Goal: Complete application form

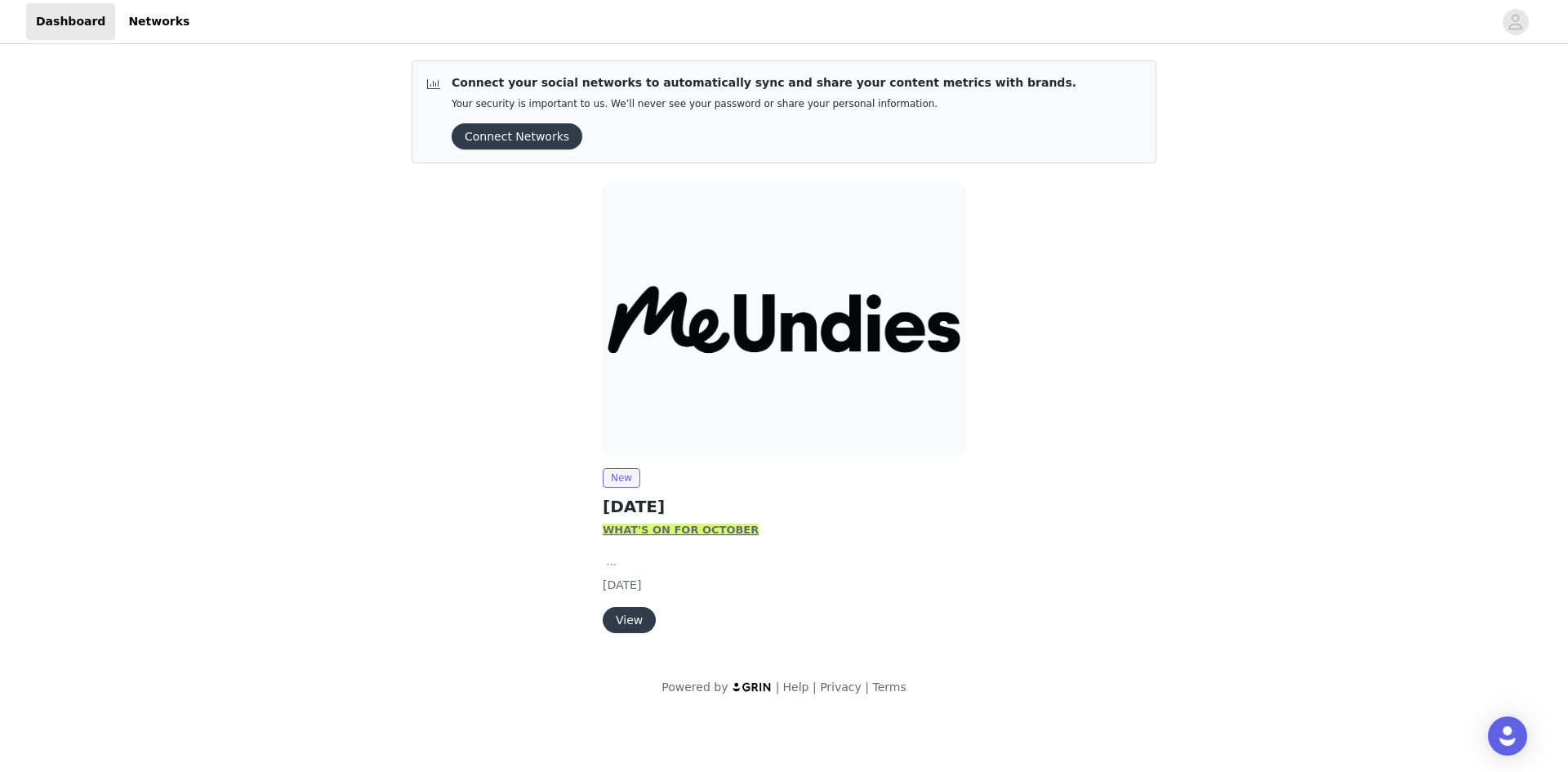
click at [631, 621] on button "View" at bounding box center [629, 619] width 53 height 26
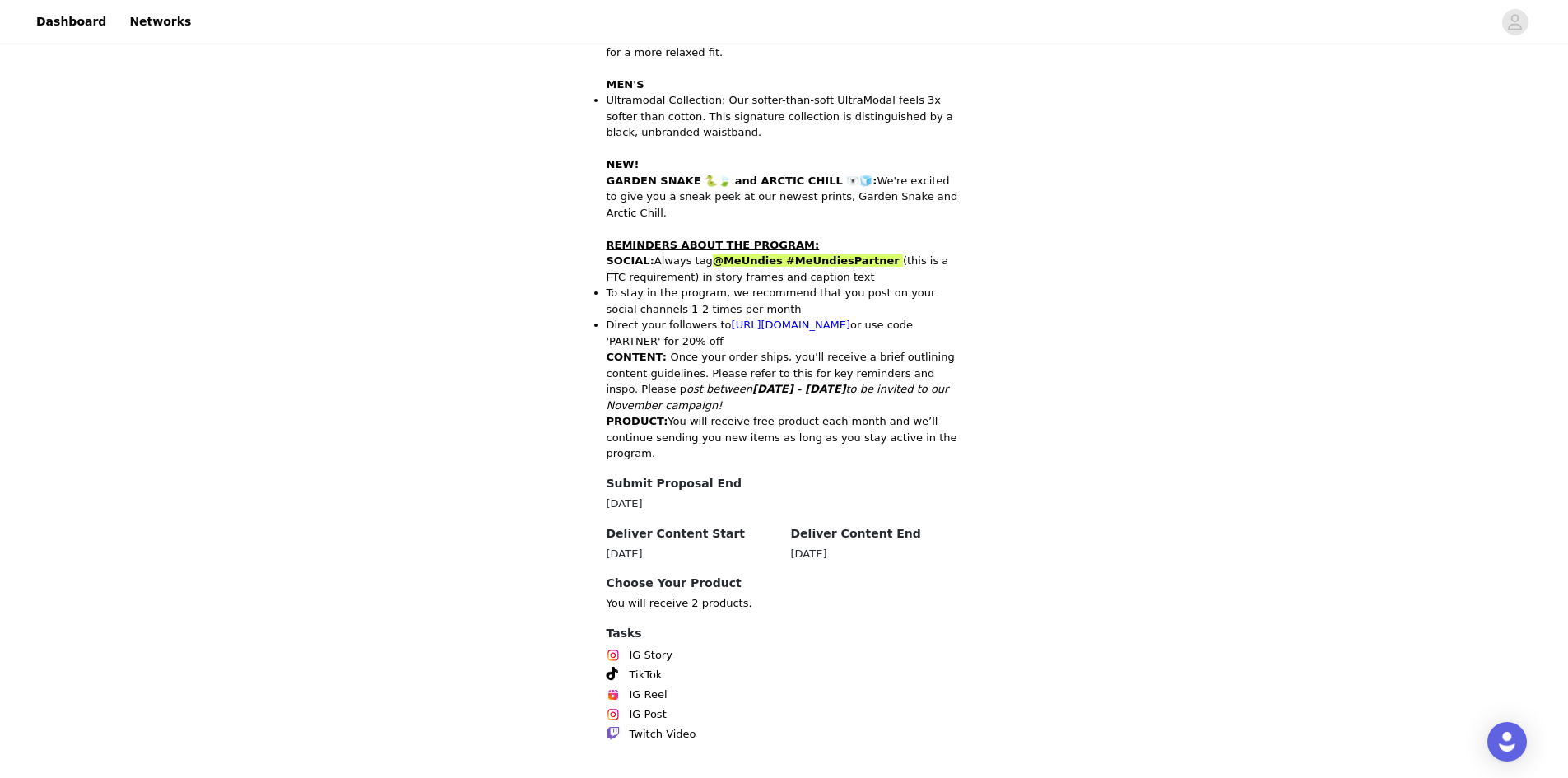
scroll to position [635, 0]
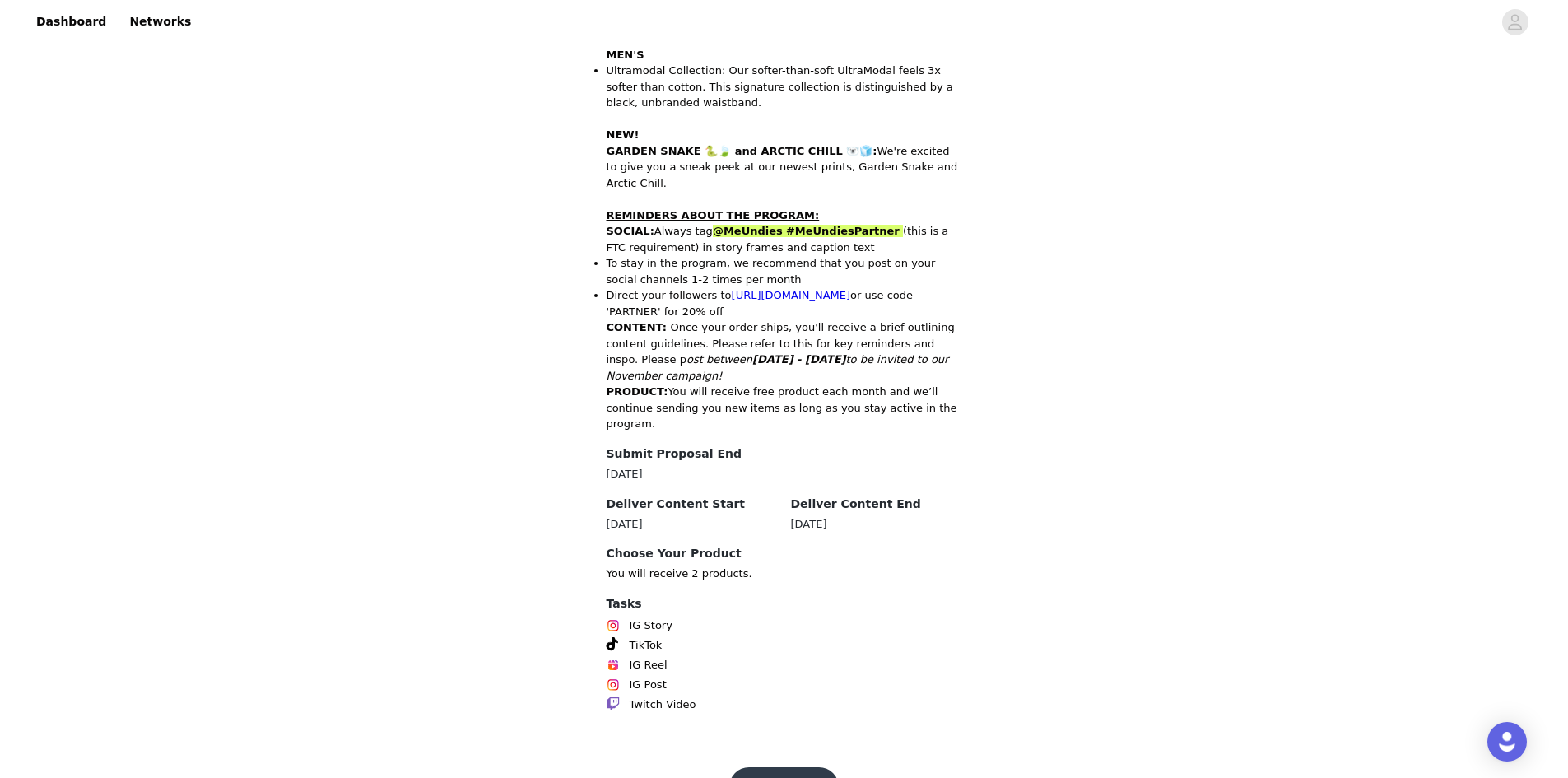
click at [811, 767] on button "Get Started" at bounding box center [784, 786] width 109 height 39
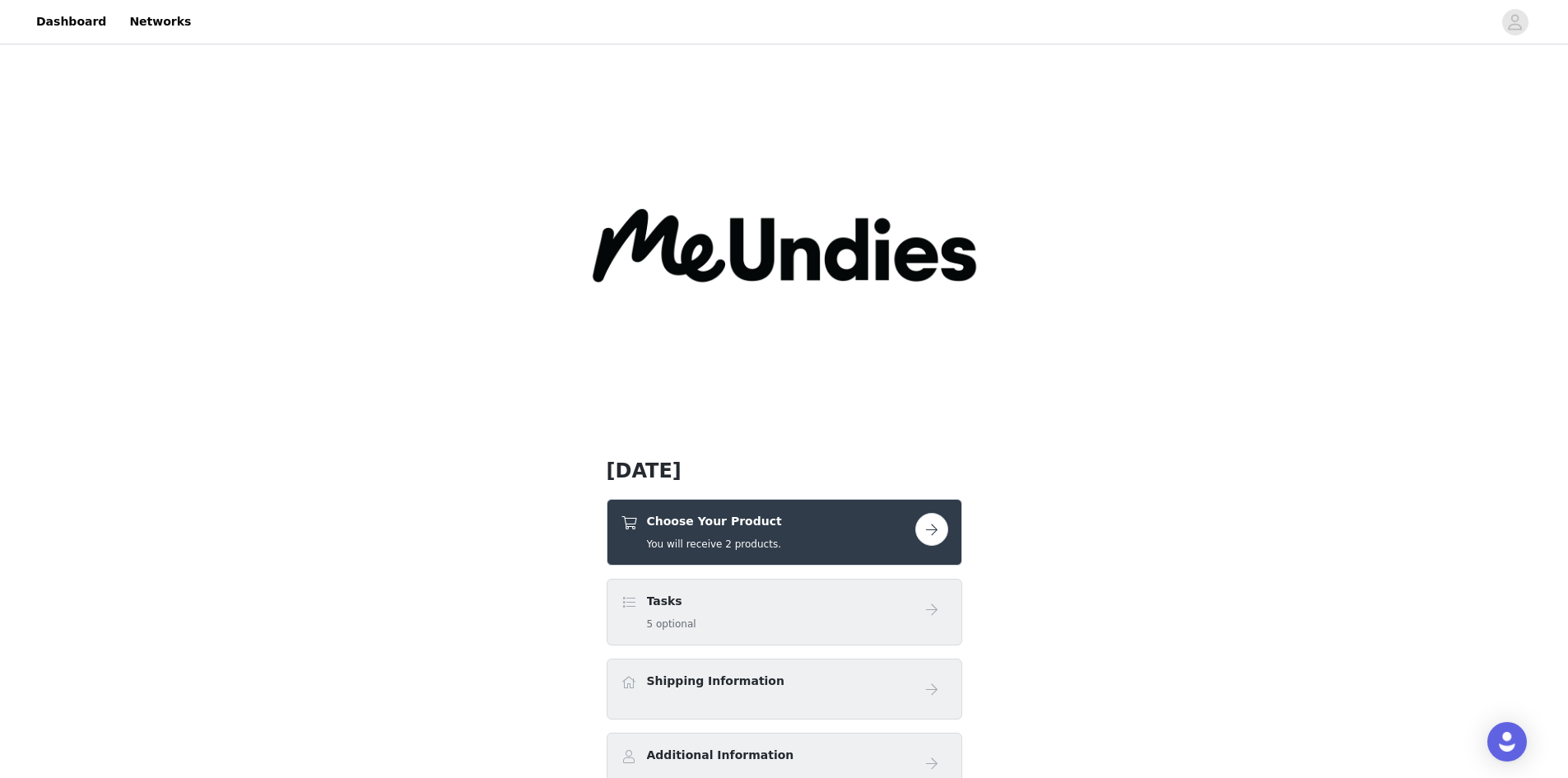
click at [869, 524] on div "Choose Your Product You will receive 2 products." at bounding box center [768, 532] width 294 height 39
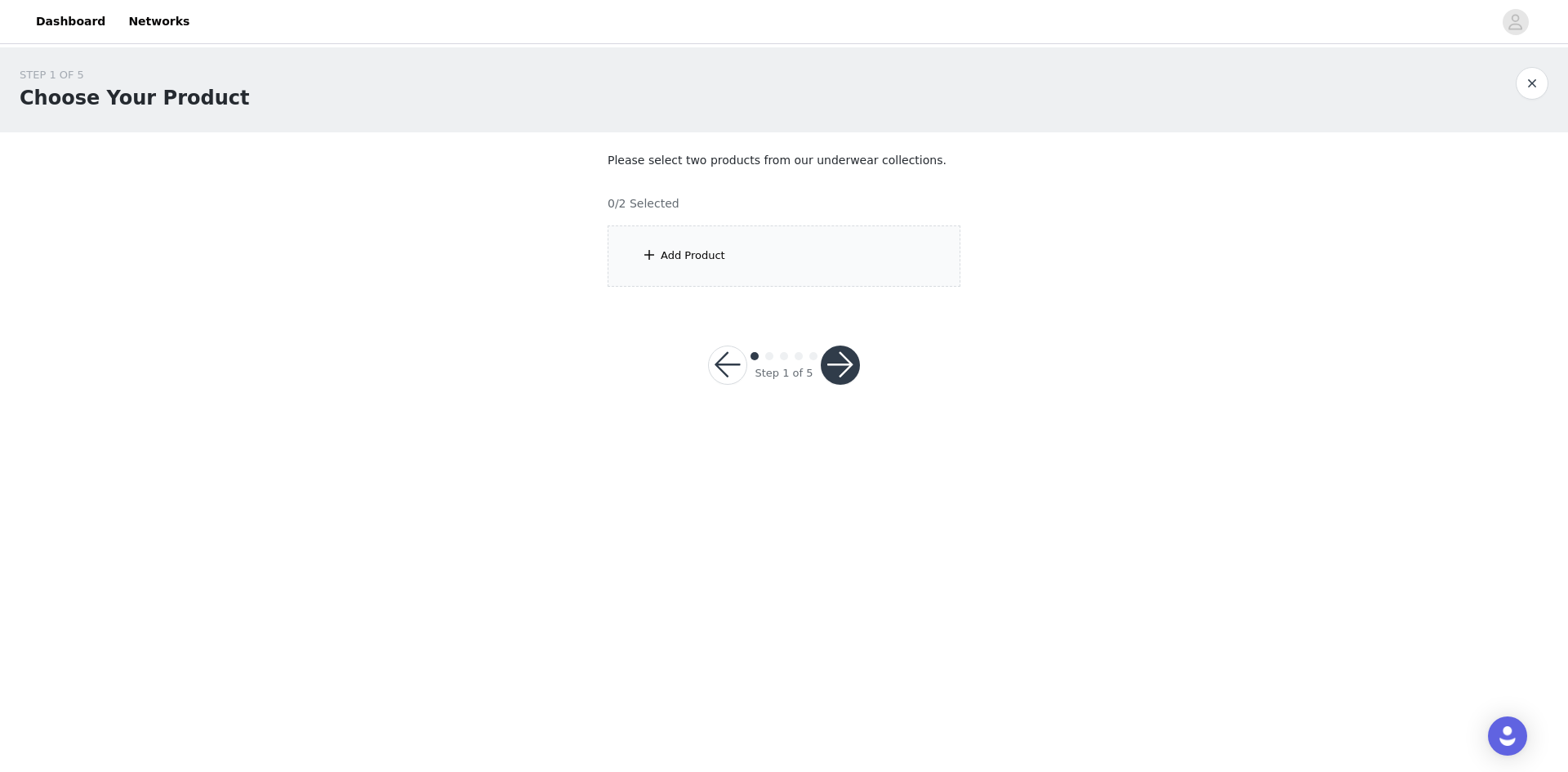
click at [704, 249] on div "Add Product" at bounding box center [693, 256] width 65 height 17
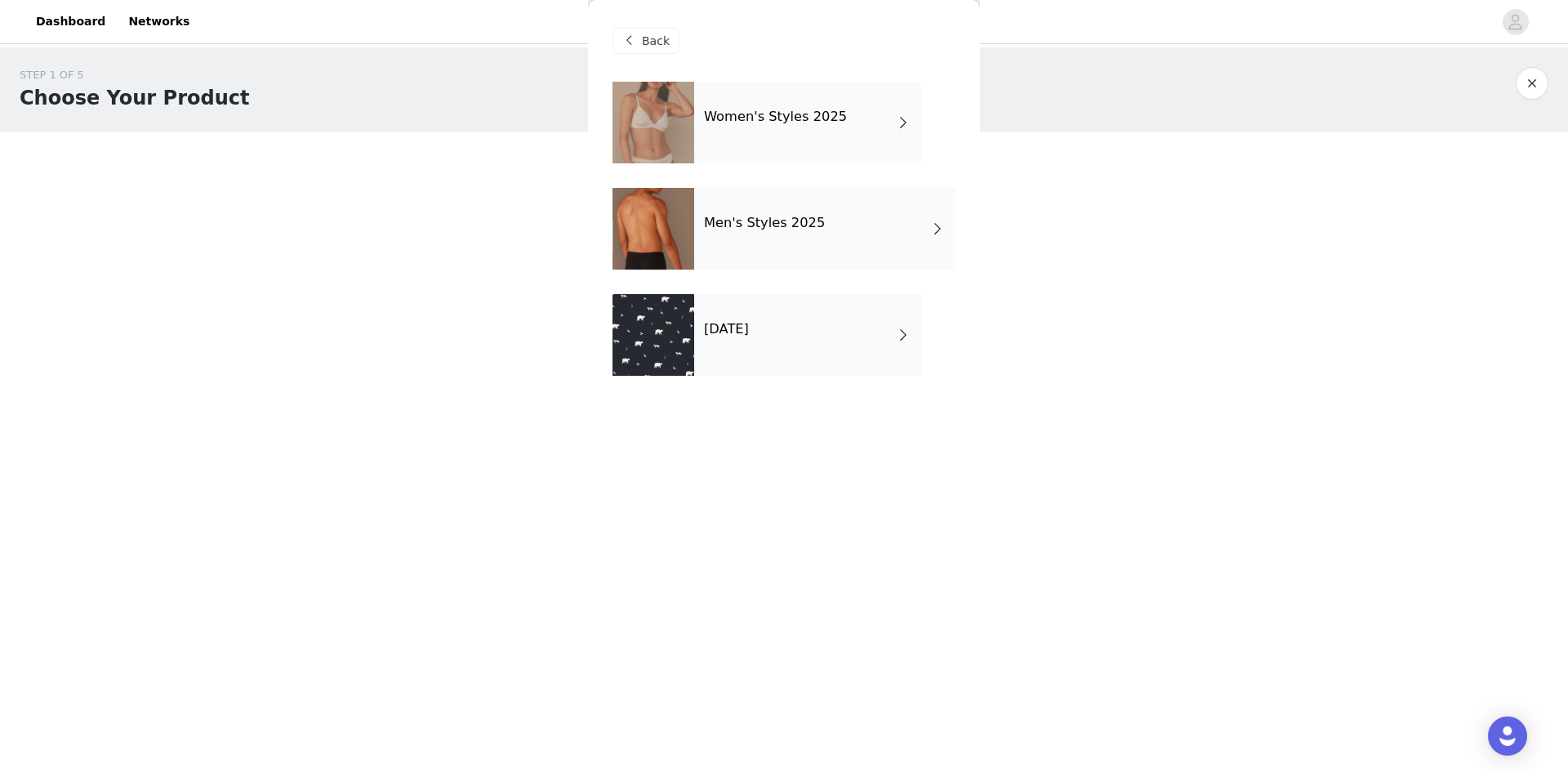
click at [793, 127] on div "Women's Styles 2025" at bounding box center [808, 122] width 227 height 81
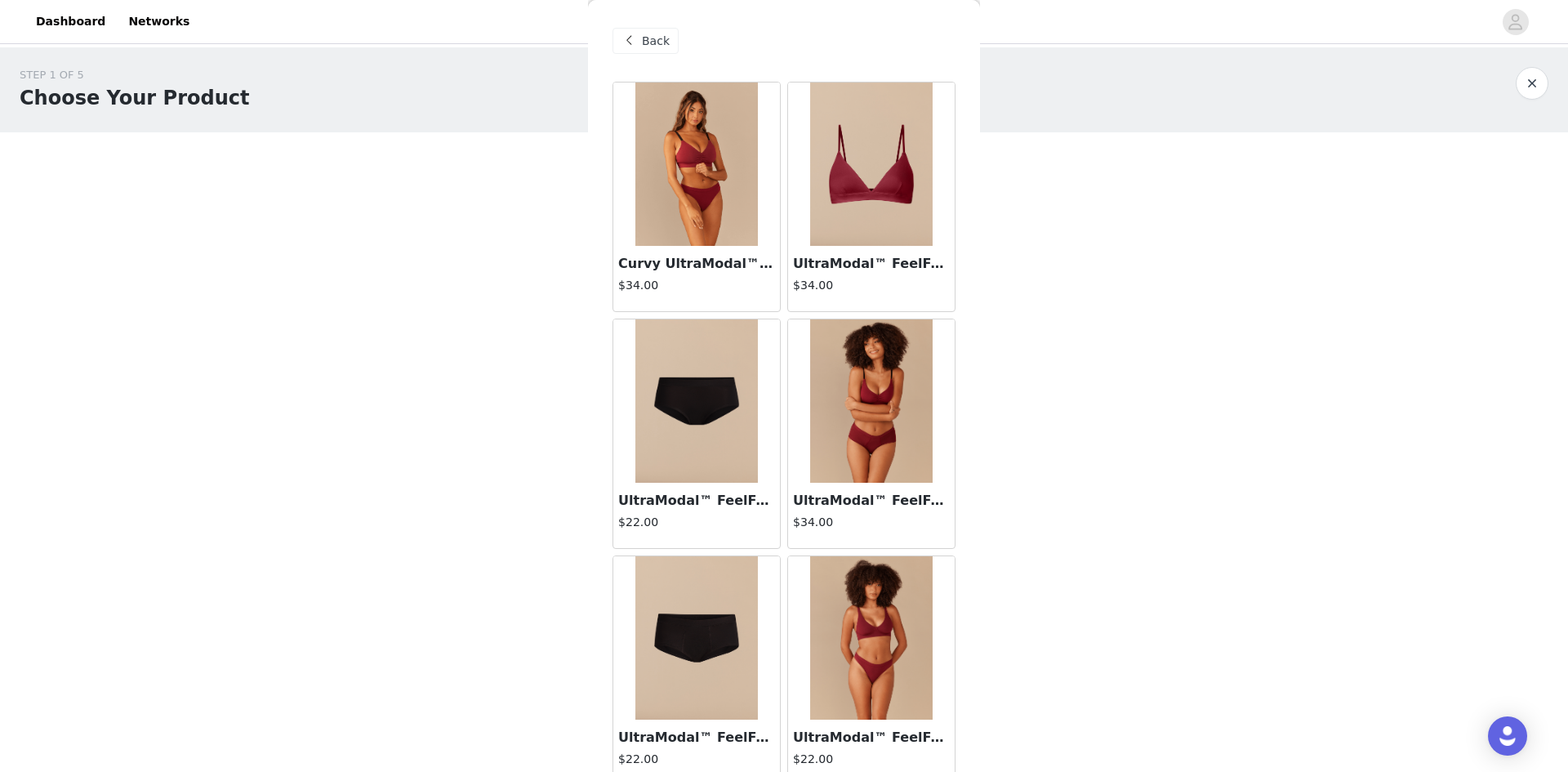
click at [656, 31] on div "Back" at bounding box center [646, 41] width 67 height 26
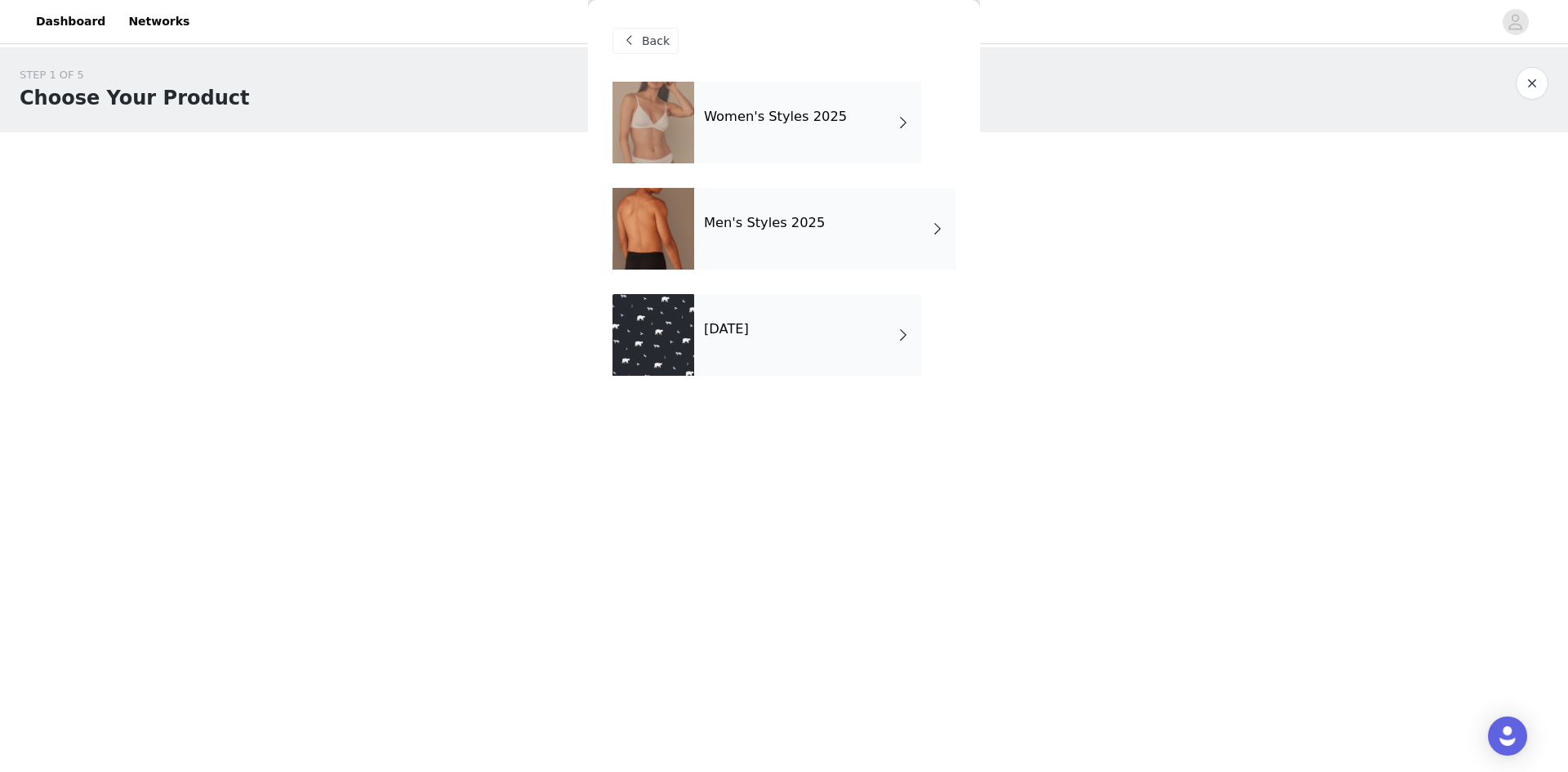
click at [787, 345] on div "[DATE]" at bounding box center [808, 335] width 227 height 81
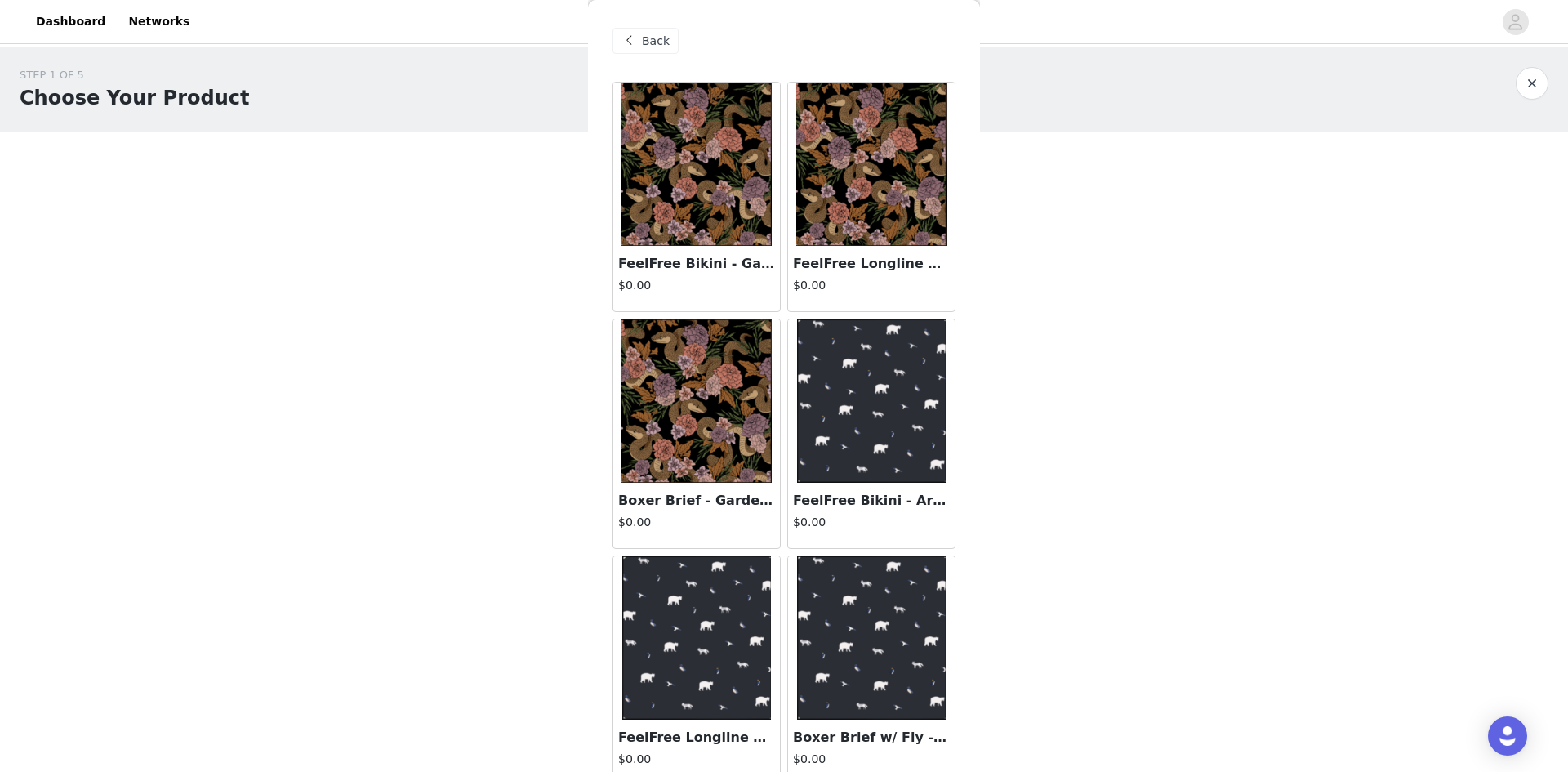
click at [643, 34] on span "Back" at bounding box center [655, 41] width 28 height 18
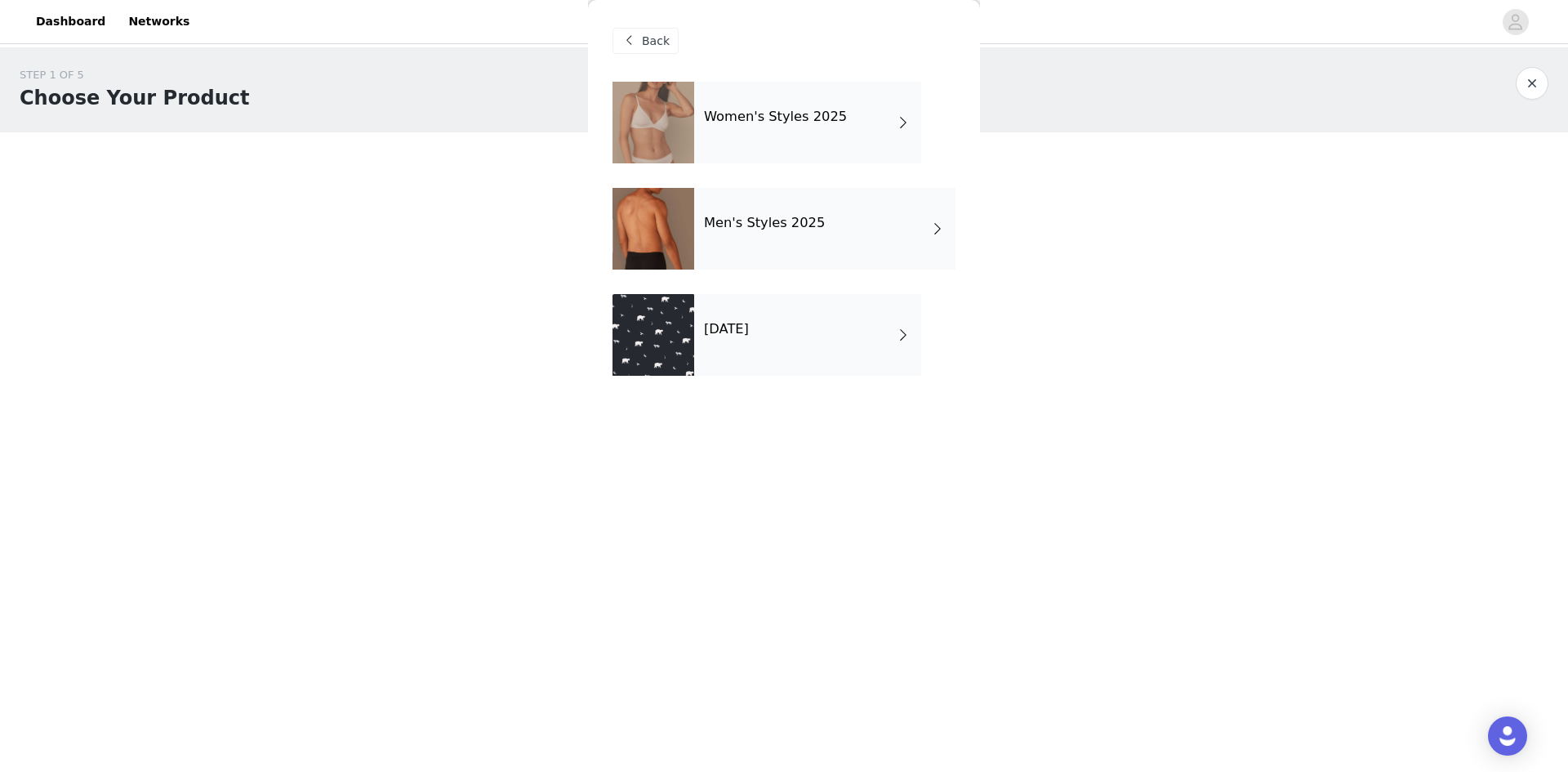
click at [797, 121] on h4 "Women's Styles 2025" at bounding box center [776, 116] width 143 height 15
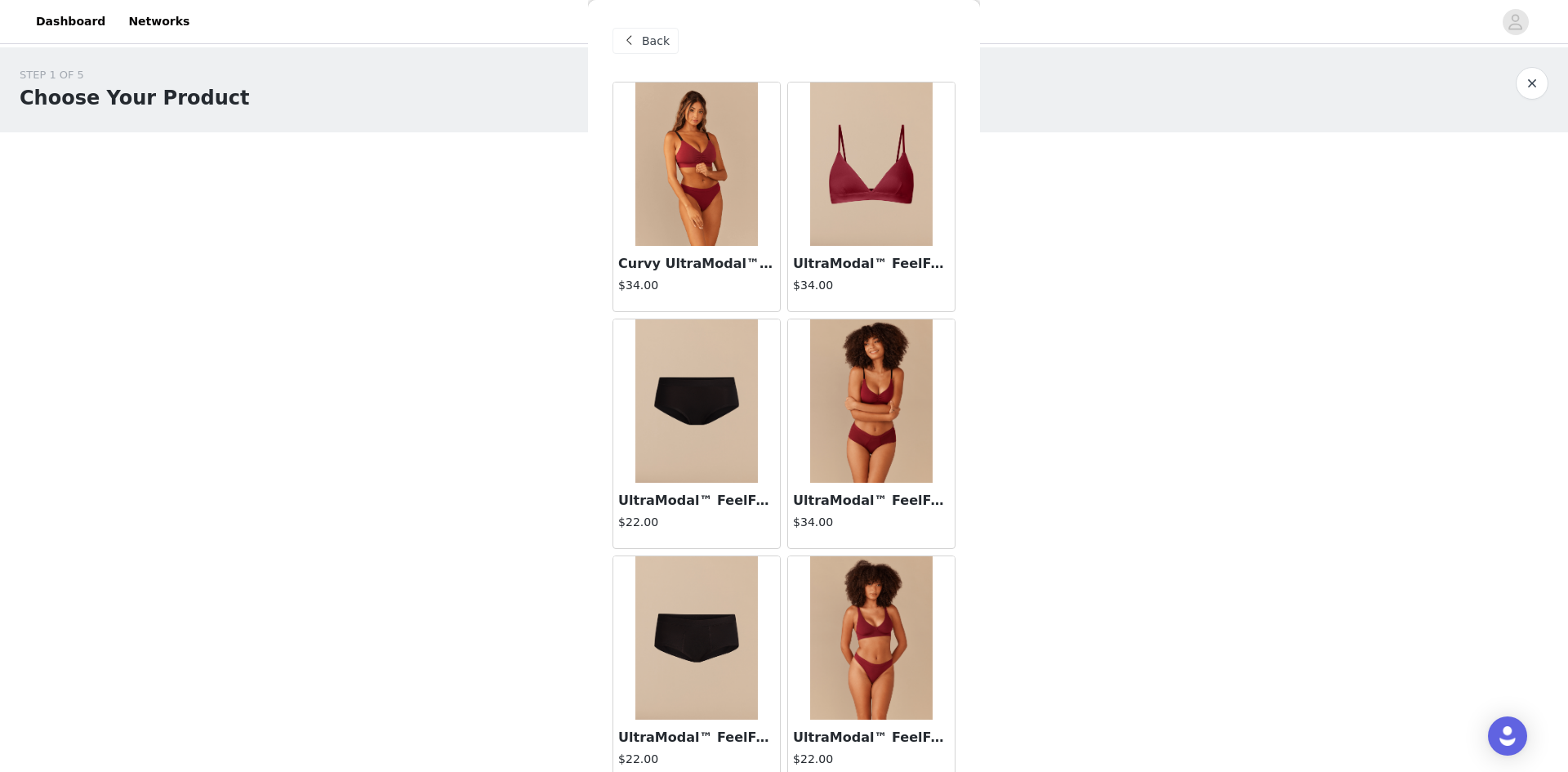
click at [674, 169] on img at bounding box center [696, 164] width 123 height 164
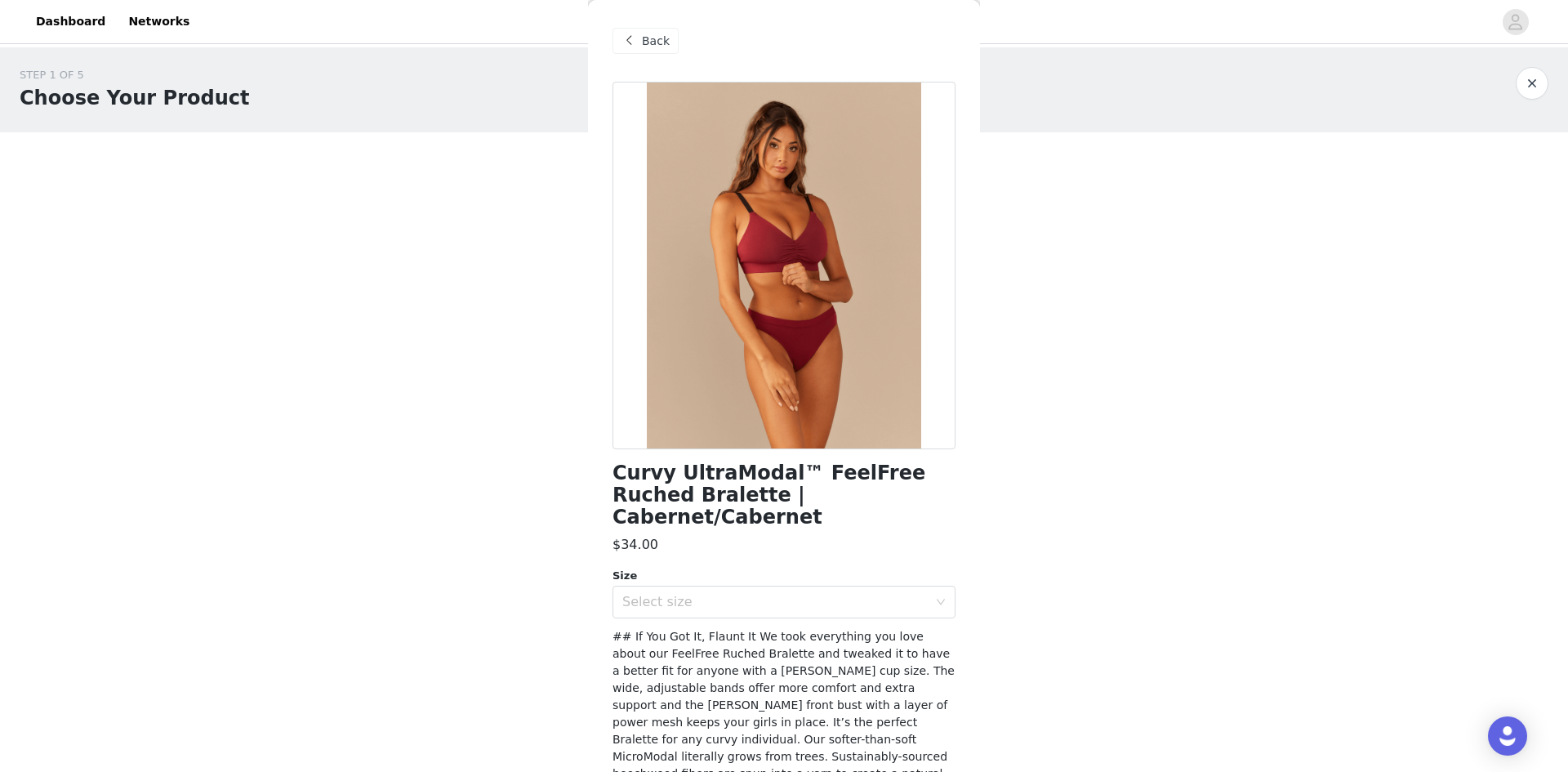
click at [648, 43] on span "Back" at bounding box center [655, 41] width 28 height 18
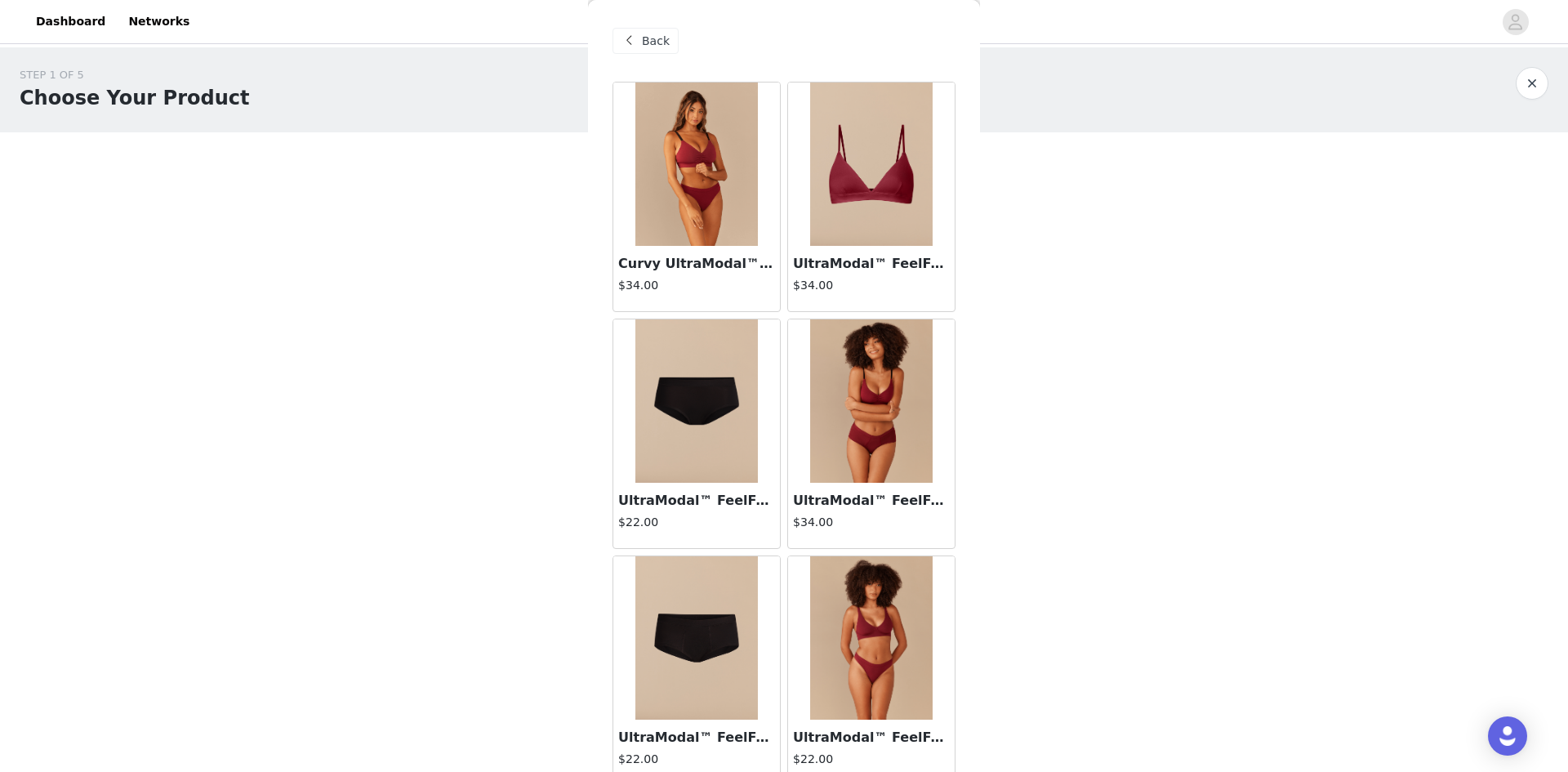
click at [862, 227] on img at bounding box center [871, 164] width 123 height 164
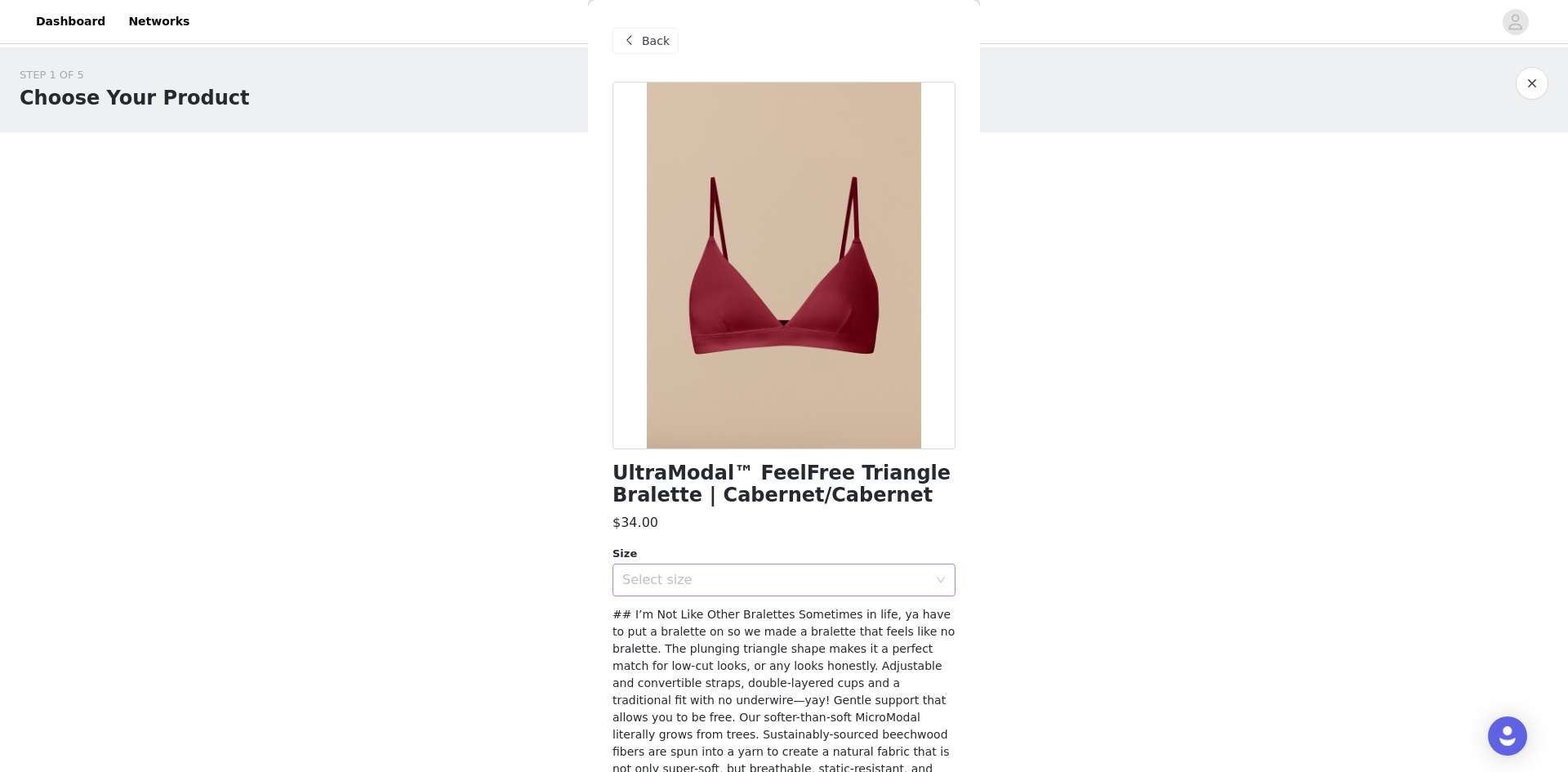
click at [880, 578] on div "Select size" at bounding box center [775, 580] width 305 height 17
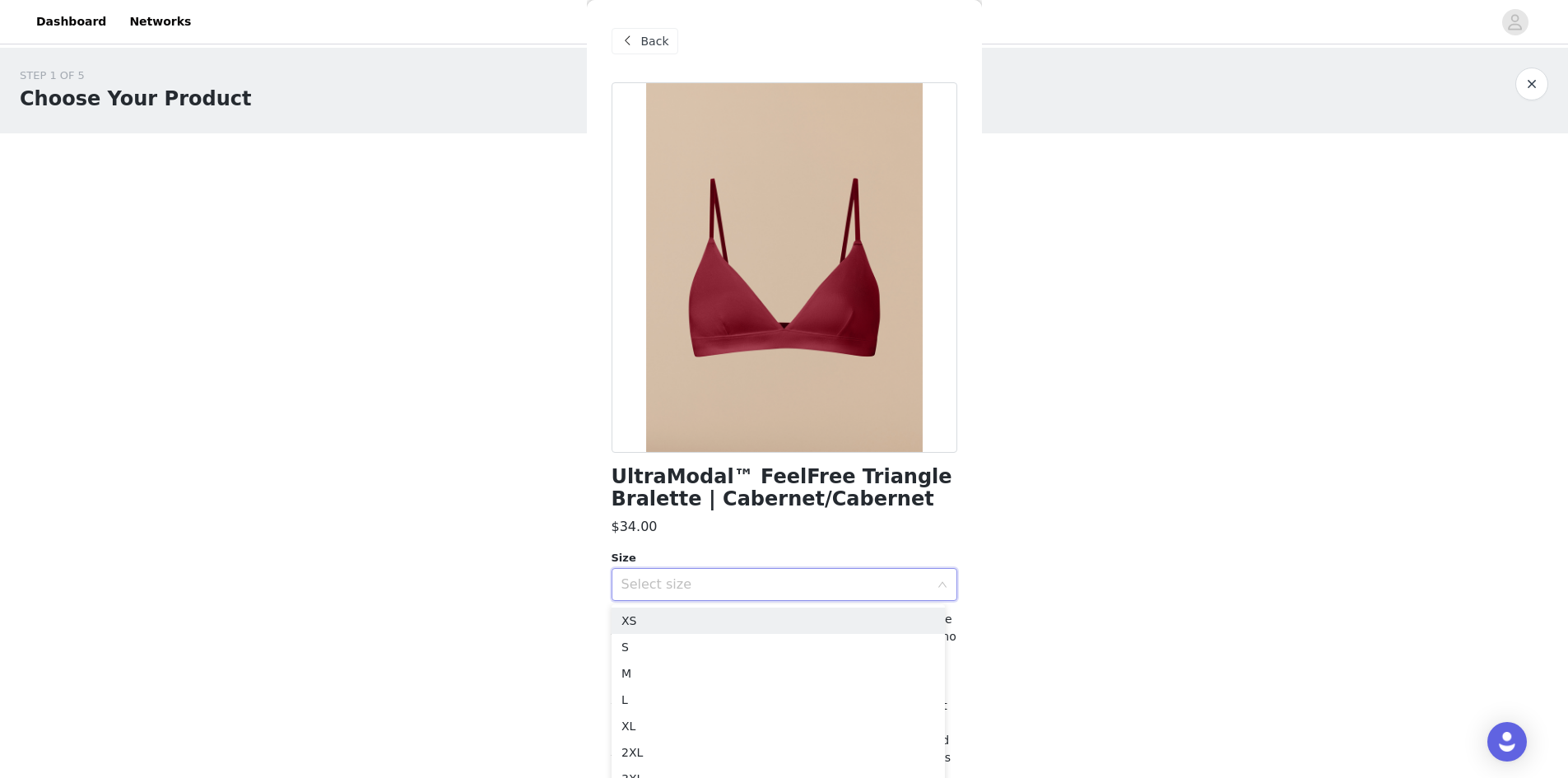
drag, startPoint x: 921, startPoint y: 582, endPoint x: 845, endPoint y: 434, distance: 166.4
click at [921, 582] on div "Select size" at bounding box center [779, 584] width 315 height 32
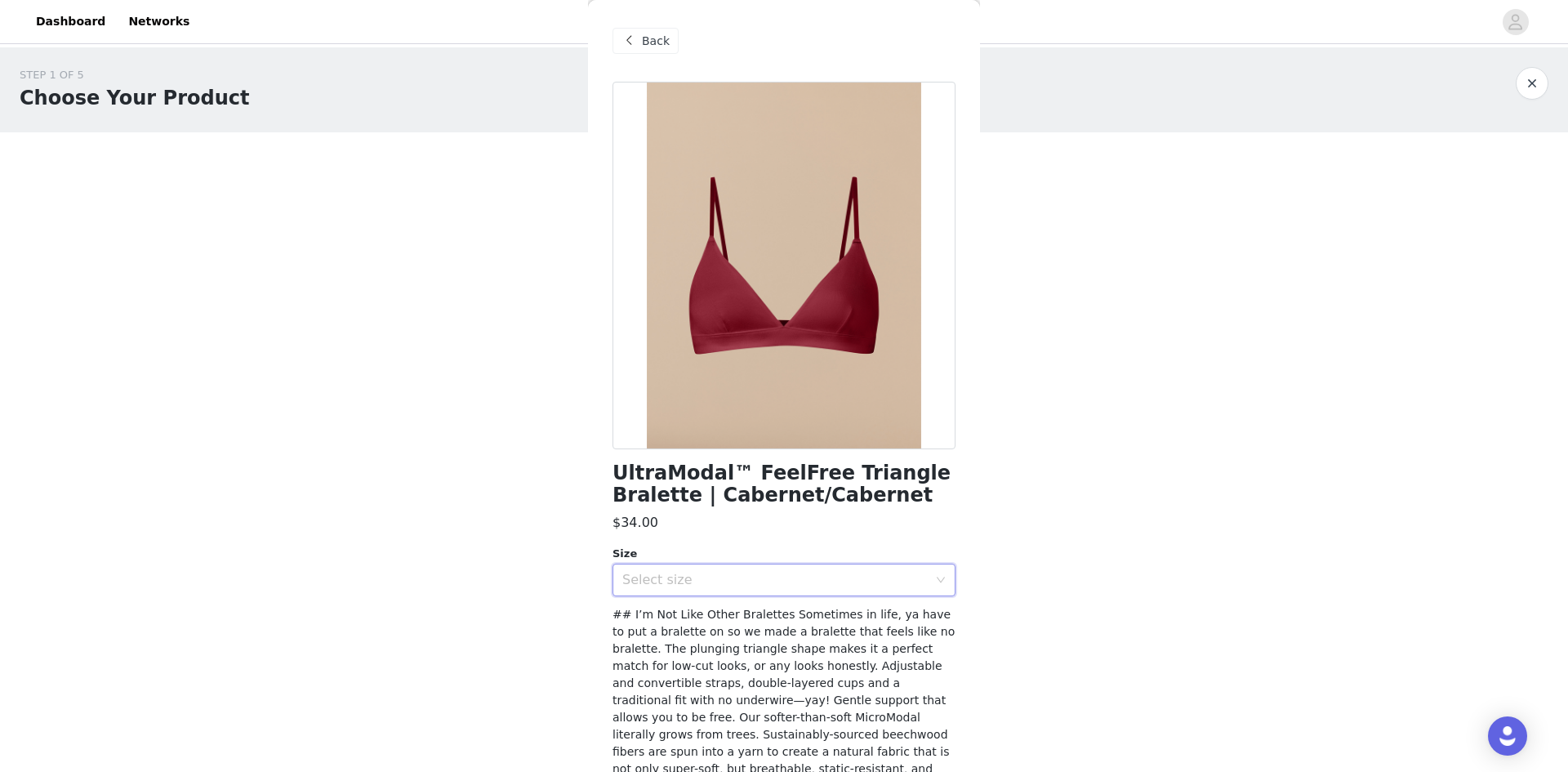
drag, startPoint x: 888, startPoint y: 368, endPoint x: 786, endPoint y: 380, distance: 102.7
click at [786, 380] on div at bounding box center [784, 265] width 343 height 368
click at [704, 578] on div "Select size" at bounding box center [775, 580] width 305 height 17
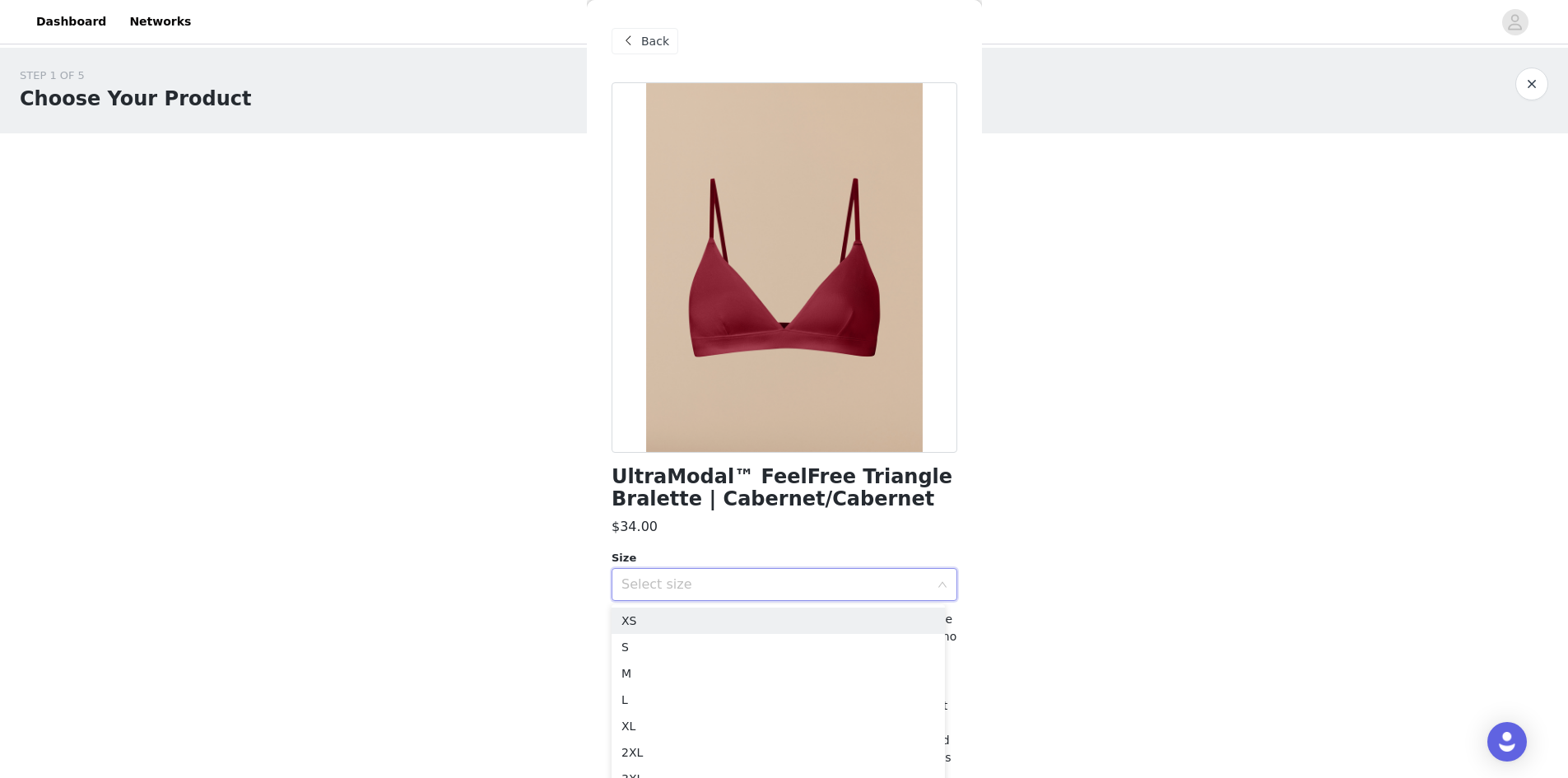
click at [709, 587] on div "Select size" at bounding box center [775, 584] width 307 height 17
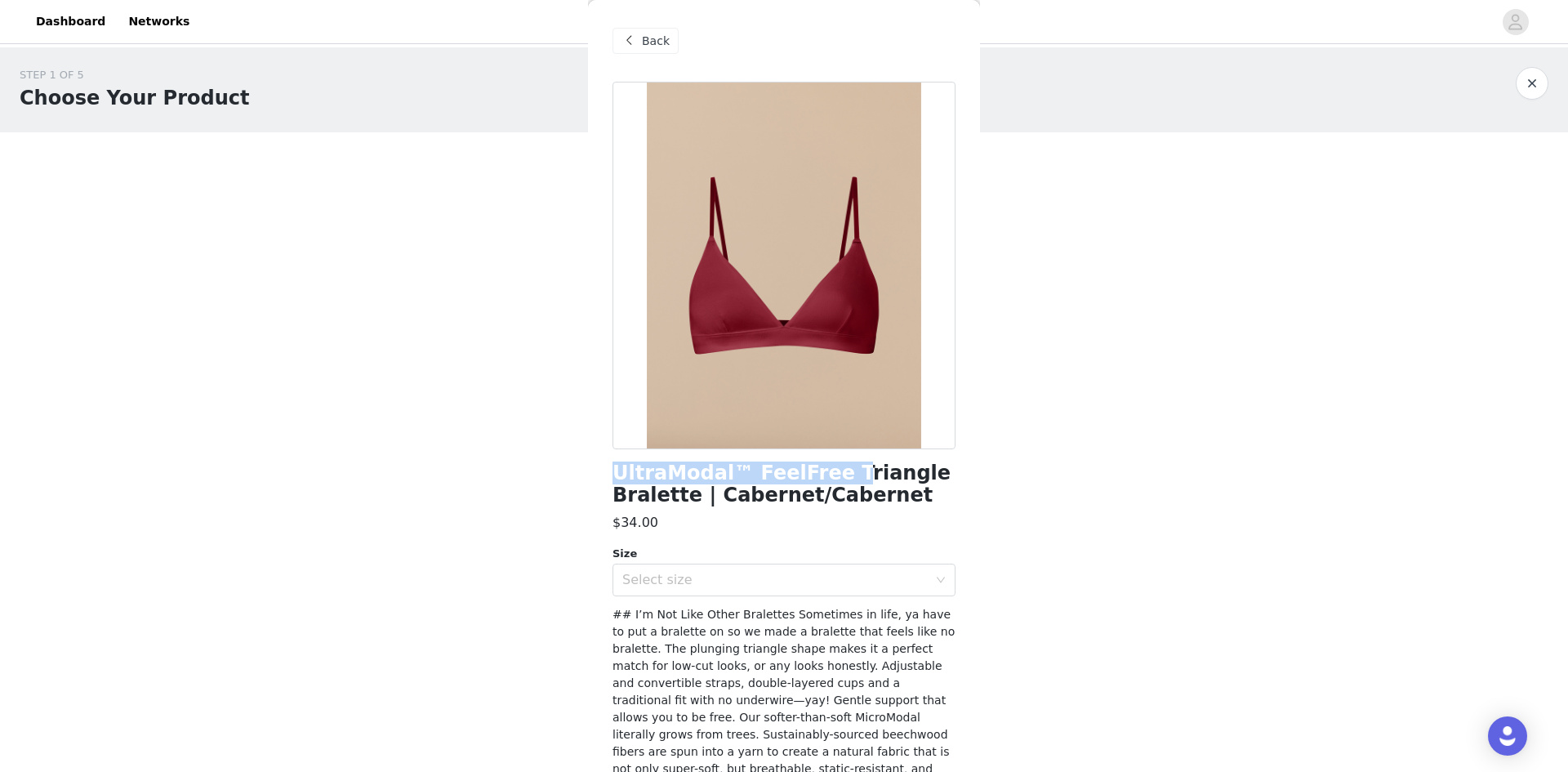
drag, startPoint x: 597, startPoint y: 479, endPoint x: 825, endPoint y: 485, distance: 228.1
click at [825, 485] on div "Back UltraModal™ FeelFree Triangle Bralette | Cabernet/Cabernet $34.00 Size Sel…" at bounding box center [784, 386] width 392 height 772
copy h1 "UltraModal™ FeelFree T"
click at [756, 571] on div "Select size" at bounding box center [775, 580] width 305 height 17
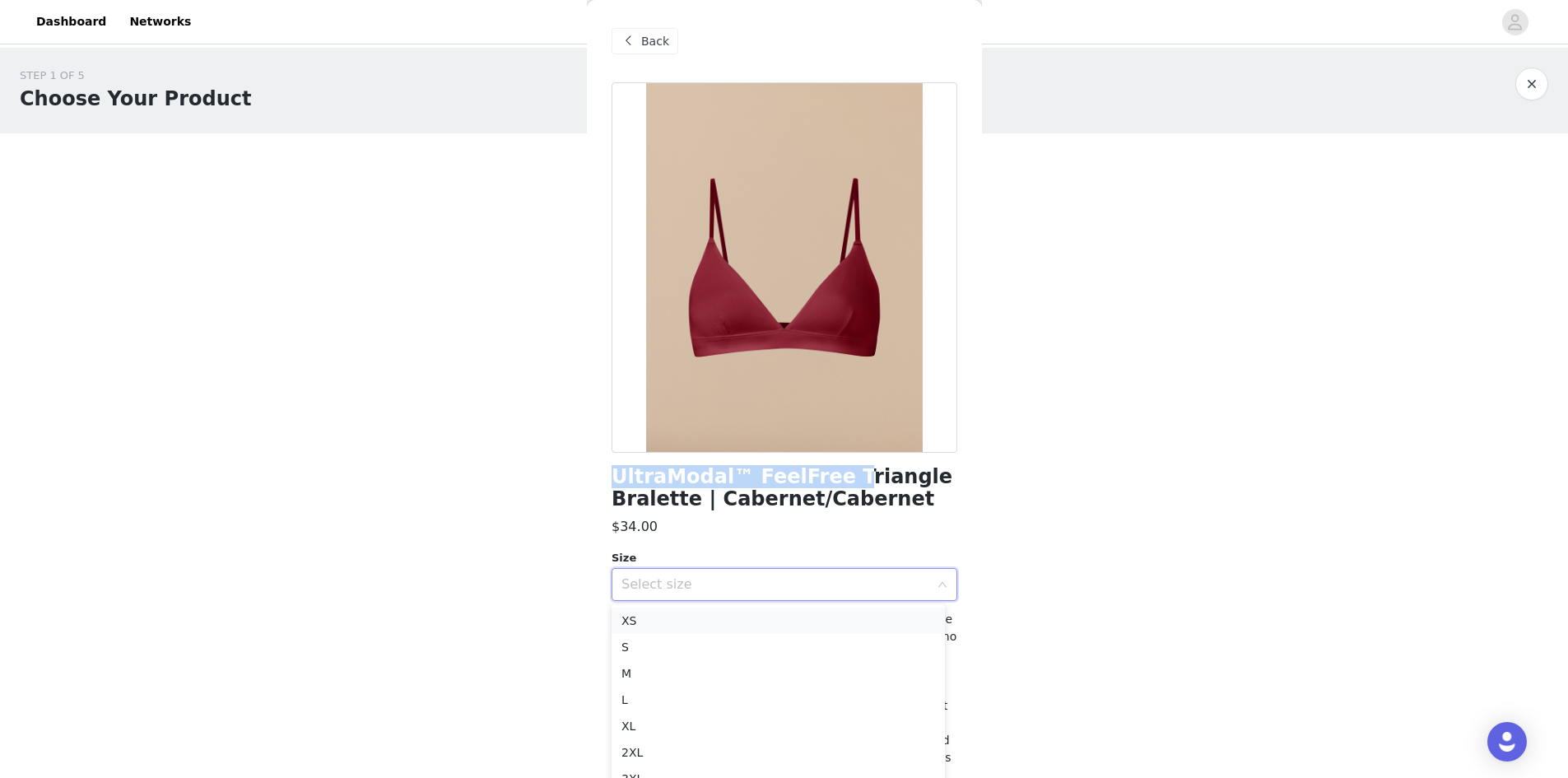
click at [659, 620] on li "XS" at bounding box center [778, 621] width 334 height 26
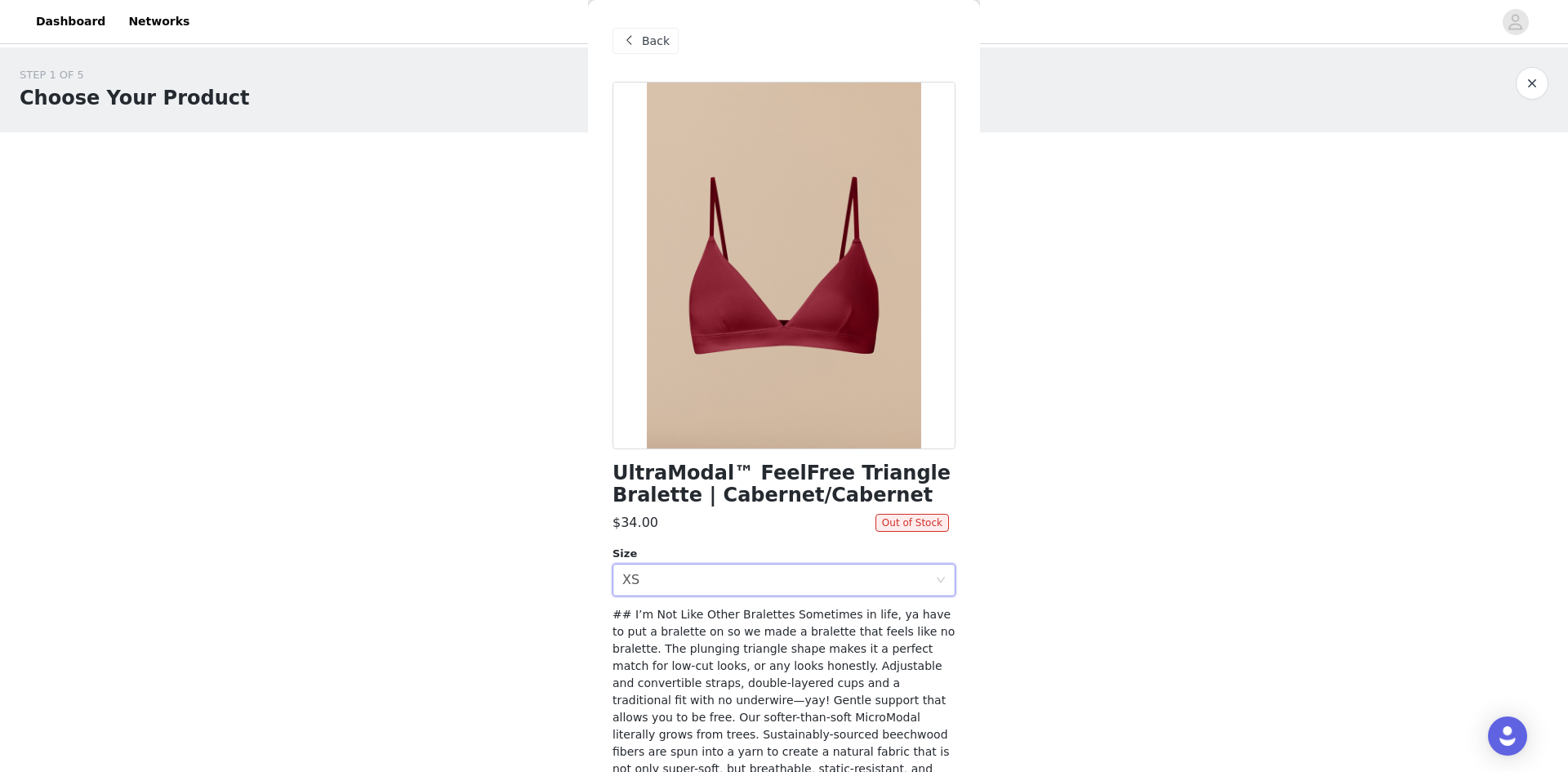
click at [659, 45] on span "Back" at bounding box center [655, 41] width 28 height 18
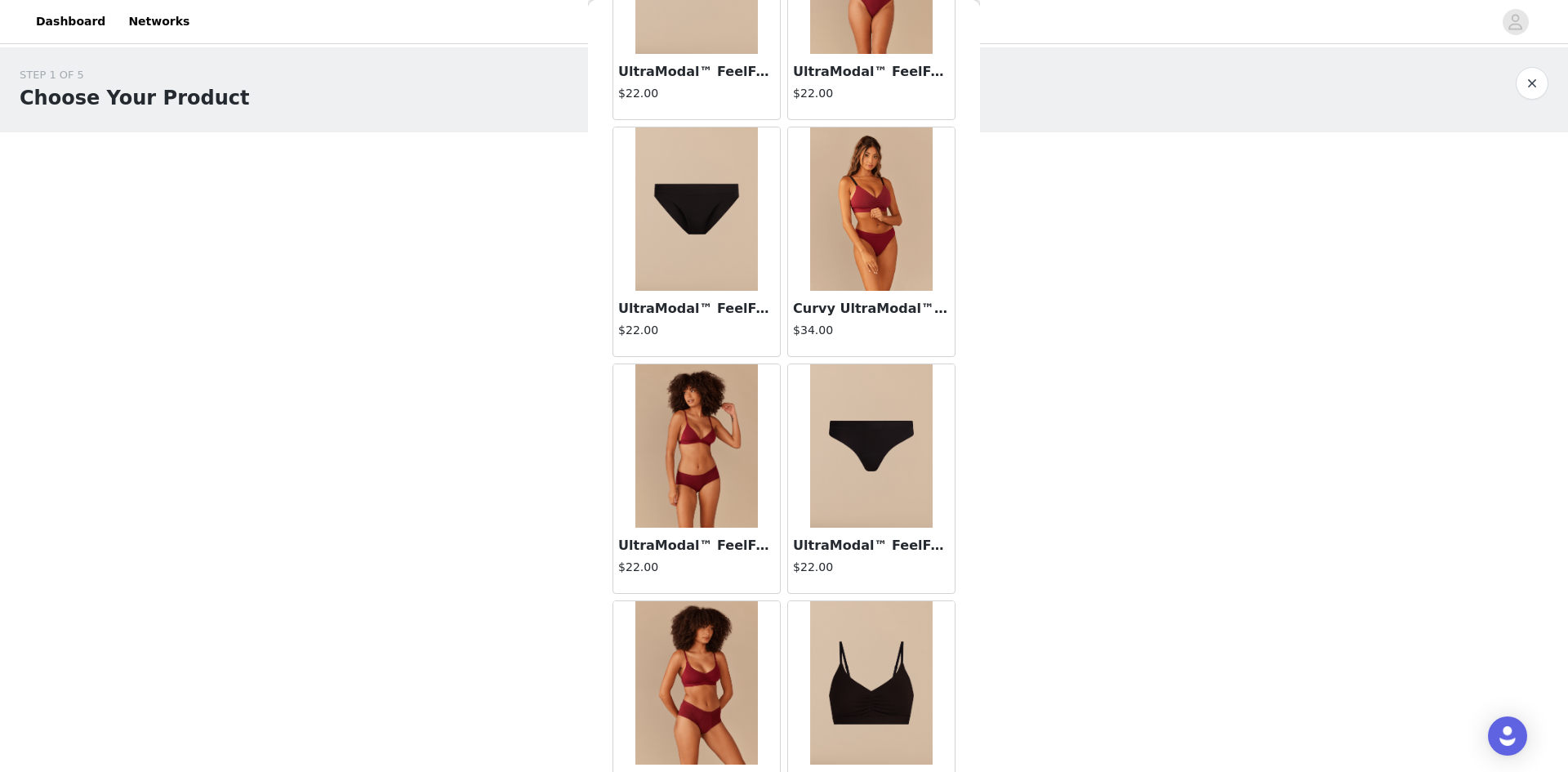
scroll to position [696, 0]
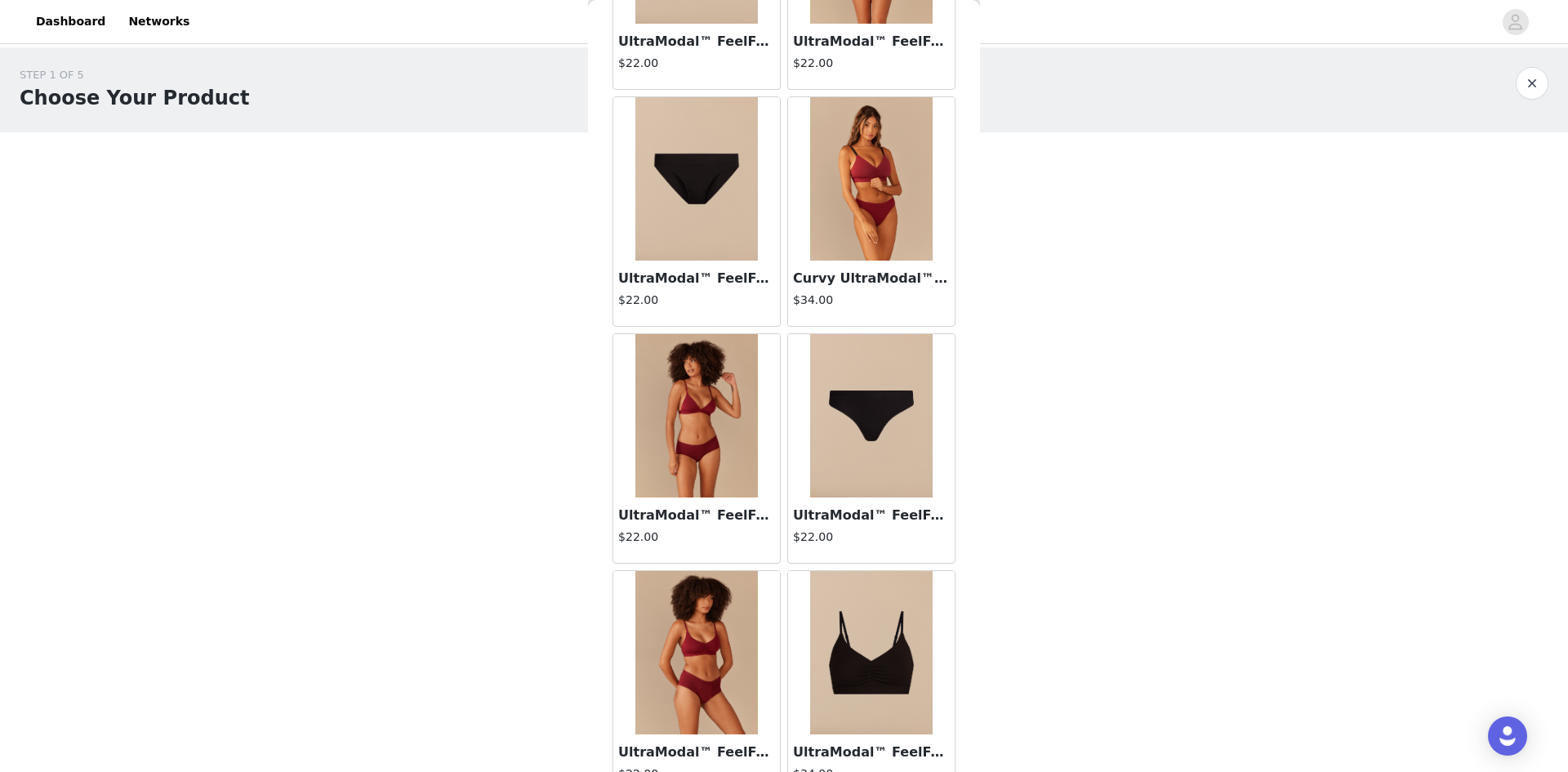
click at [732, 436] on img at bounding box center [696, 415] width 123 height 164
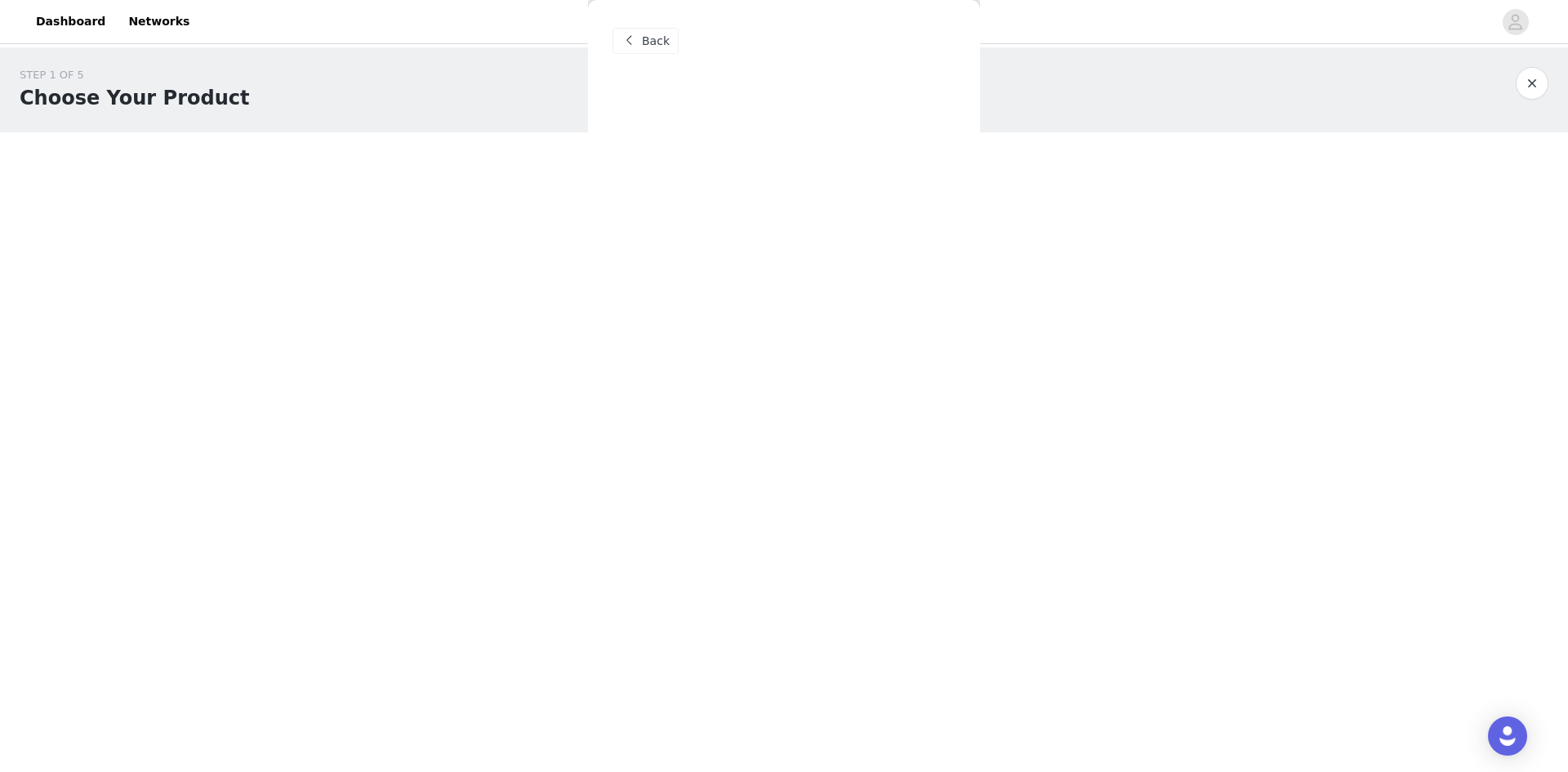
scroll to position [0, 0]
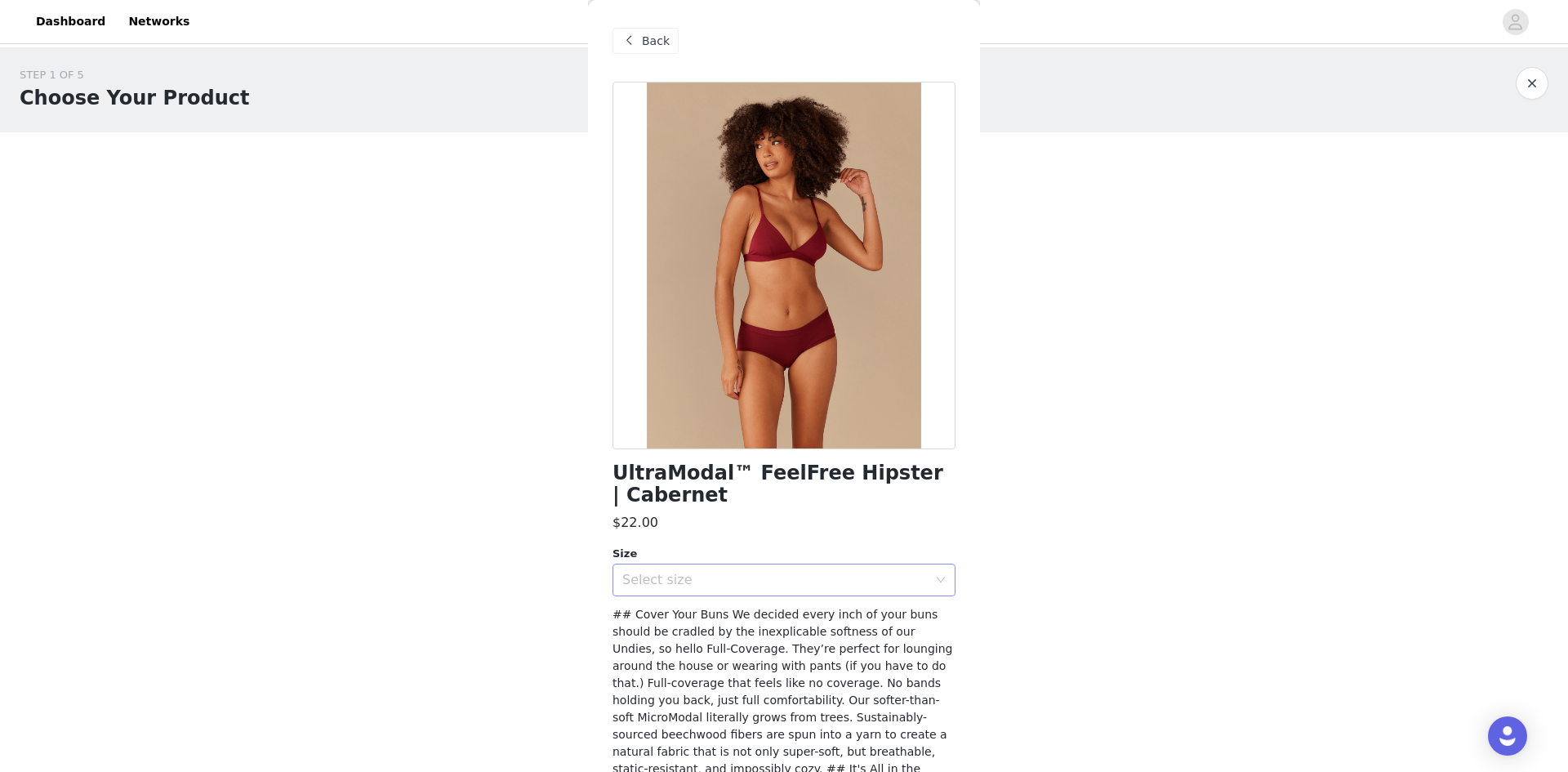
click at [840, 584] on div "Select size" at bounding box center [775, 580] width 305 height 17
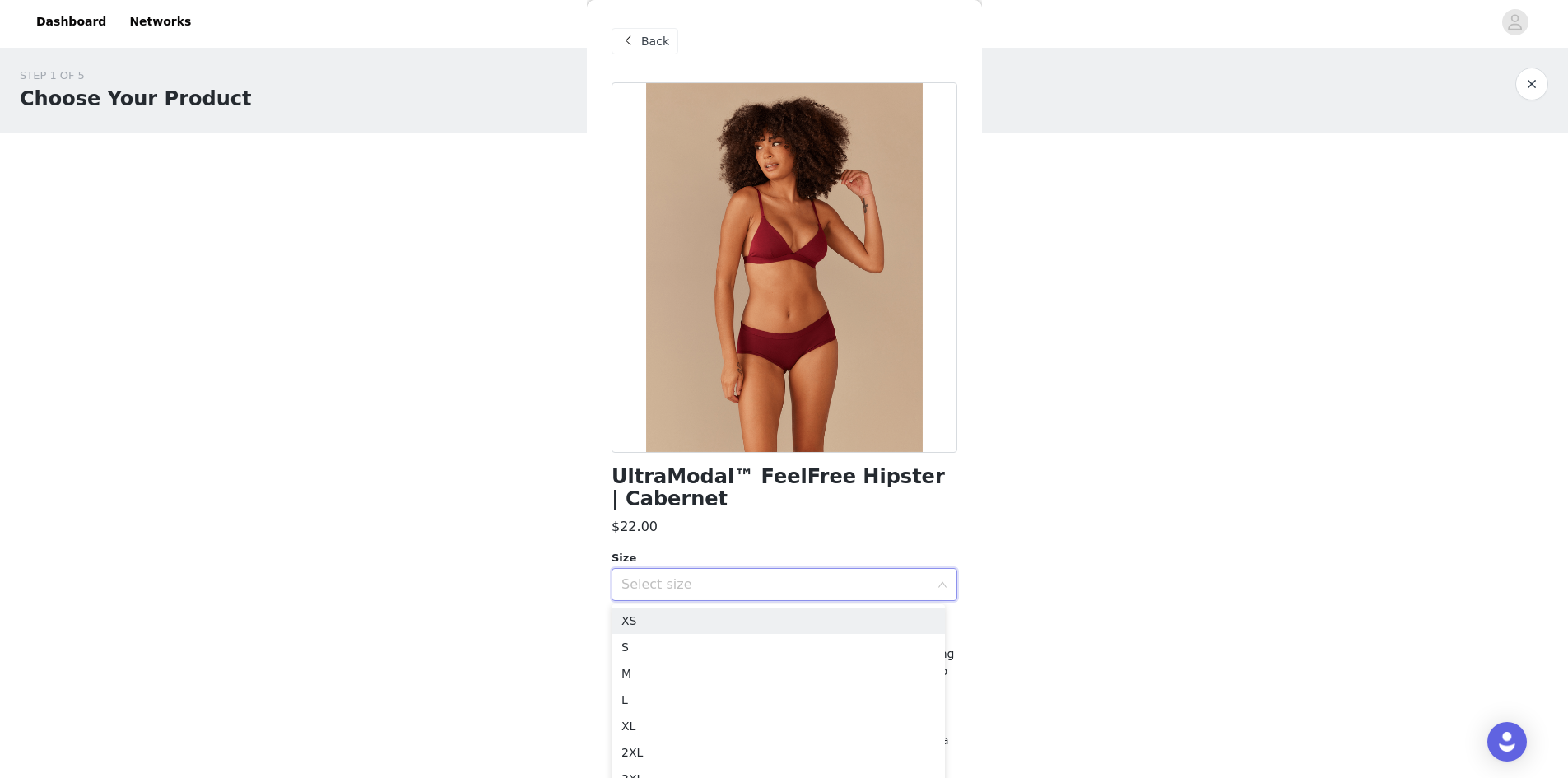
click at [847, 589] on div "Select size" at bounding box center [775, 584] width 307 height 17
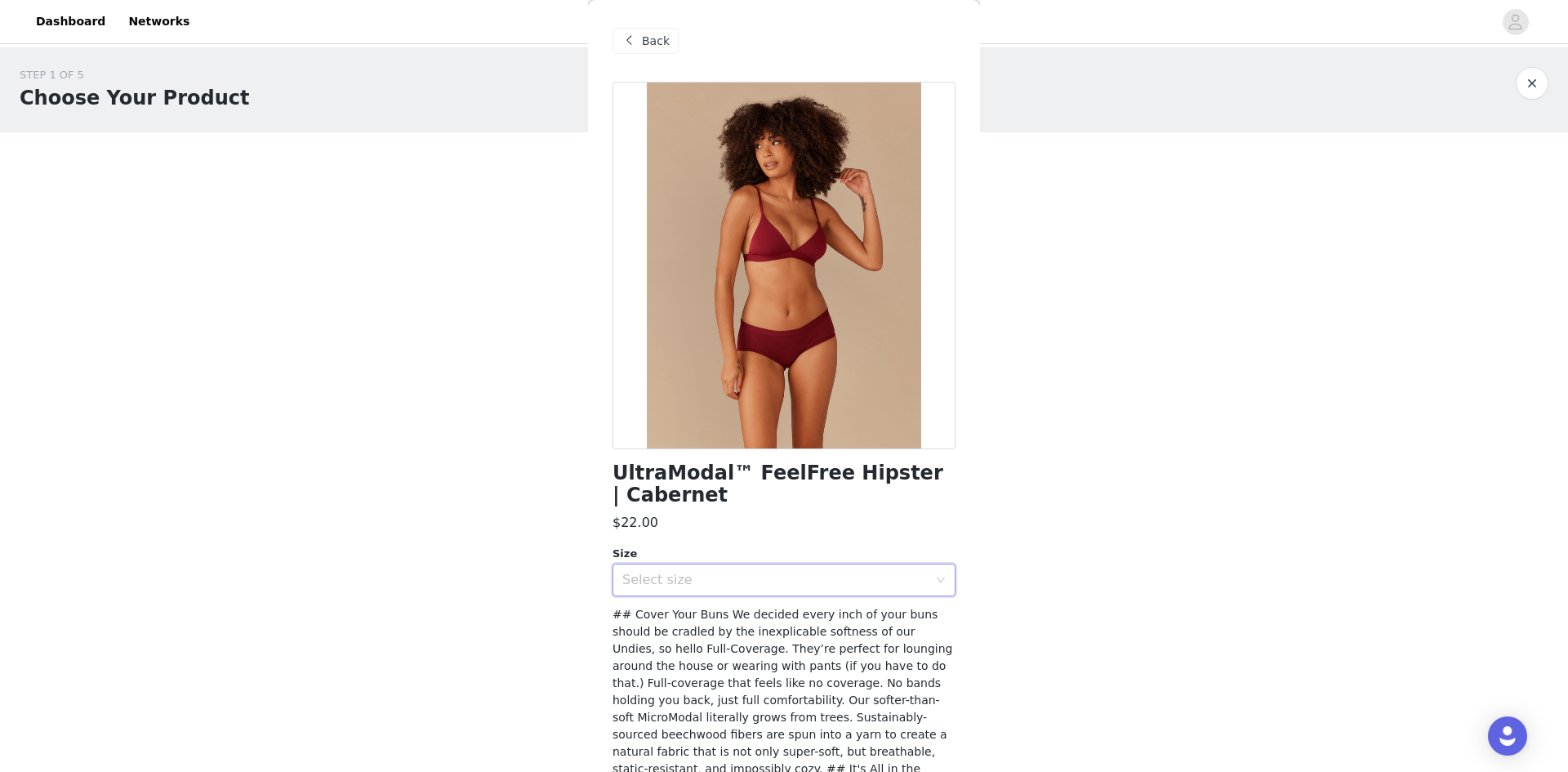
click at [660, 43] on span "Back" at bounding box center [655, 41] width 28 height 18
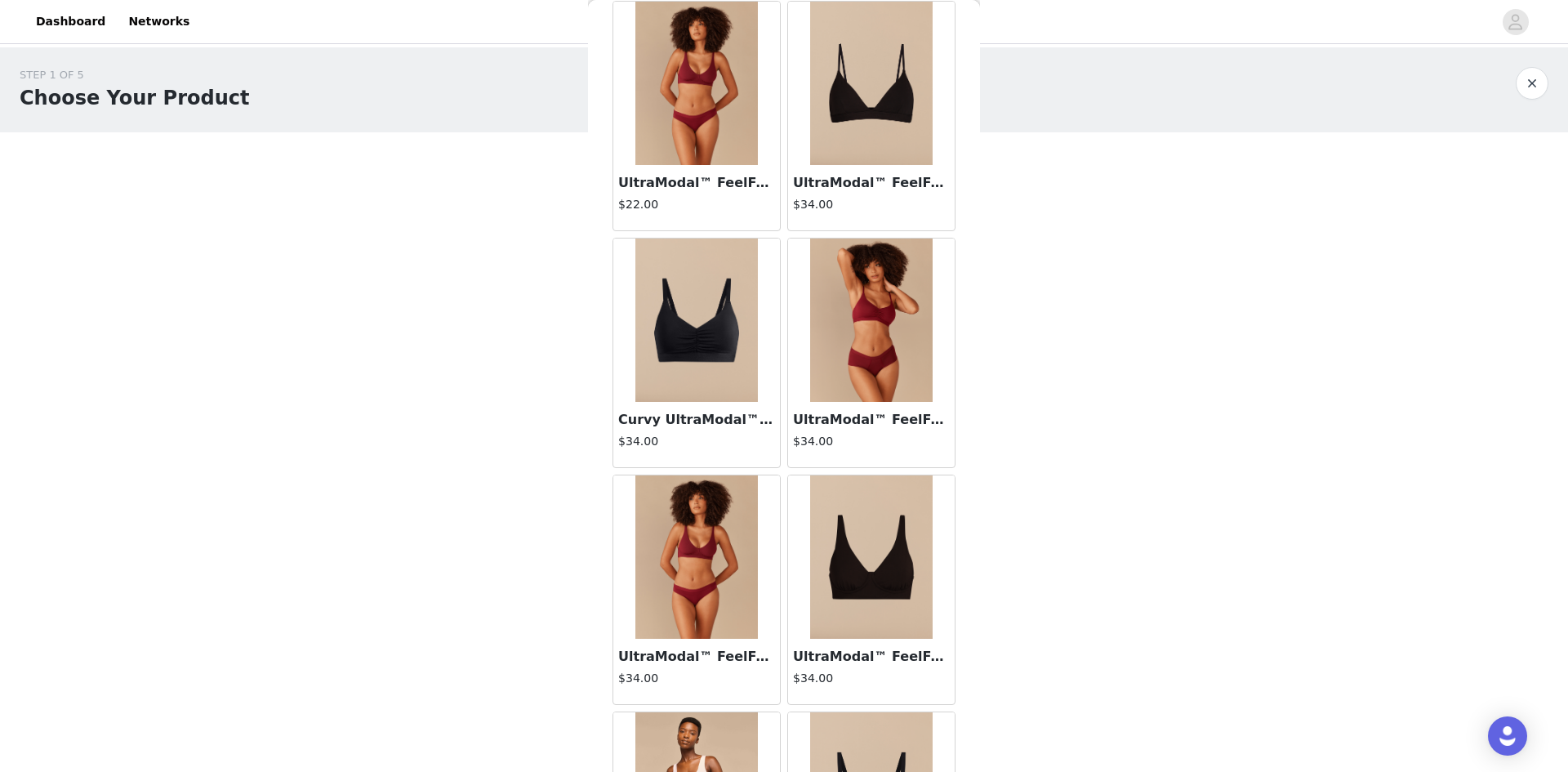
scroll to position [1496, 0]
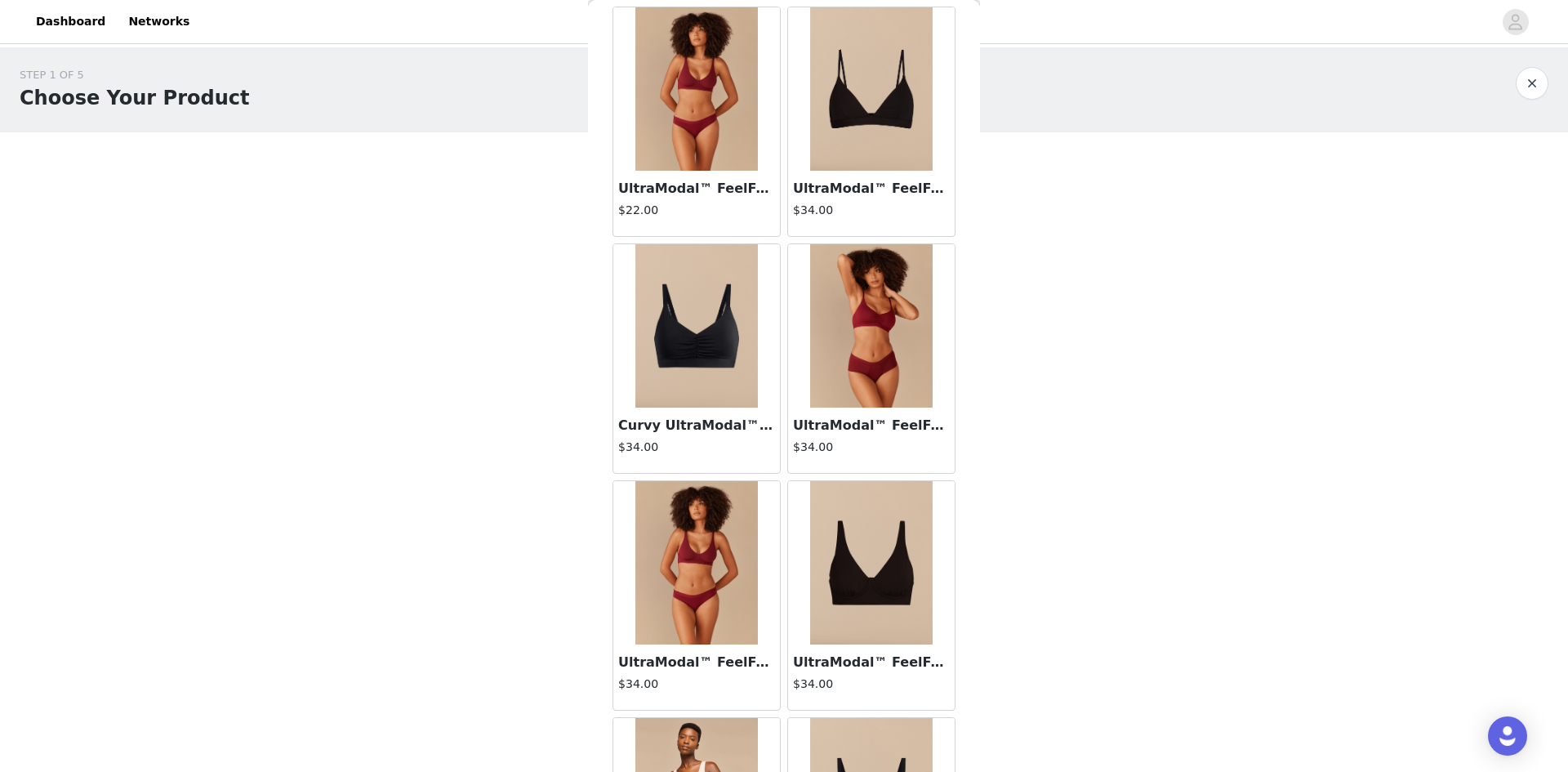
click at [838, 320] on img at bounding box center [871, 325] width 123 height 164
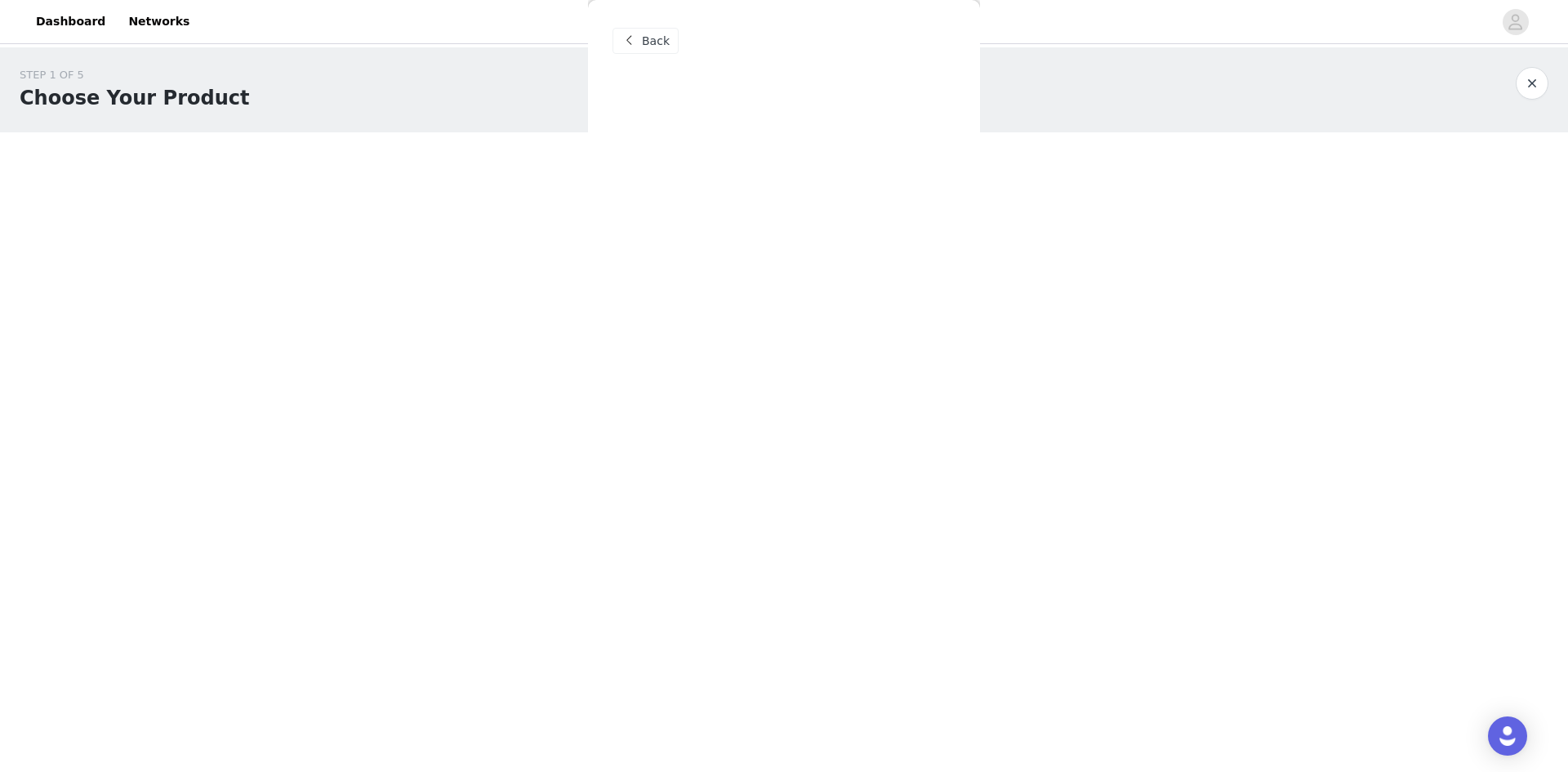
scroll to position [0, 0]
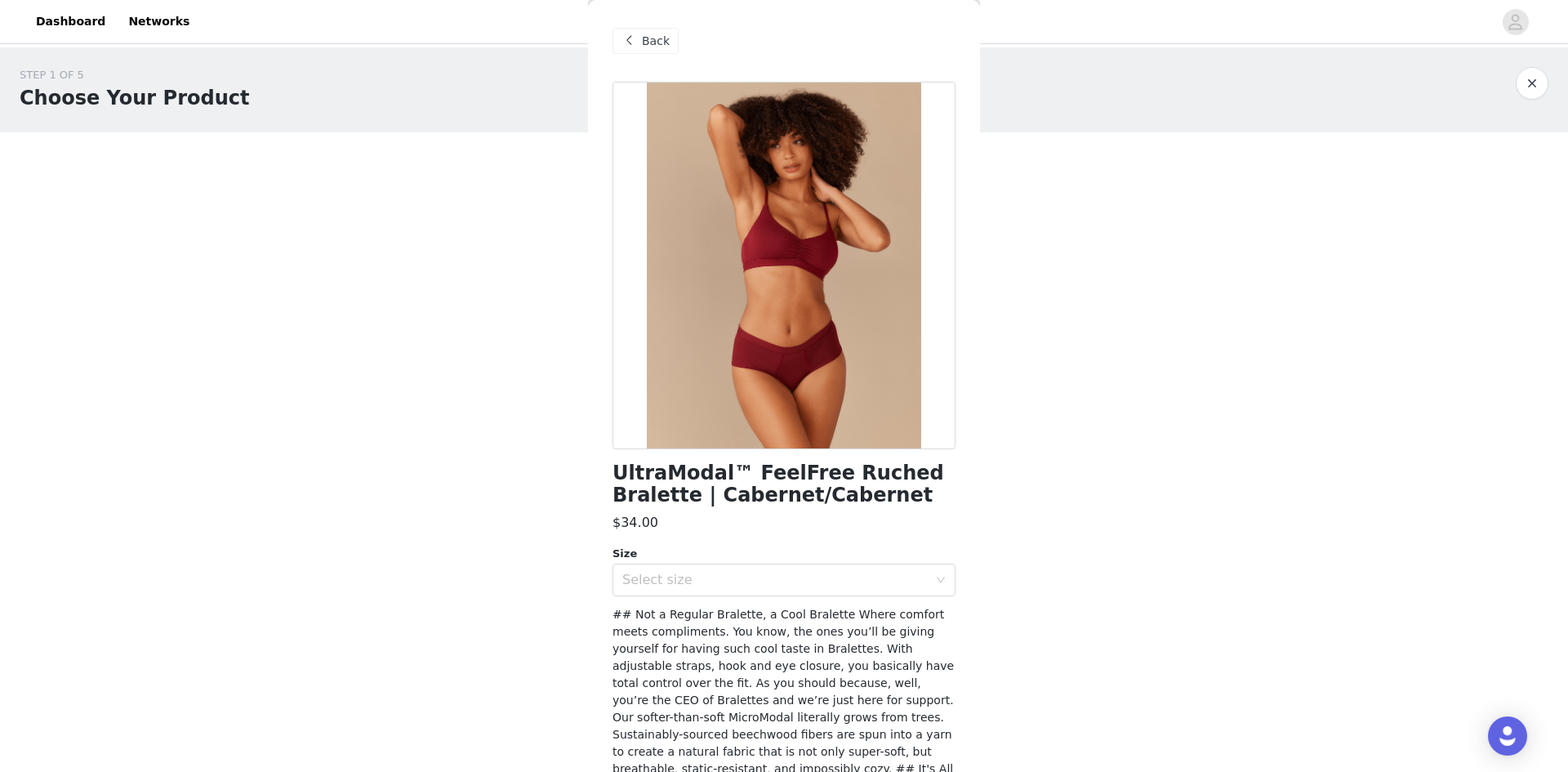
click at [639, 48] on div "Back" at bounding box center [646, 41] width 67 height 26
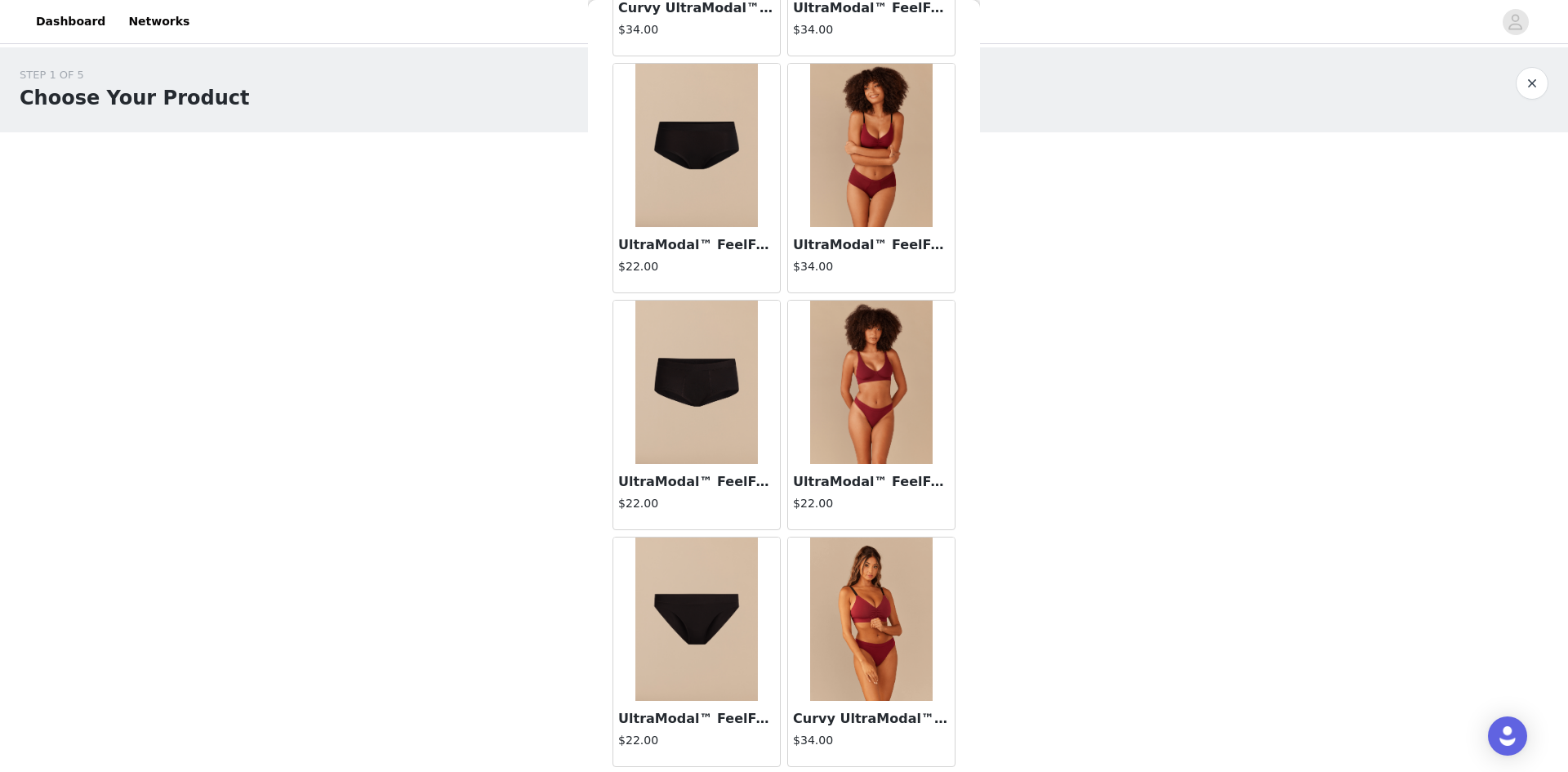
scroll to position [312, 0]
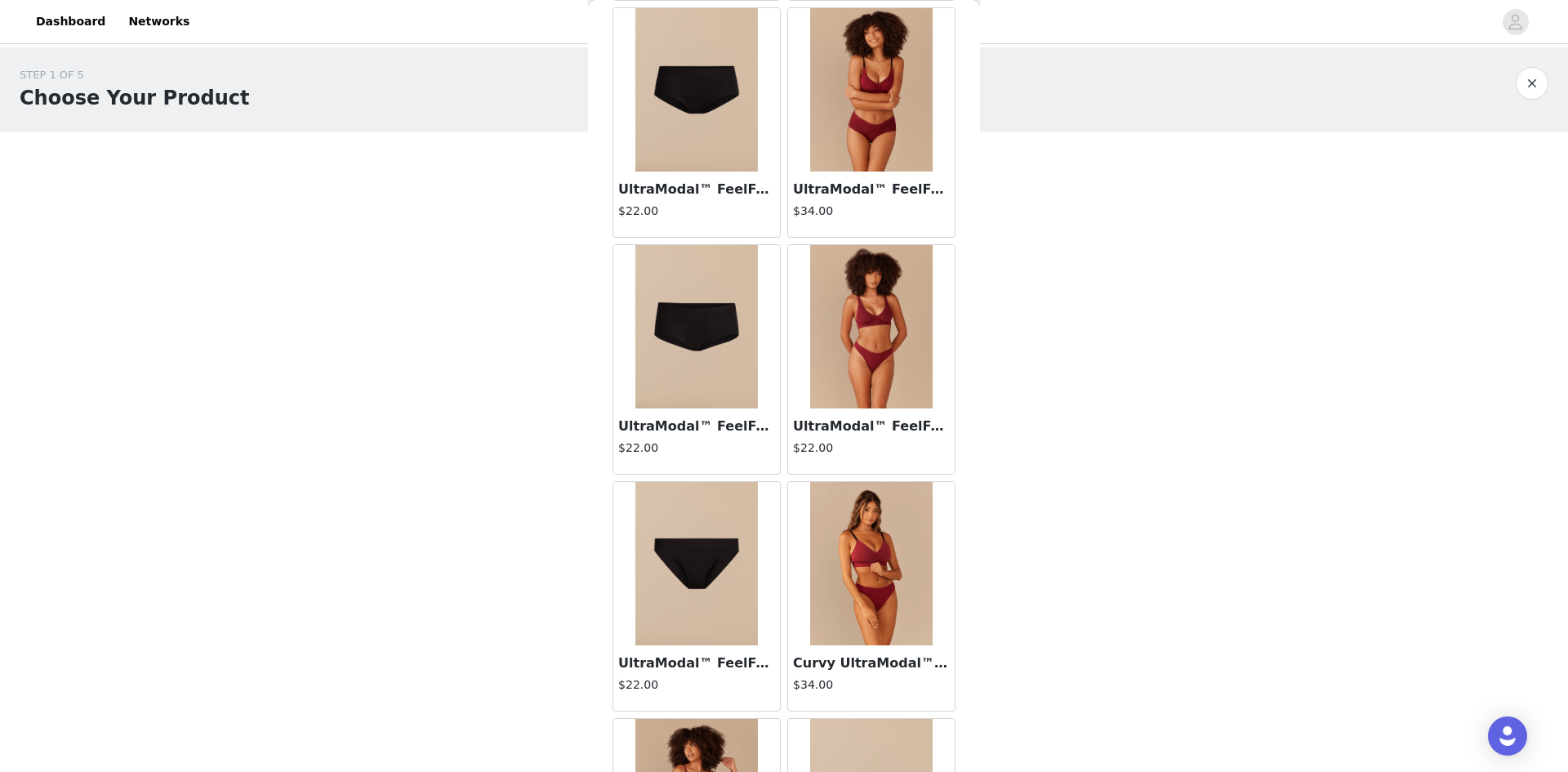
click at [721, 619] on img at bounding box center [696, 563] width 123 height 164
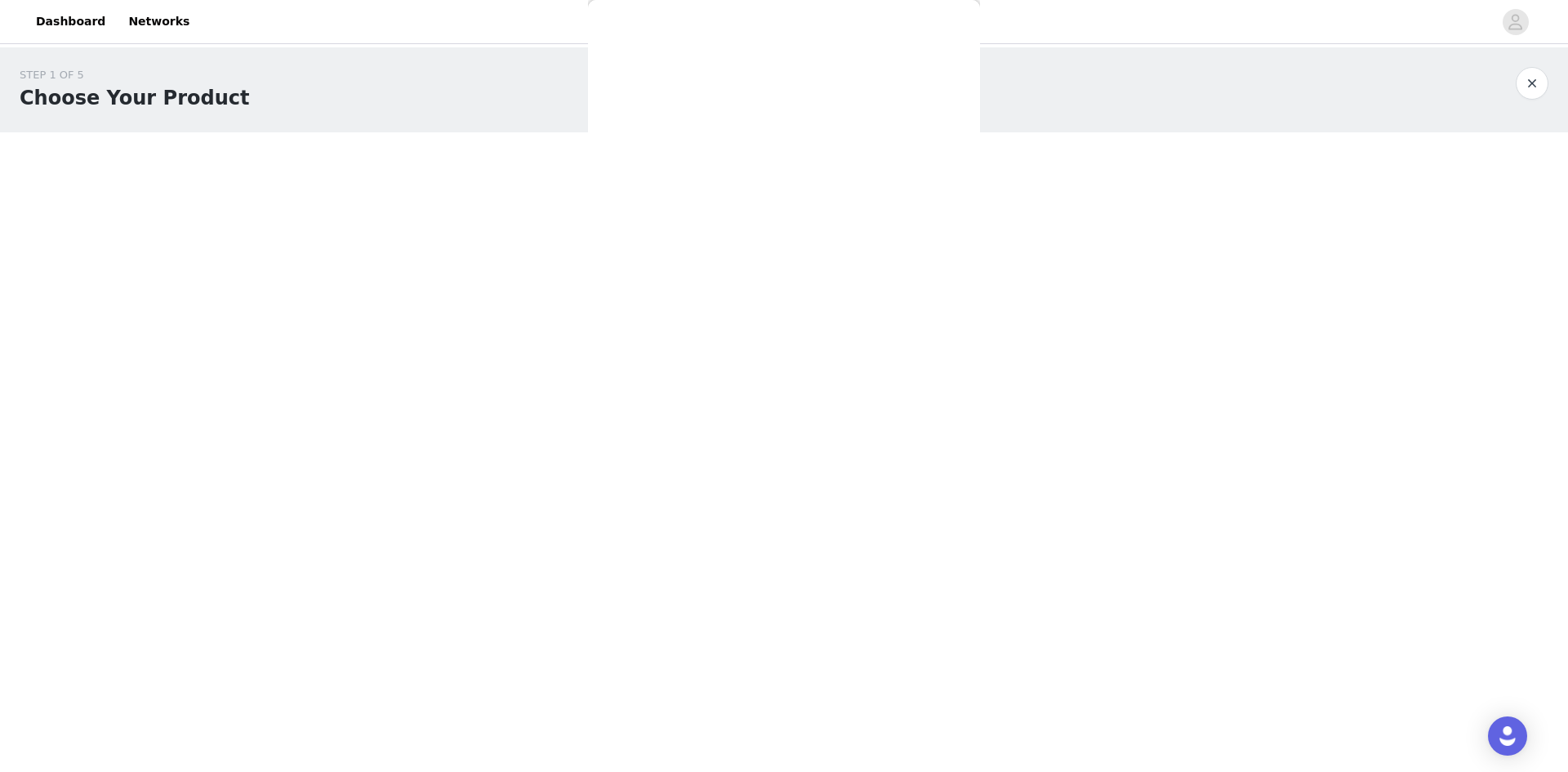
scroll to position [0, 0]
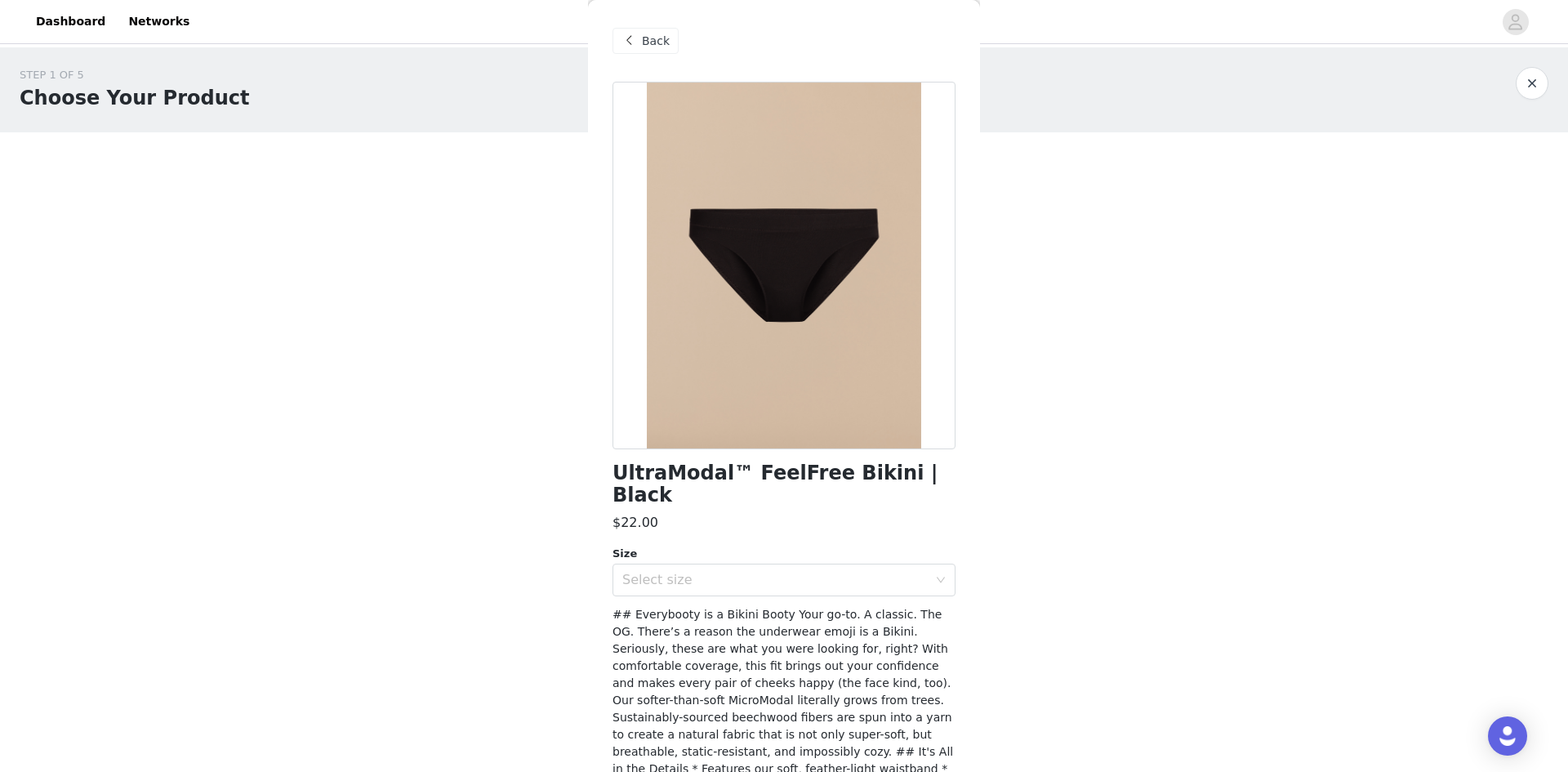
click at [588, 23] on div "Back UltraModal™ FeelFree Bikini | Black $22.00 Size Select size ## Everybooty …" at bounding box center [784, 386] width 392 height 772
click at [636, 36] on span at bounding box center [629, 41] width 19 height 19
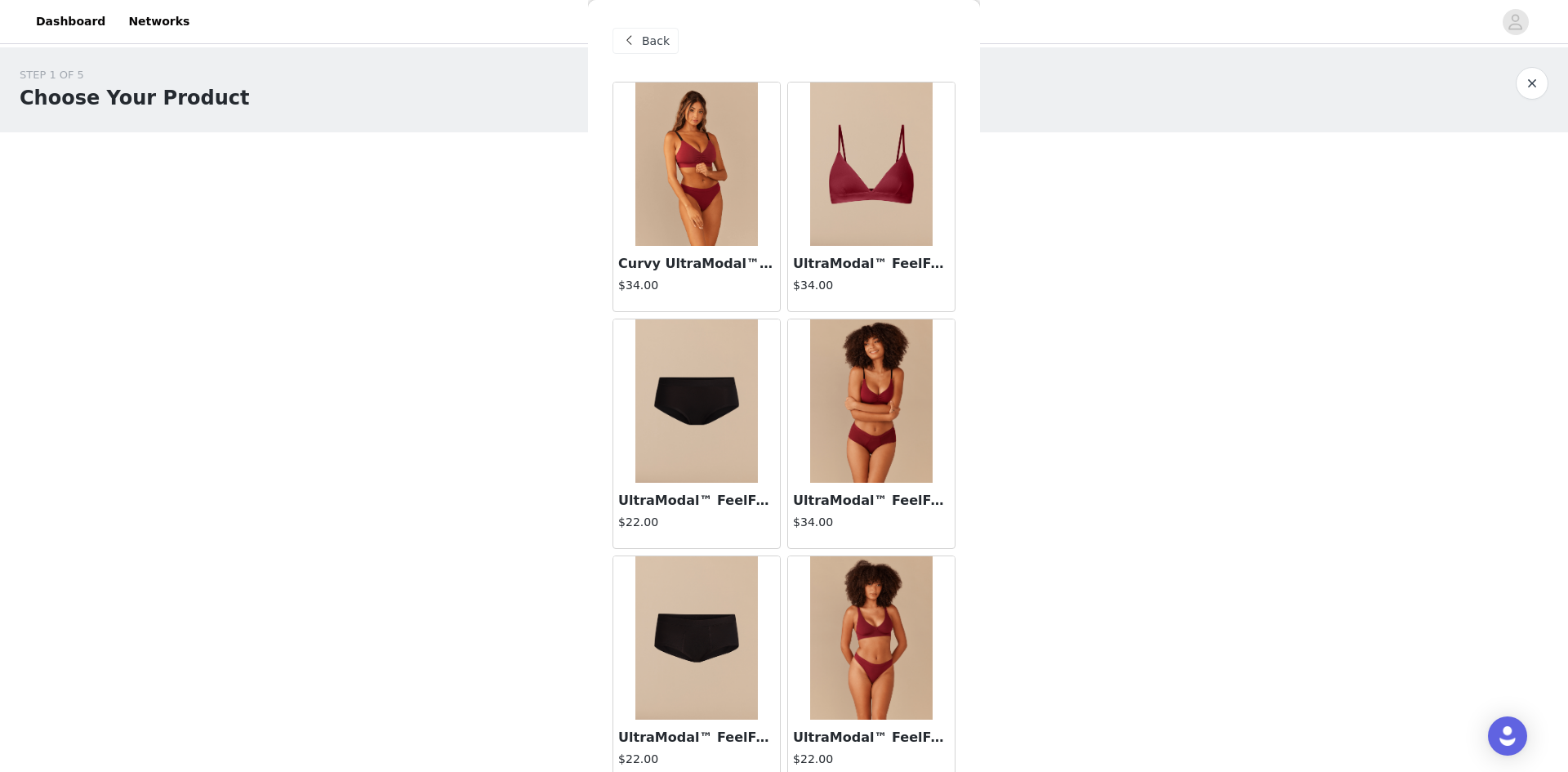
click at [862, 193] on img at bounding box center [871, 164] width 123 height 164
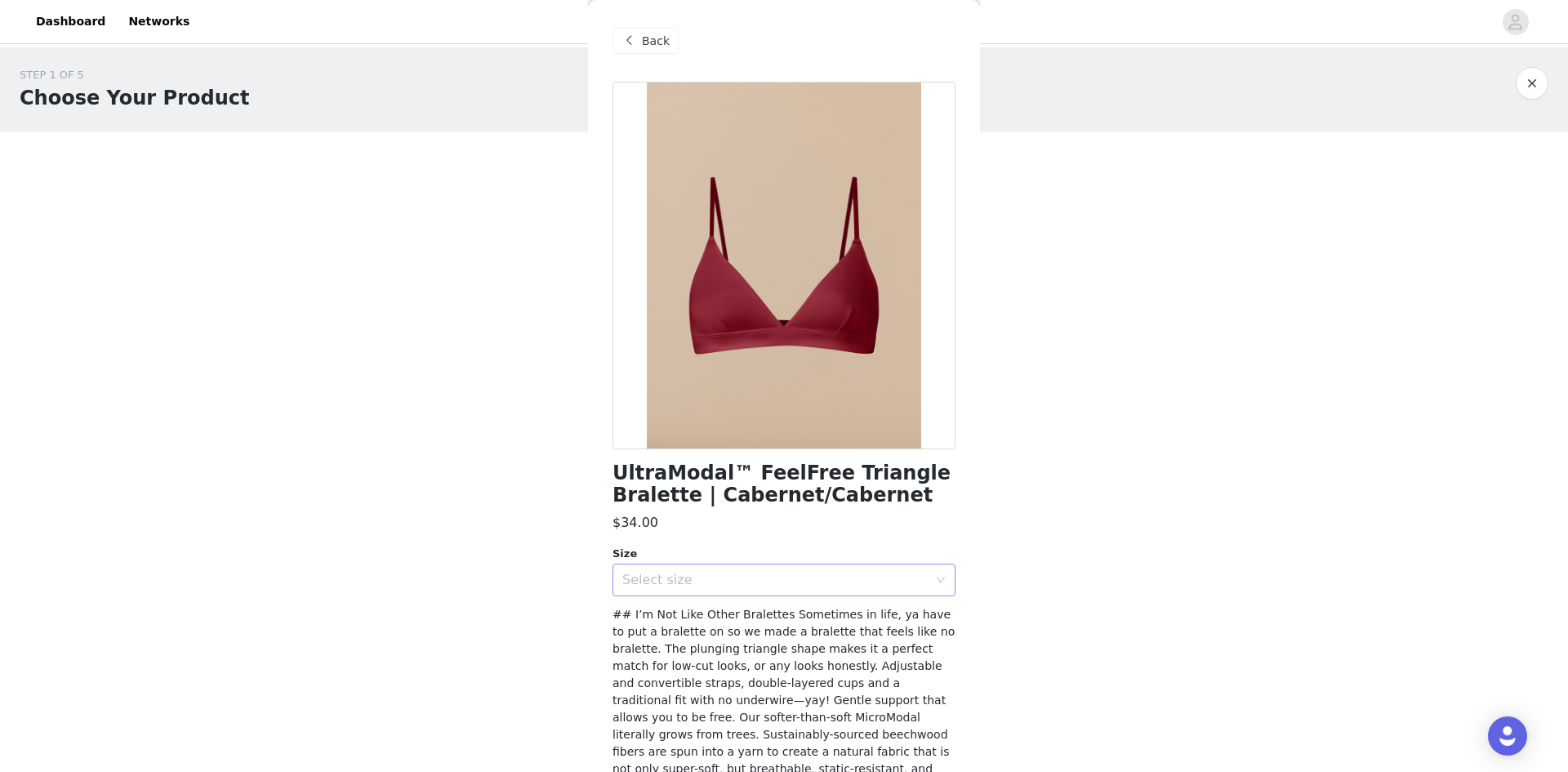
click at [827, 579] on div "Select size" at bounding box center [775, 580] width 305 height 17
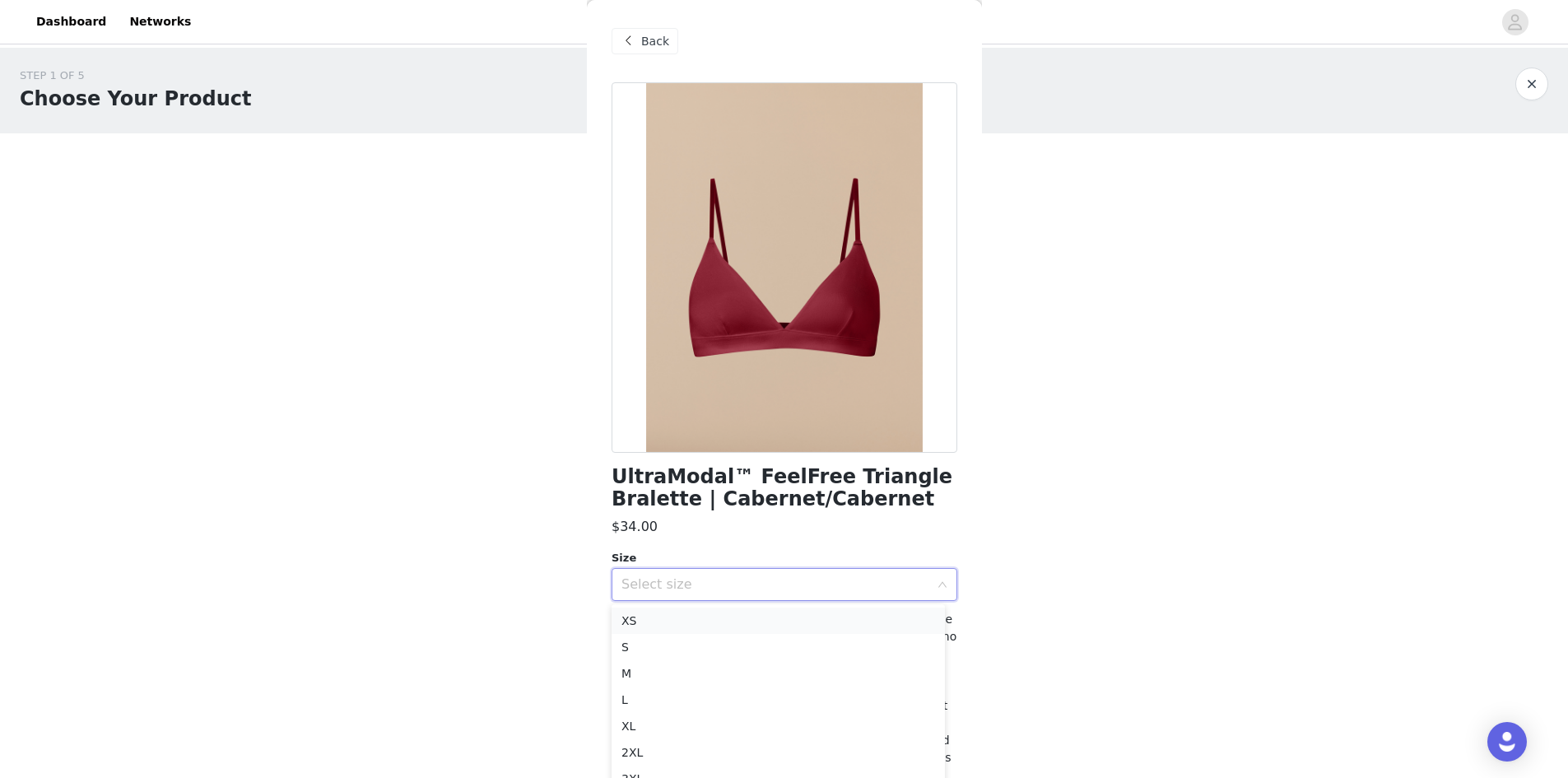
click at [733, 611] on li "XS" at bounding box center [778, 621] width 334 height 26
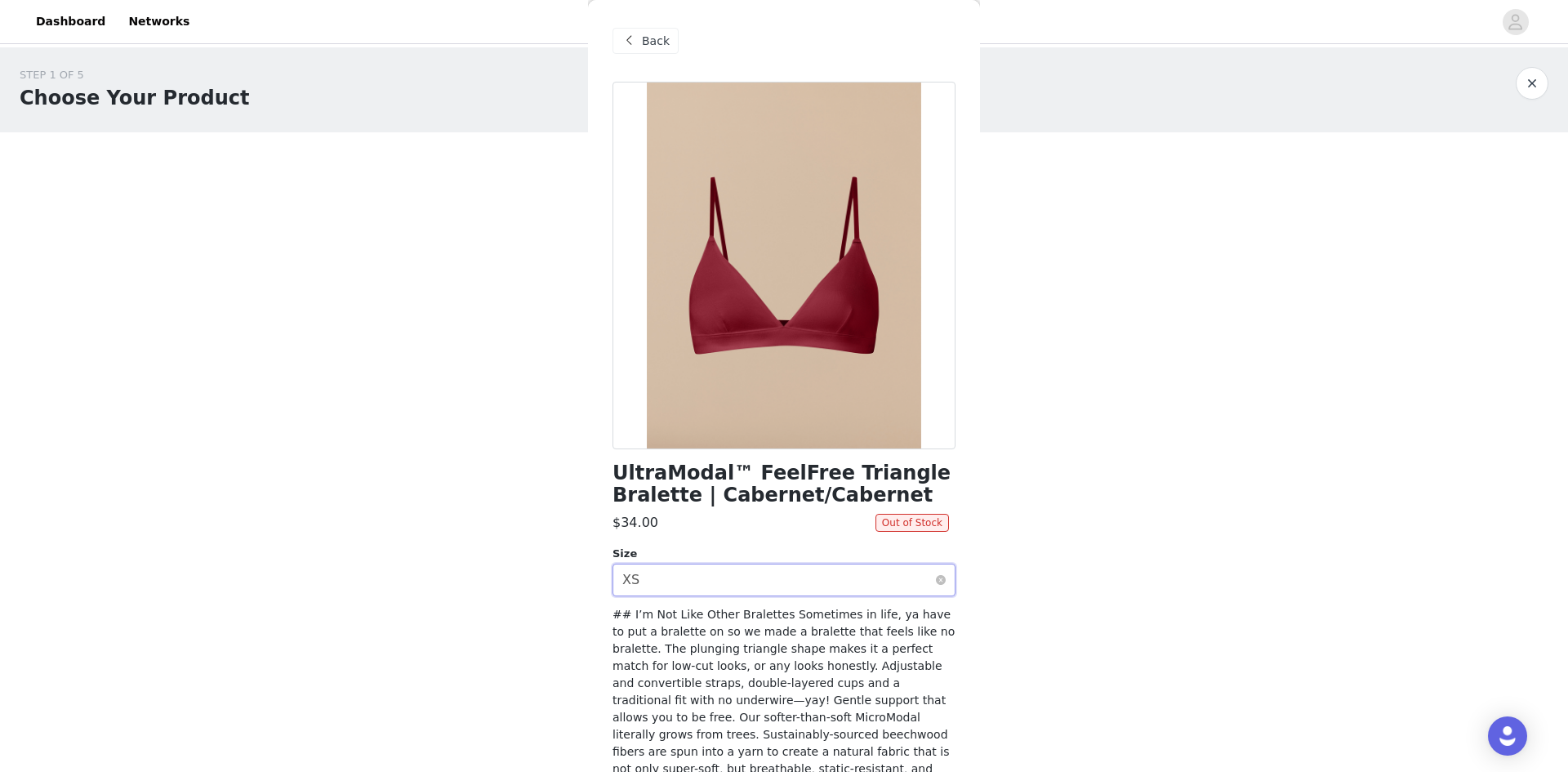
drag, startPoint x: 914, startPoint y: 590, endPoint x: 896, endPoint y: 598, distance: 19.7
click at [914, 591] on div "Select size XS" at bounding box center [778, 580] width 312 height 31
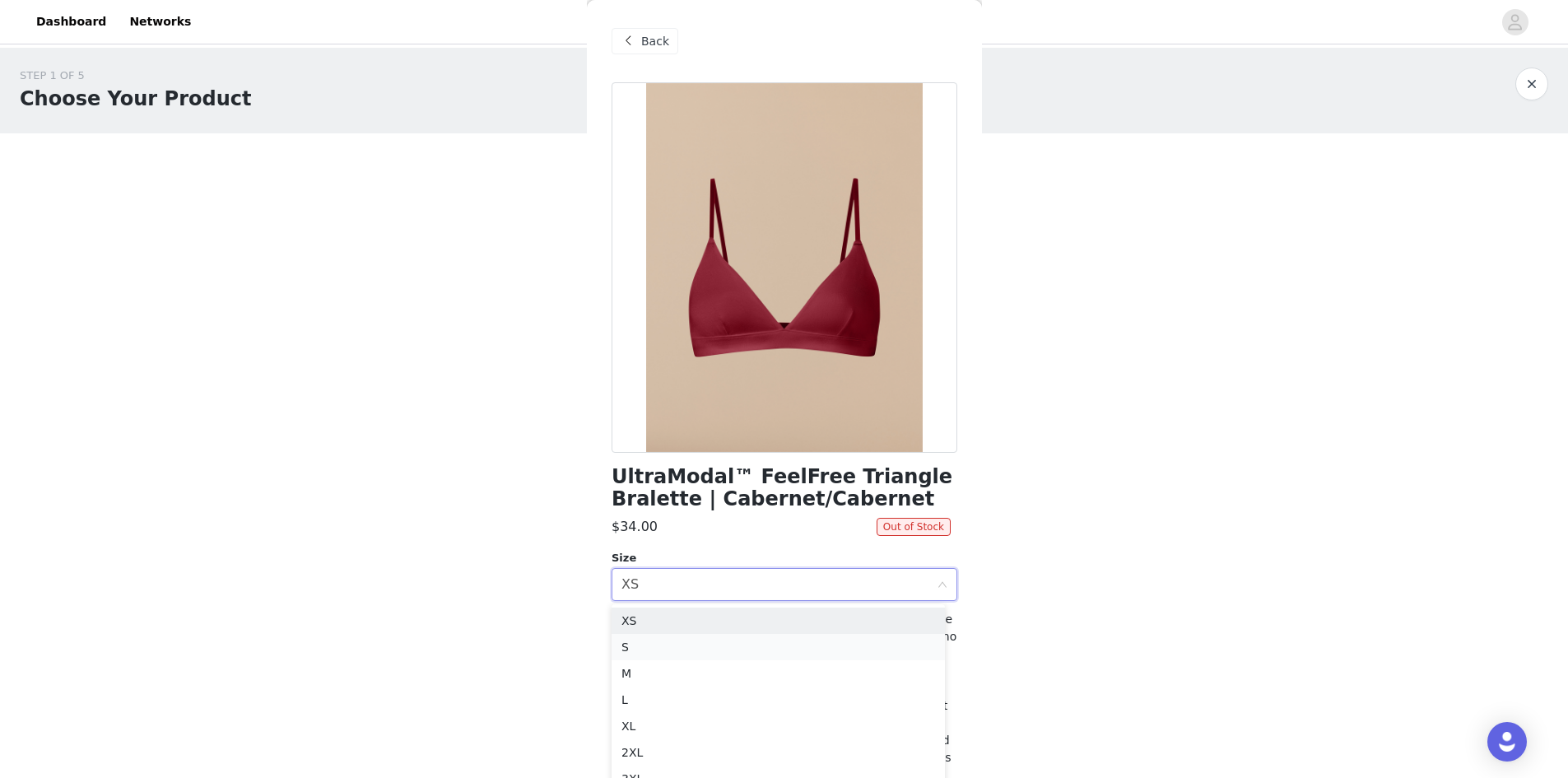
click at [732, 652] on li "S" at bounding box center [778, 647] width 334 height 26
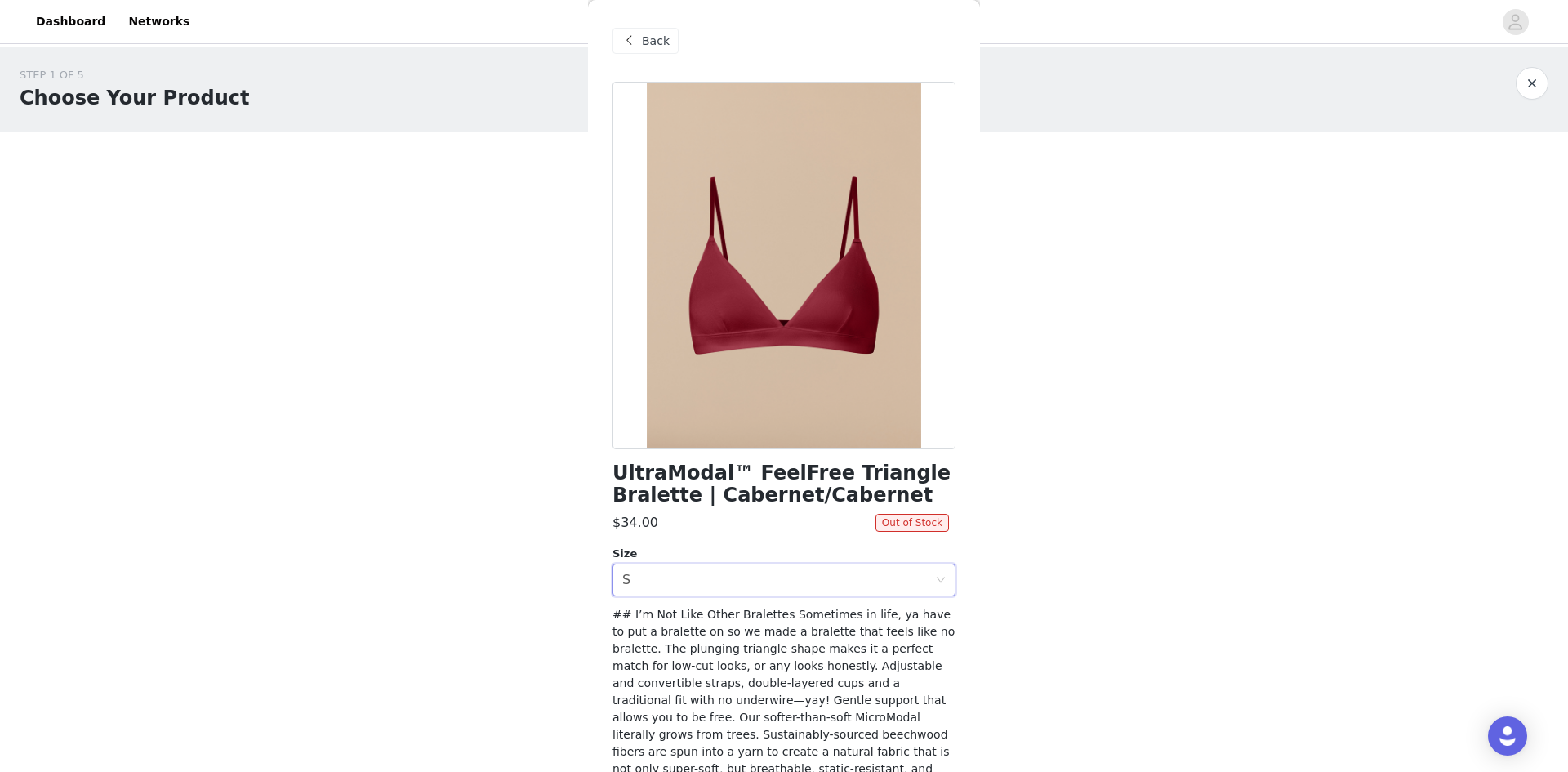
click at [634, 39] on span at bounding box center [629, 41] width 19 height 19
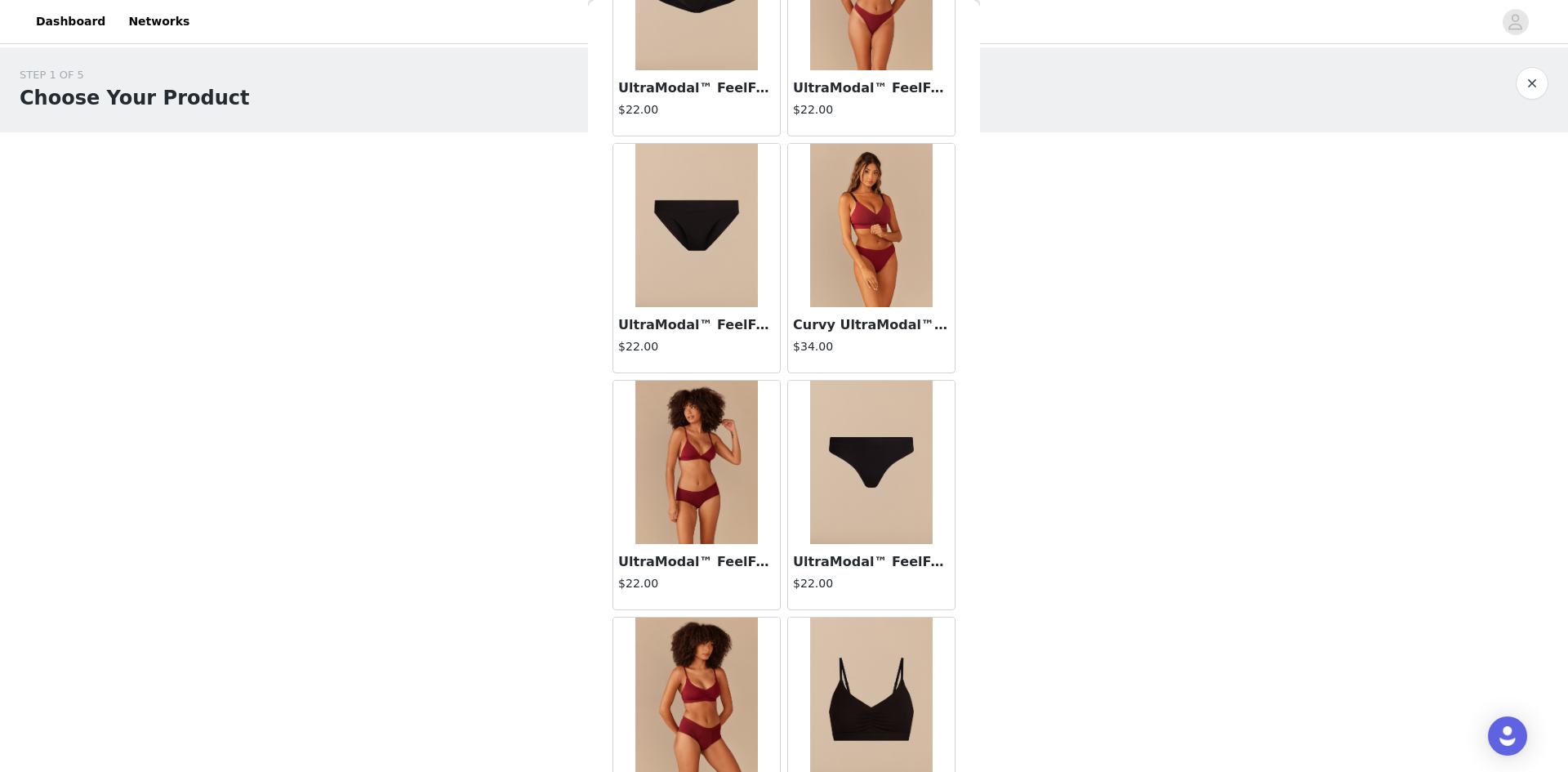
scroll to position [657, 0]
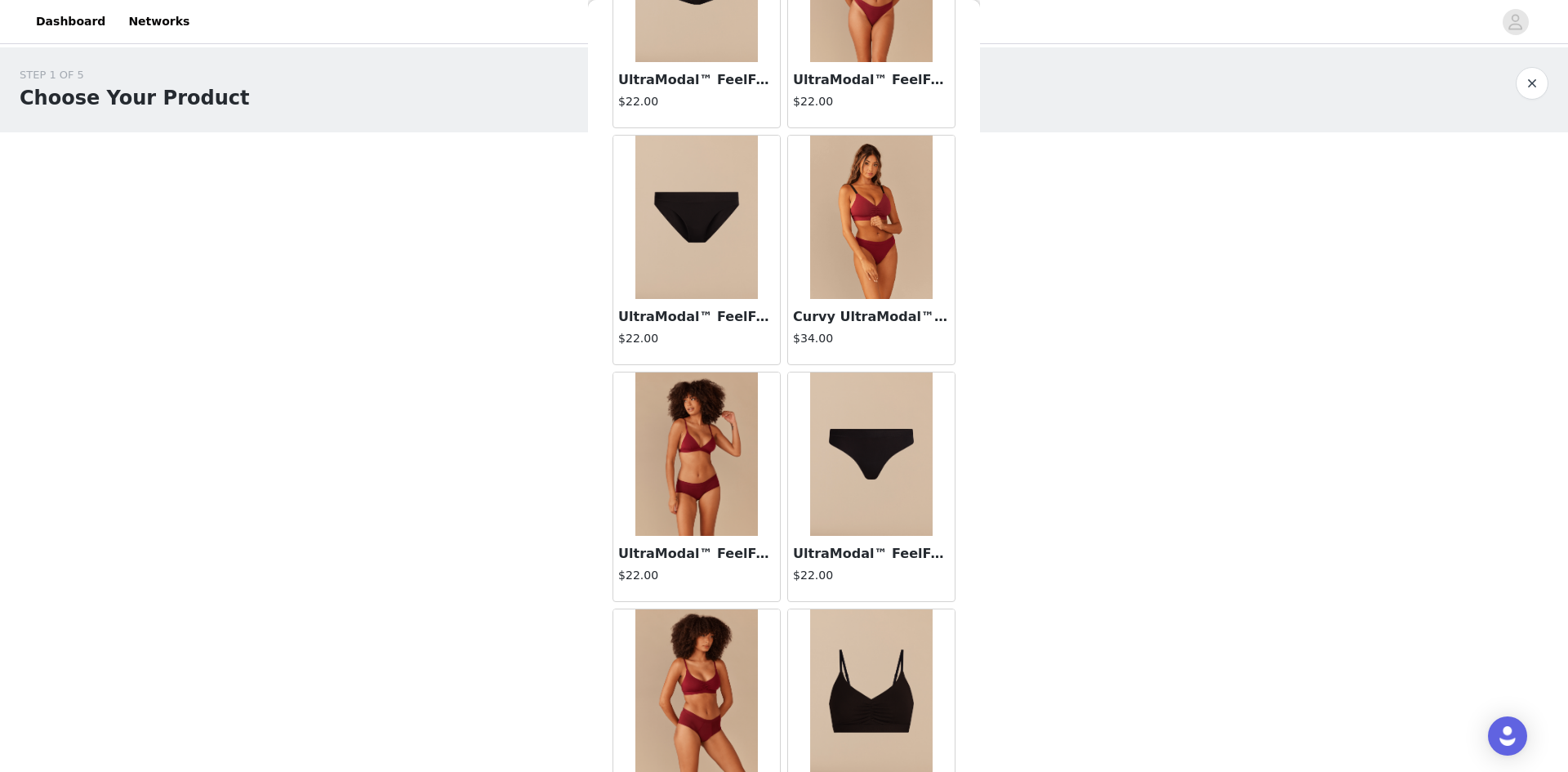
click at [674, 482] on img at bounding box center [696, 454] width 123 height 164
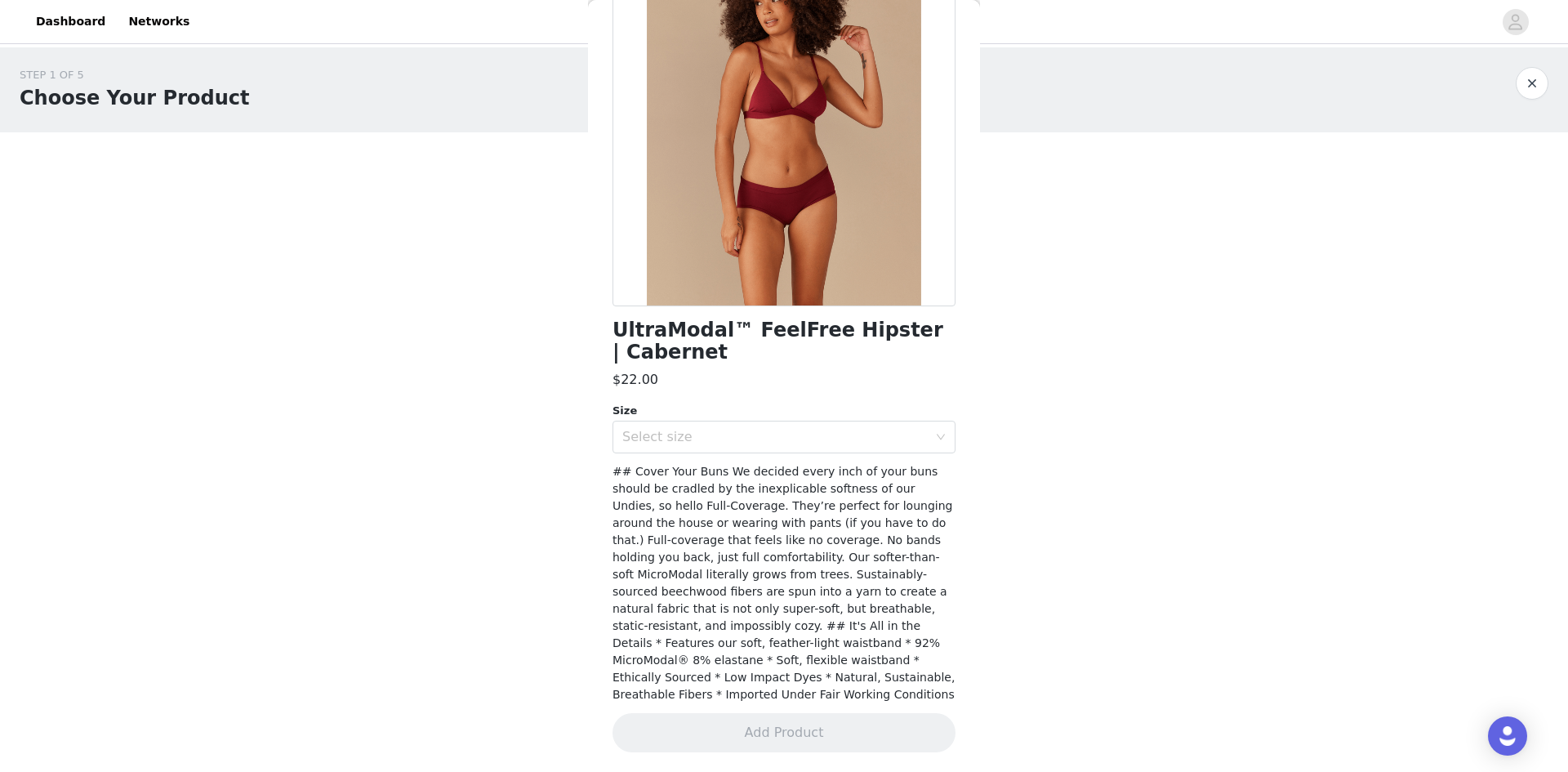
scroll to position [126, 0]
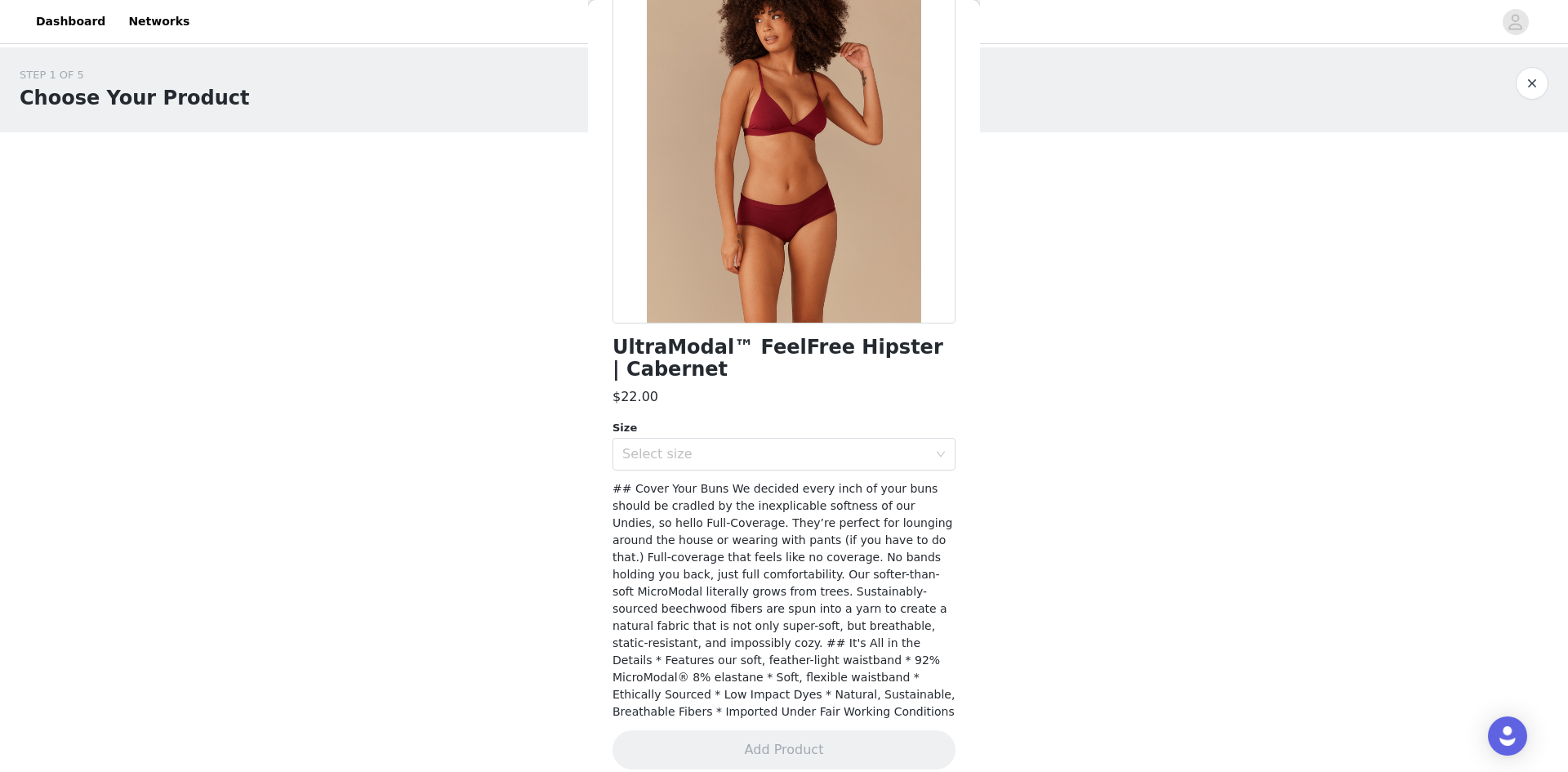
click at [824, 472] on div "UltraModal™ FeelFree Hipster | Cabernet $22.00 Size Select size ## Cover Your B…" at bounding box center [784, 372] width 343 height 833
click at [788, 447] on div "Select size" at bounding box center [775, 454] width 305 height 17
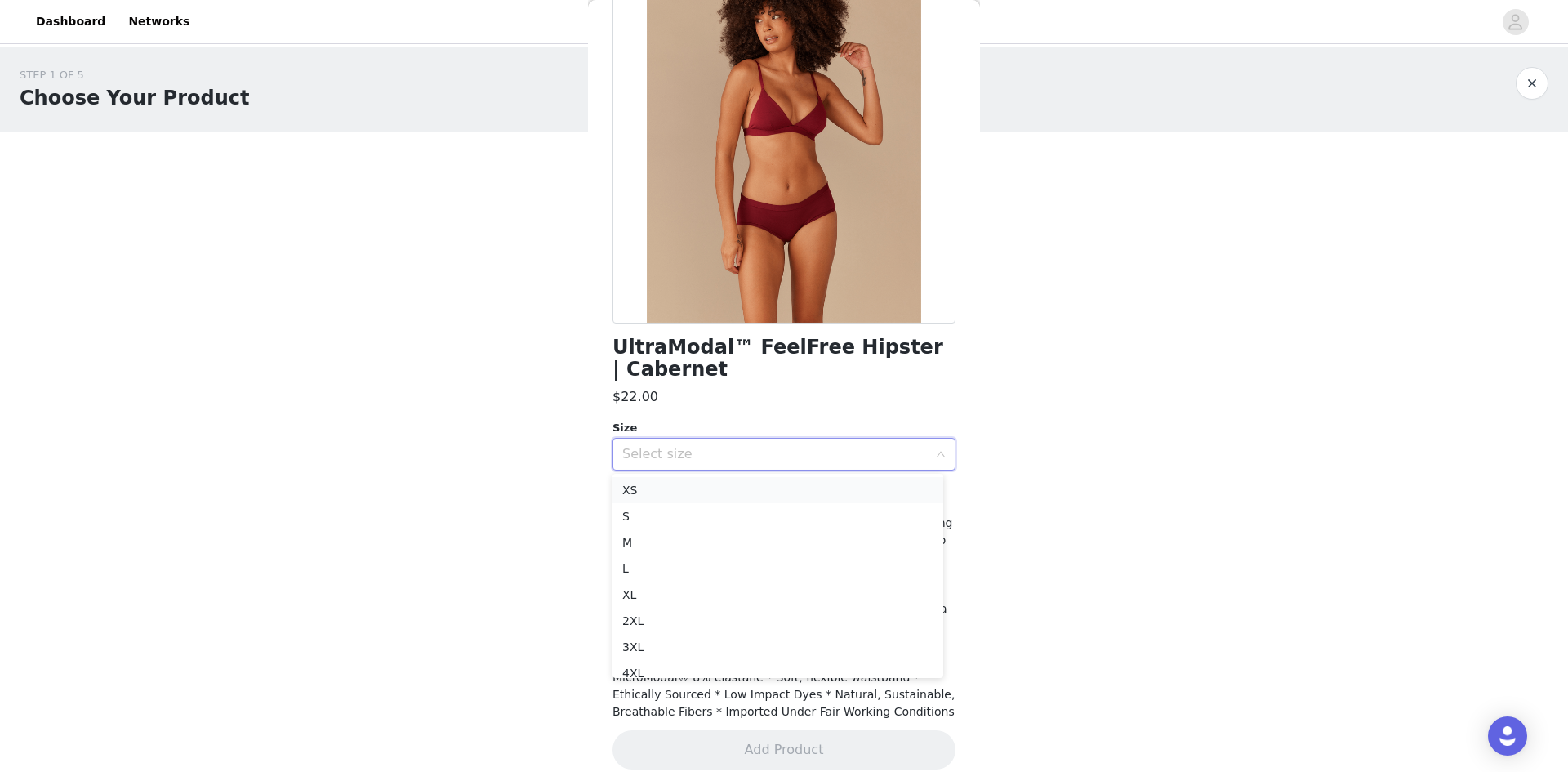
click at [674, 483] on li "XS" at bounding box center [778, 490] width 331 height 26
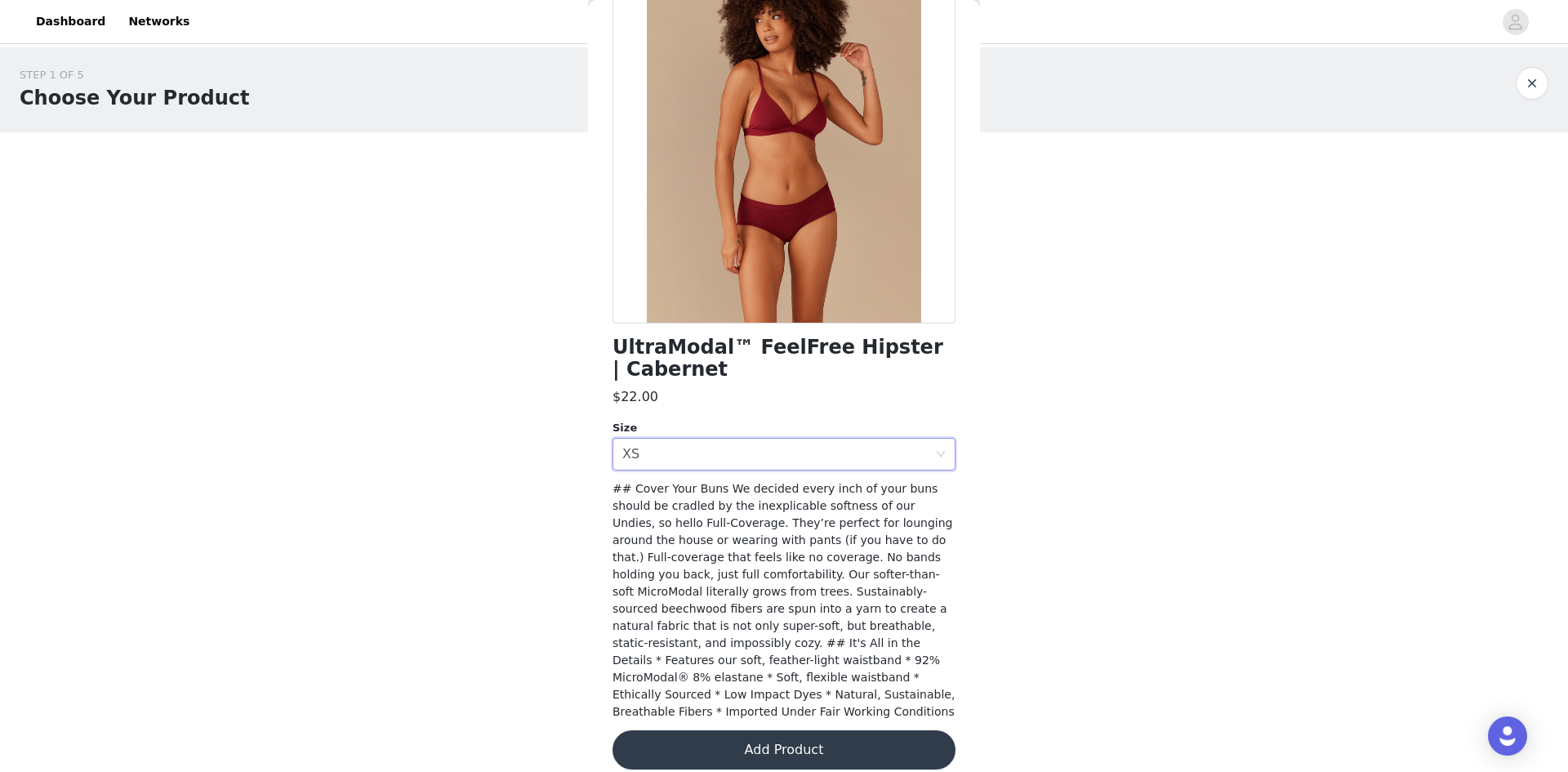
drag, startPoint x: 1332, startPoint y: 359, endPoint x: 1328, endPoint y: 332, distance: 27.3
click at [1330, 340] on div "STEP 1 OF 5 Choose Your Product Please select two products from our underwear c…" at bounding box center [784, 235] width 1568 height 376
drag, startPoint x: 1333, startPoint y: 297, endPoint x: 1325, endPoint y: 198, distance: 99.3
click at [1325, 198] on div "STEP 1 OF 5 Choose Your Product Please select two products from our underwear c…" at bounding box center [784, 177] width 1568 height 259
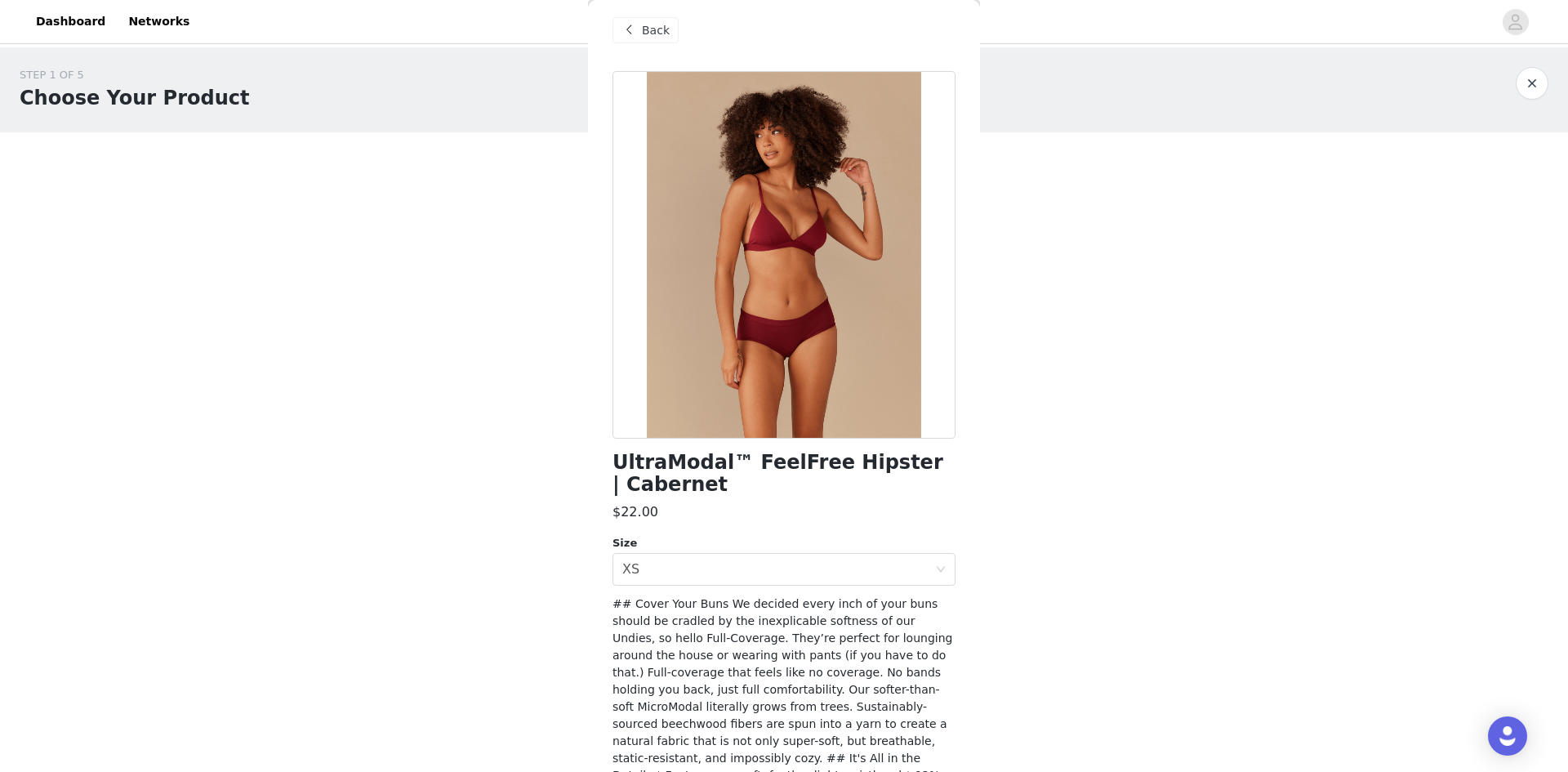
scroll to position [0, 0]
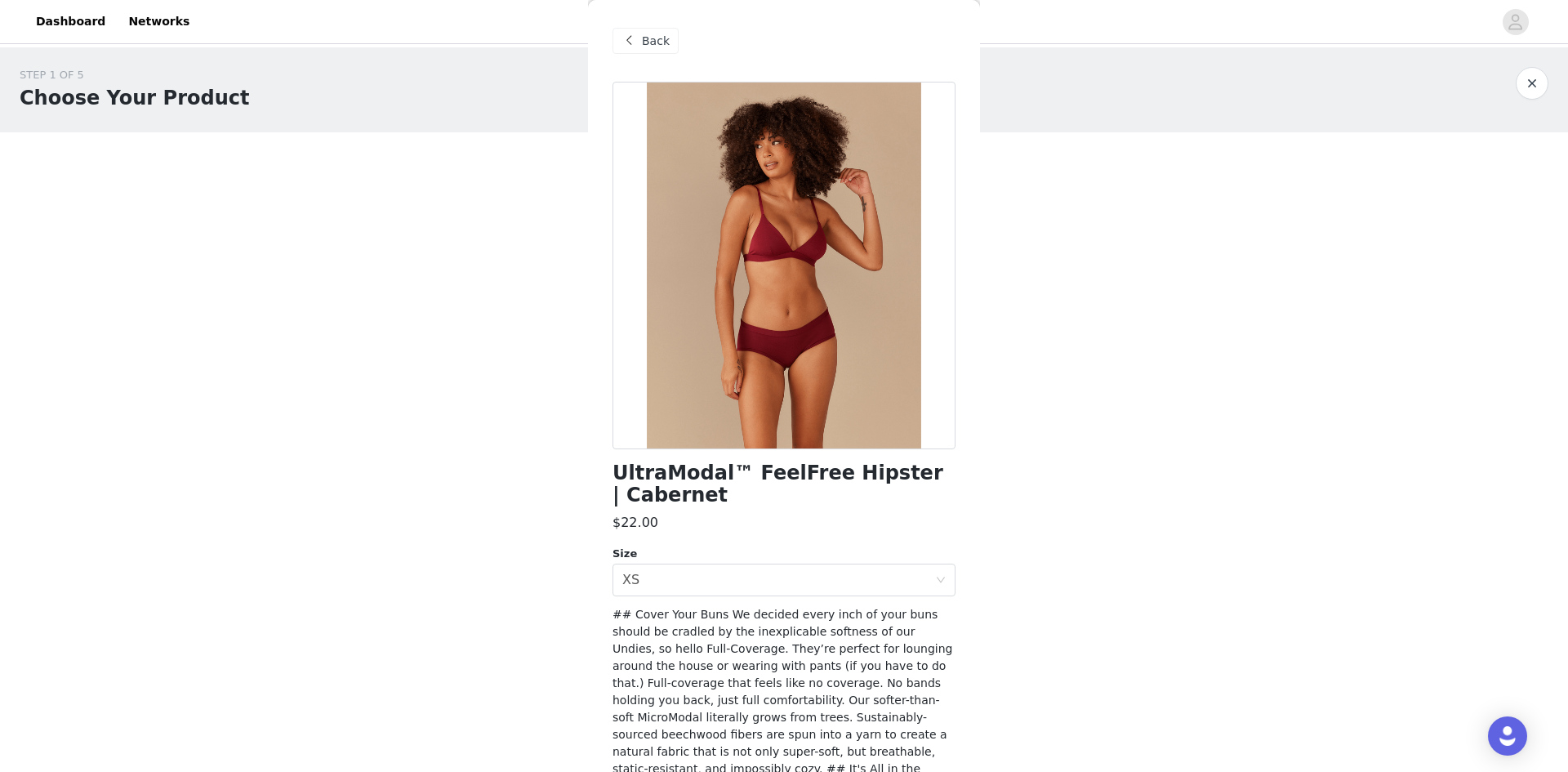
click at [639, 45] on div "Back" at bounding box center [646, 41] width 67 height 26
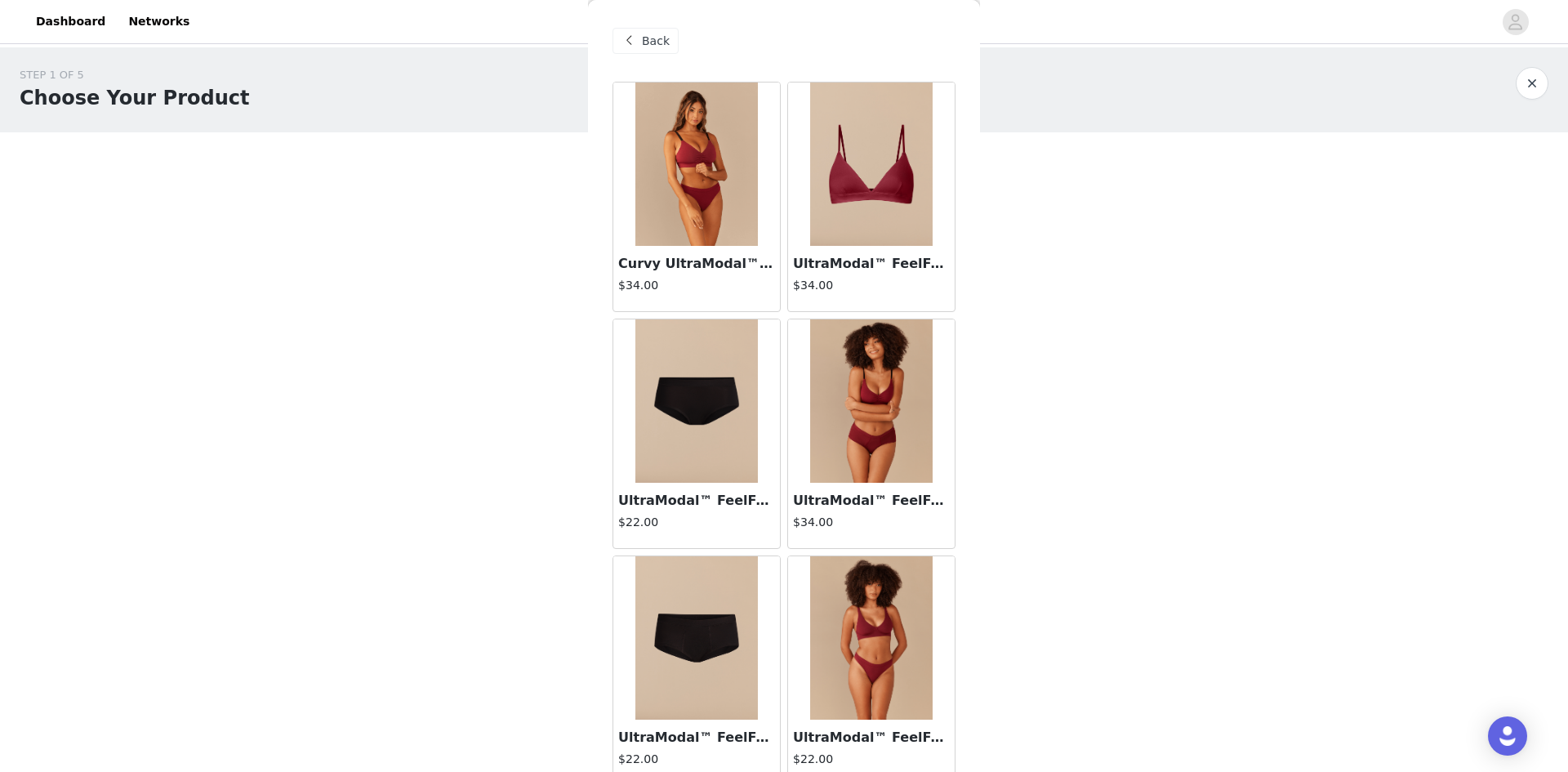
click at [611, 40] on div "Back Curvy UltraModal™ FeelFree Ruched Bralette | Cabernet/Cabernet $34.00 Ultr…" at bounding box center [784, 386] width 392 height 772
click at [615, 38] on div "Back" at bounding box center [646, 41] width 67 height 26
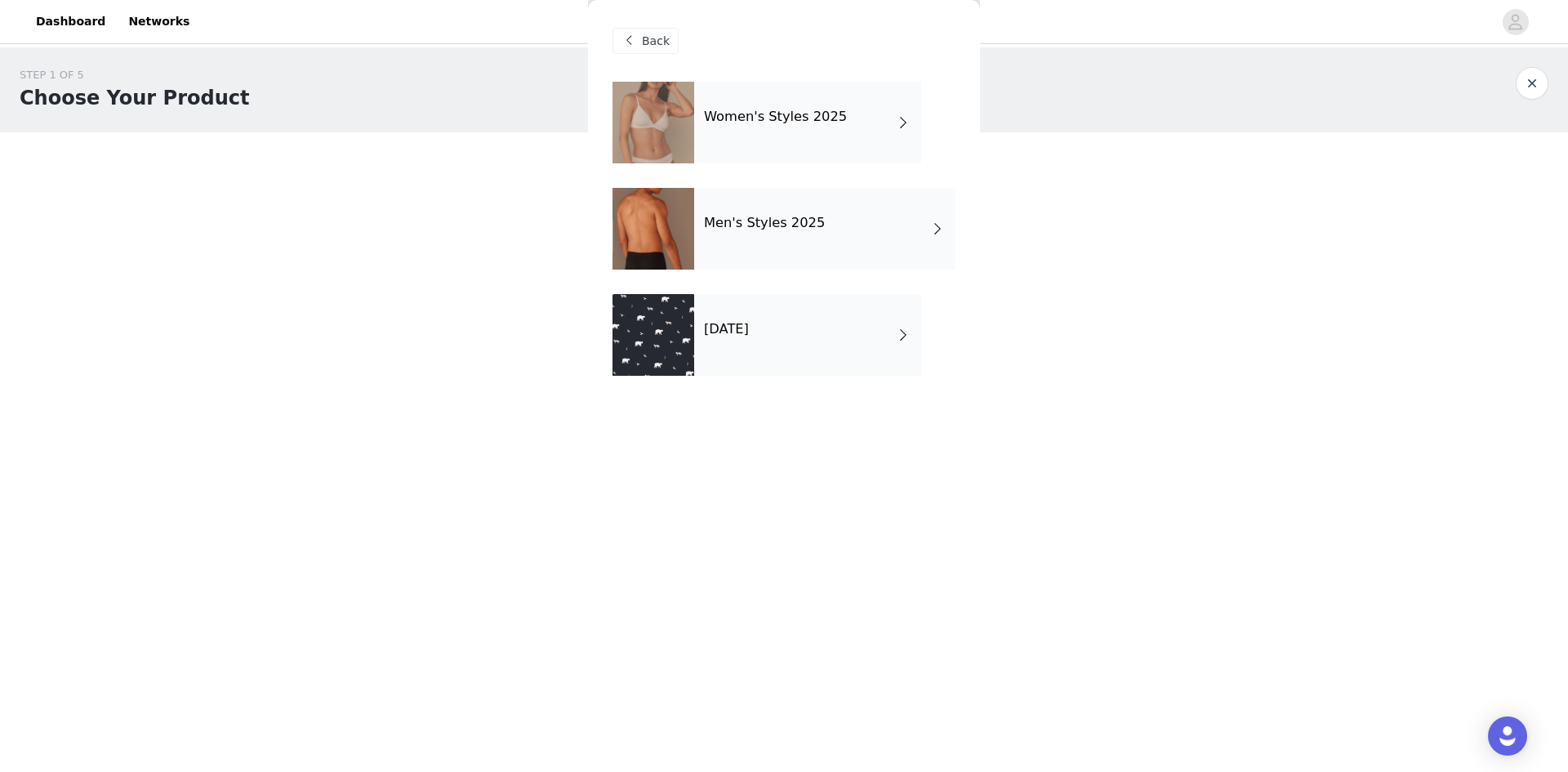
click at [749, 337] on h4 "[DATE]" at bounding box center [727, 329] width 45 height 15
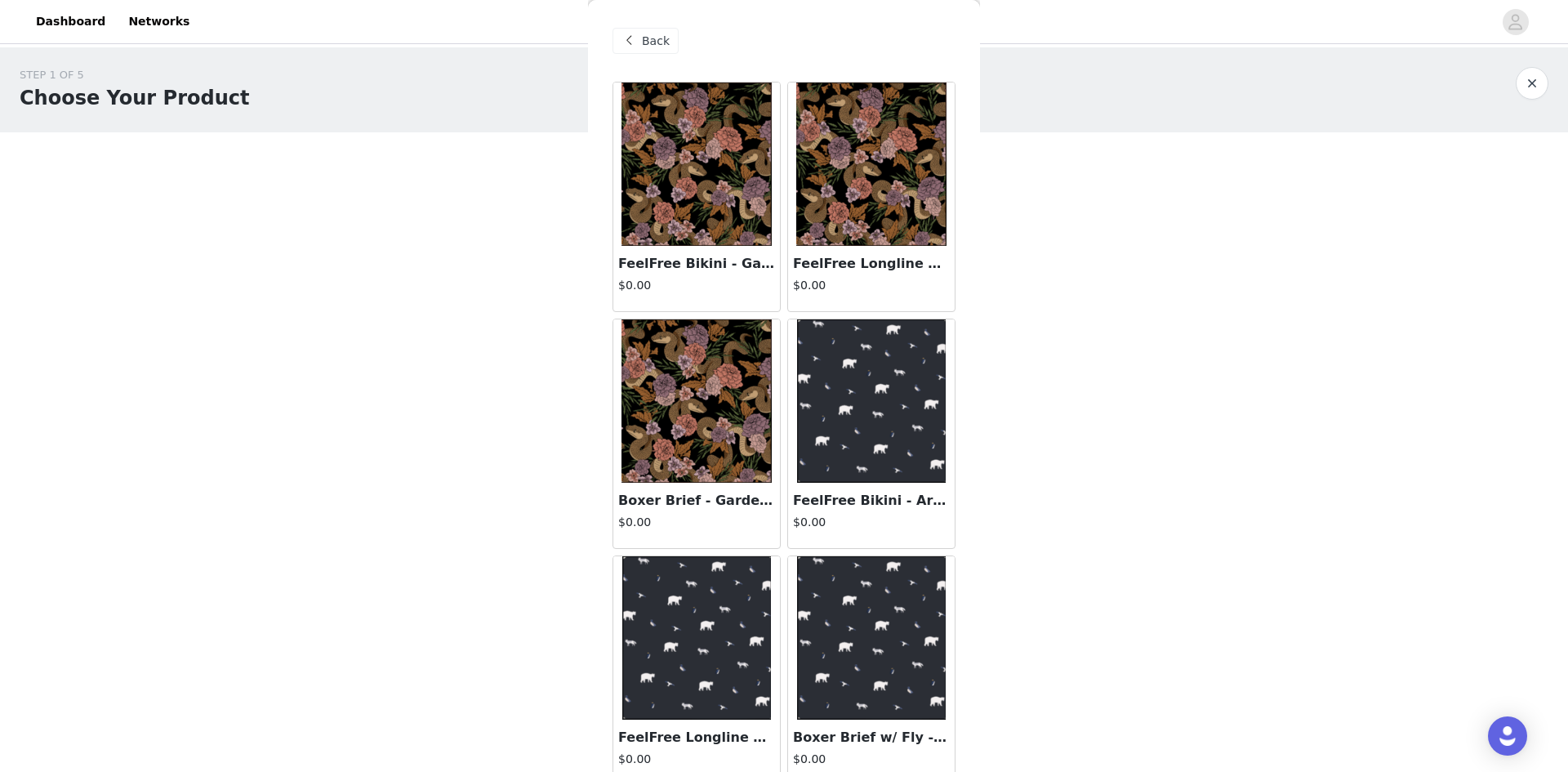
click at [833, 181] on img at bounding box center [871, 164] width 151 height 164
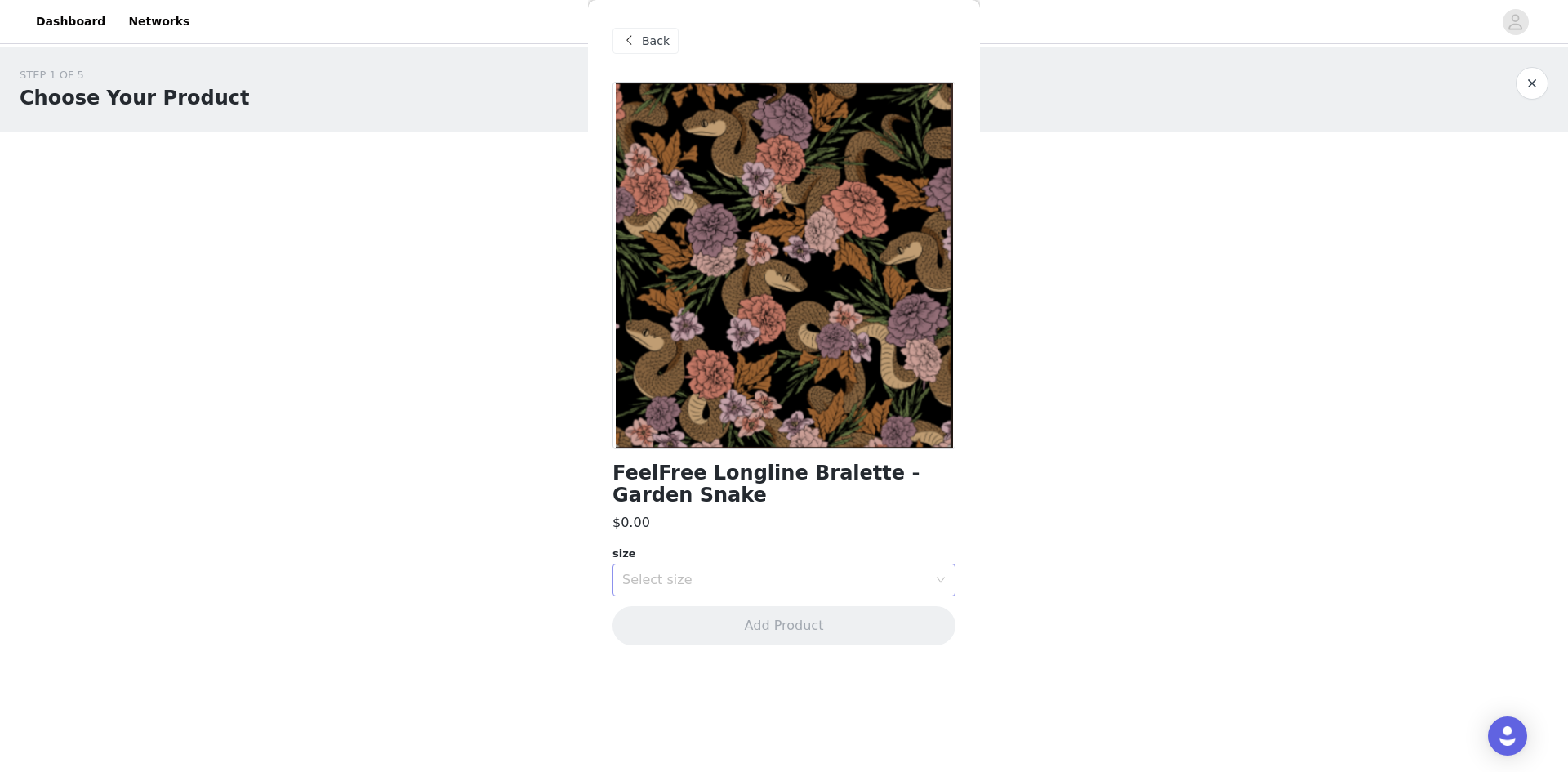
click at [953, 588] on div "Select size" at bounding box center [784, 580] width 343 height 32
click at [948, 585] on div "Select size" at bounding box center [784, 580] width 343 height 32
click at [889, 612] on li "XS" at bounding box center [784, 616] width 343 height 26
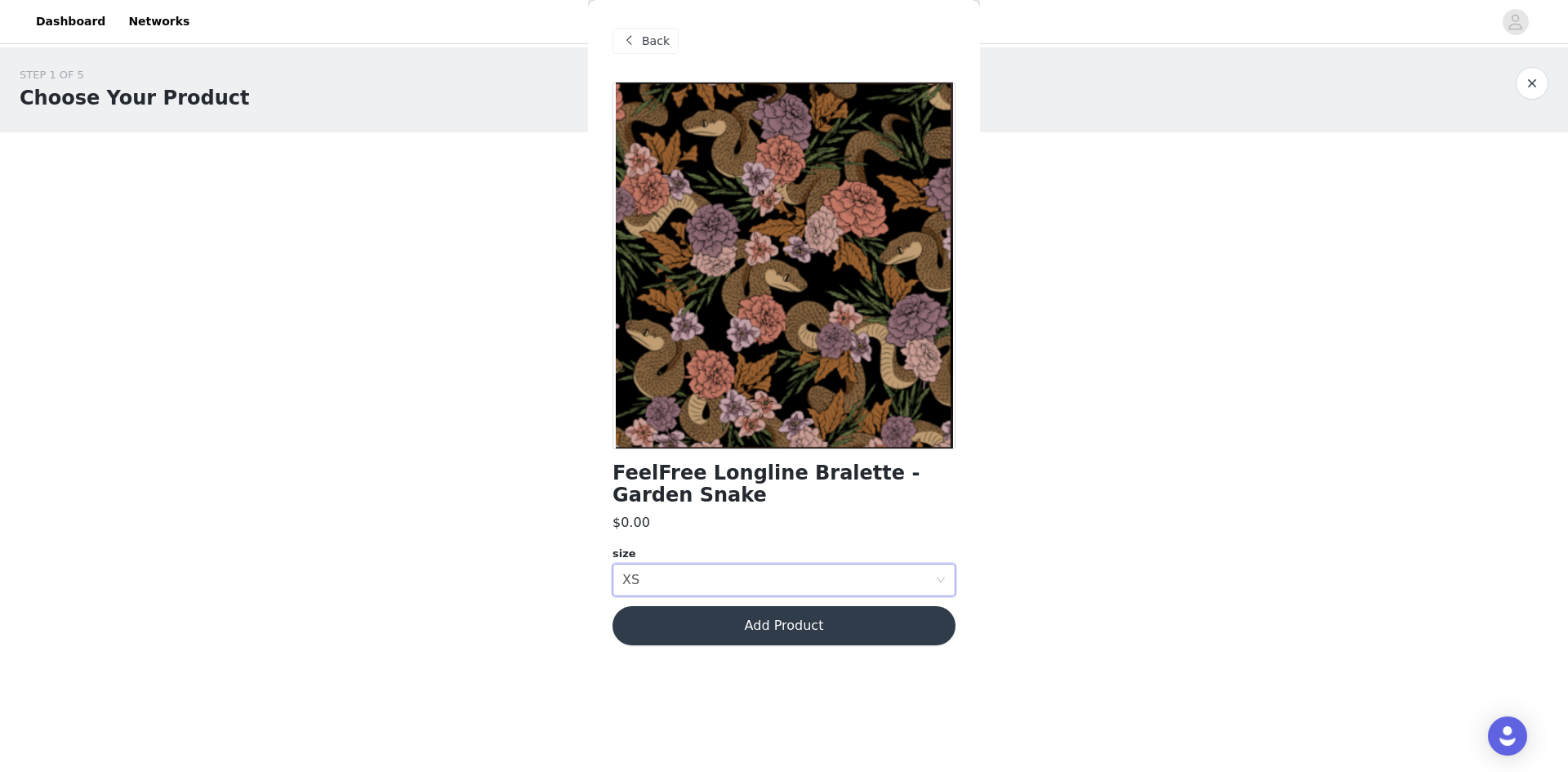
click at [643, 47] on span "Back" at bounding box center [655, 41] width 28 height 18
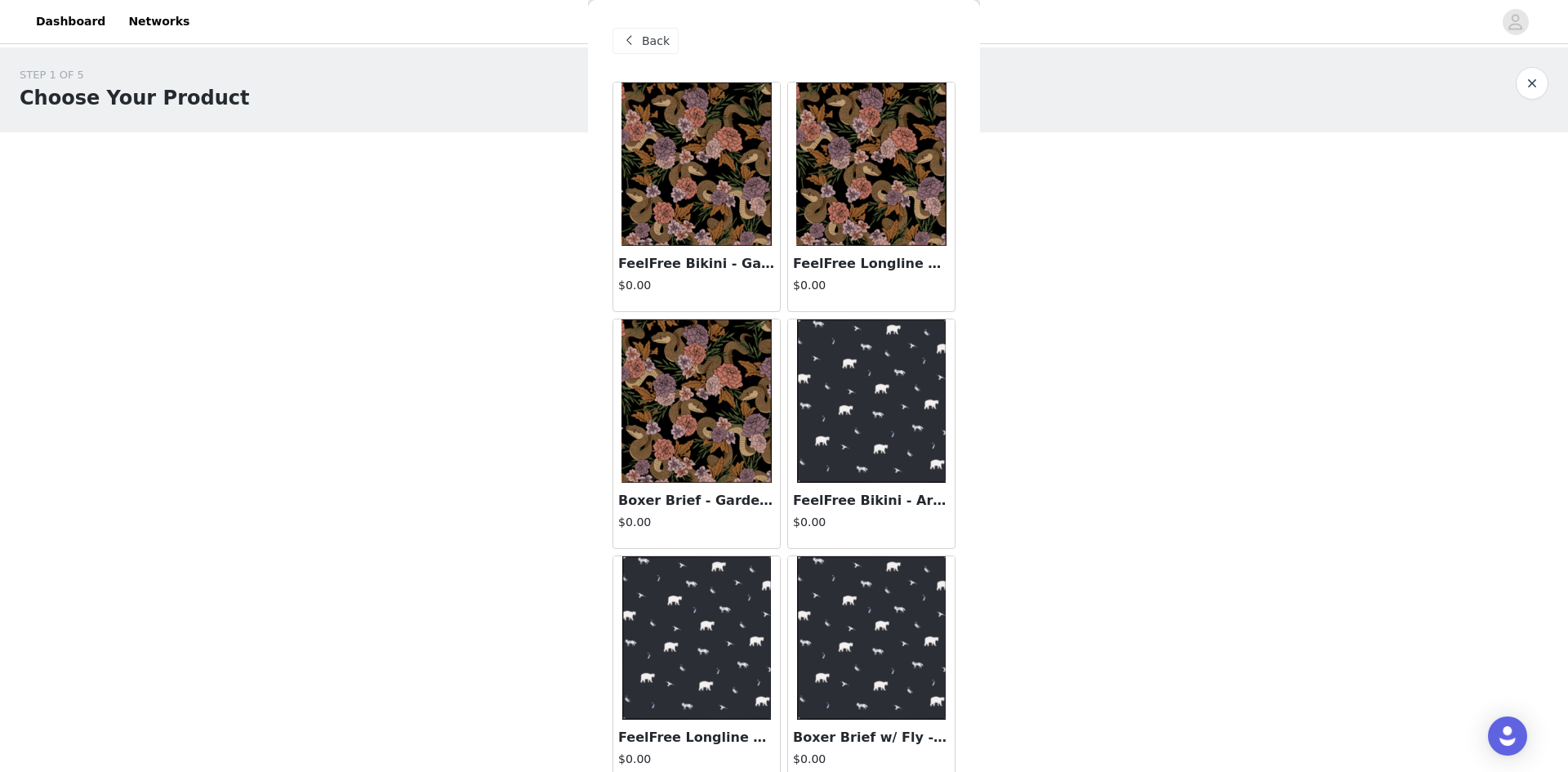
drag, startPoint x: 964, startPoint y: 370, endPoint x: 969, endPoint y: 469, distance: 99.1
click at [969, 469] on div "Back FeelFree Bikini - Garden Snake $0.00 FeelFree Longline Bralette - Garden S…" at bounding box center [784, 386] width 392 height 772
click at [687, 433] on img at bounding box center [696, 400] width 151 height 164
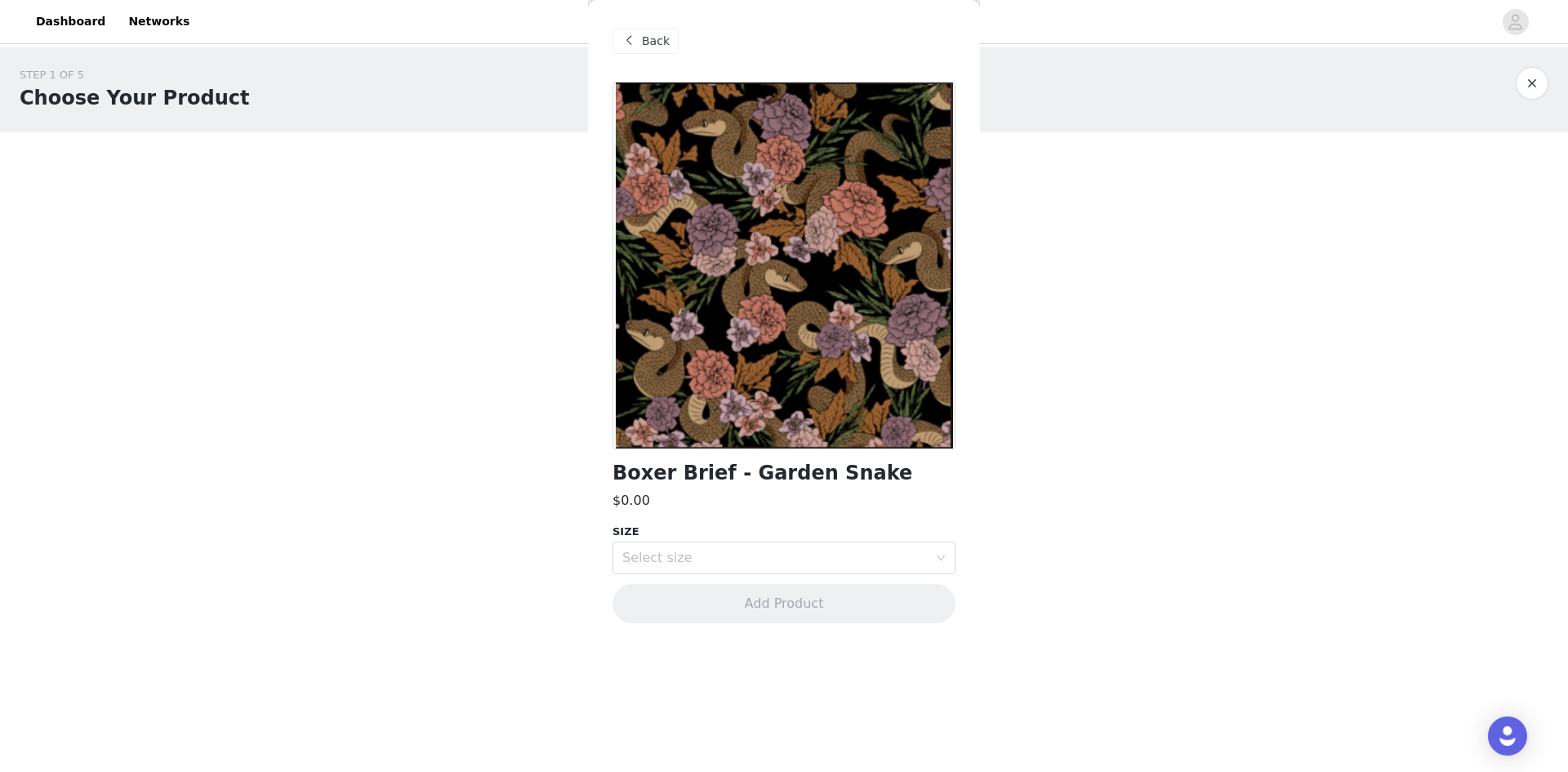
click at [634, 37] on span at bounding box center [629, 41] width 19 height 19
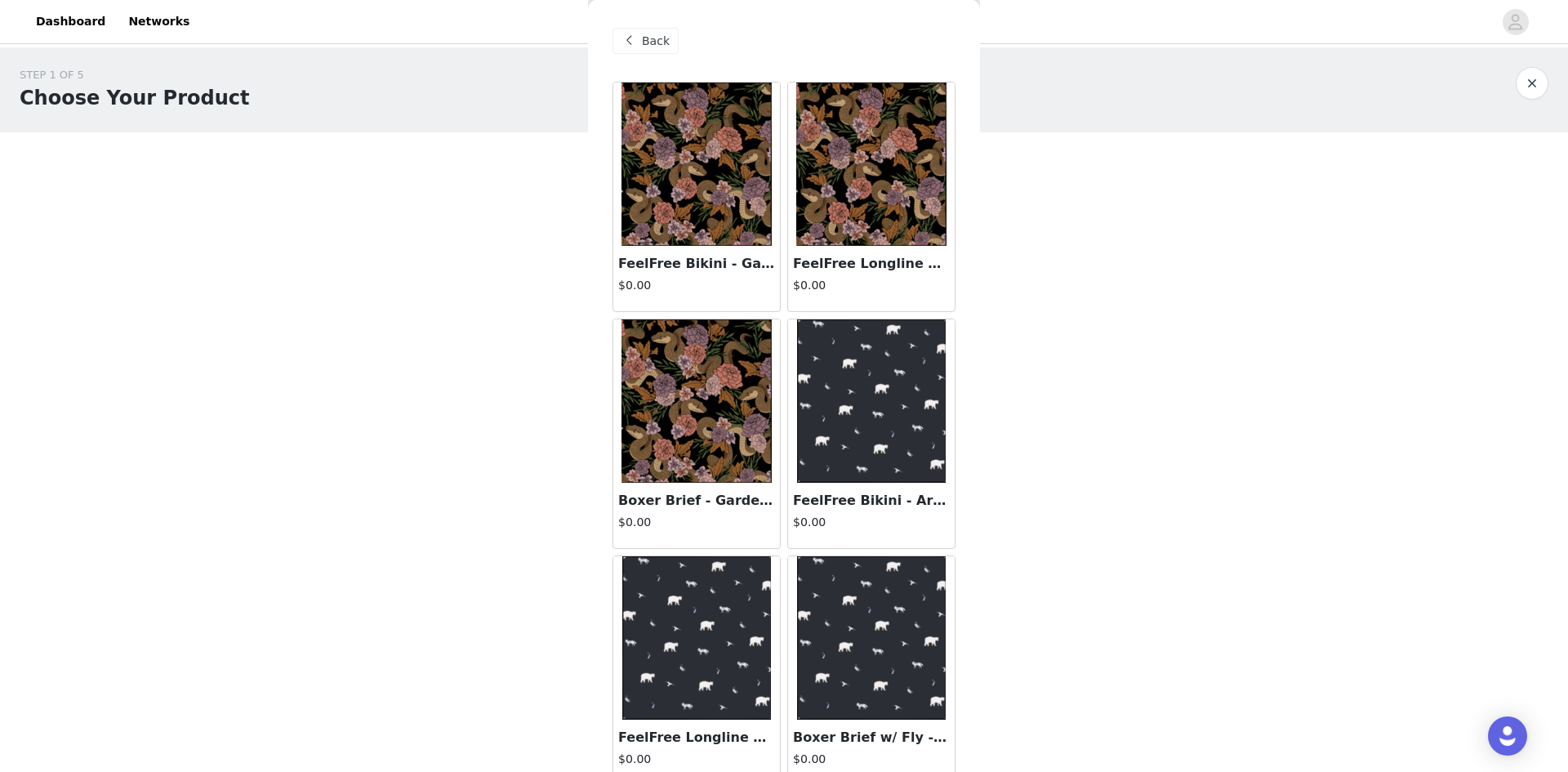
click at [626, 30] on div "Back" at bounding box center [646, 41] width 67 height 26
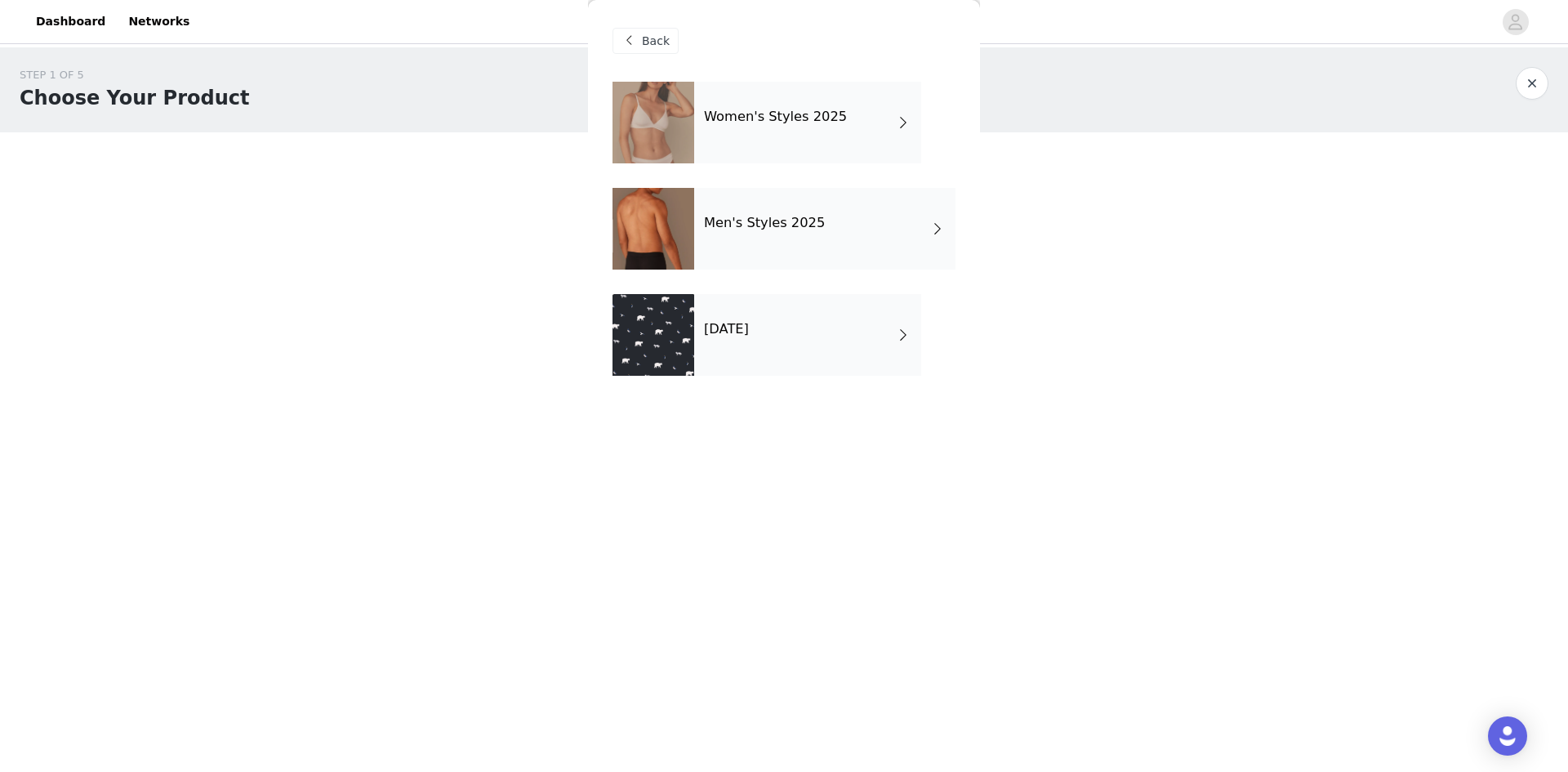
click at [818, 121] on h4 "Women's Styles 2025" at bounding box center [776, 116] width 143 height 15
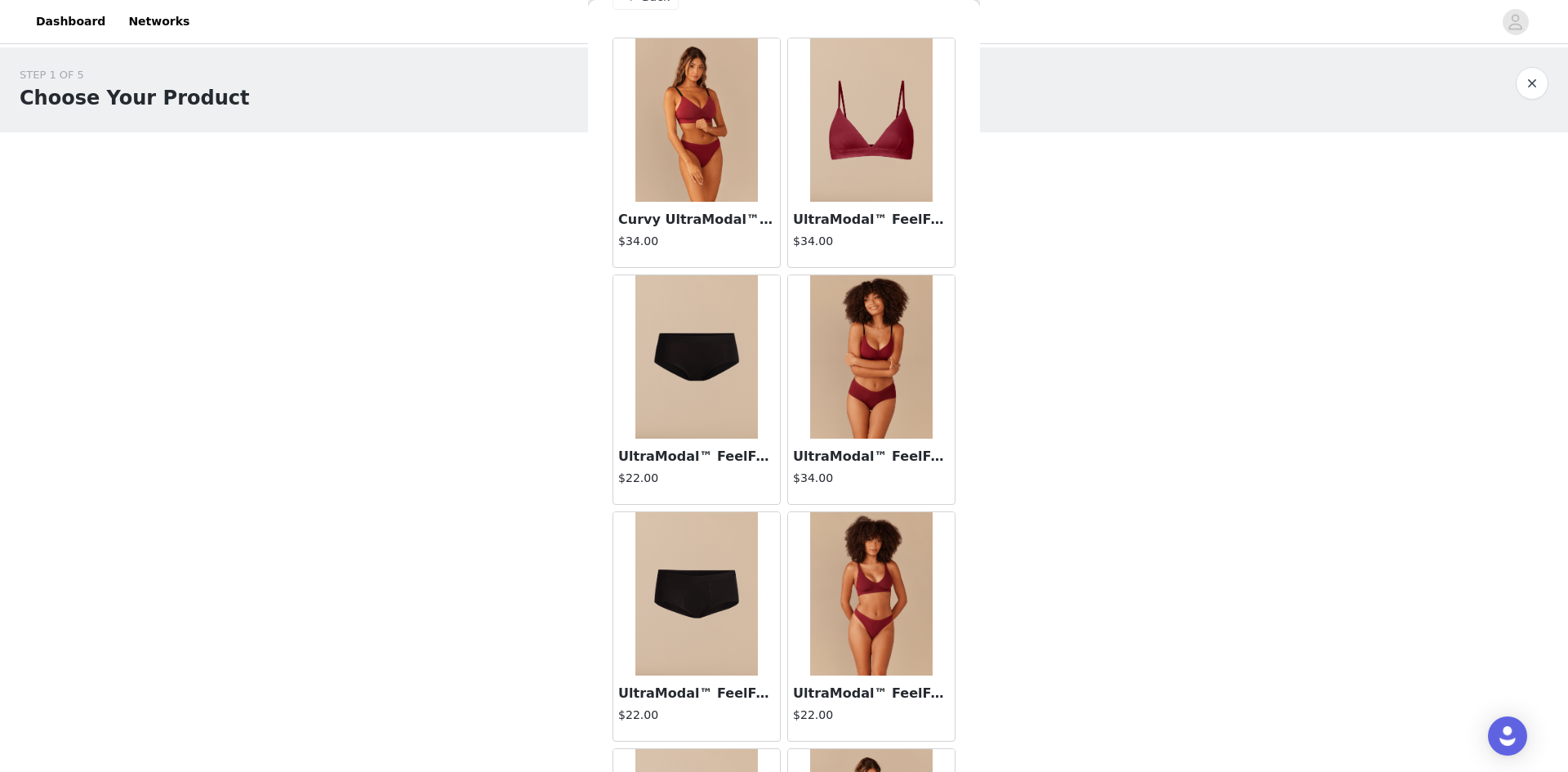
scroll to position [46, 0]
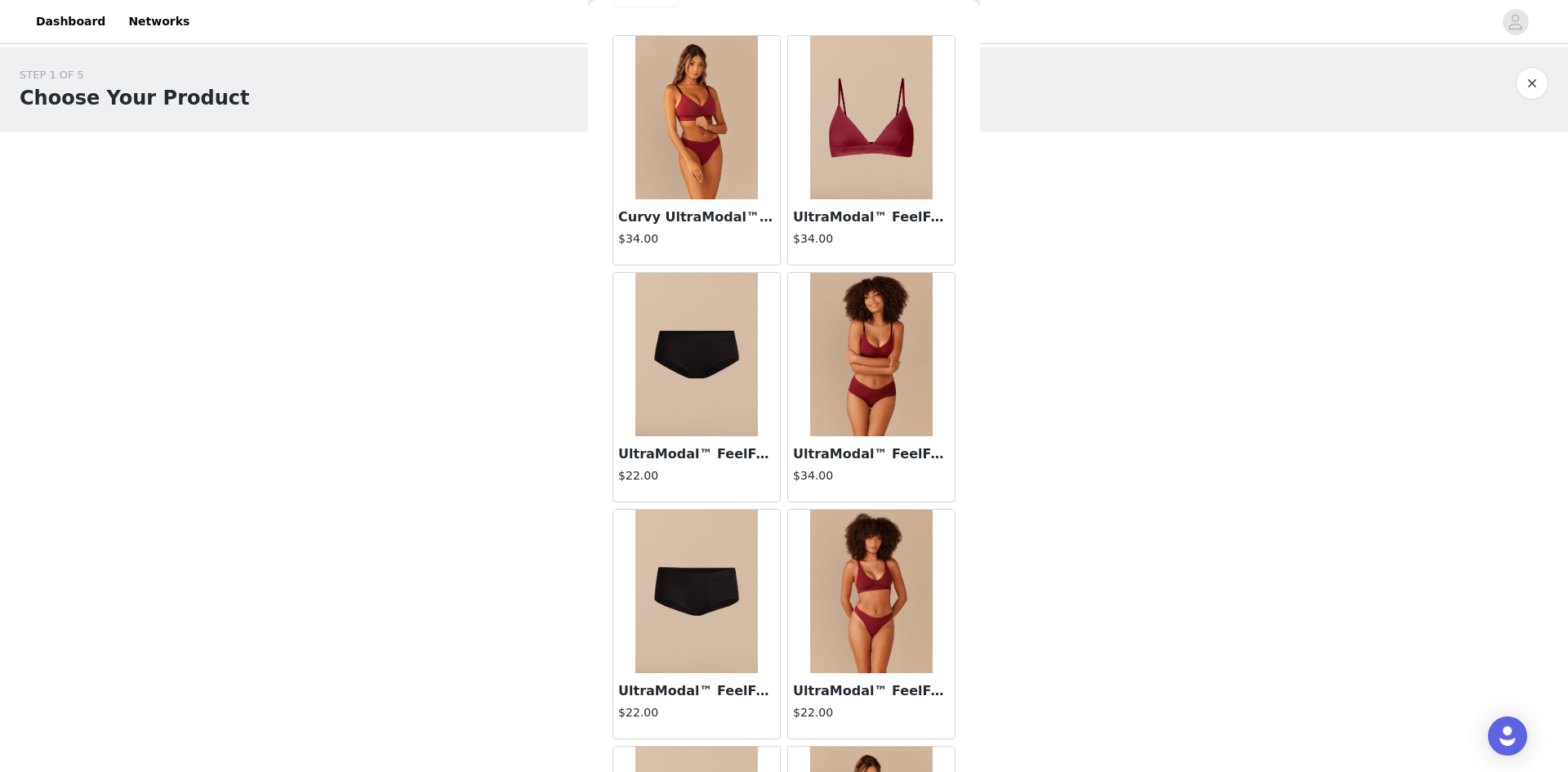
click at [870, 384] on img at bounding box center [871, 354] width 123 height 164
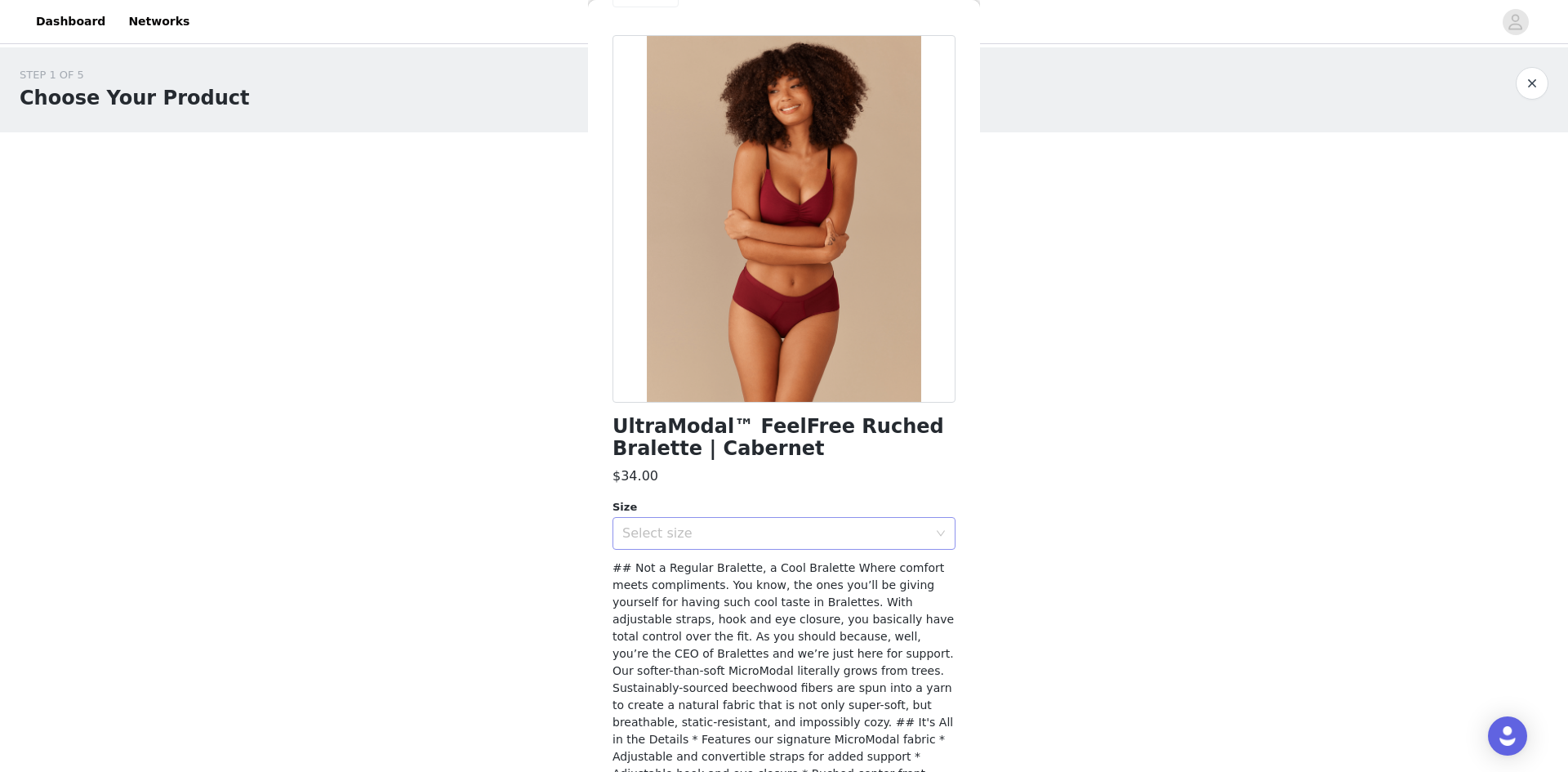
click at [751, 534] on div "Select size" at bounding box center [775, 533] width 305 height 17
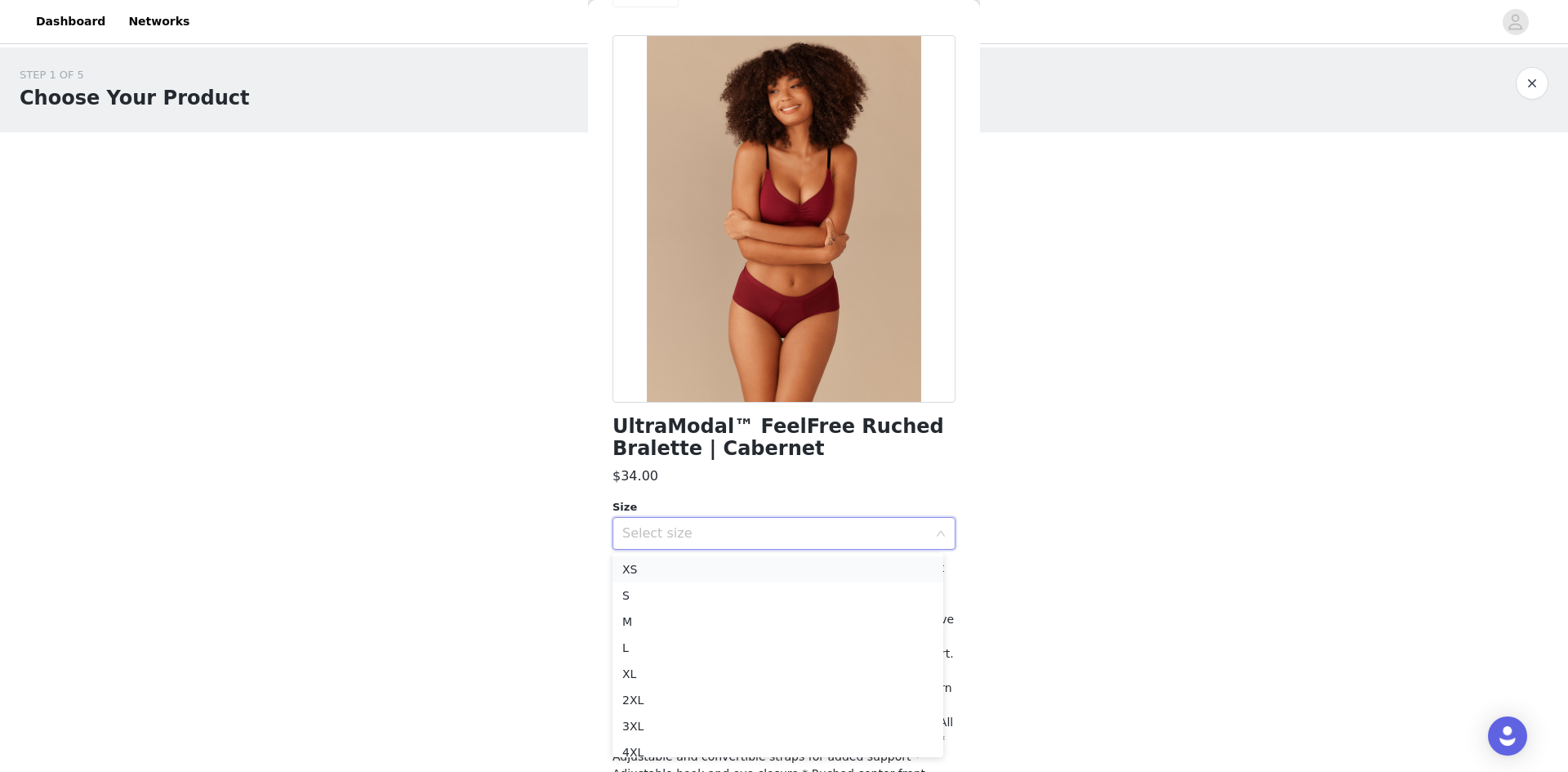
click at [704, 576] on li "XS" at bounding box center [778, 570] width 331 height 26
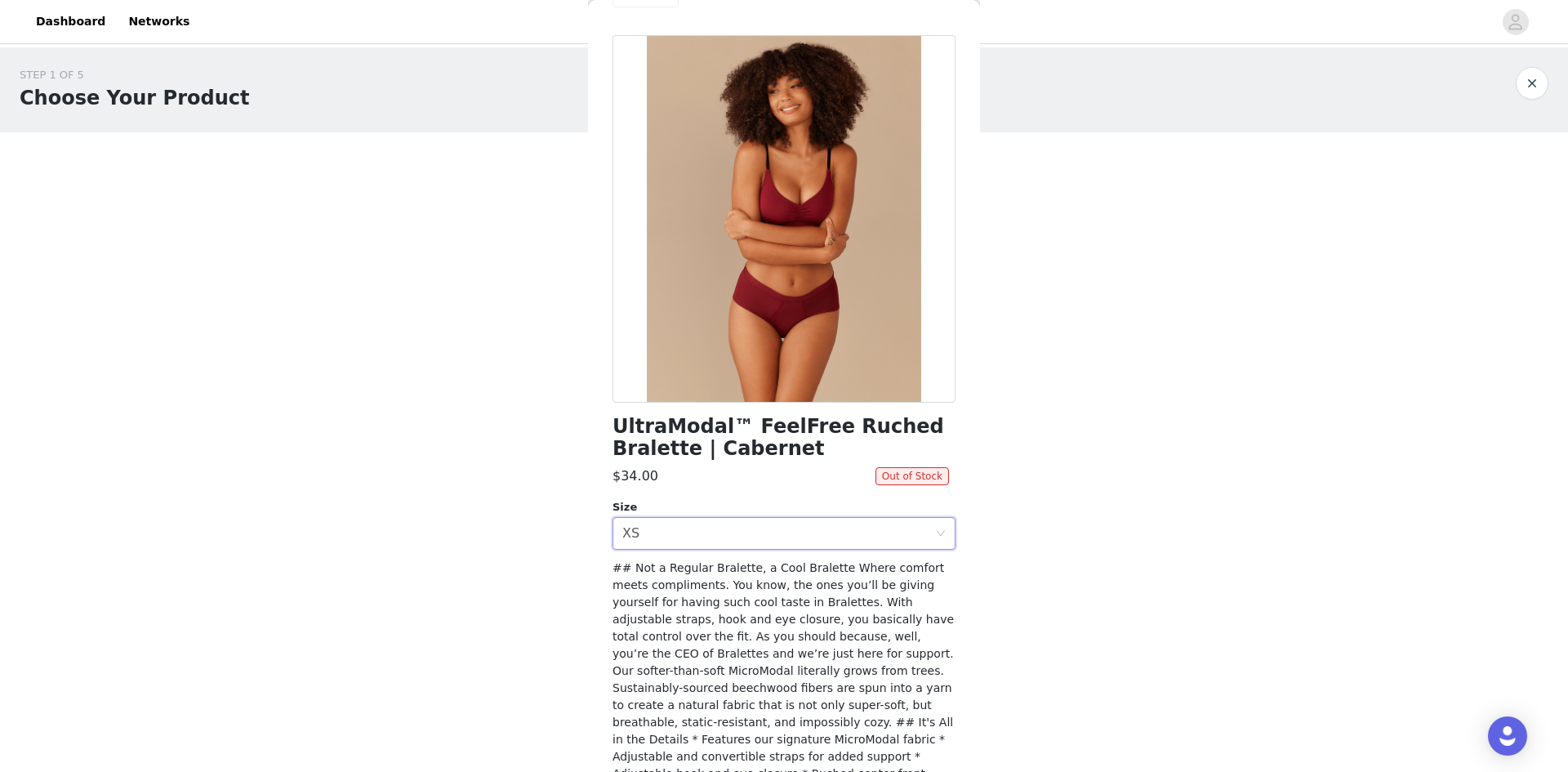
scroll to position [0, 0]
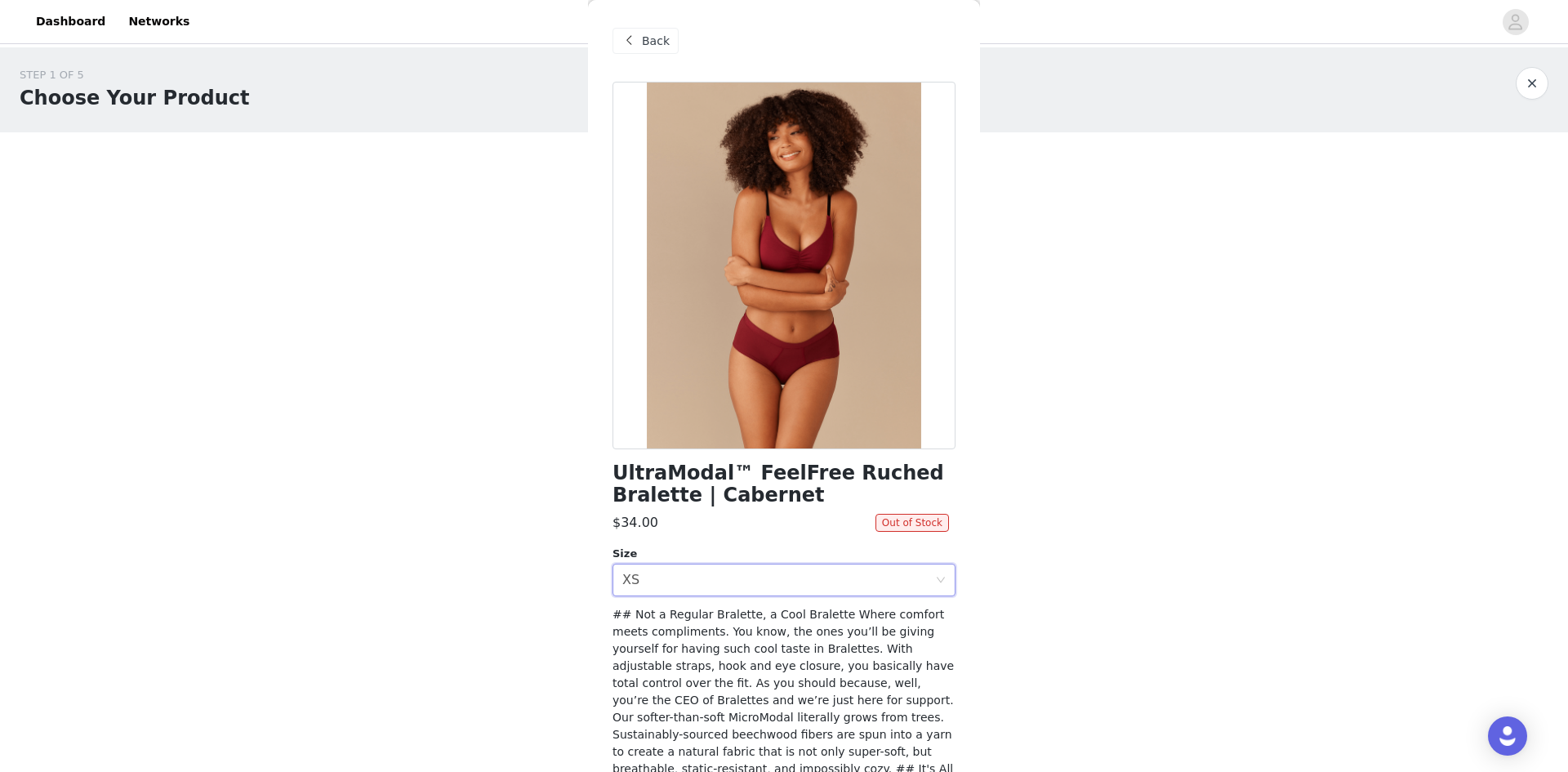
click at [646, 36] on span "Back" at bounding box center [655, 41] width 28 height 18
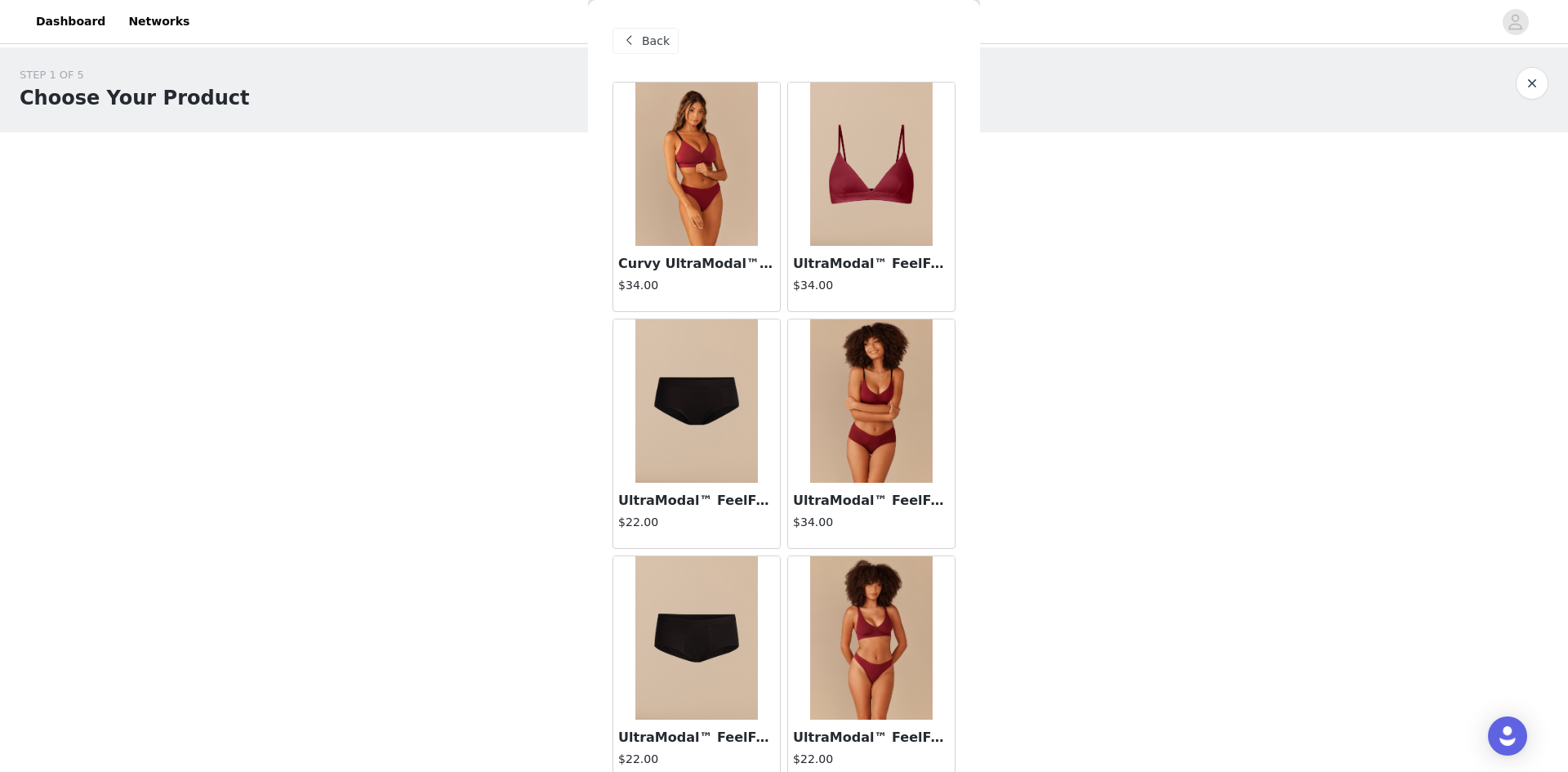
click at [846, 654] on img at bounding box center [871, 638] width 123 height 164
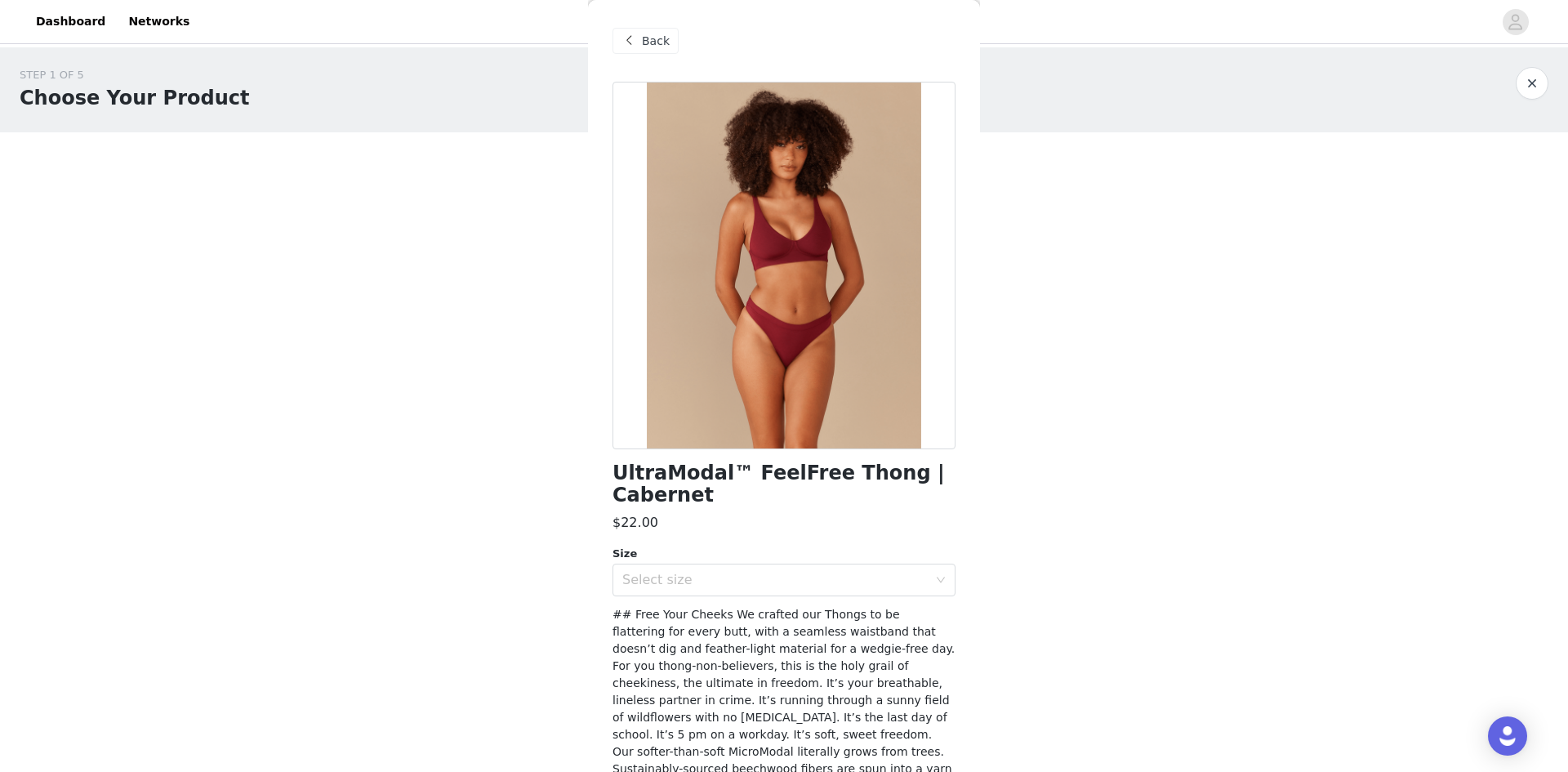
click at [653, 47] on span "Back" at bounding box center [655, 41] width 28 height 18
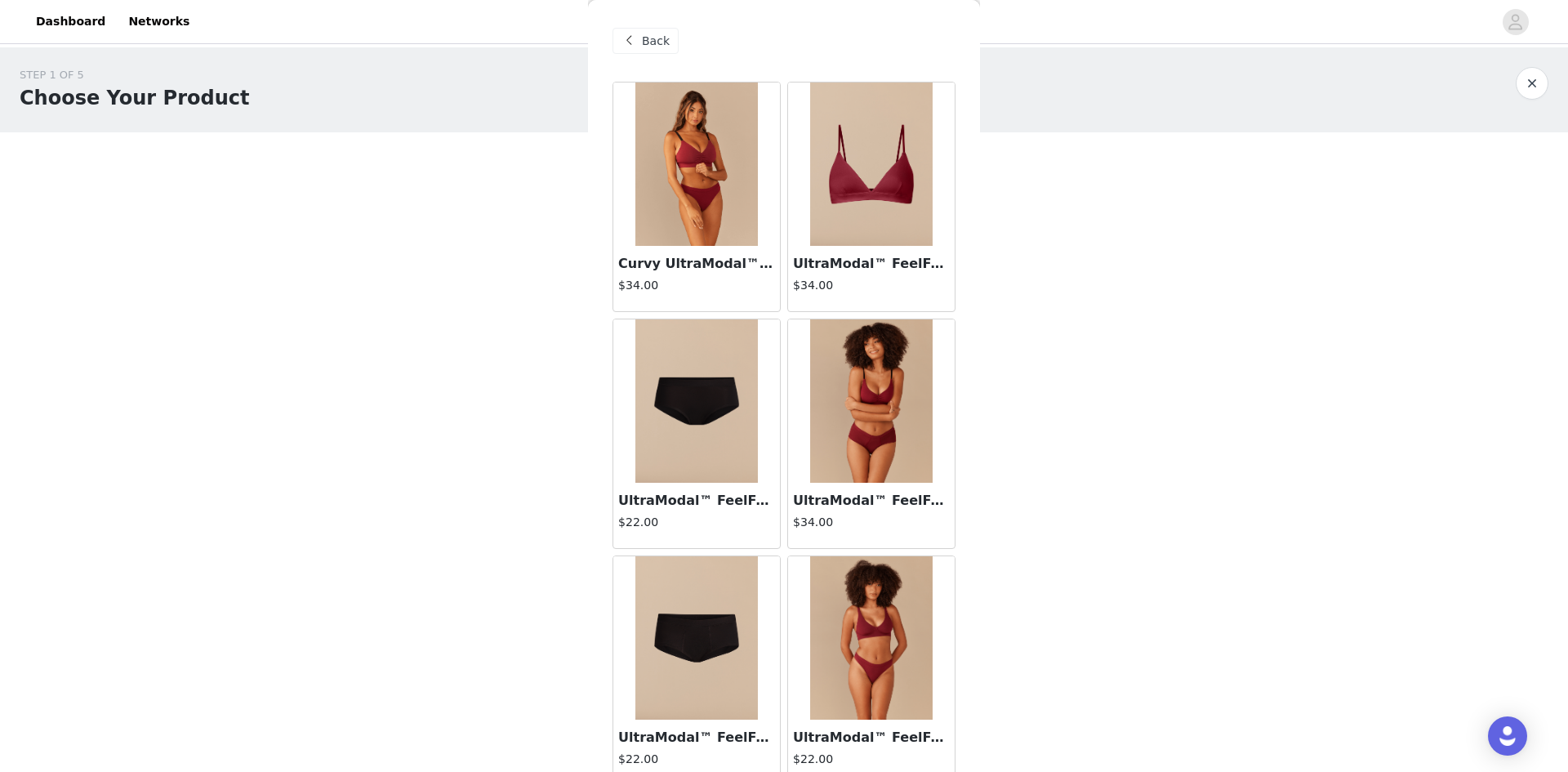
click at [702, 175] on img at bounding box center [696, 164] width 123 height 164
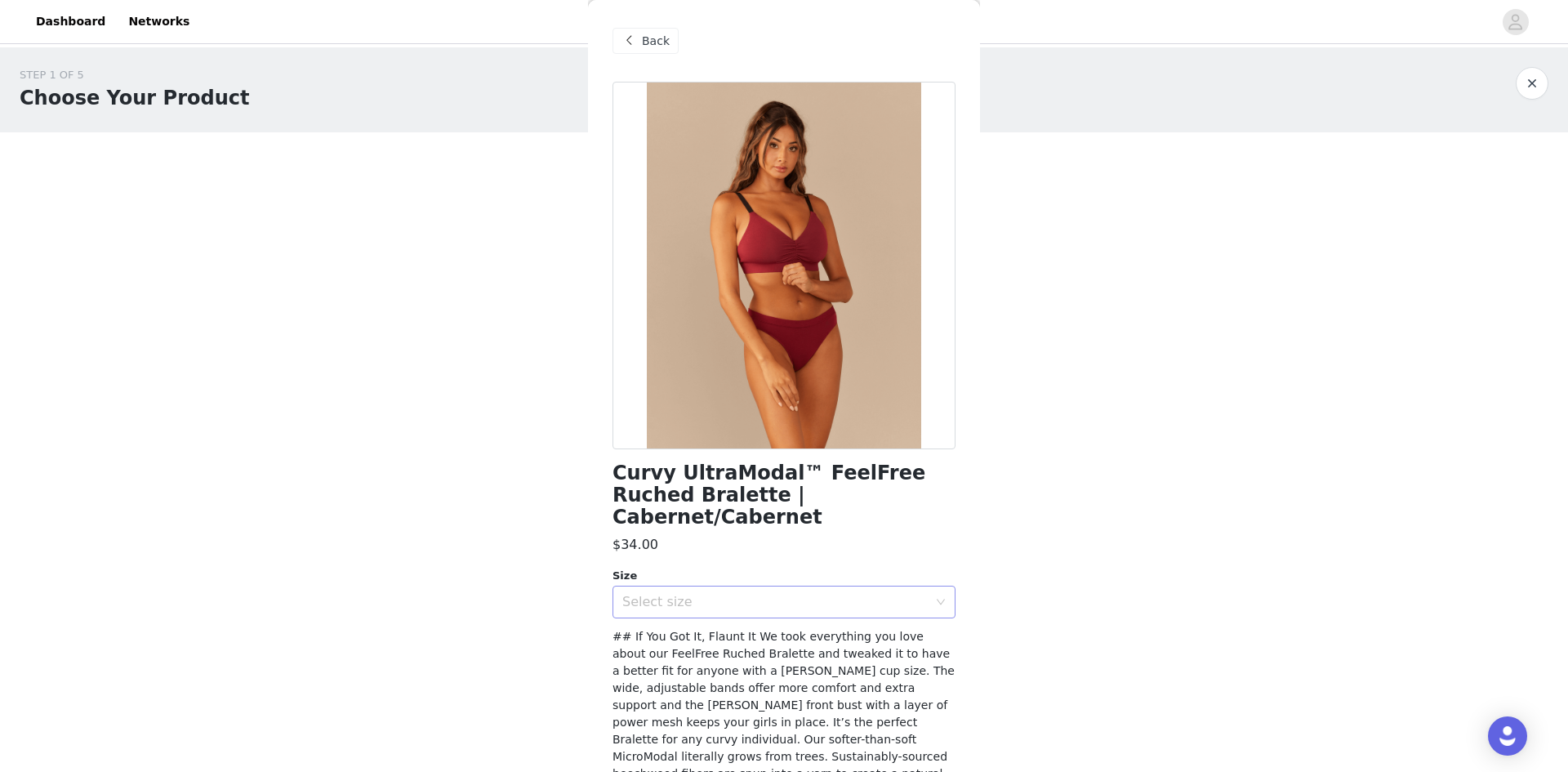
click at [813, 594] on div "Select size" at bounding box center [775, 602] width 305 height 17
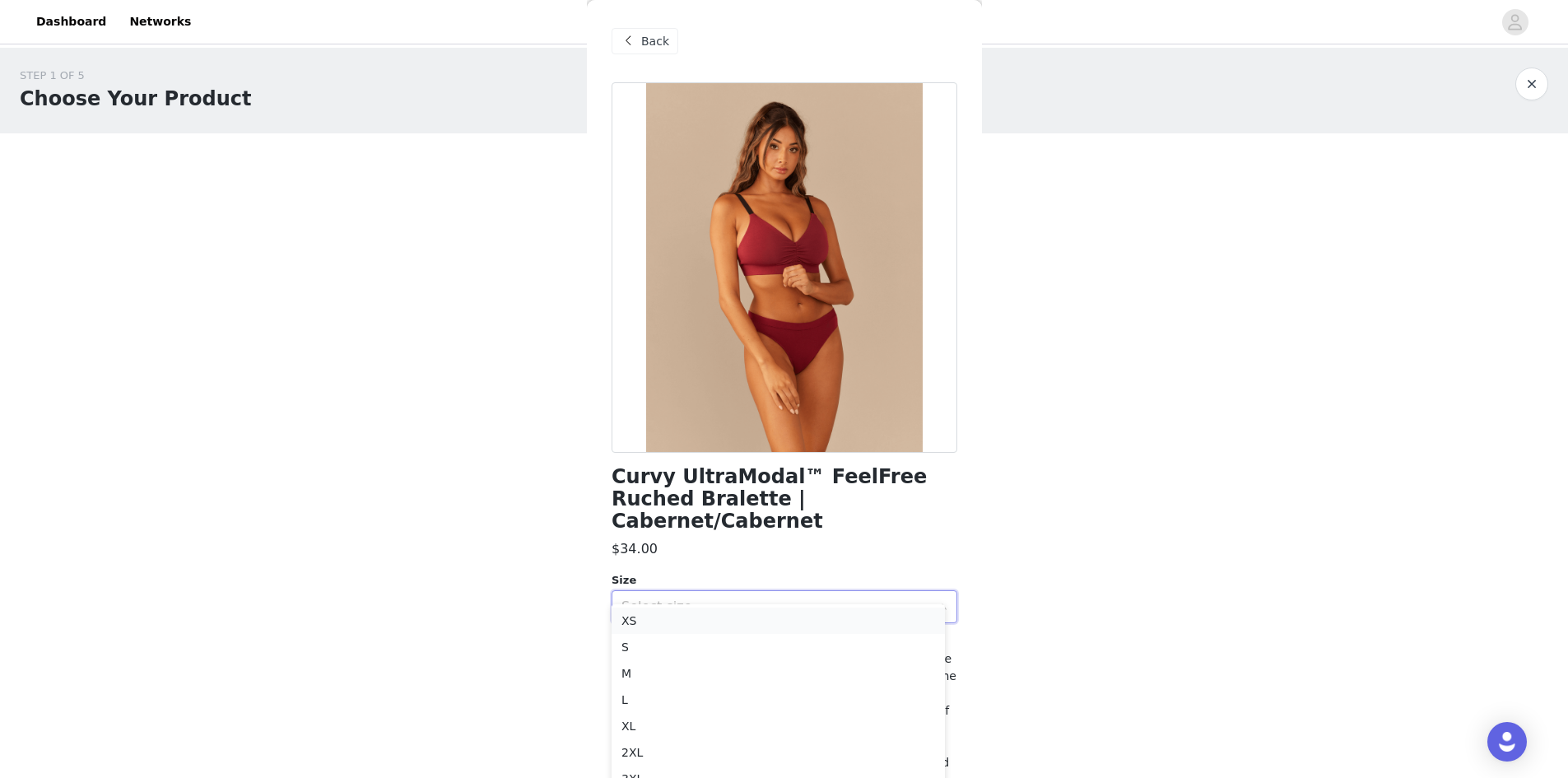
click at [720, 620] on li "XS" at bounding box center [778, 621] width 334 height 26
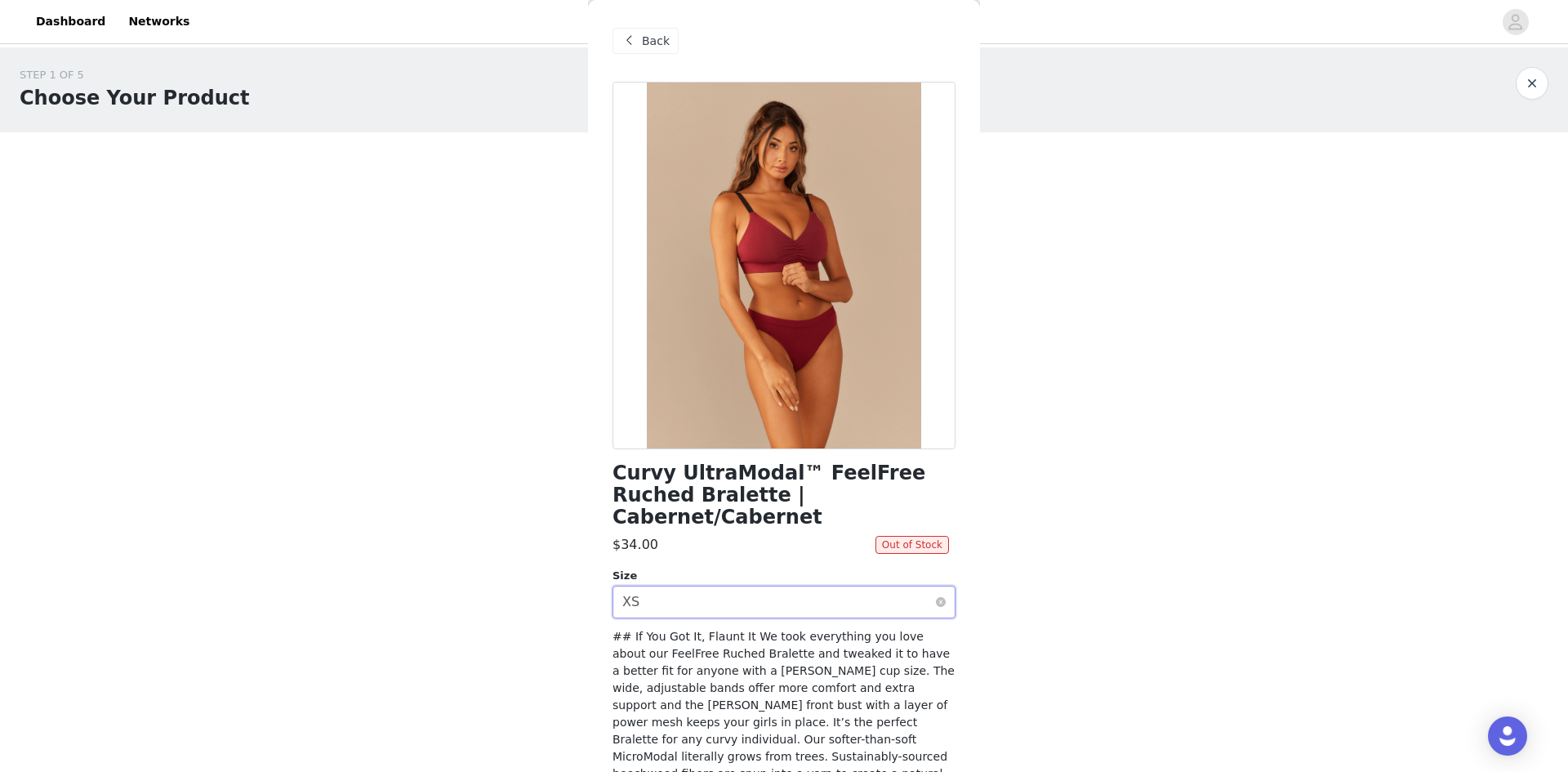
click at [815, 586] on div "Select size XS" at bounding box center [778, 602] width 312 height 31
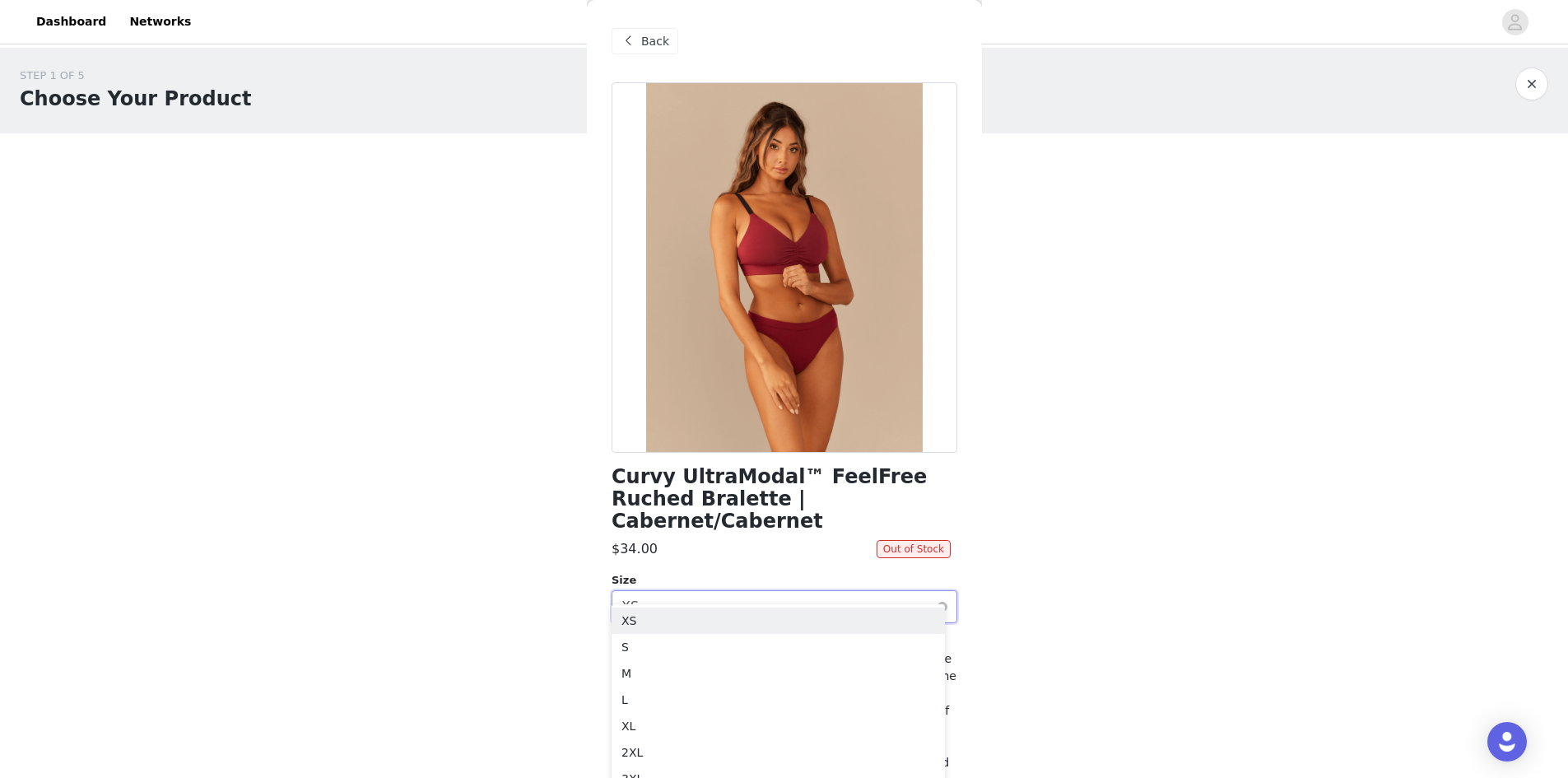
click at [819, 598] on div "Select size XS" at bounding box center [779, 607] width 315 height 32
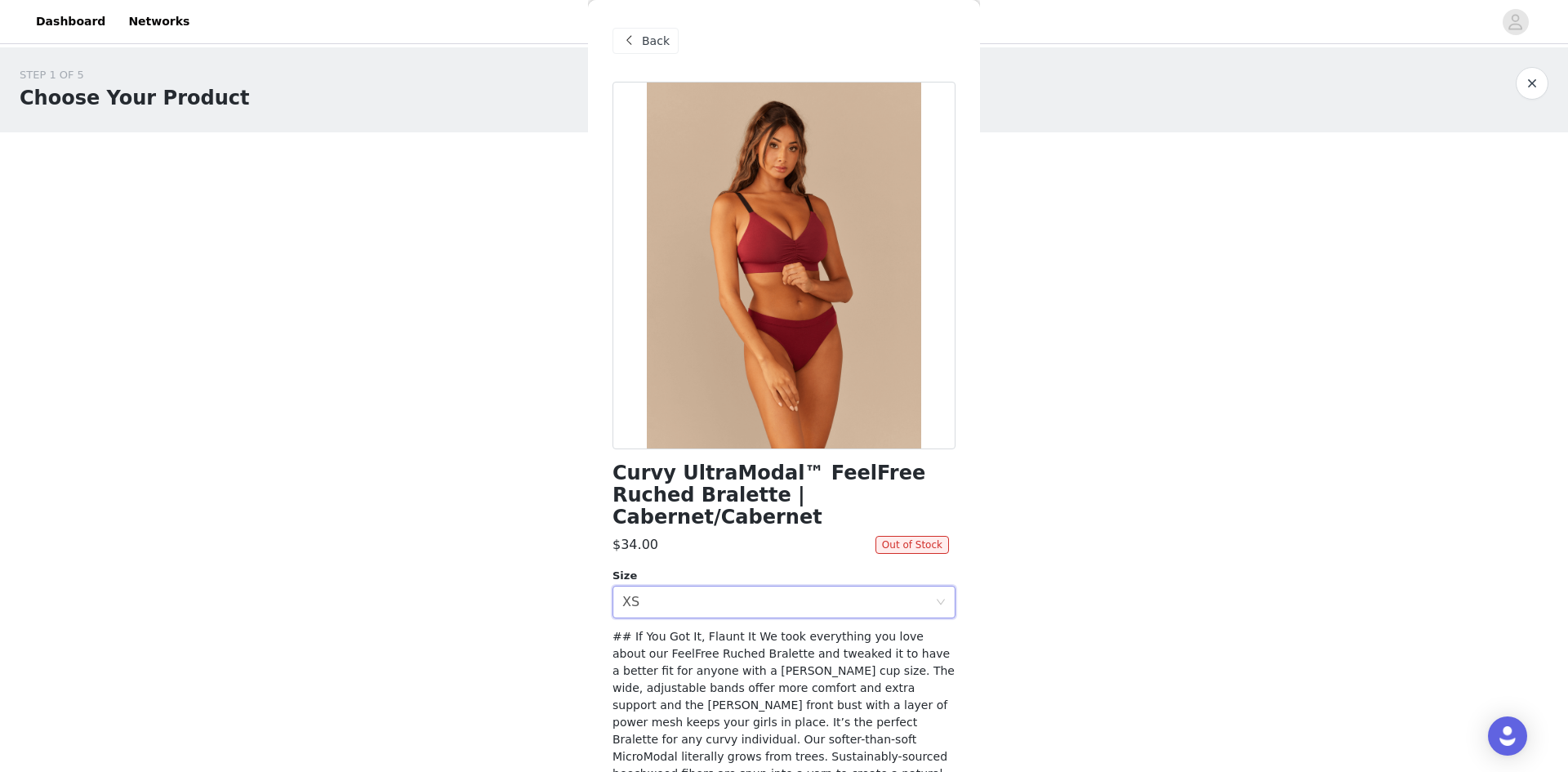
click at [410, 559] on body "Dashboard Networks STEP 1 OF 5 Choose Your Product Please select two products f…" at bounding box center [784, 386] width 1568 height 772
click at [654, 45] on span "Back" at bounding box center [655, 41] width 28 height 18
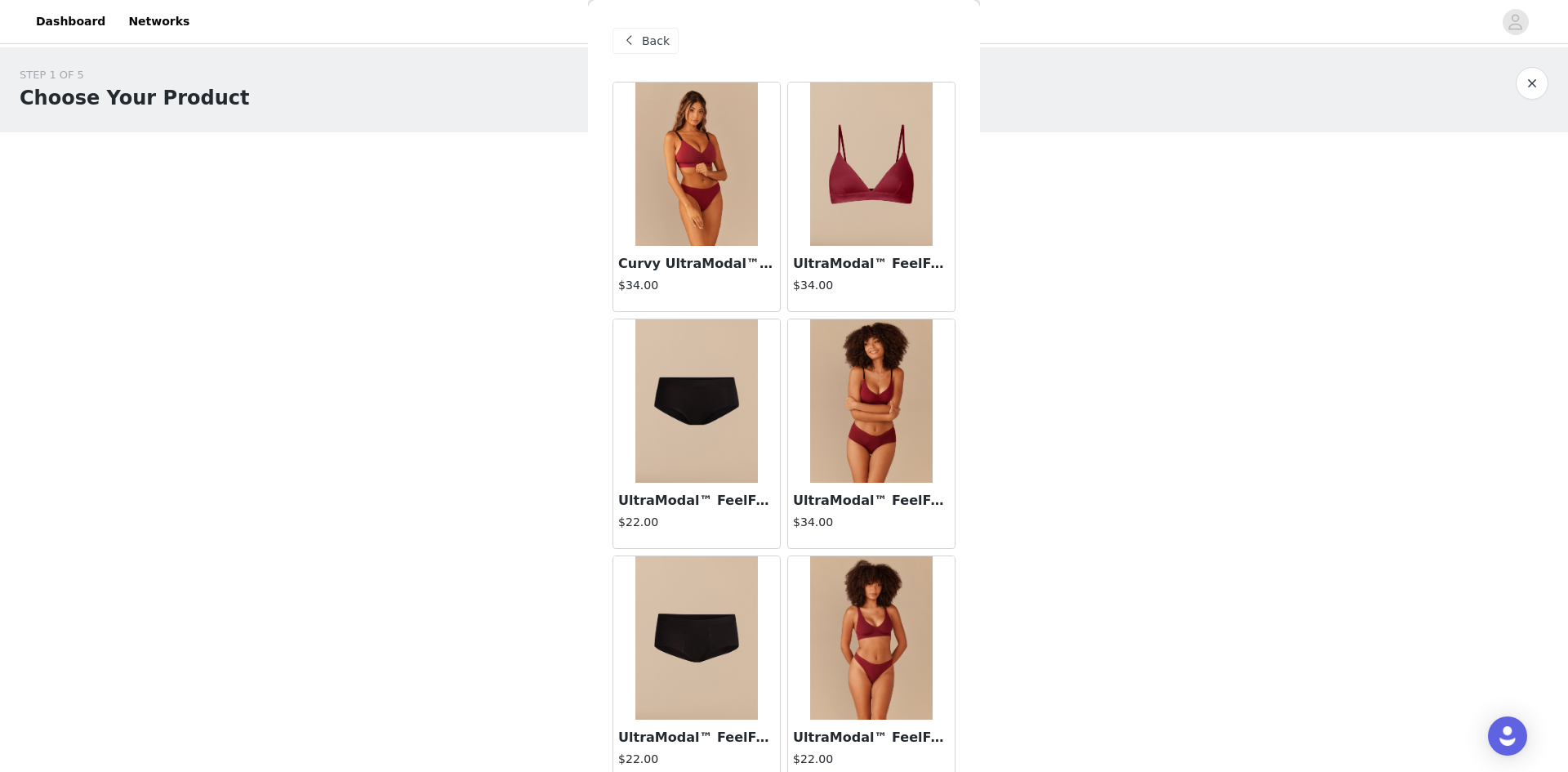
click at [936, 227] on div at bounding box center [872, 164] width 166 height 164
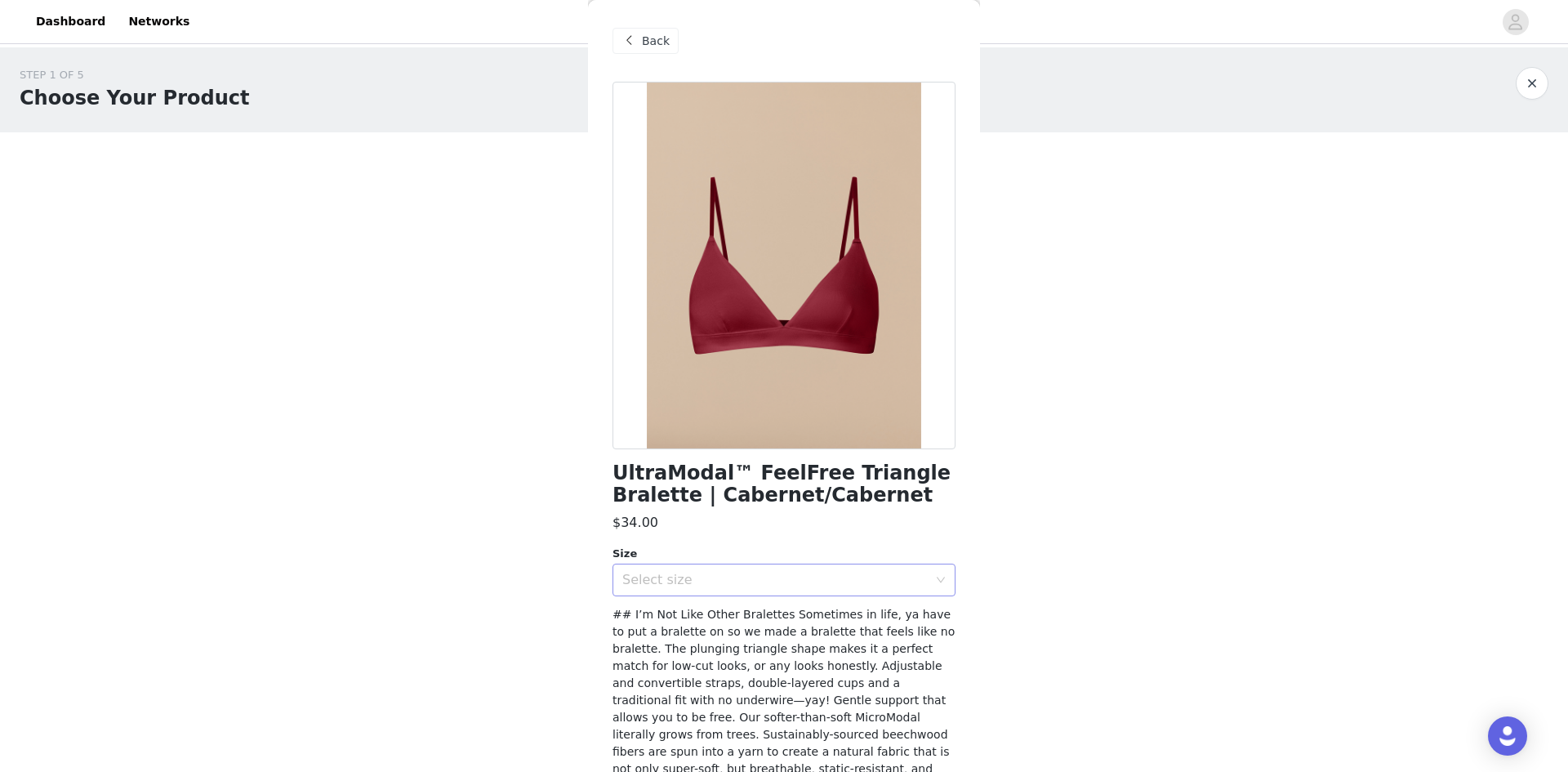
click at [692, 569] on div "Select size" at bounding box center [778, 580] width 312 height 31
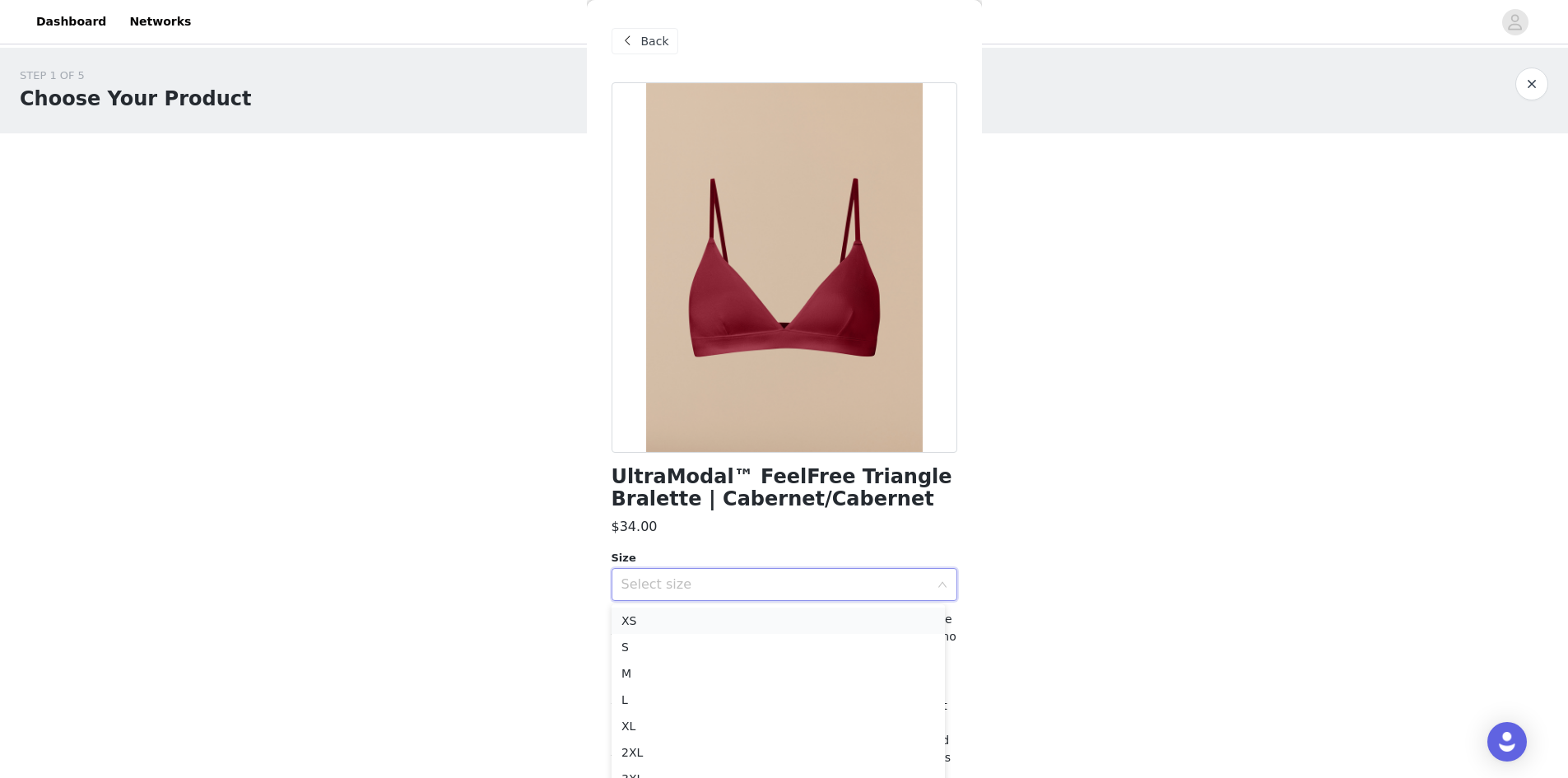
click at [660, 615] on li "XS" at bounding box center [778, 621] width 334 height 26
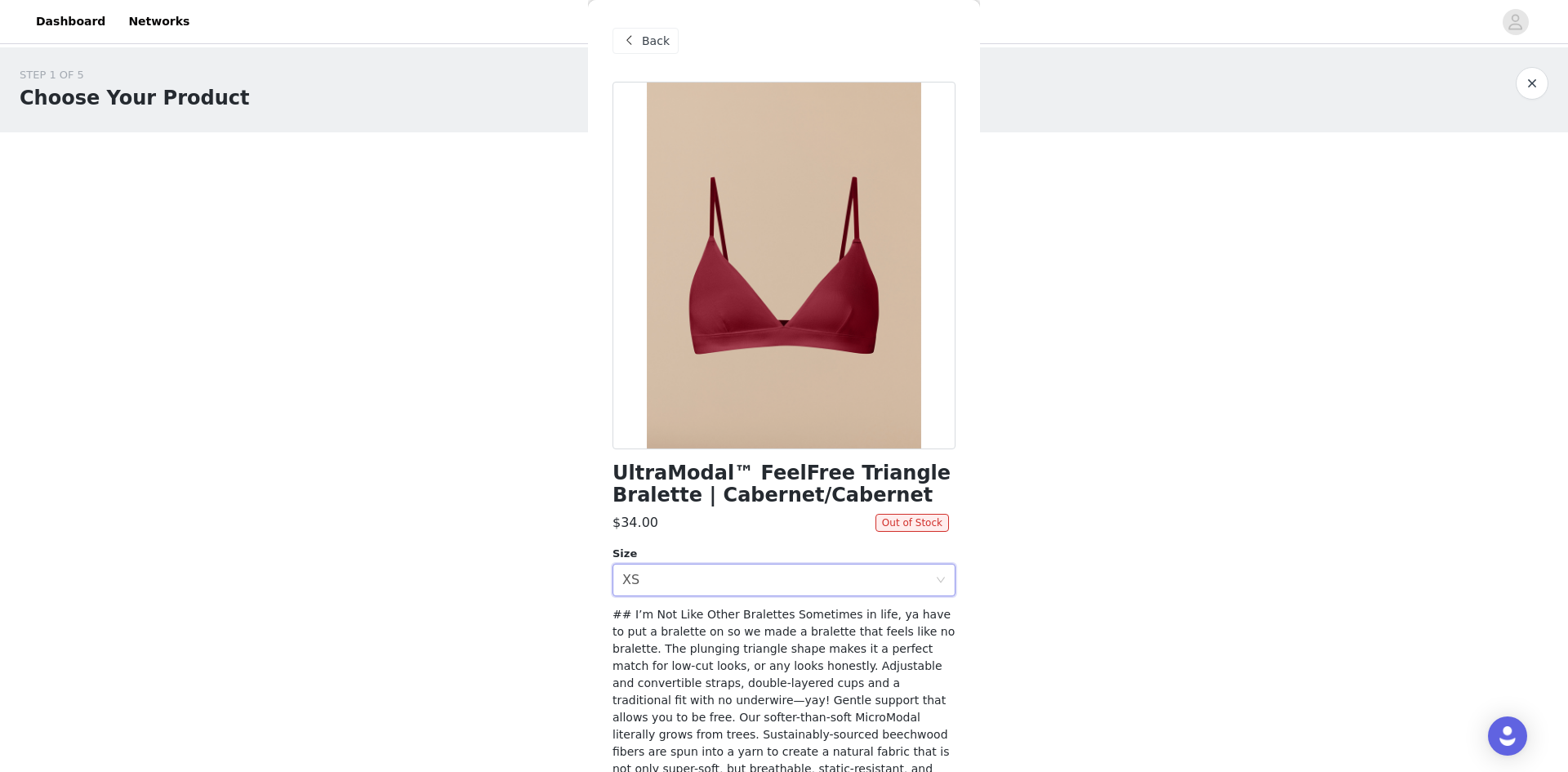
click at [648, 46] on span "Back" at bounding box center [655, 41] width 28 height 18
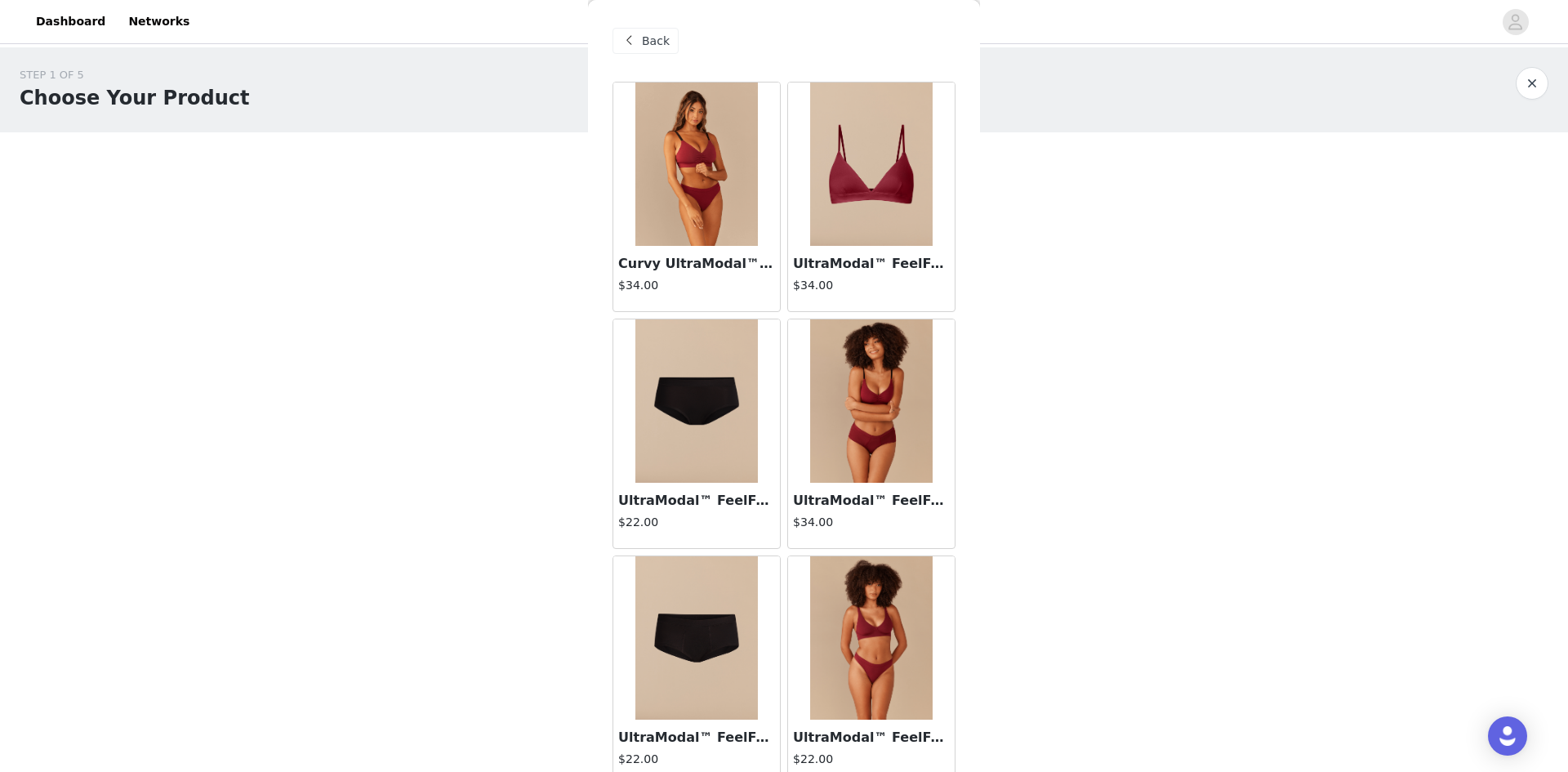
click at [889, 421] on img at bounding box center [871, 400] width 123 height 164
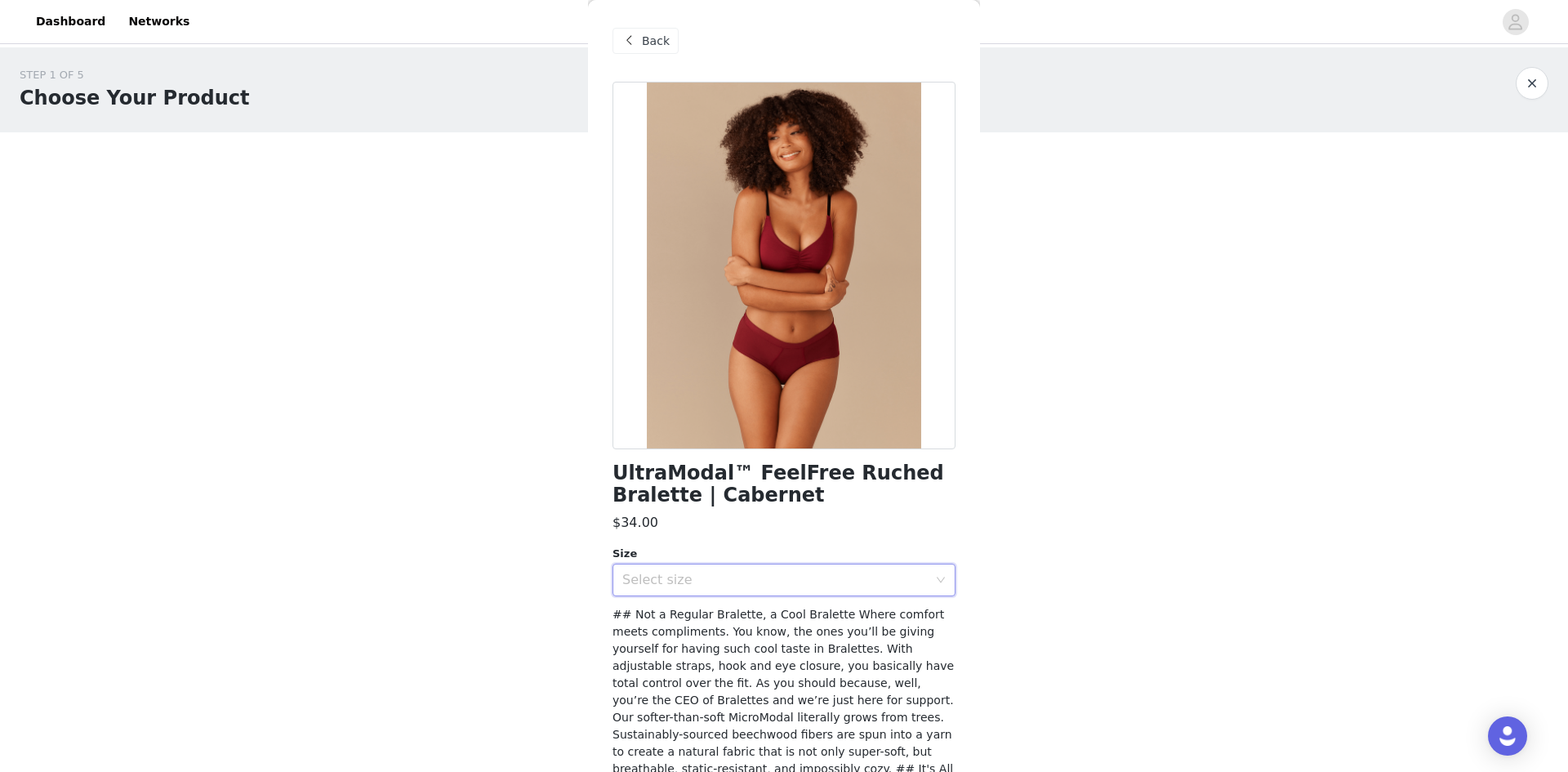
click at [766, 593] on div "Select size" at bounding box center [778, 580] width 312 height 31
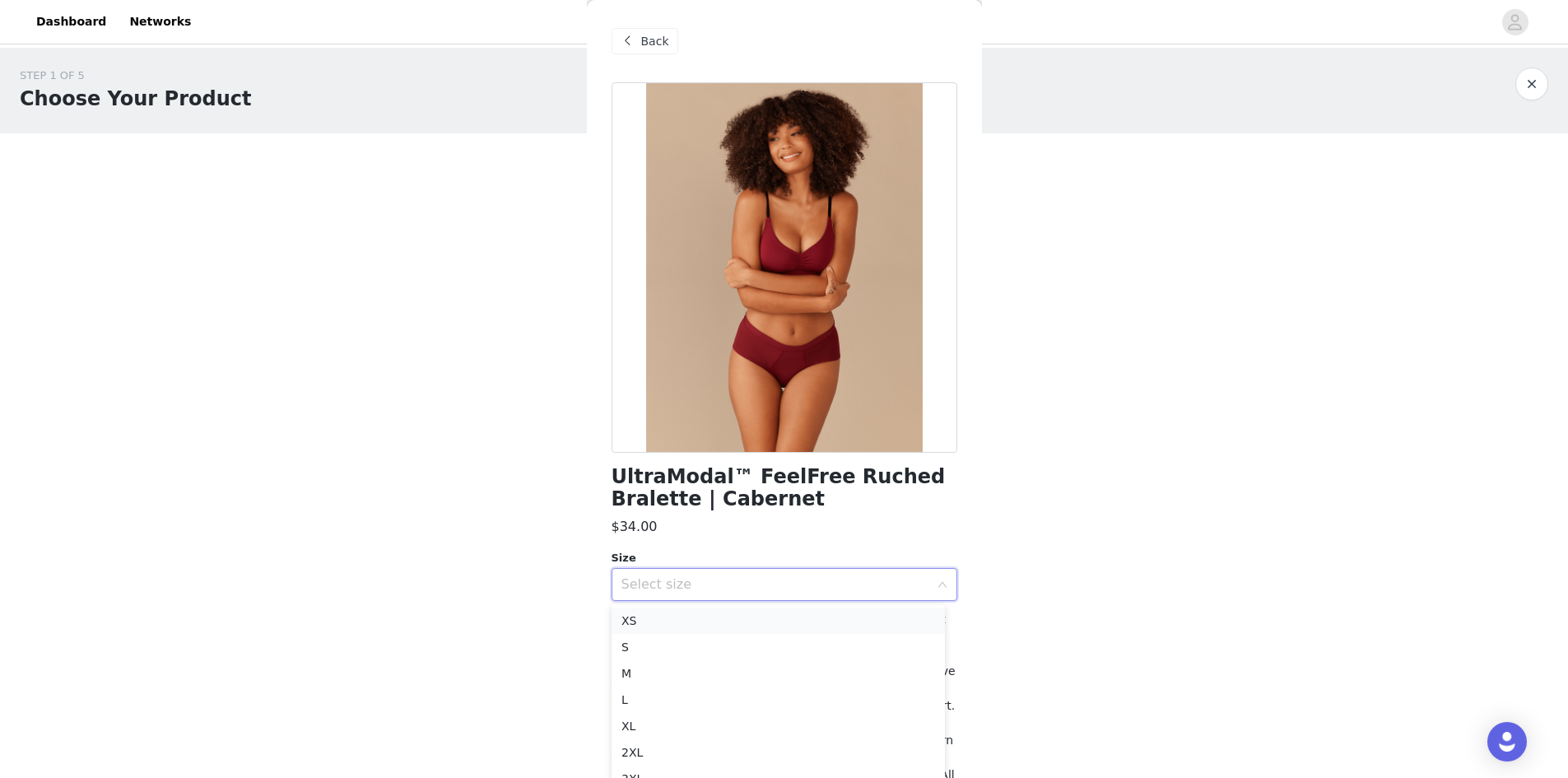
click at [742, 619] on li "XS" at bounding box center [778, 621] width 334 height 26
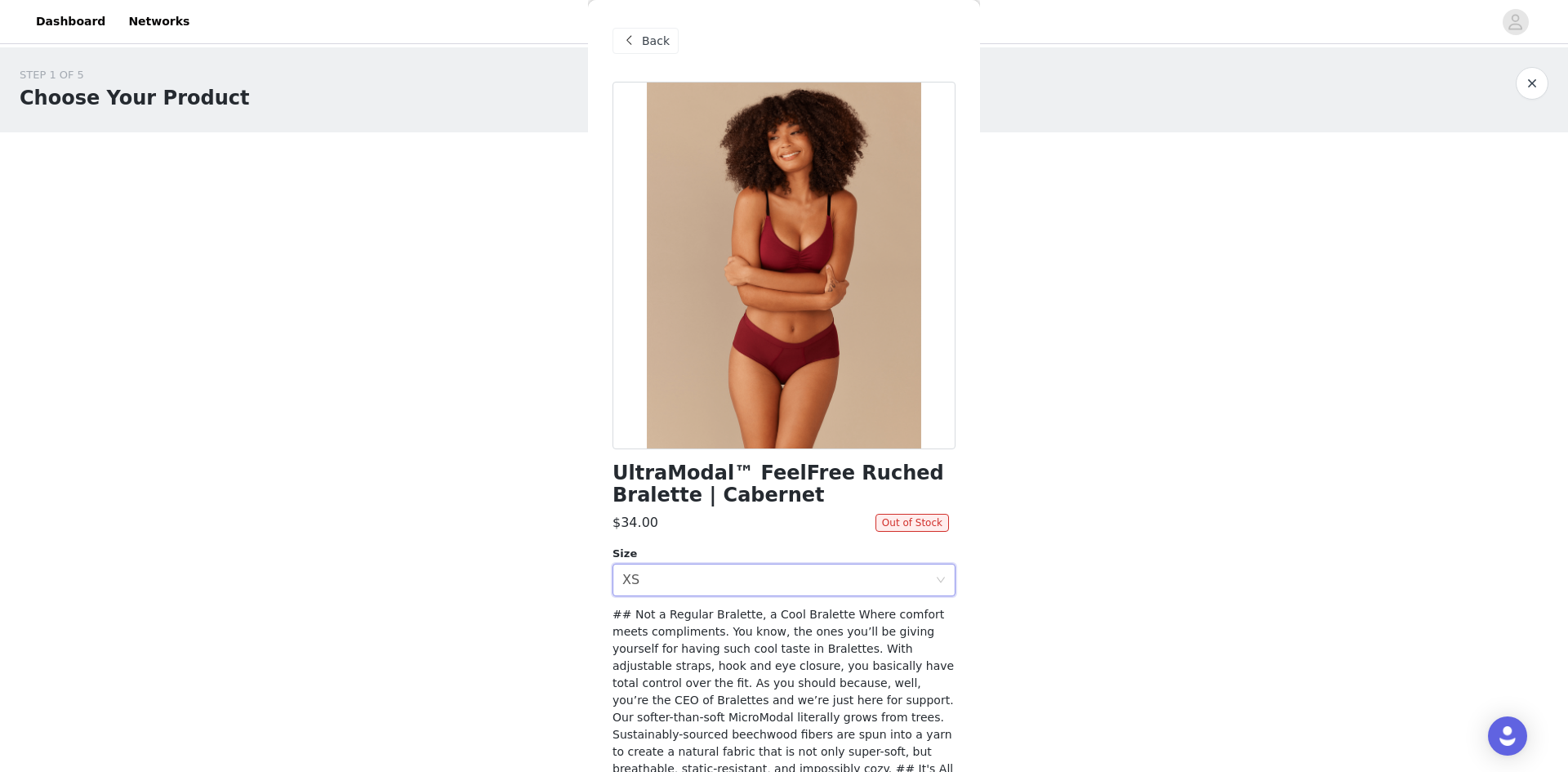
click at [653, 36] on span "Back" at bounding box center [655, 41] width 28 height 18
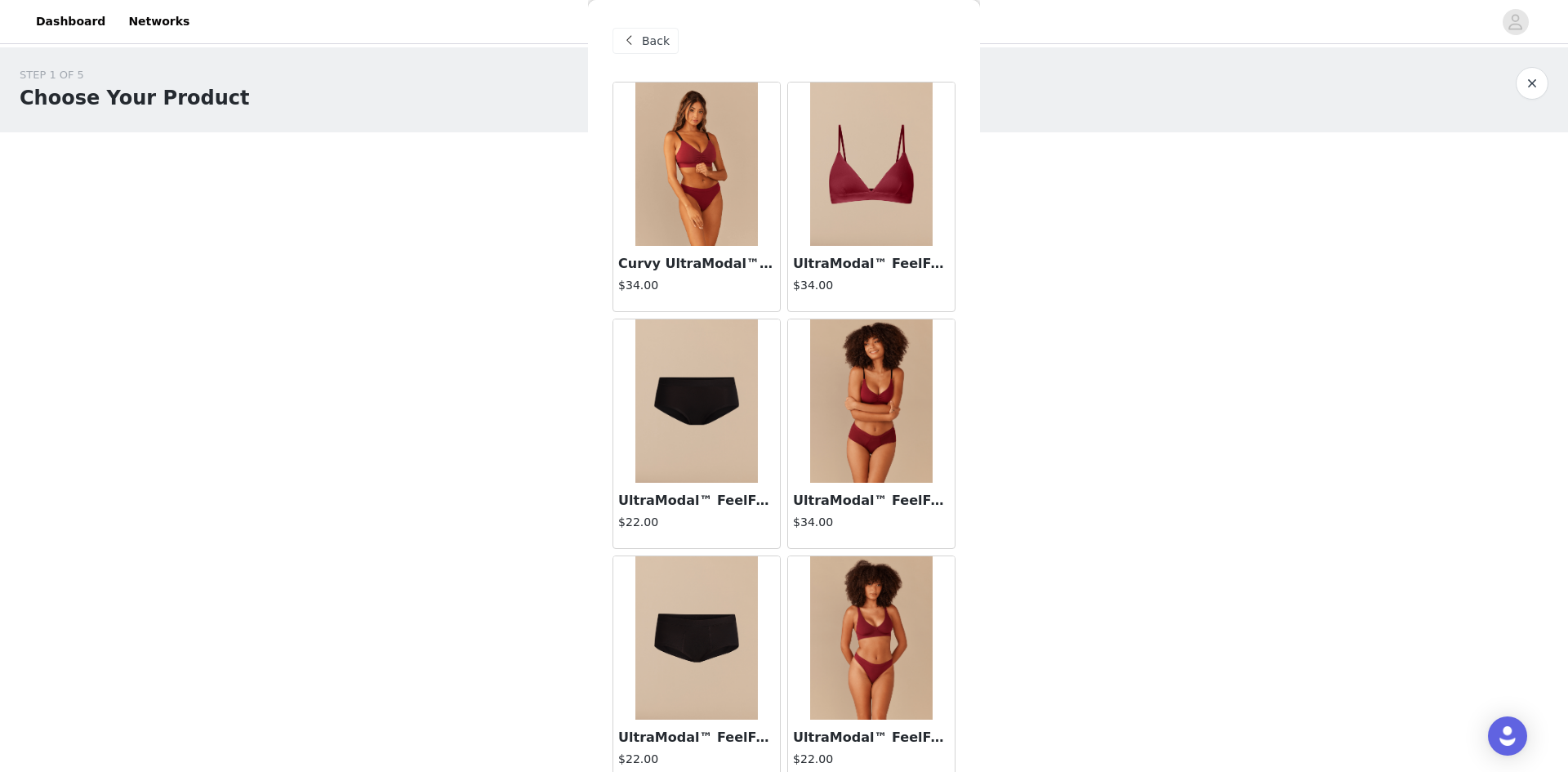
click at [682, 424] on img at bounding box center [696, 400] width 123 height 164
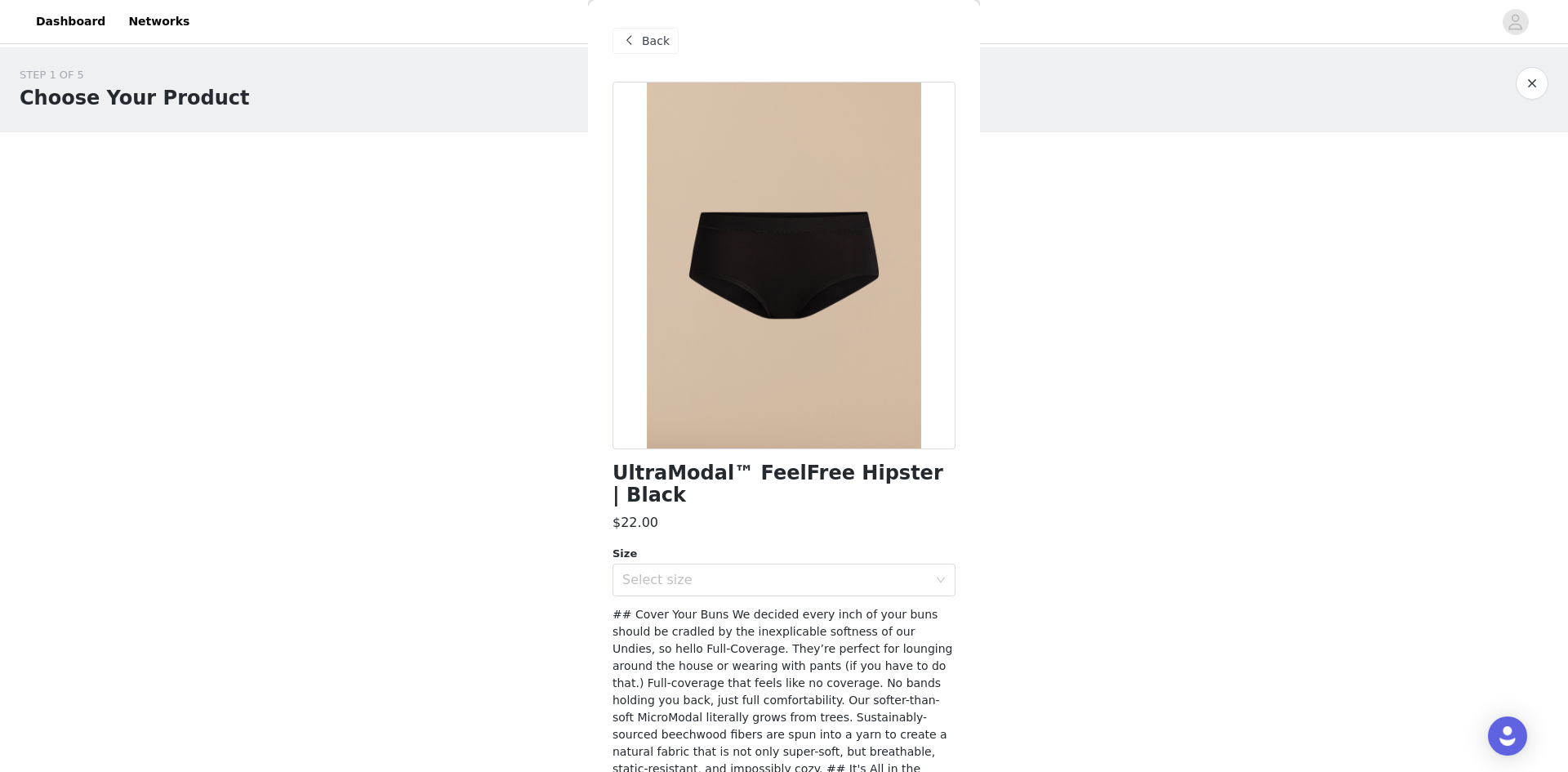
click at [655, 42] on span "Back" at bounding box center [655, 41] width 28 height 18
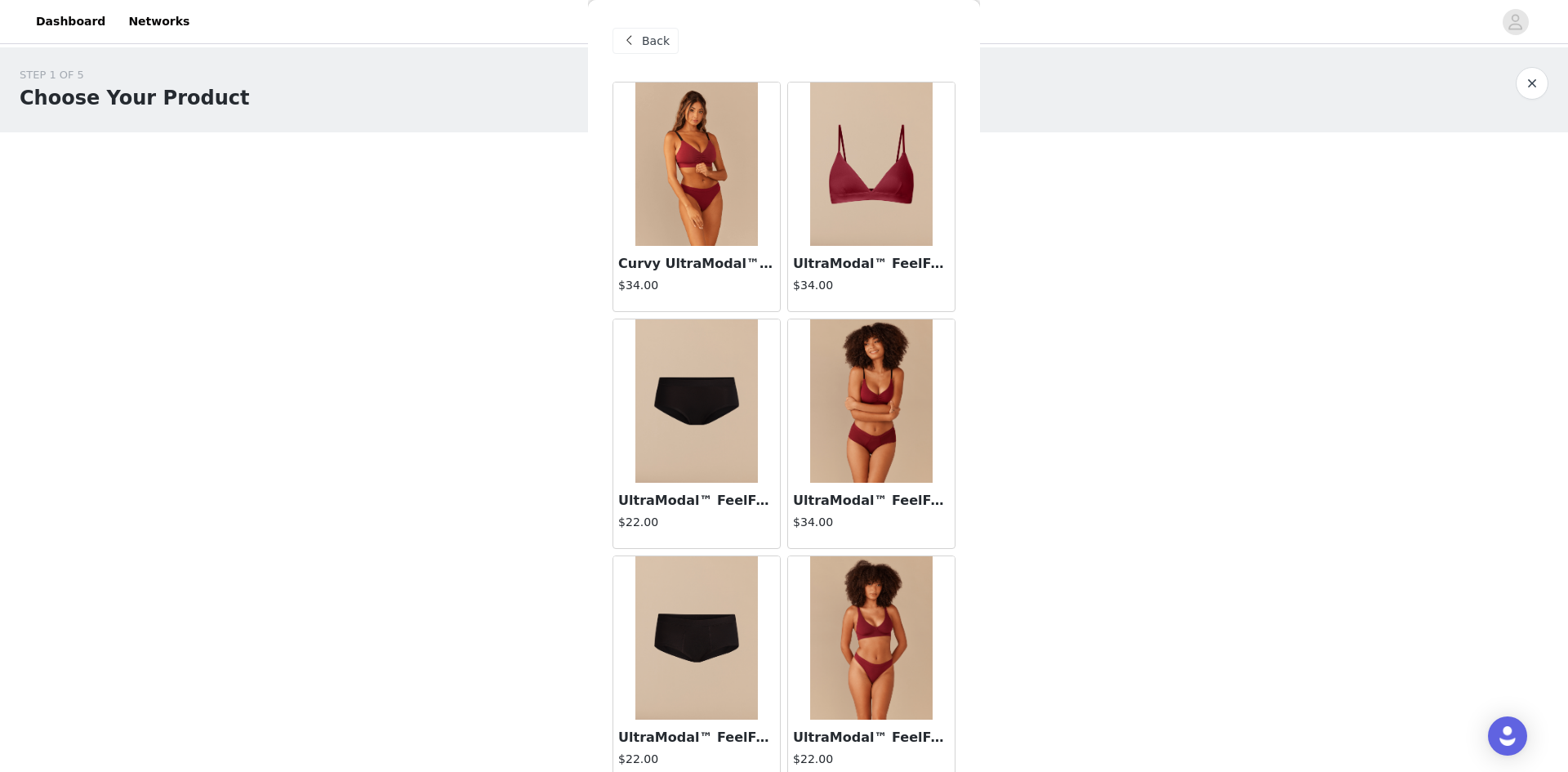
click at [688, 698] on img at bounding box center [696, 638] width 123 height 164
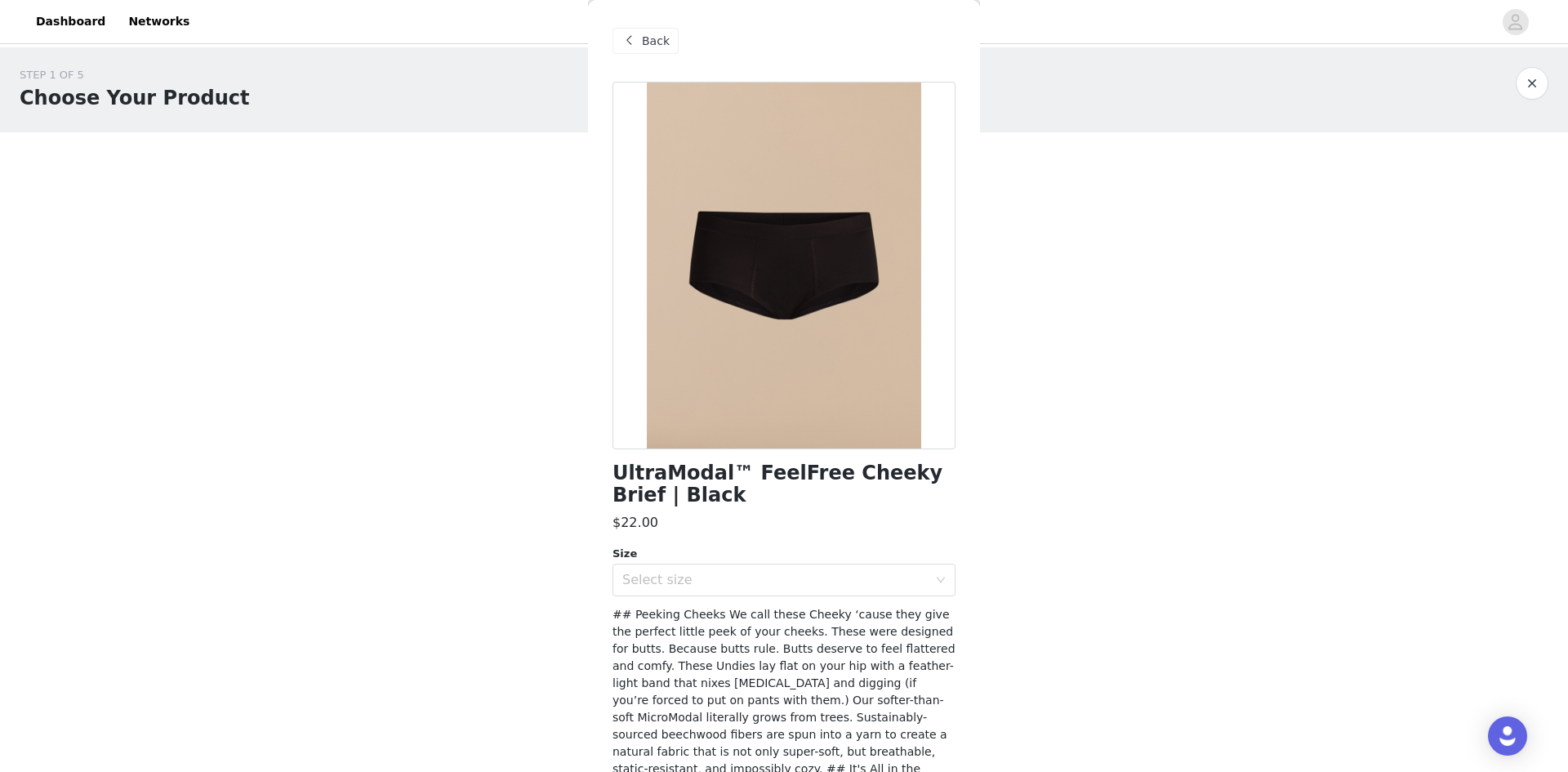
click at [642, 51] on div "Back" at bounding box center [646, 41] width 67 height 26
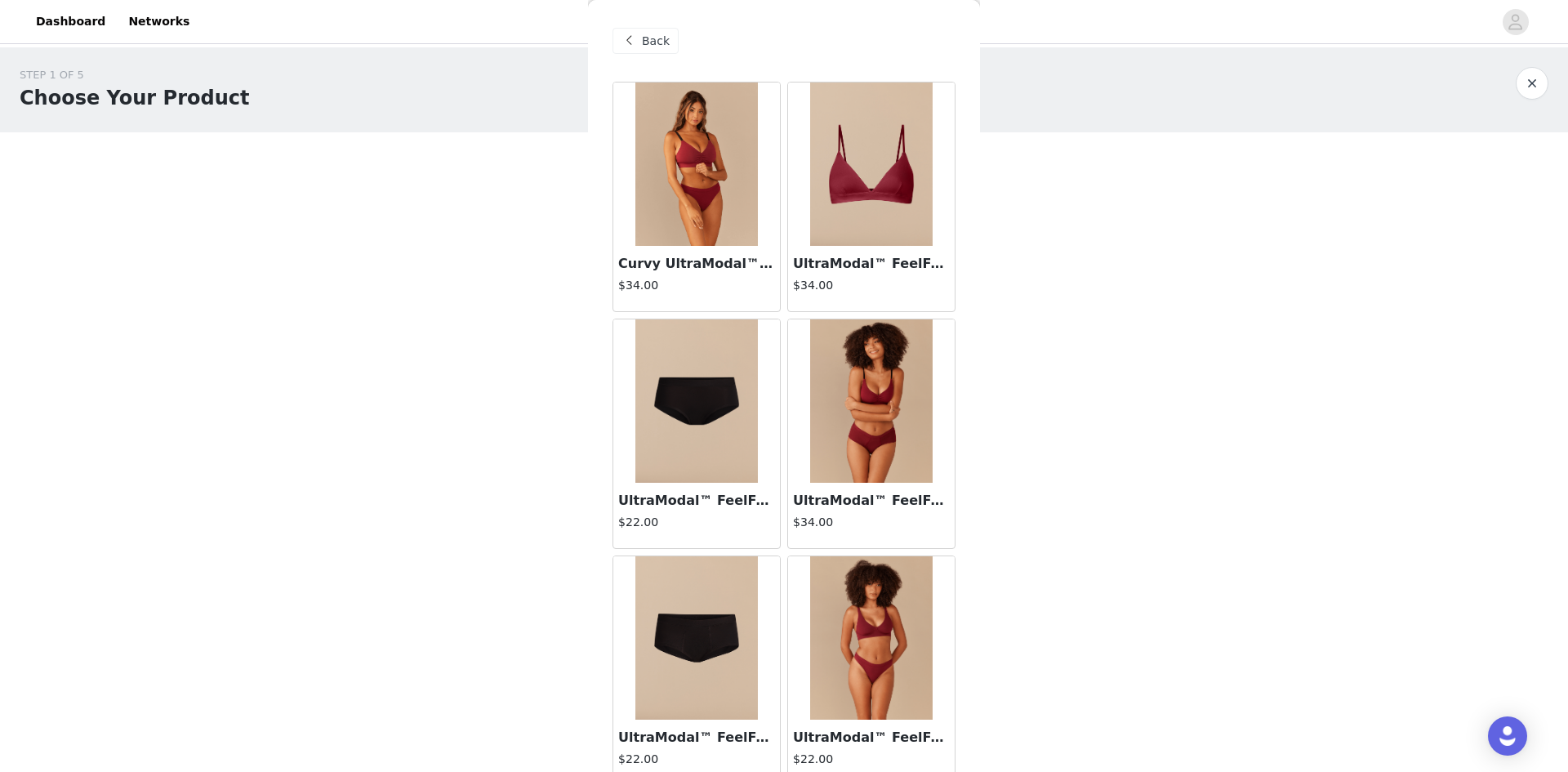
click at [903, 627] on img at bounding box center [871, 638] width 123 height 164
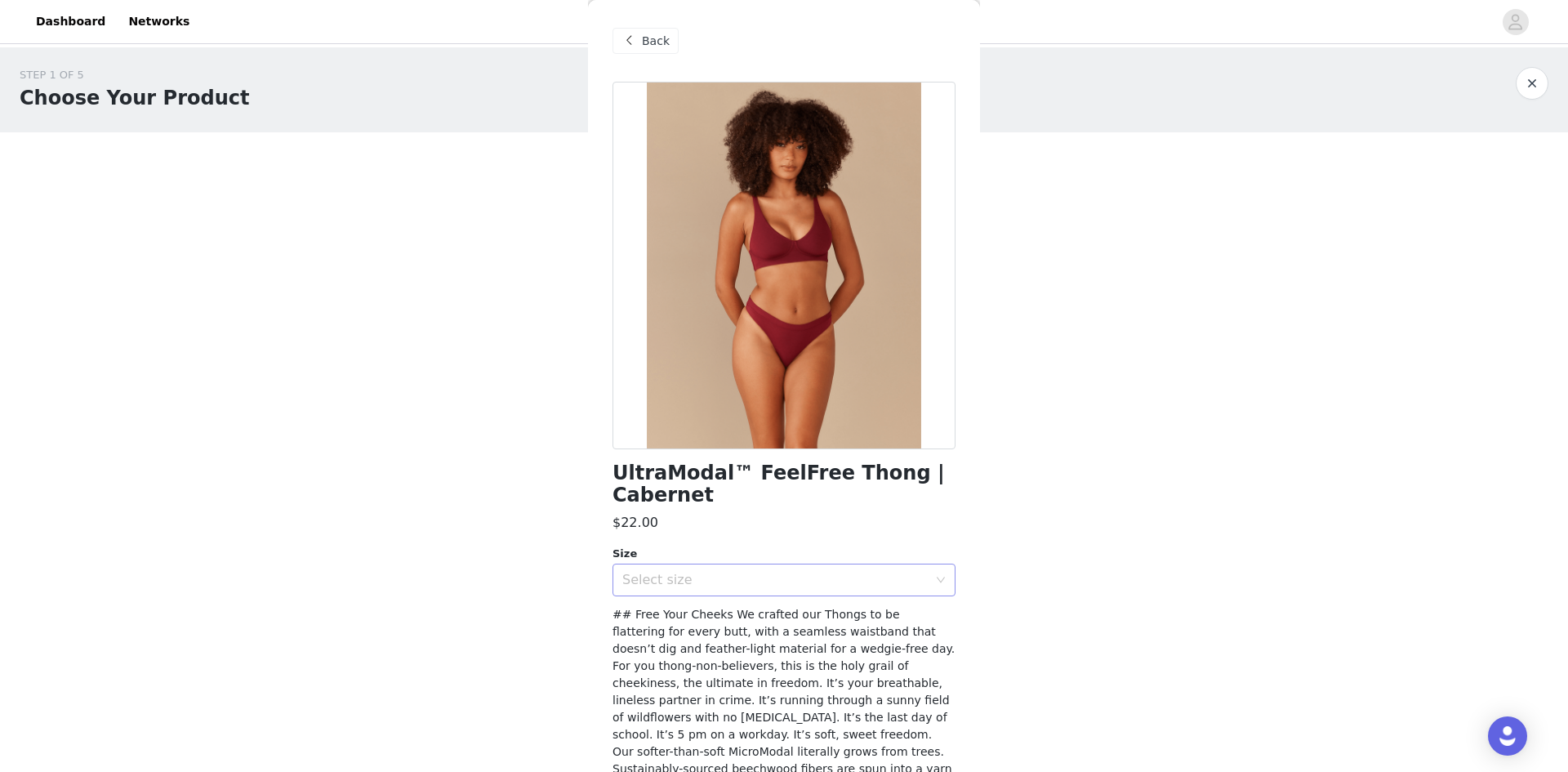
click at [786, 582] on div "Select size" at bounding box center [775, 580] width 305 height 17
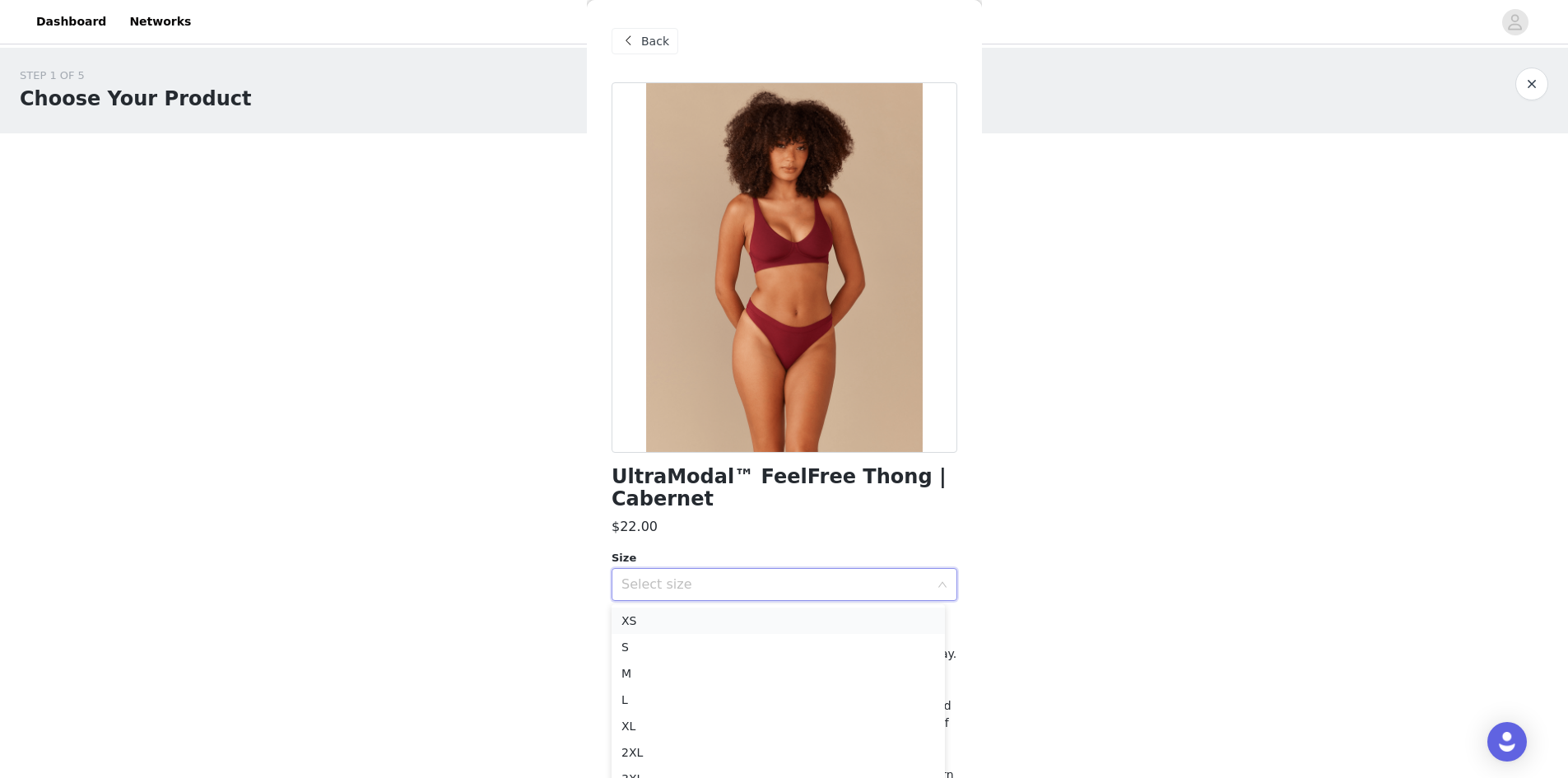
click at [701, 621] on li "XS" at bounding box center [778, 621] width 334 height 26
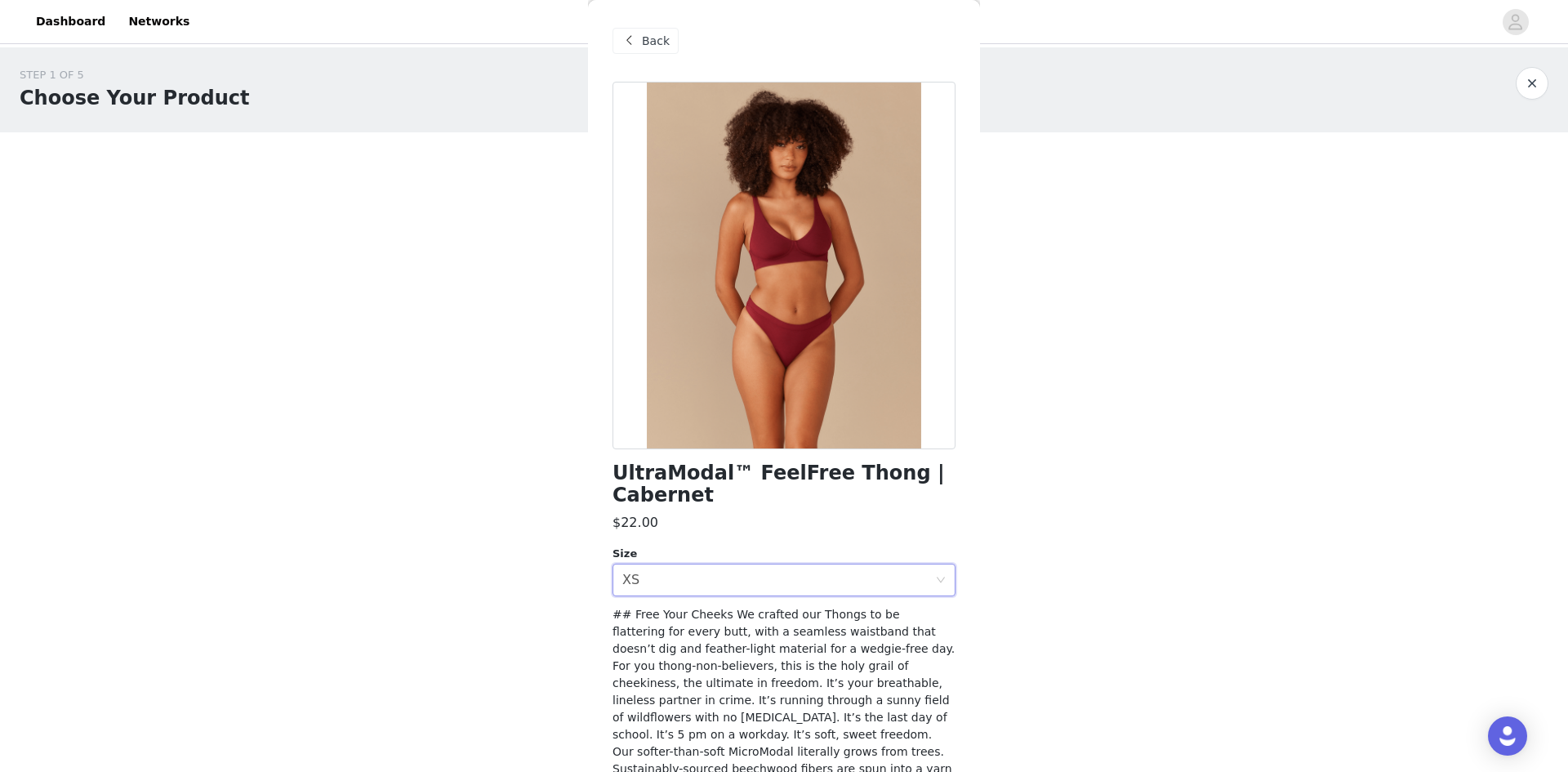
click at [643, 31] on div "Back" at bounding box center [646, 41] width 67 height 26
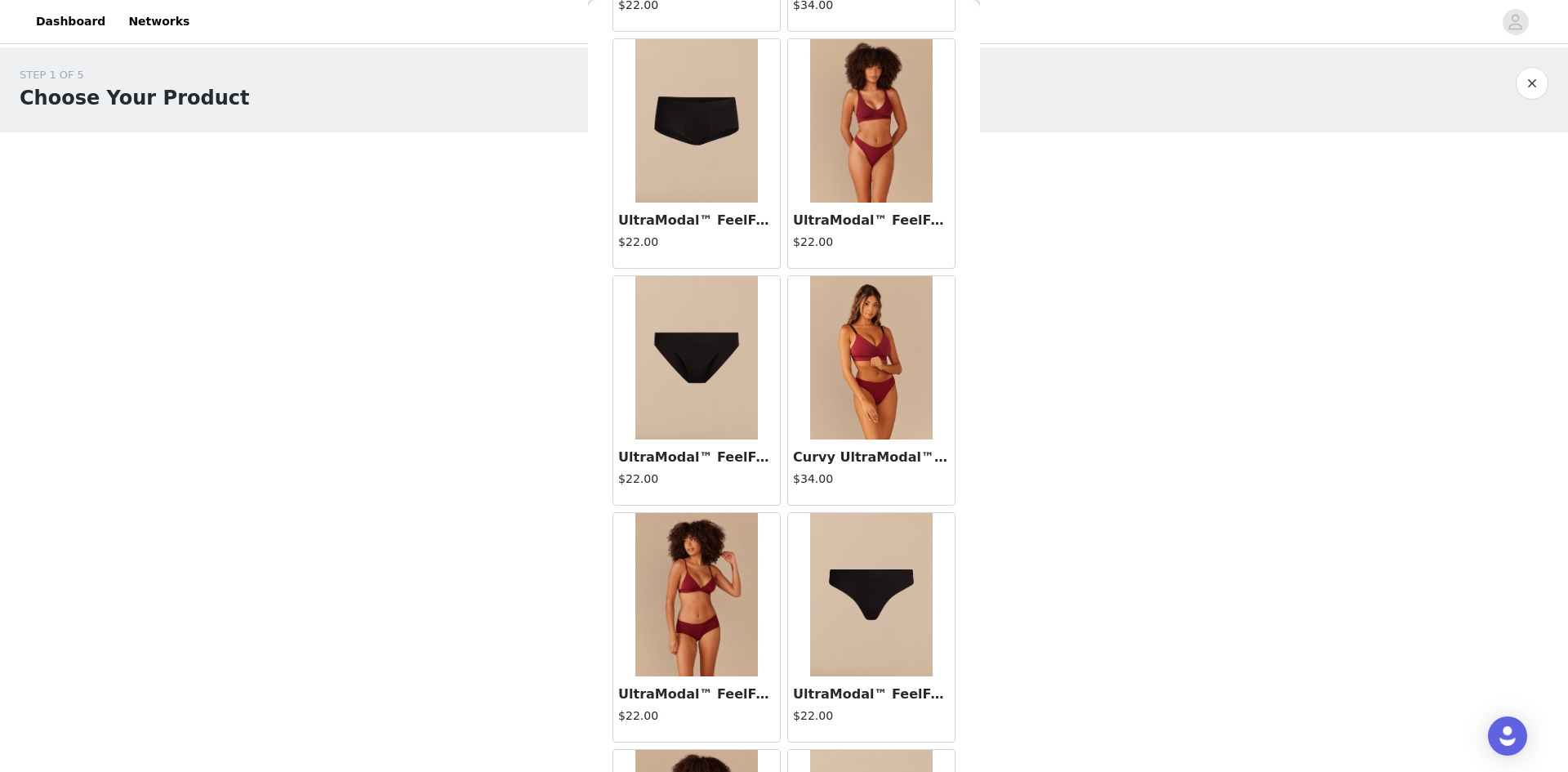
scroll to position [525, 0]
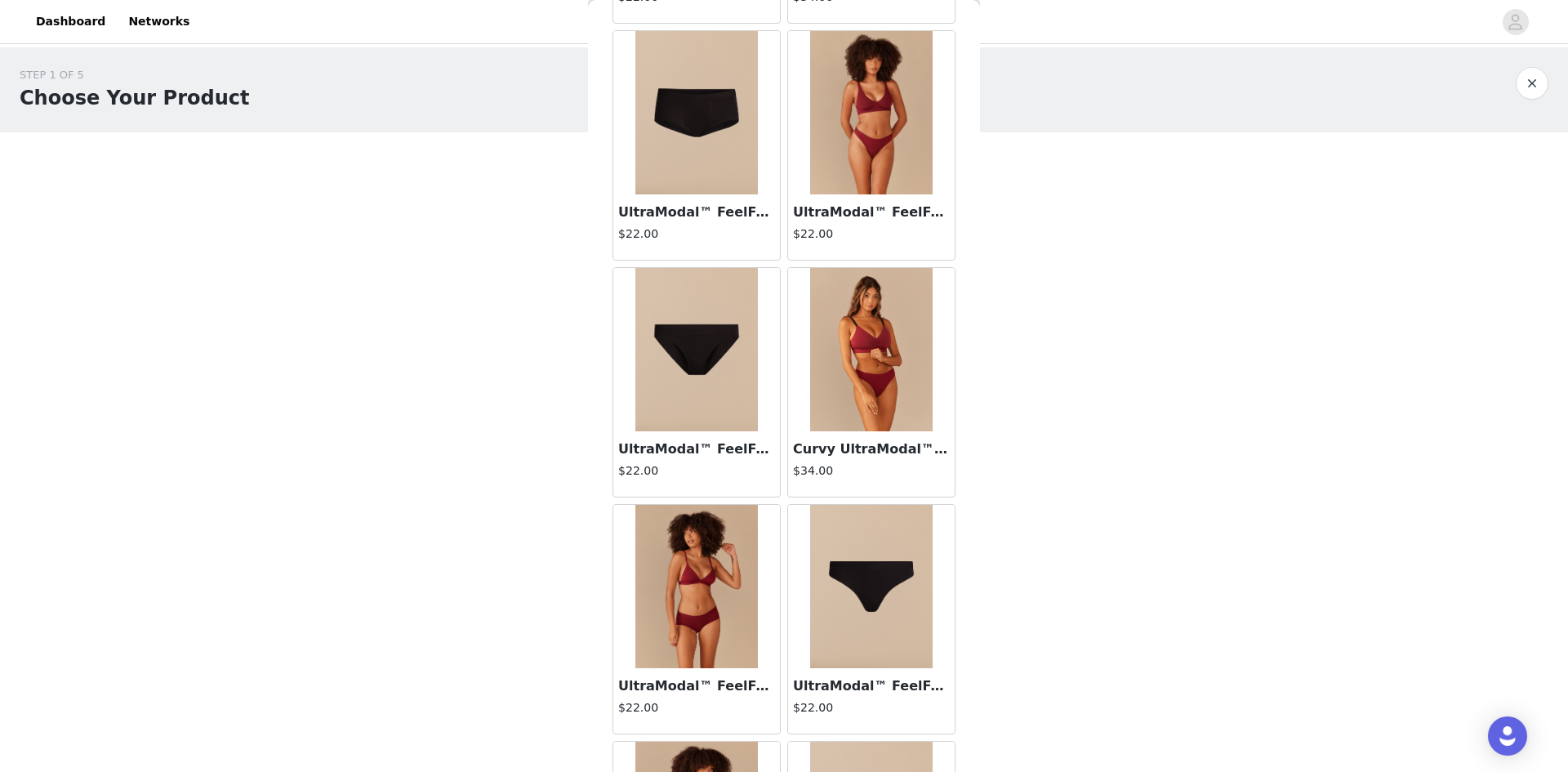
click at [873, 478] on h4 "$34.00" at bounding box center [872, 471] width 157 height 18
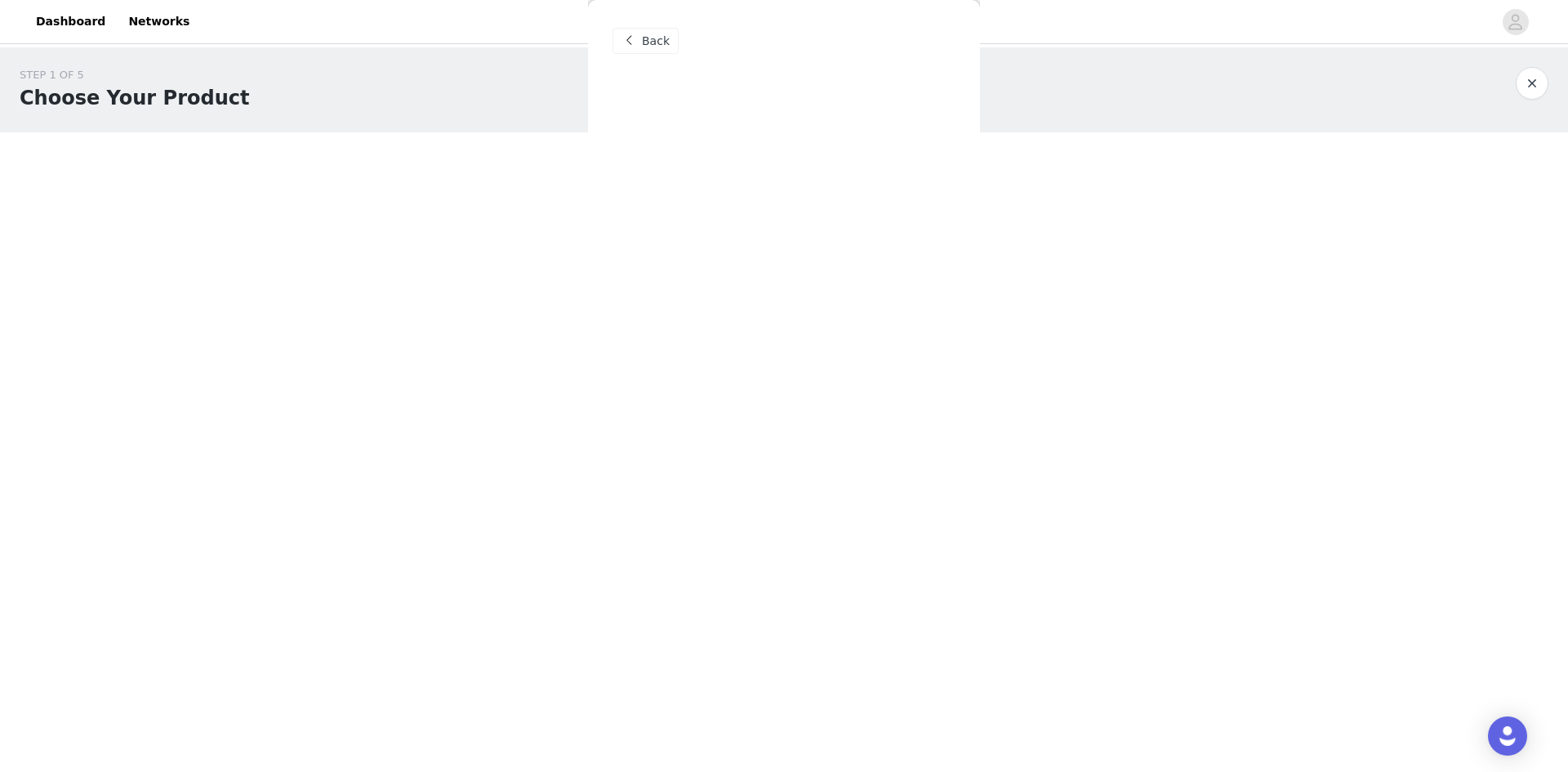
scroll to position [0, 0]
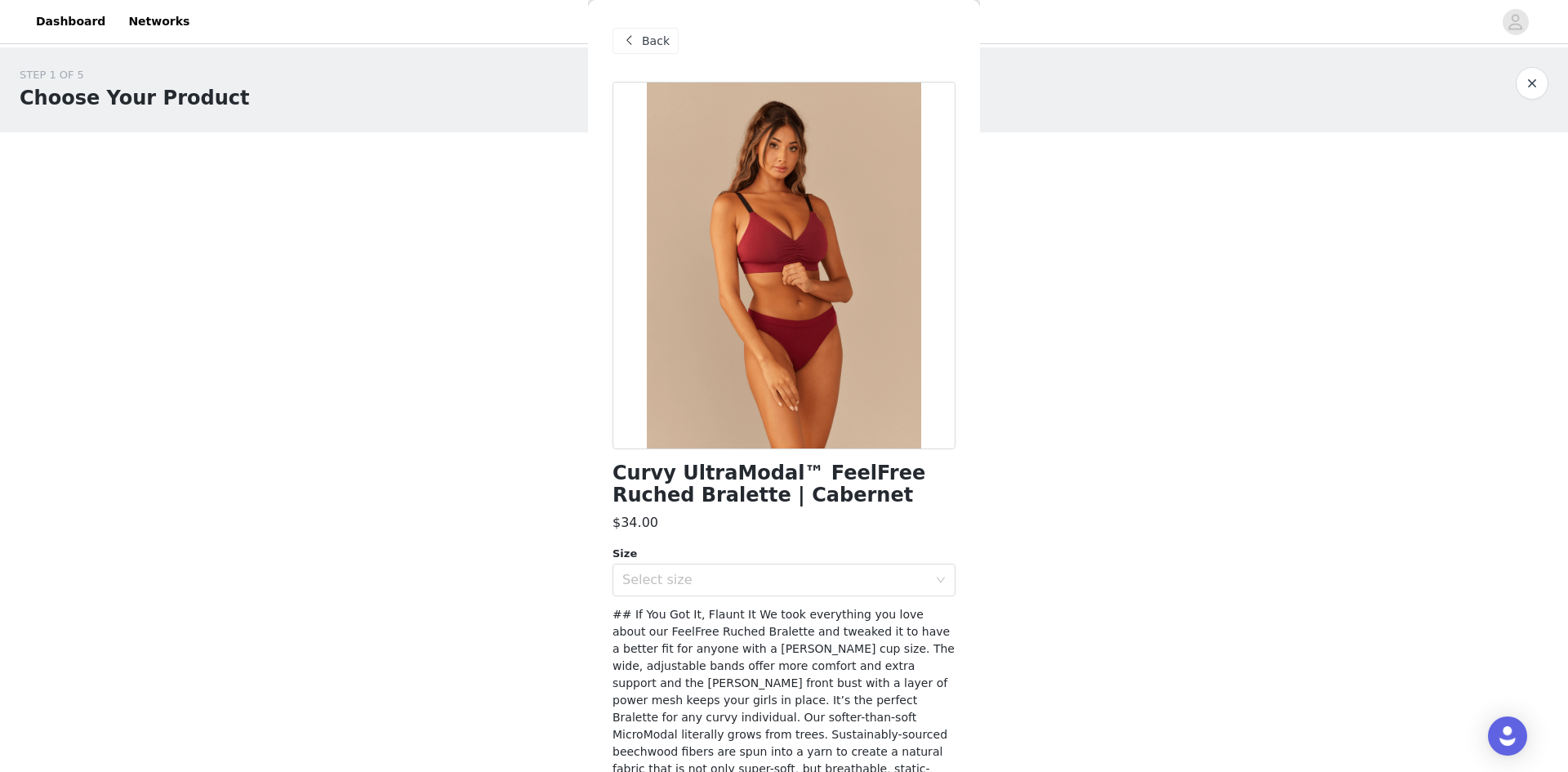
click at [713, 598] on div "Curvy UltraModal™ FeelFree Ruched Bralette | Cabernet $34.00 Size Select size A…" at bounding box center [784, 523] width 343 height 885
click at [718, 577] on div "Select size" at bounding box center [775, 580] width 305 height 17
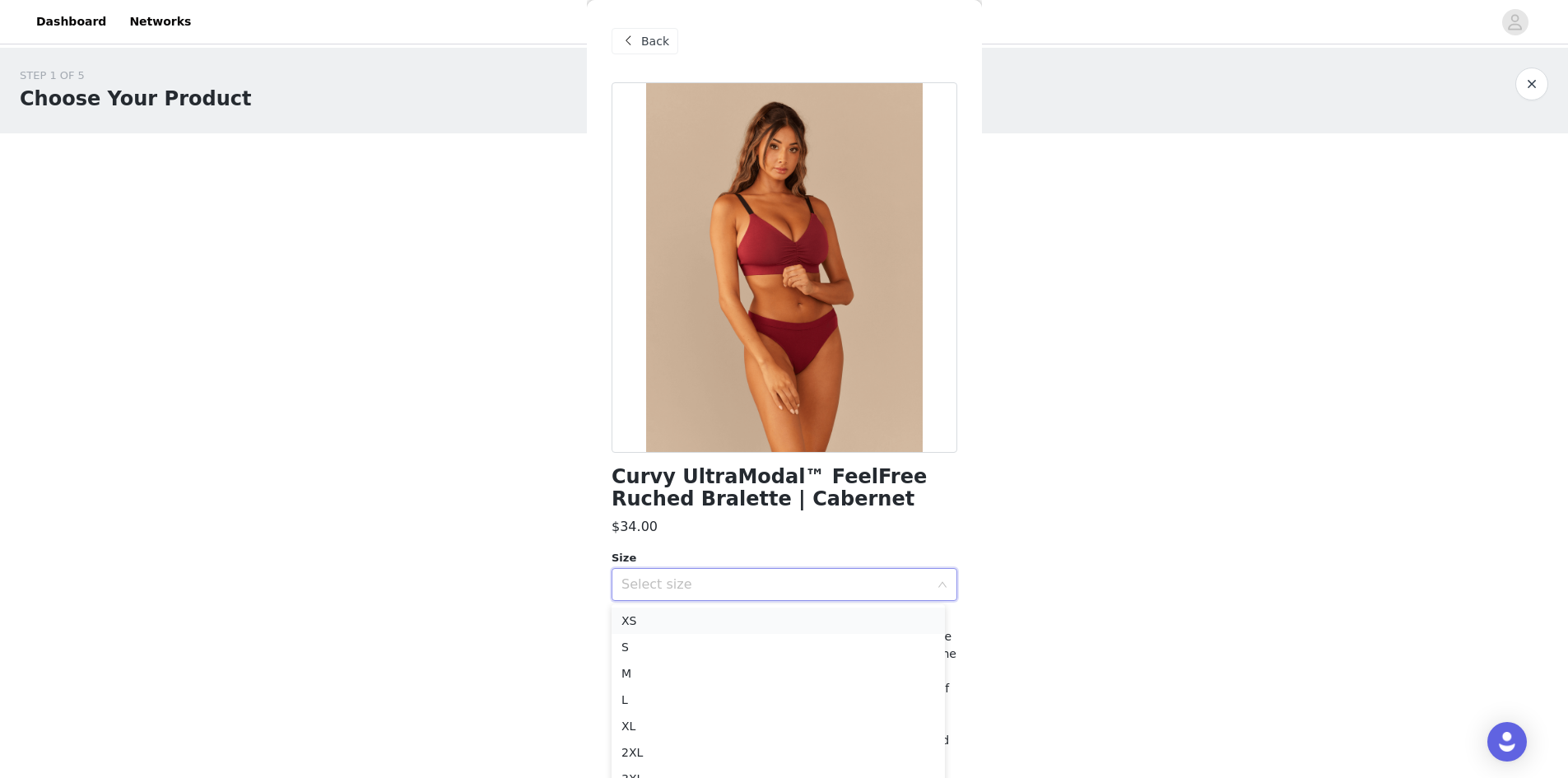
click at [703, 632] on li "XS" at bounding box center [778, 621] width 334 height 26
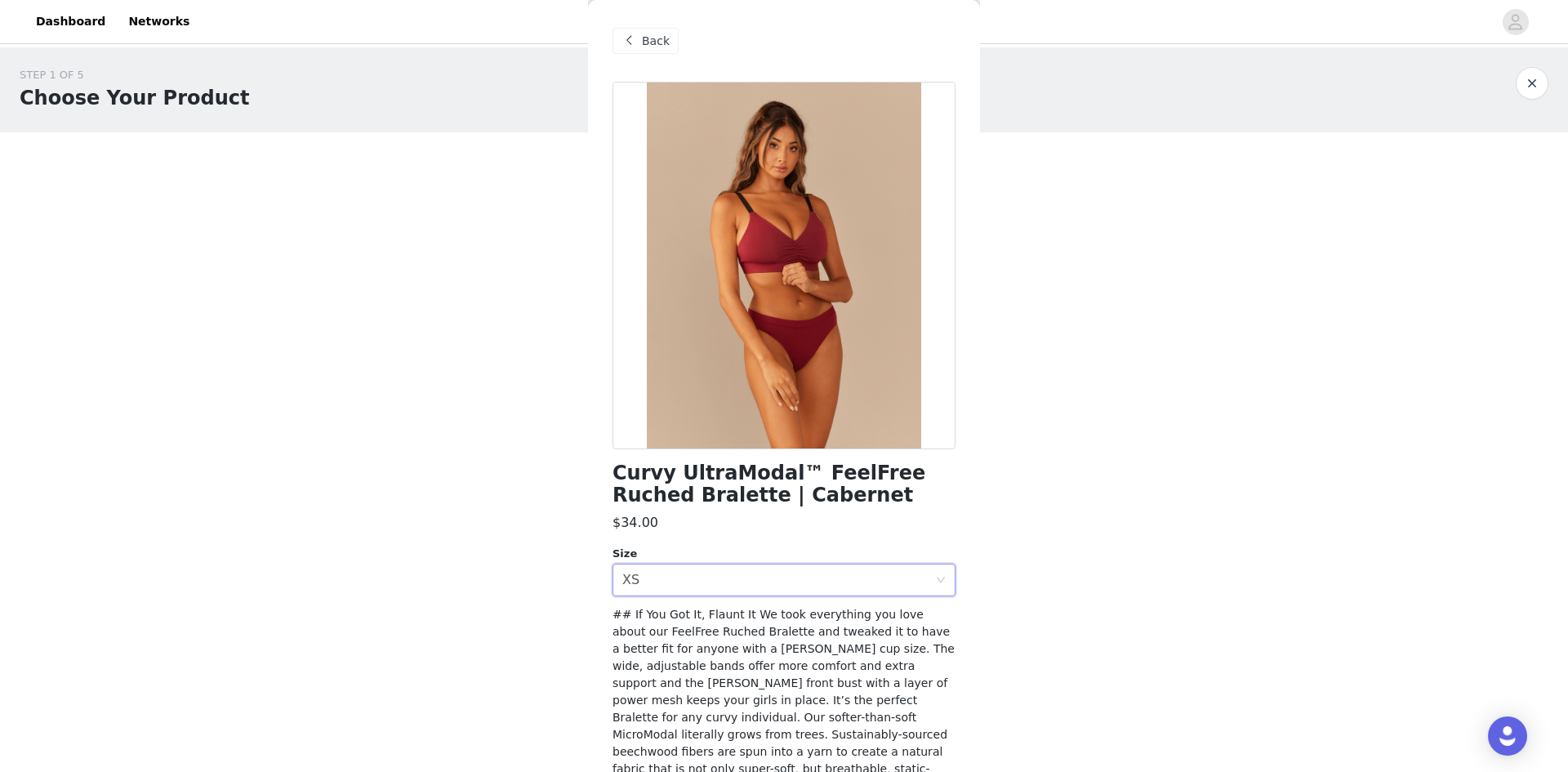
click at [642, 32] on span "Back" at bounding box center [655, 41] width 28 height 18
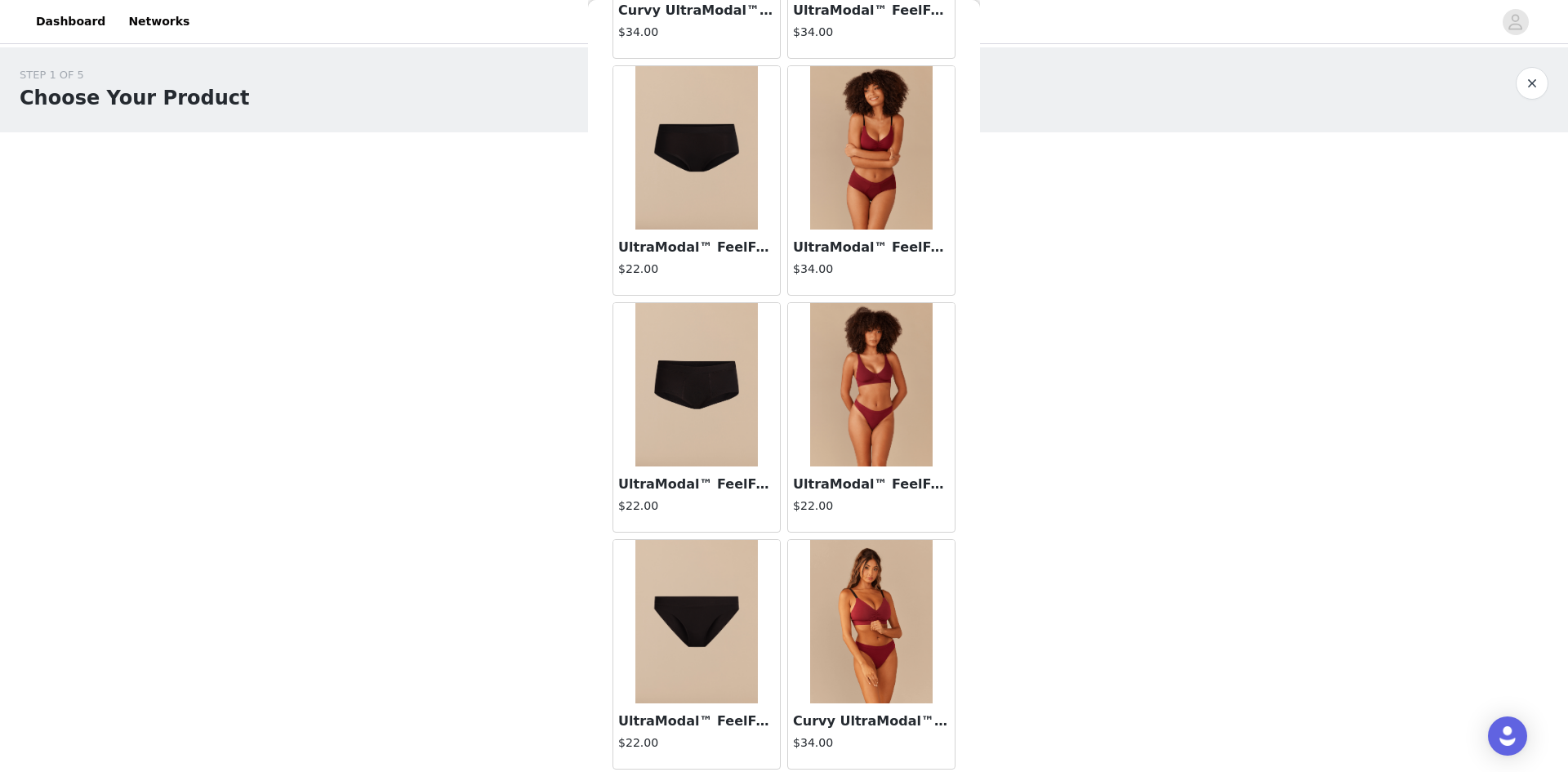
click at [886, 426] on img at bounding box center [871, 385] width 123 height 164
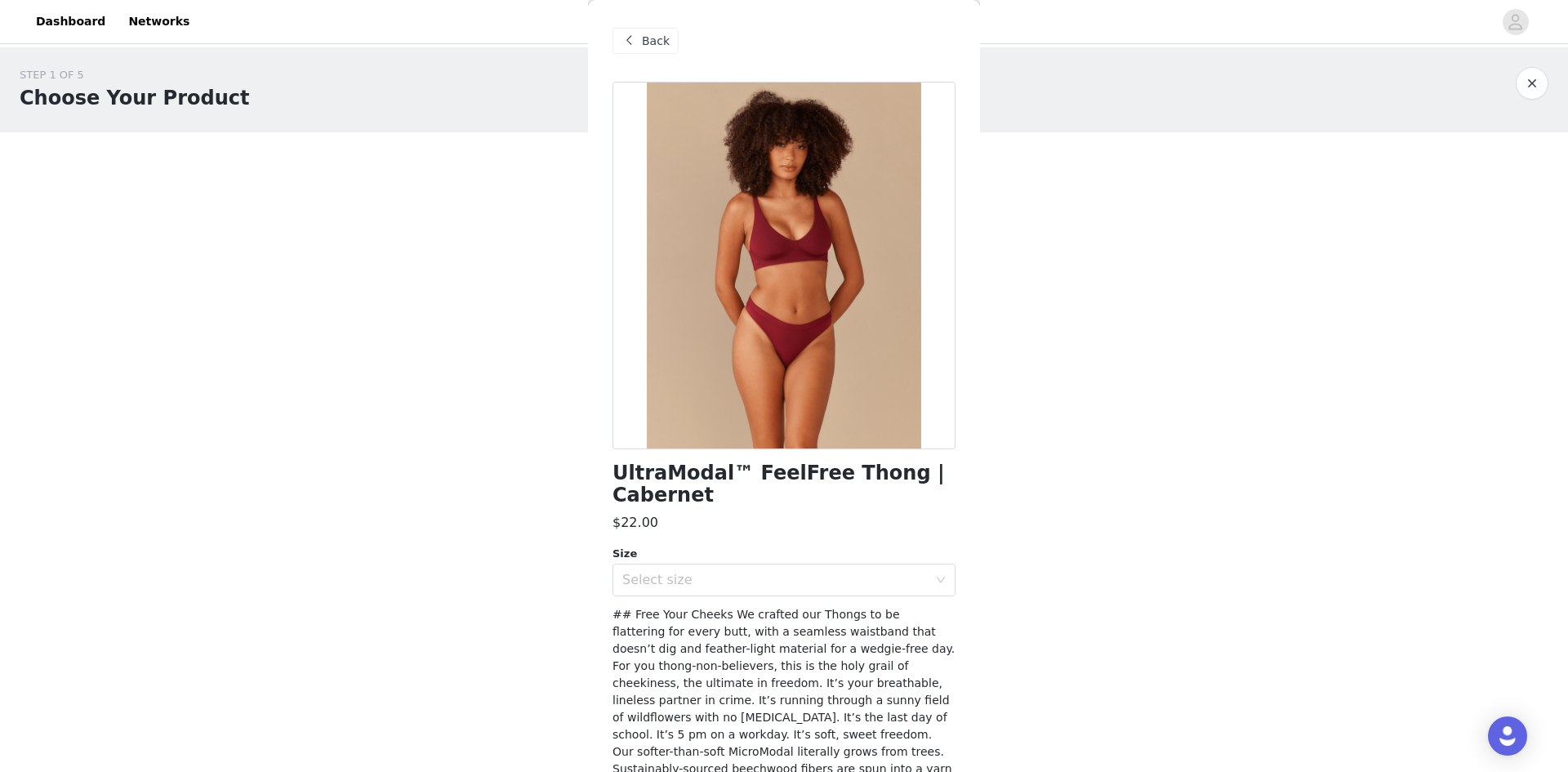
click at [642, 39] on span "Back" at bounding box center [655, 41] width 28 height 18
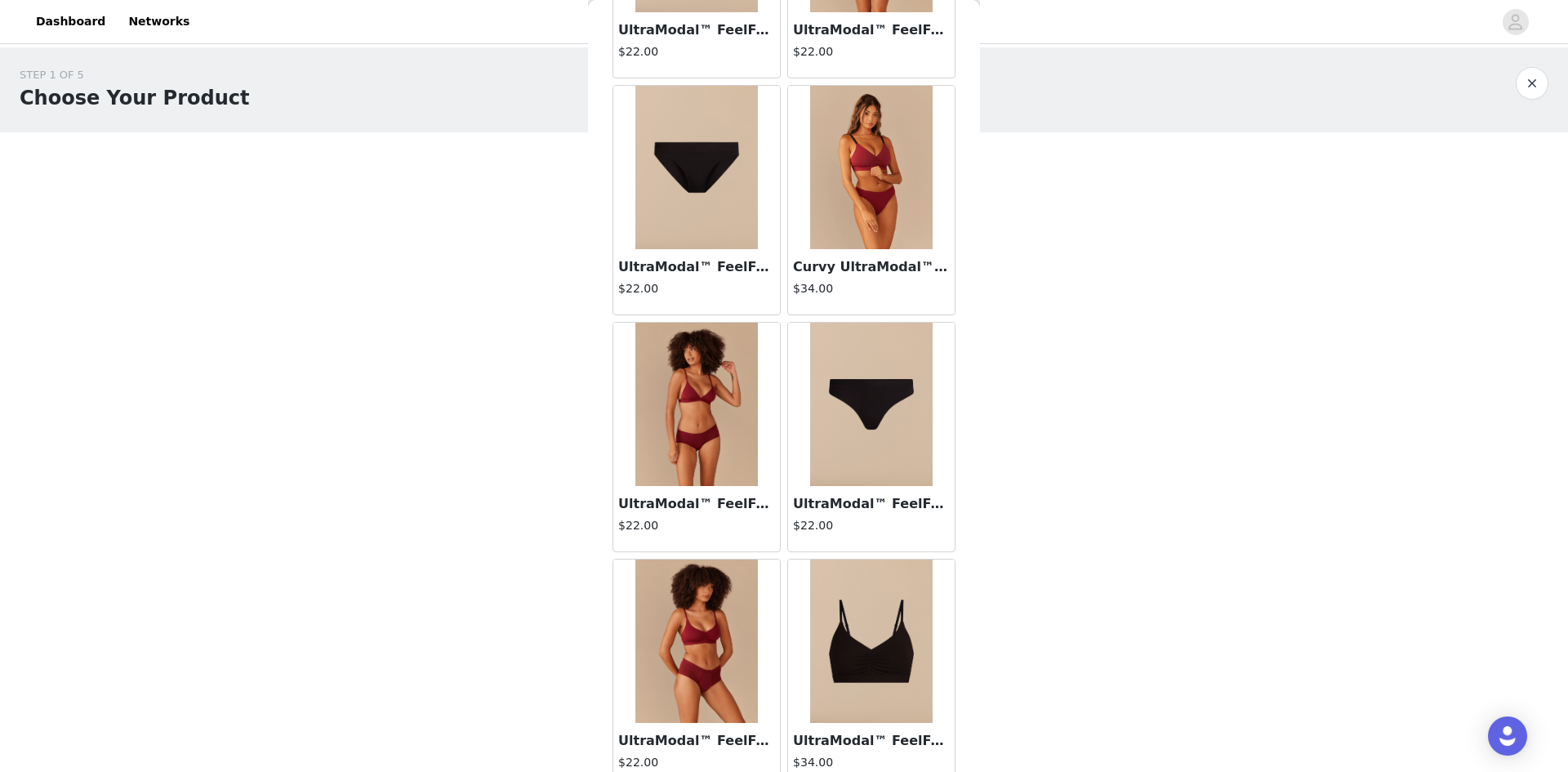
scroll to position [798, 0]
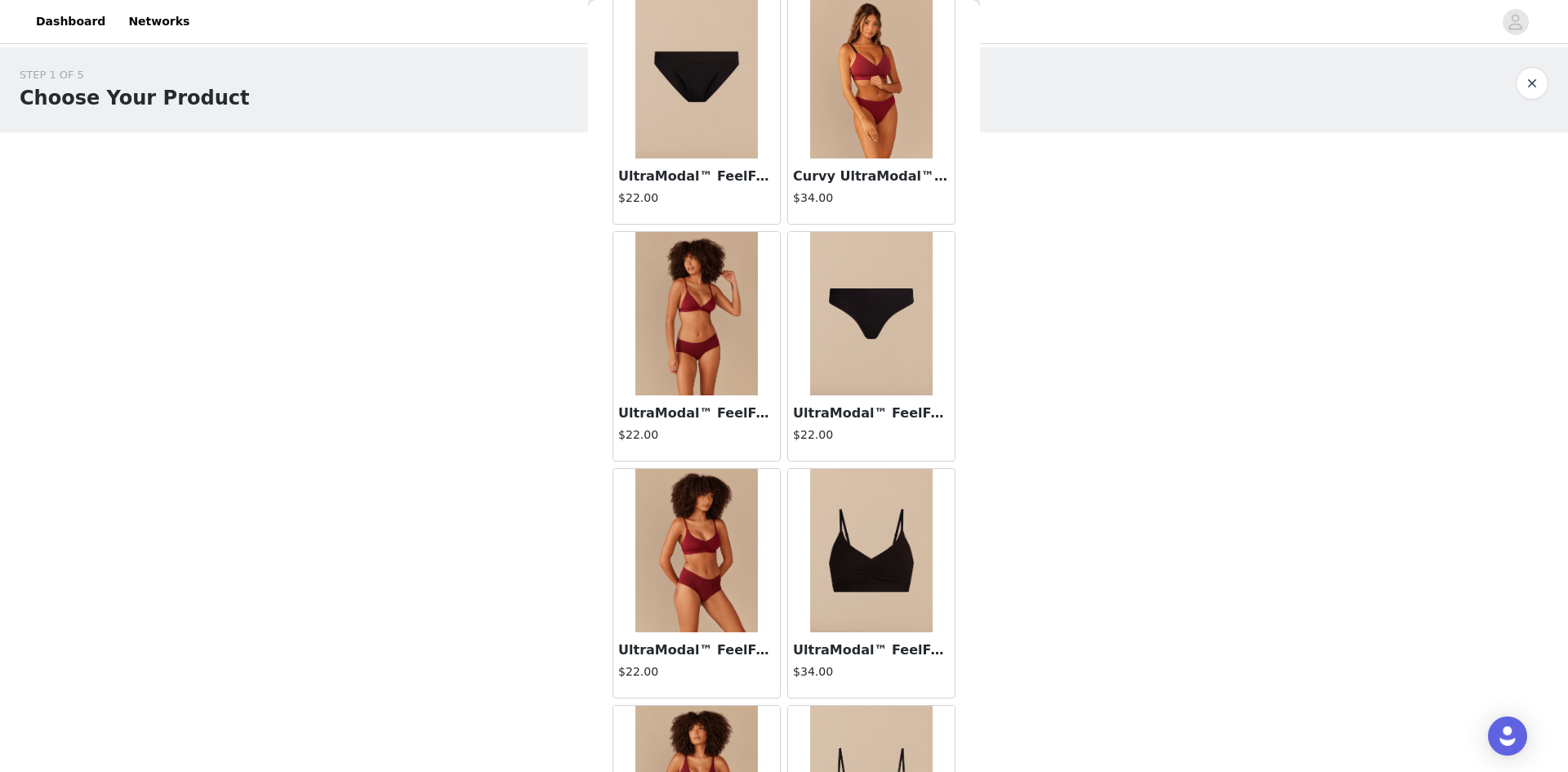
click at [697, 348] on img at bounding box center [696, 313] width 123 height 164
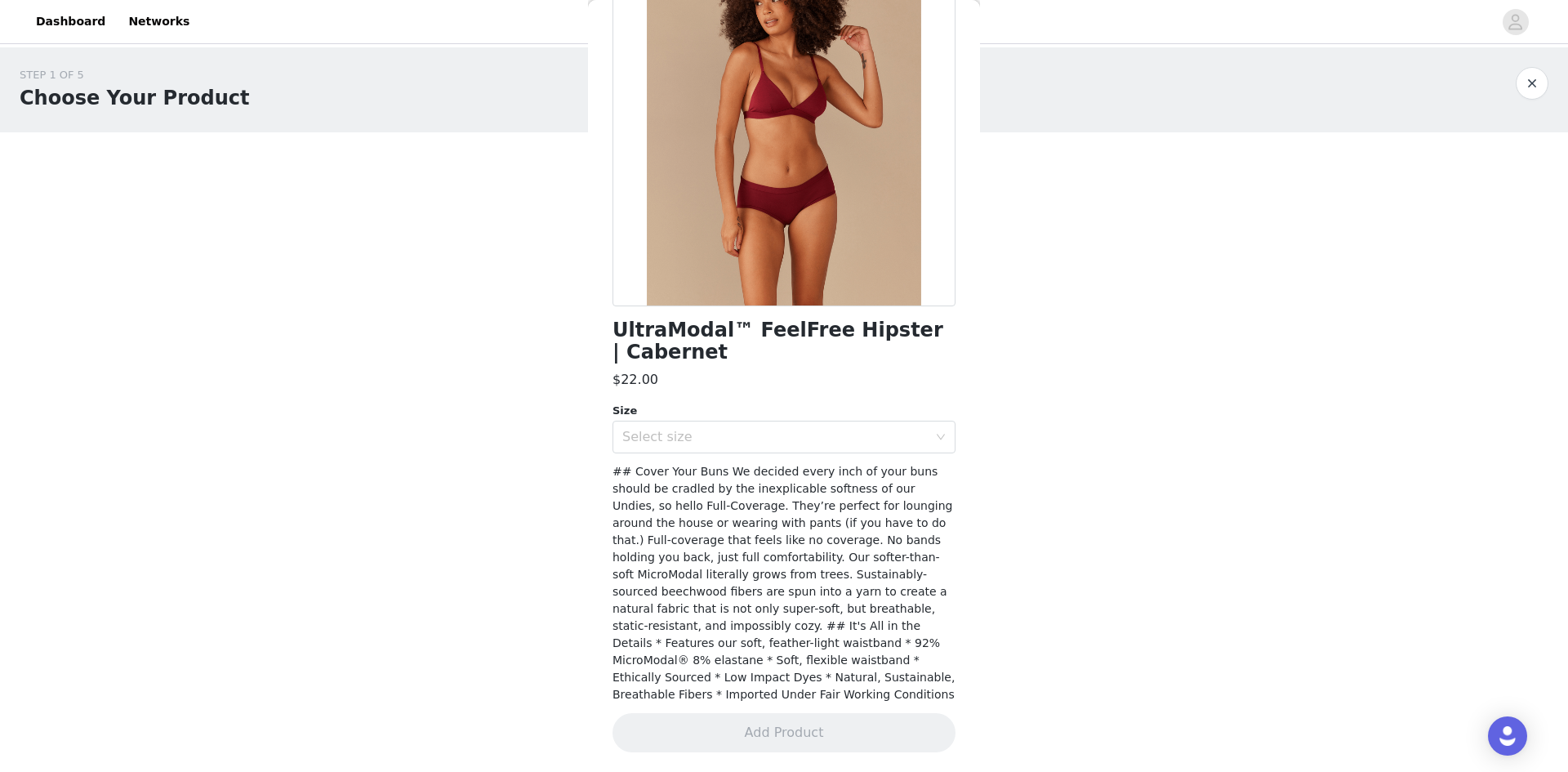
scroll to position [126, 0]
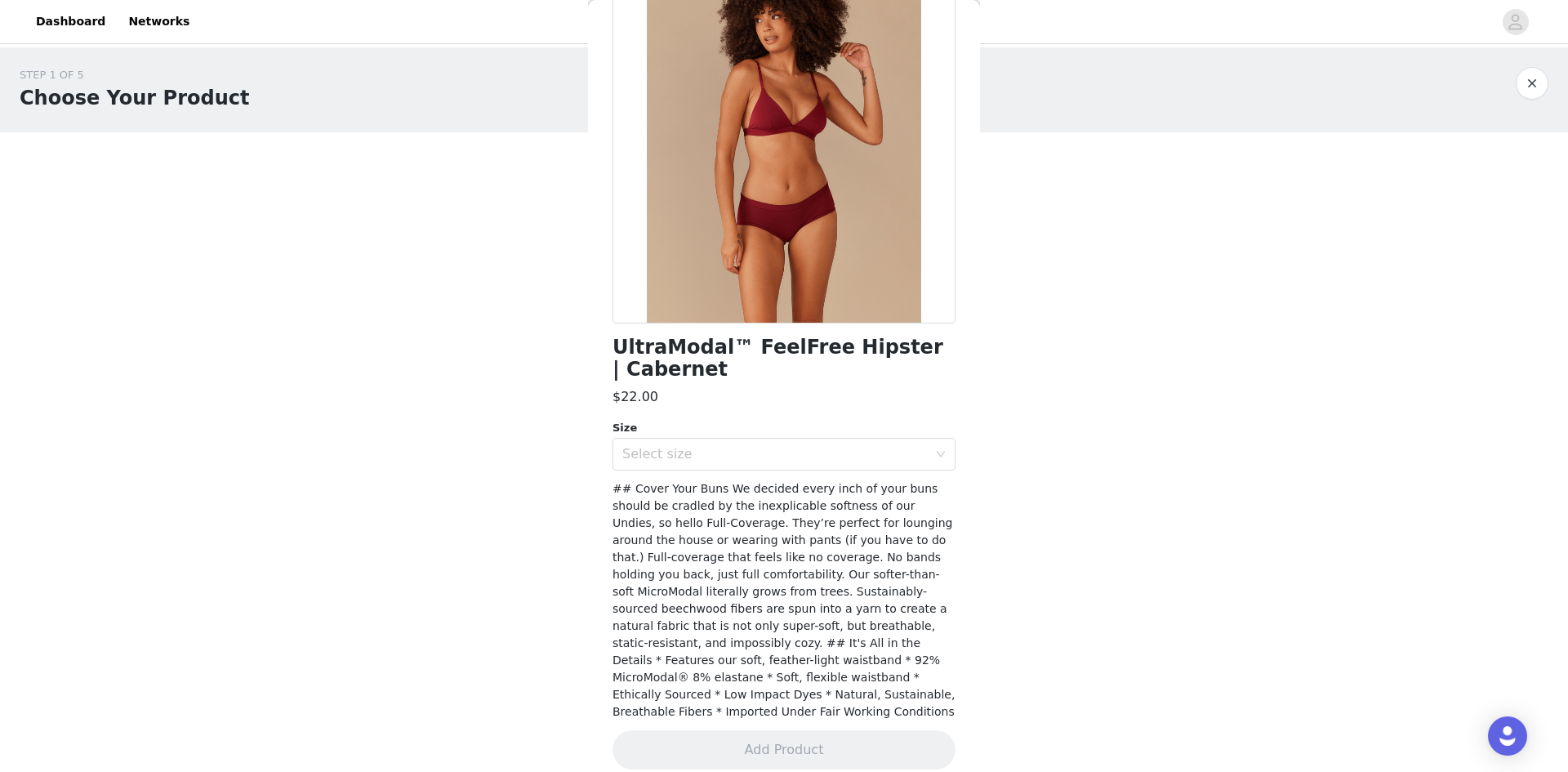
drag, startPoint x: 980, startPoint y: 245, endPoint x: 978, endPoint y: 203, distance: 42.0
click at [978, 203] on div "STEP 1 OF 5 Choose Your Product Please select two products from our underwear c…" at bounding box center [784, 177] width 1568 height 259
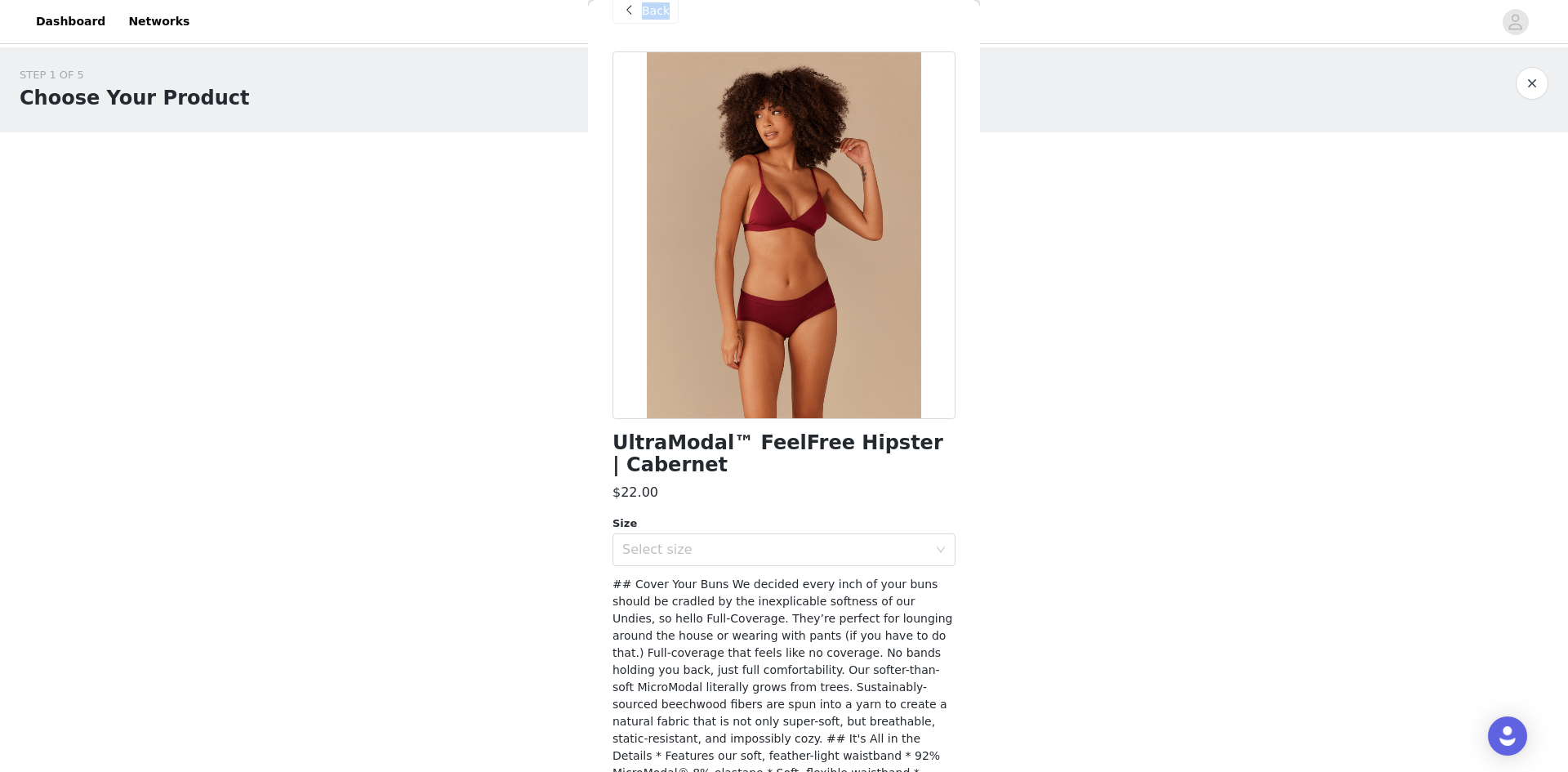
scroll to position [0, 0]
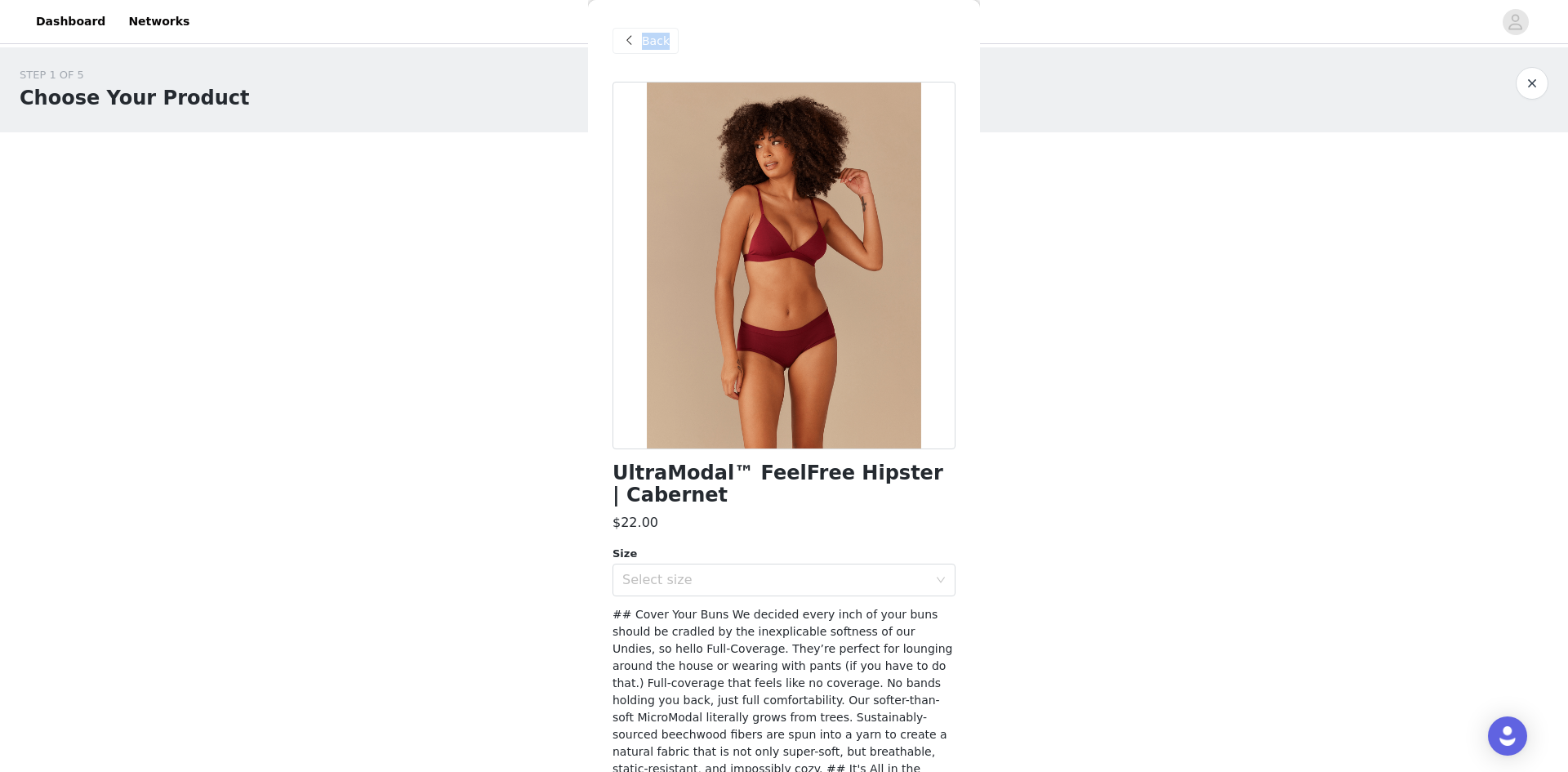
click at [668, 47] on div "Back" at bounding box center [646, 41] width 67 height 26
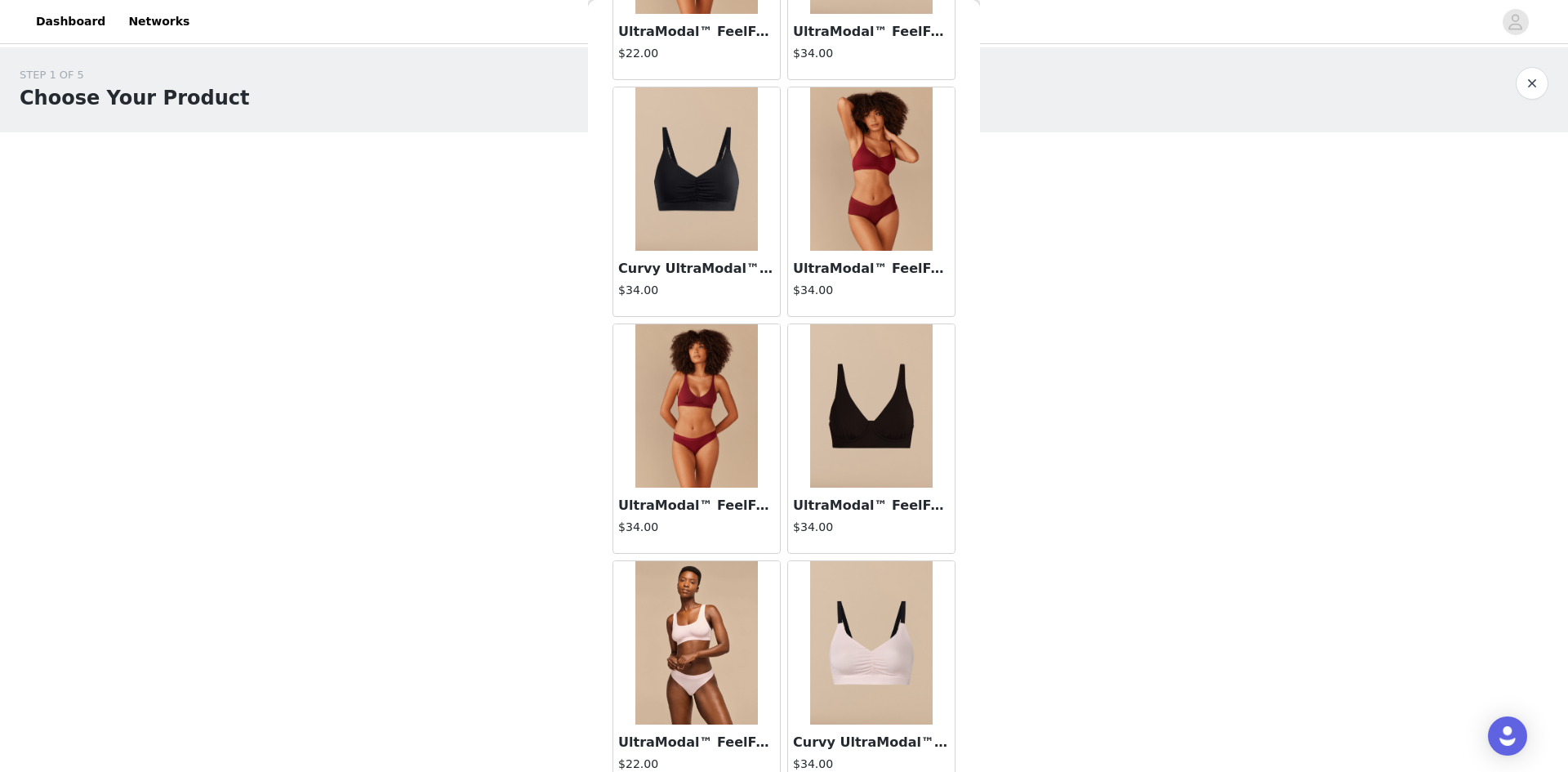
scroll to position [1727, 0]
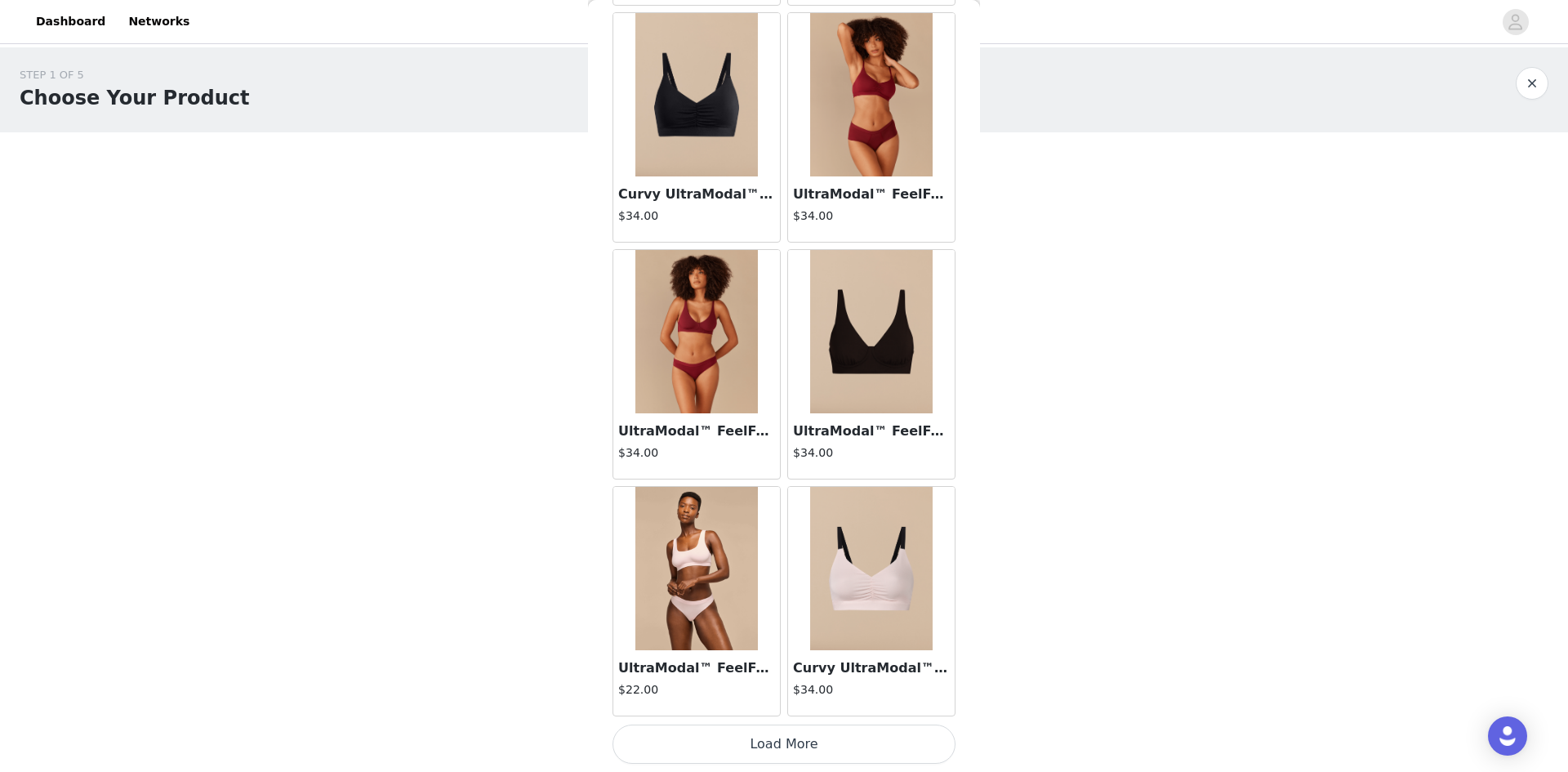
drag, startPoint x: 985, startPoint y: 610, endPoint x: 983, endPoint y: 578, distance: 32.1
click at [983, 578] on body "Dashboard Networks STEP 1 OF 5 Choose Your Product Please select two products f…" at bounding box center [784, 386] width 1568 height 772
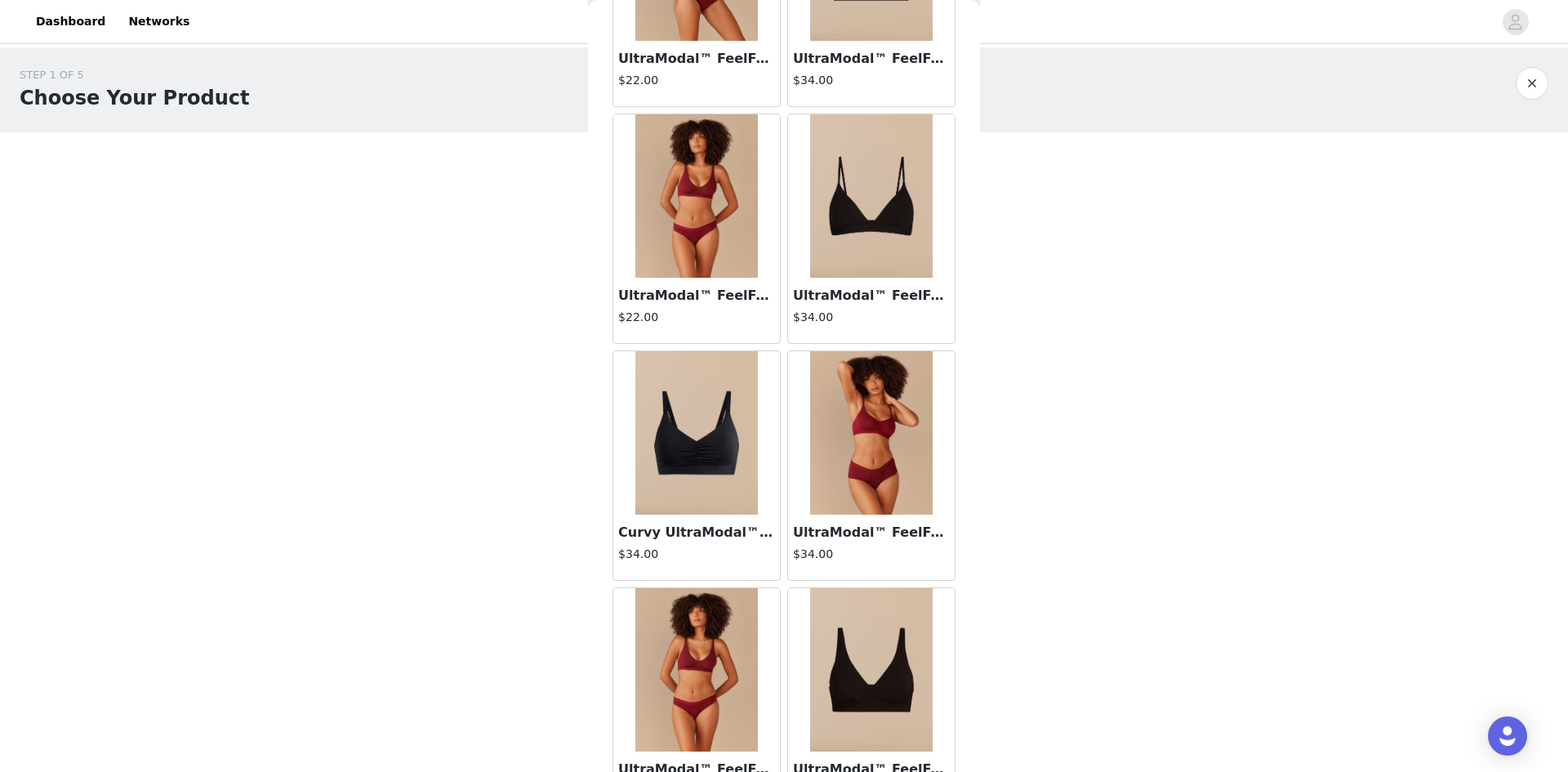
scroll to position [1370, 0]
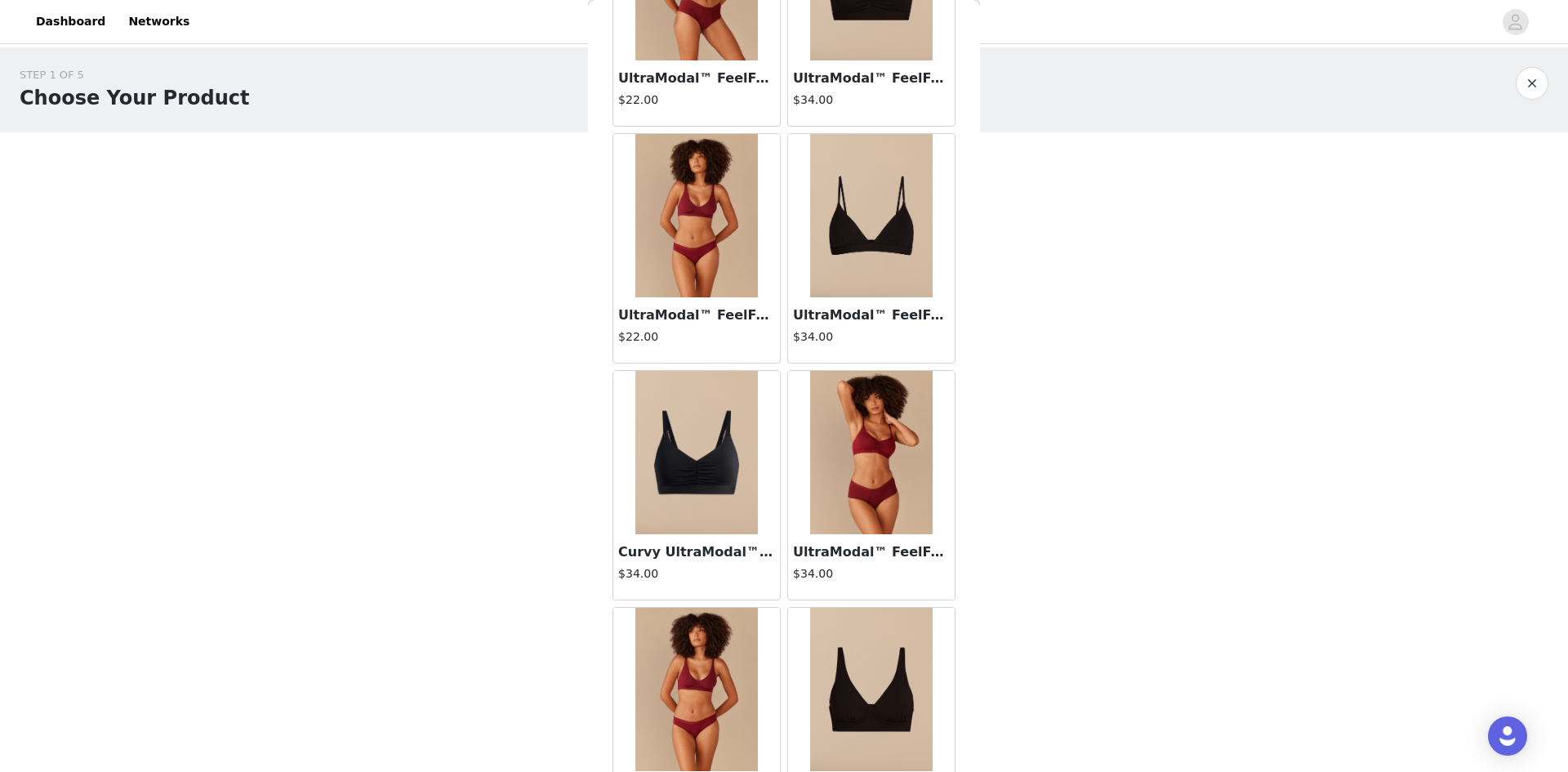
click at [816, 265] on img at bounding box center [871, 215] width 123 height 164
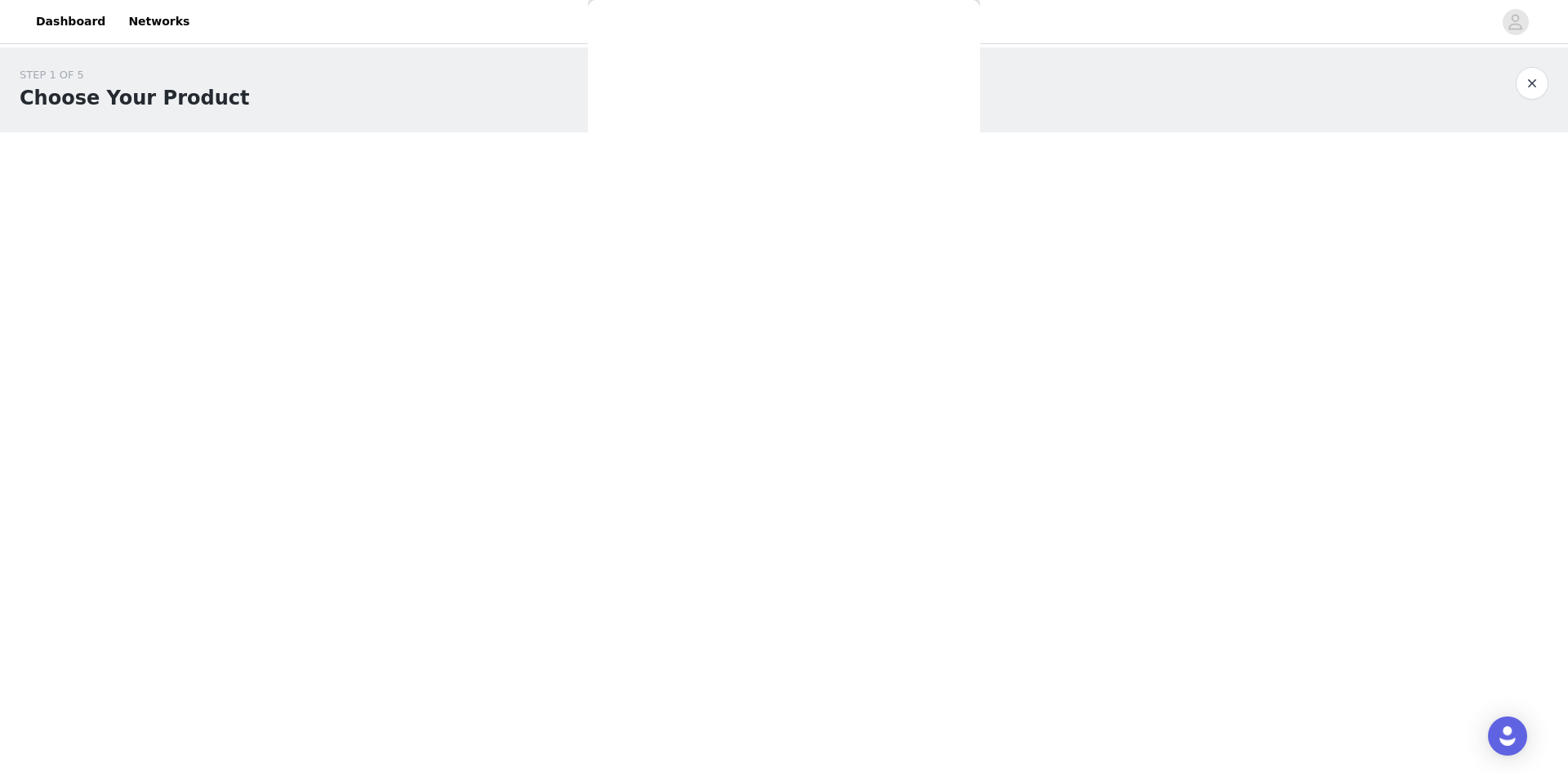
scroll to position [0, 0]
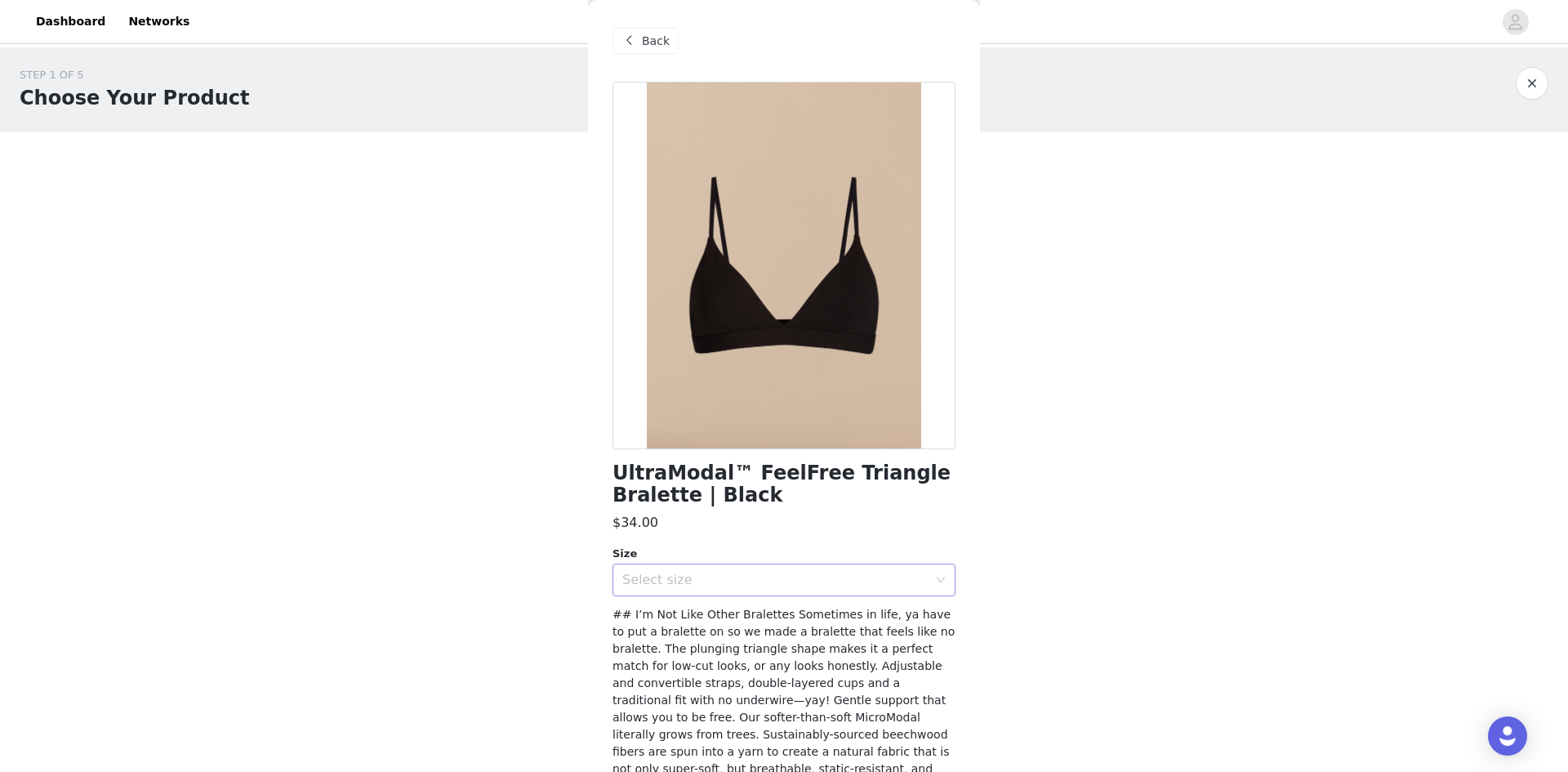
click at [739, 584] on div "Select size" at bounding box center [775, 580] width 305 height 17
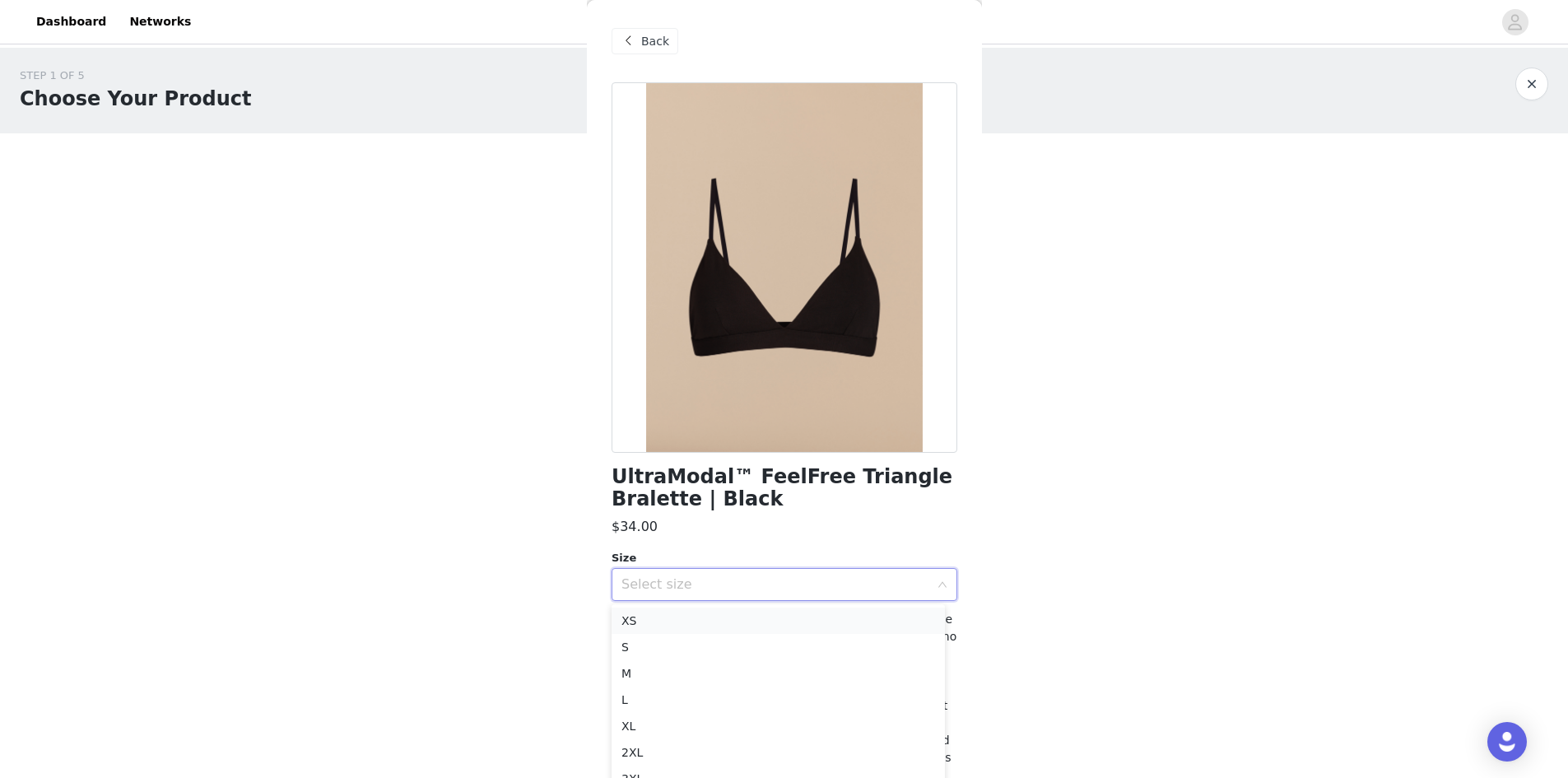
click at [680, 613] on li "XS" at bounding box center [778, 621] width 334 height 26
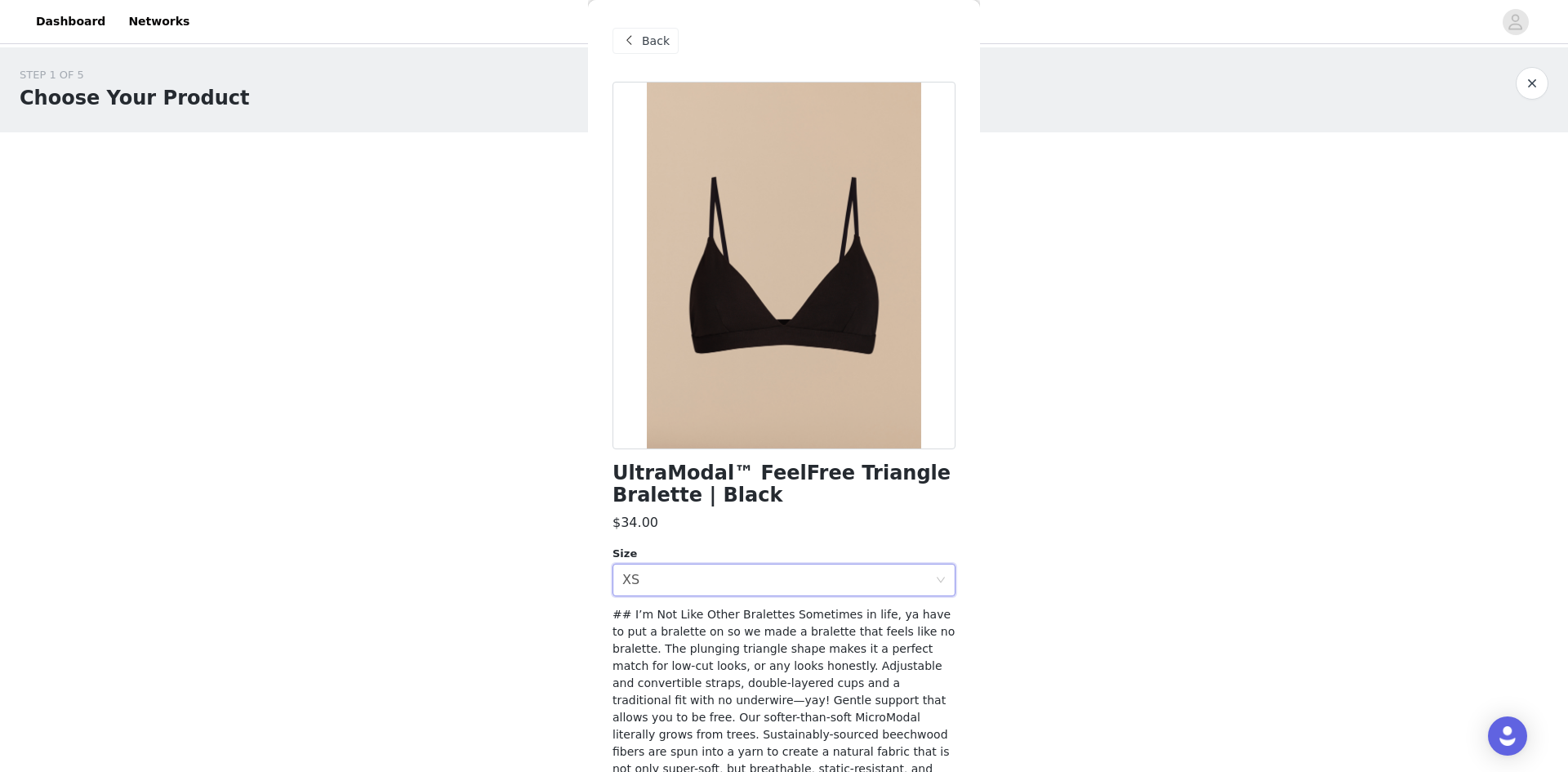
click at [627, 41] on span at bounding box center [629, 41] width 19 height 19
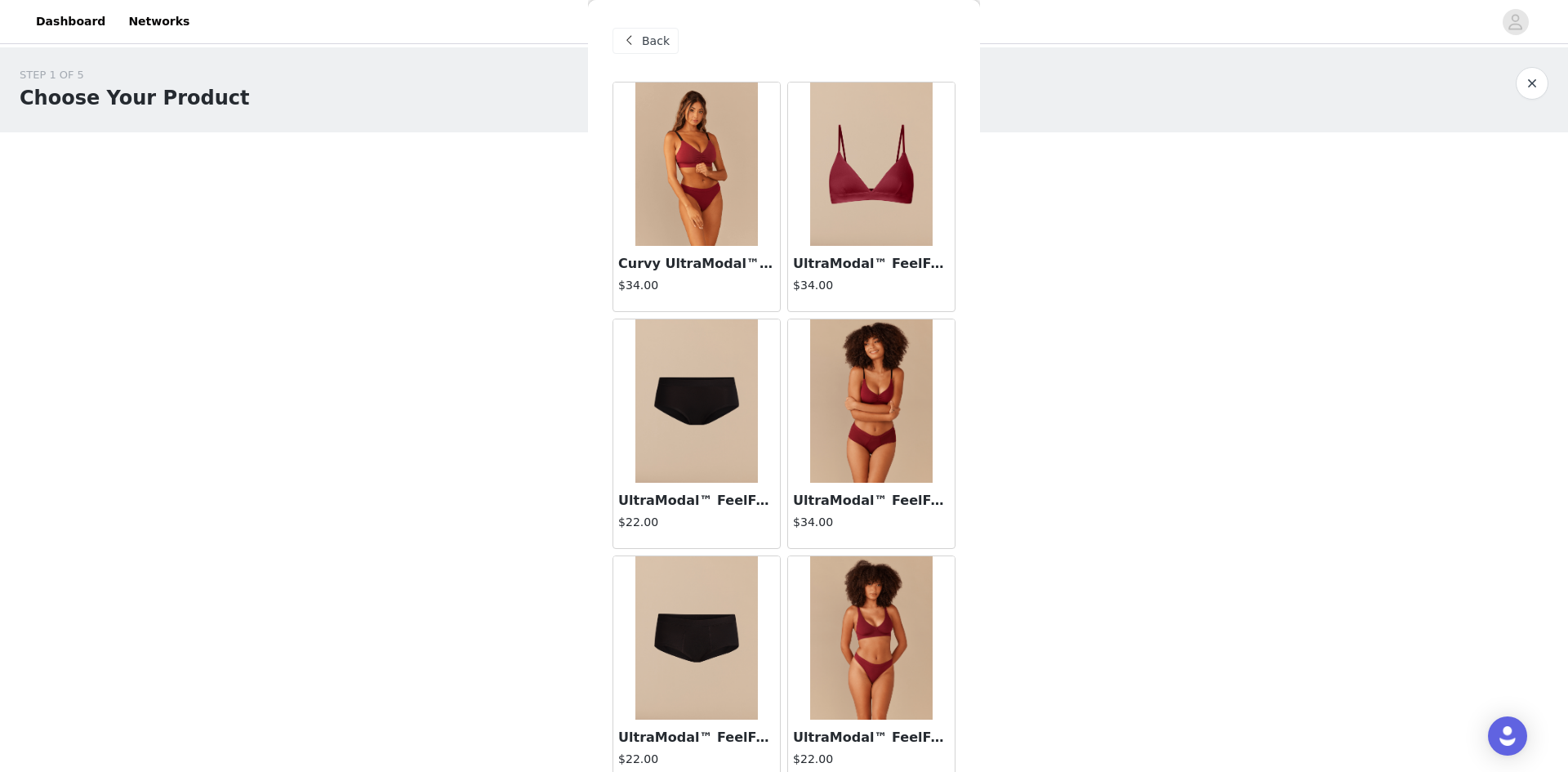
click at [964, 203] on div "Back Curvy UltraModal™ FeelFree Ruched Bralette | Cabernet/Cabernet $34.00 Ultr…" at bounding box center [784, 386] width 392 height 772
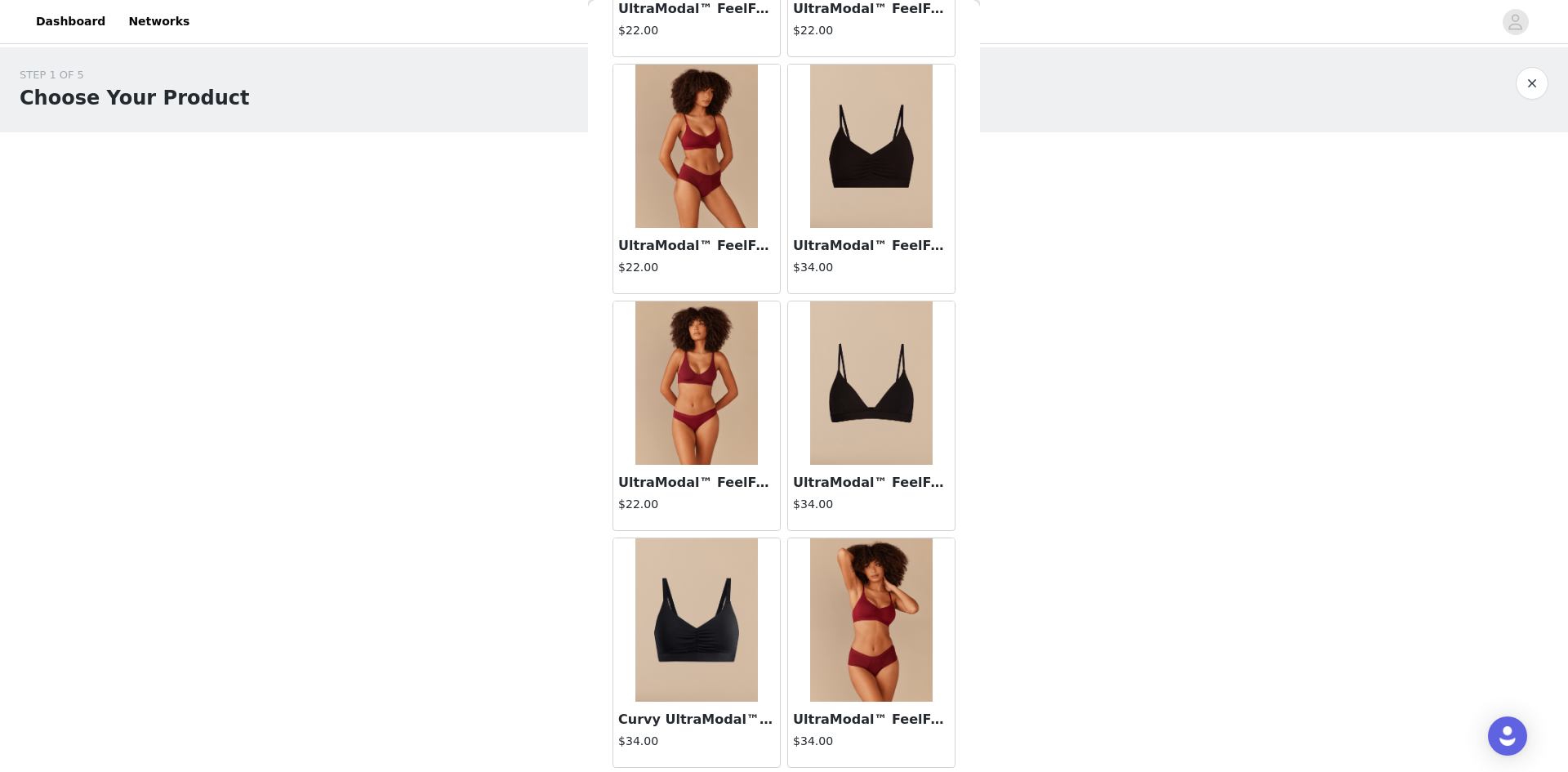
scroll to position [1181, 0]
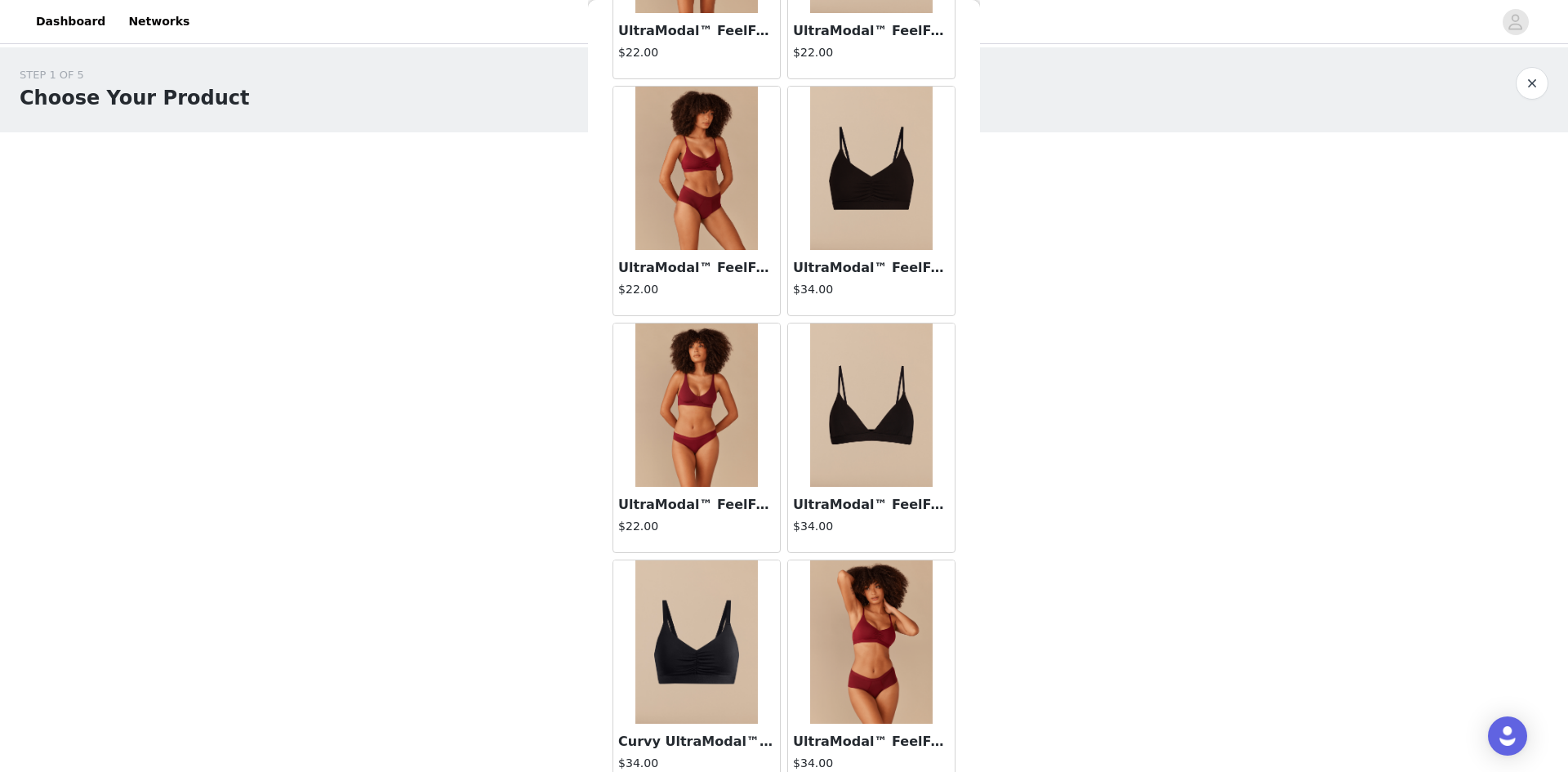
click at [864, 441] on img at bounding box center [871, 405] width 123 height 164
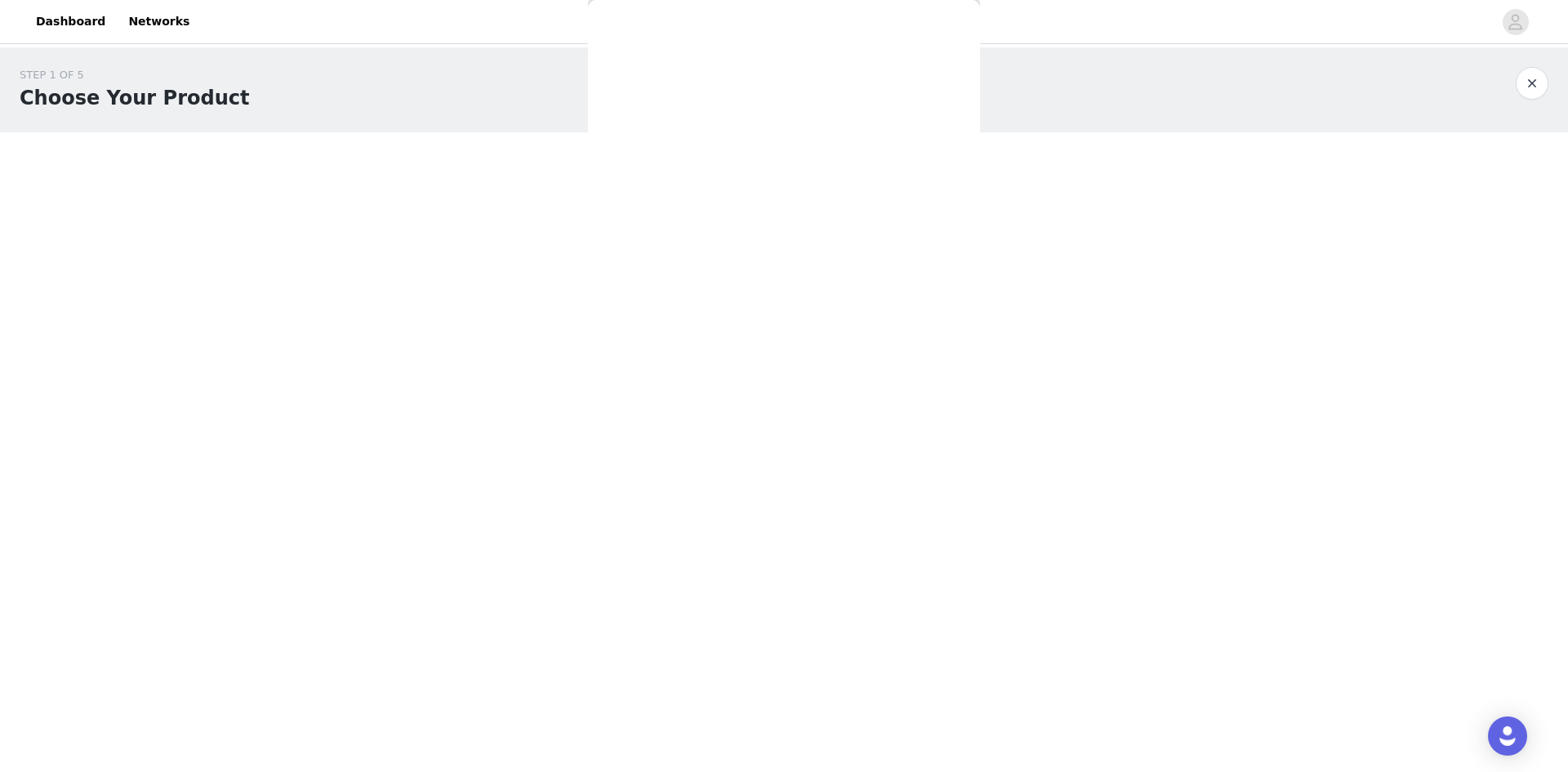
scroll to position [143, 0]
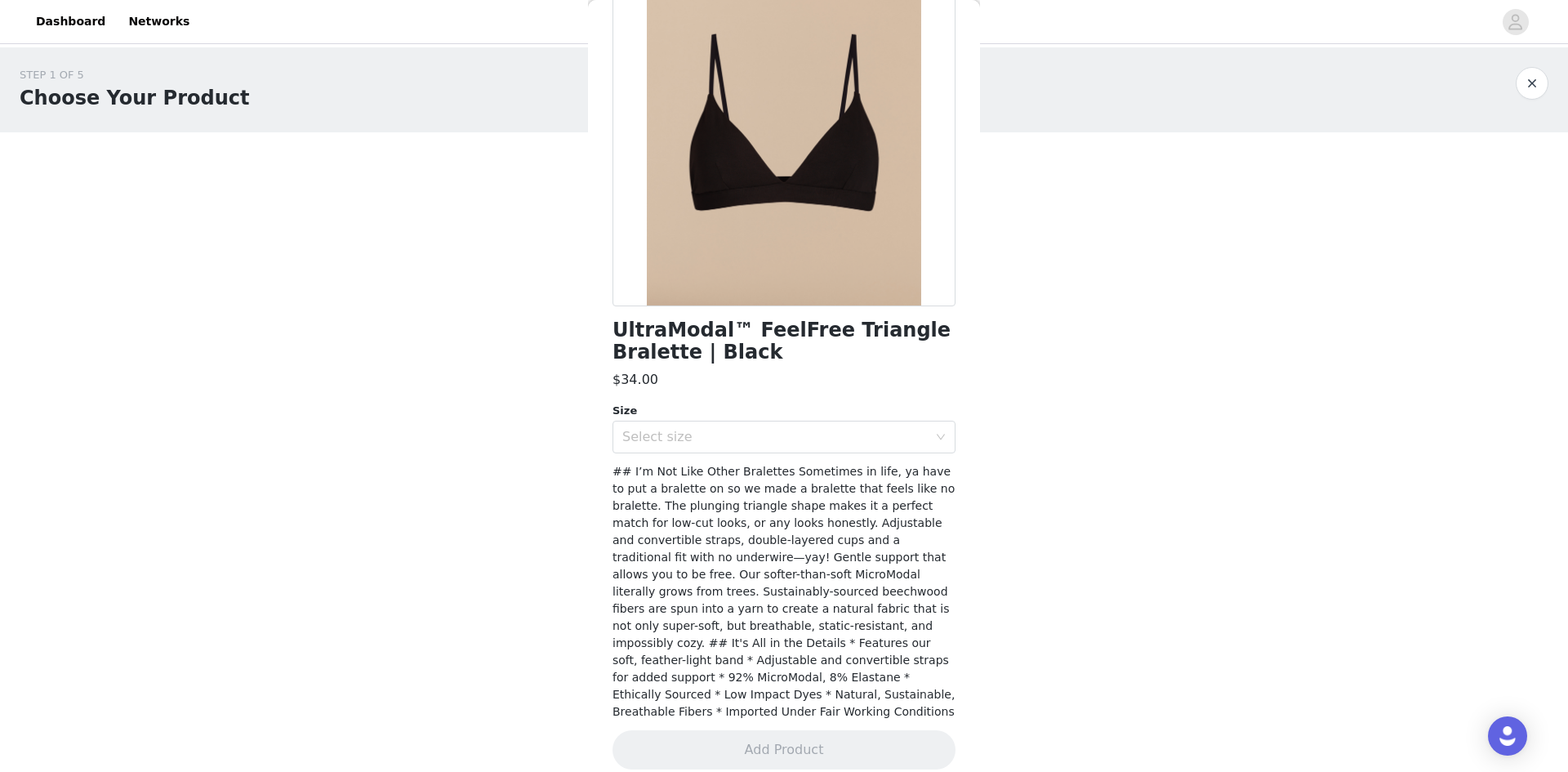
click at [733, 460] on div "UltraModal™ FeelFree Triangle Bralette | Black $34.00 Size Select size ## I’m N…" at bounding box center [784, 364] width 343 height 851
click at [744, 438] on div "Select size" at bounding box center [775, 437] width 305 height 17
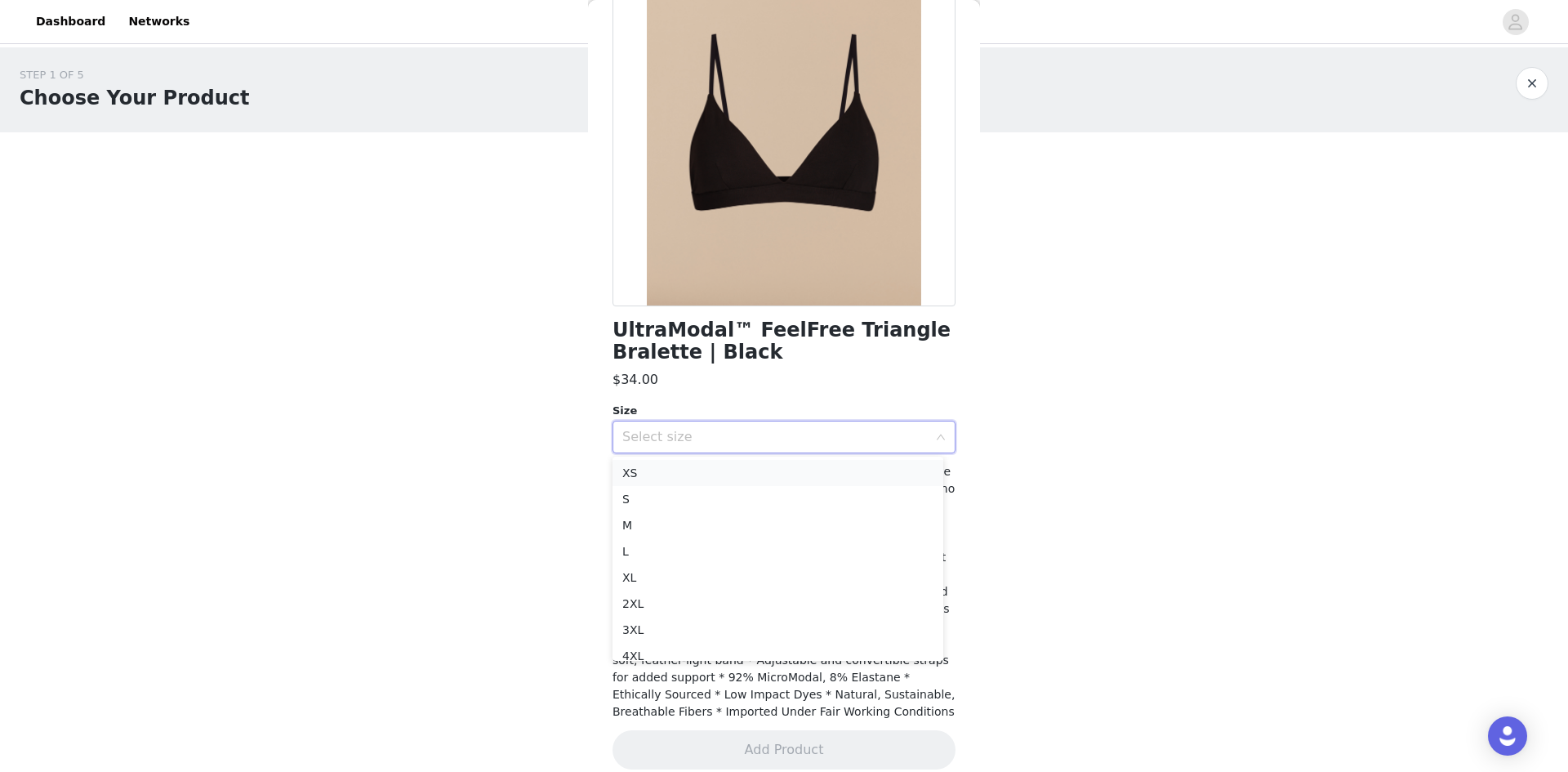
click at [727, 480] on li "XS" at bounding box center [778, 472] width 331 height 26
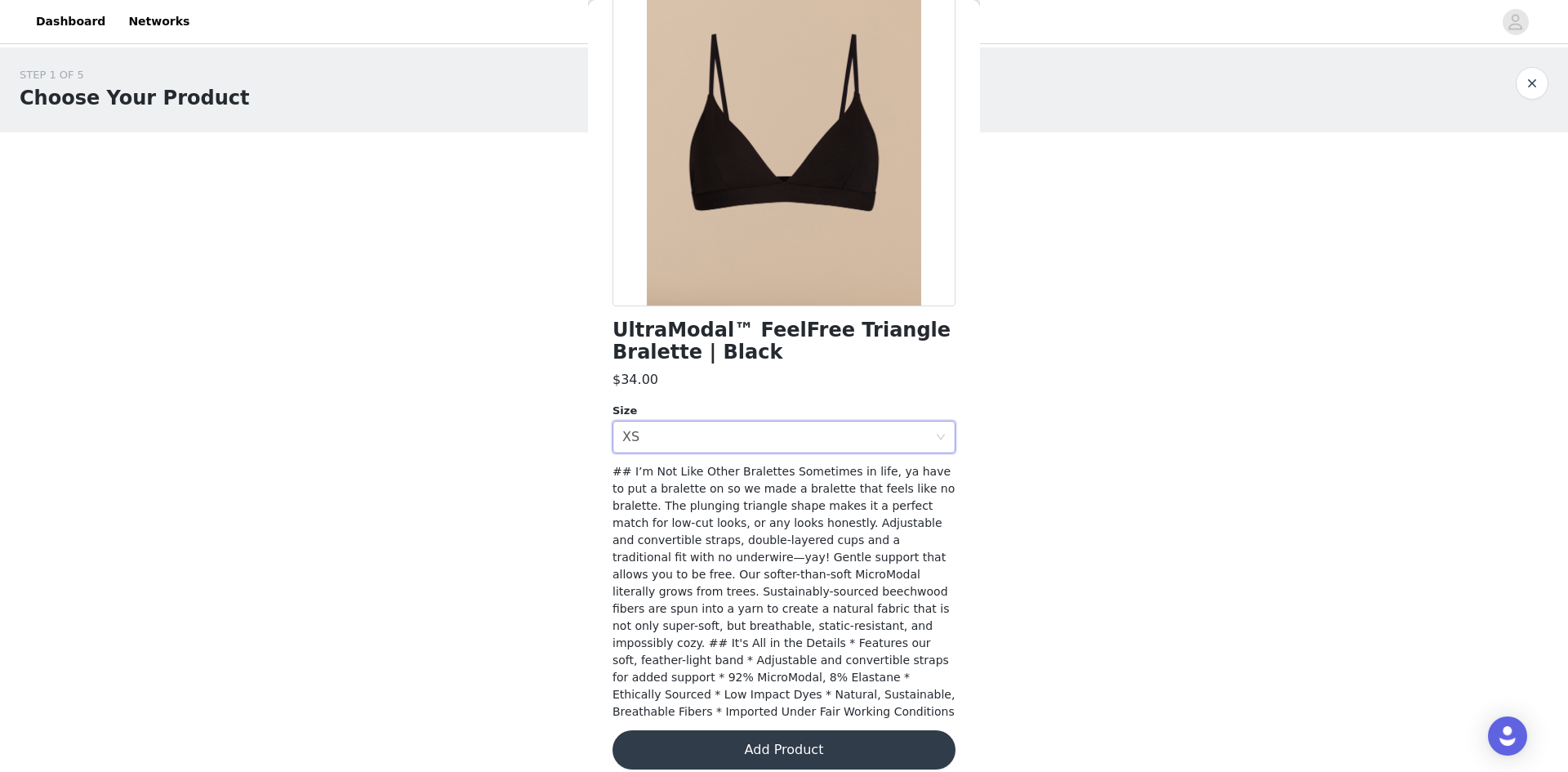
click at [832, 733] on button "Add Product" at bounding box center [784, 750] width 343 height 39
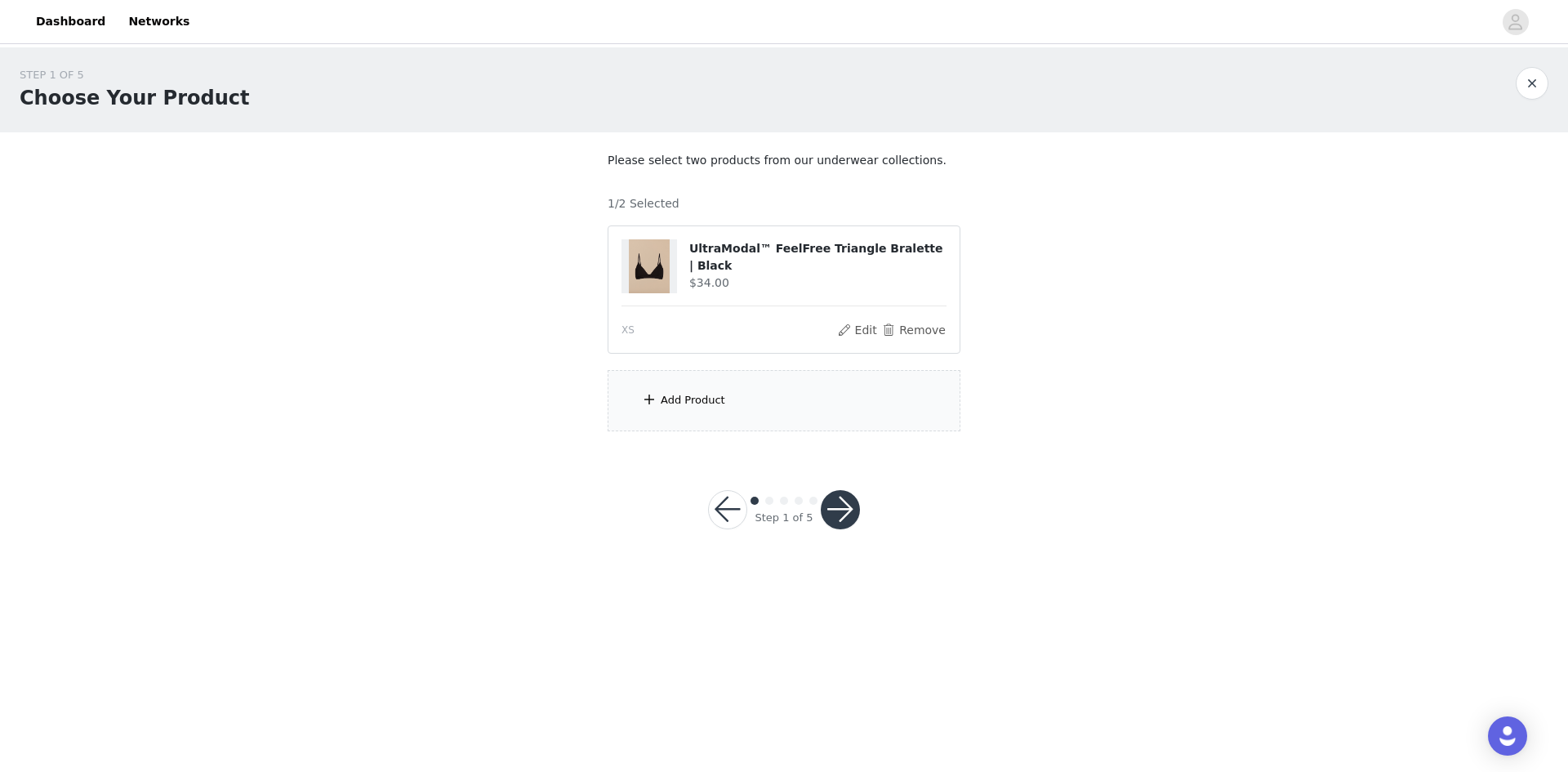
click at [705, 405] on div "Add Product" at bounding box center [693, 400] width 65 height 17
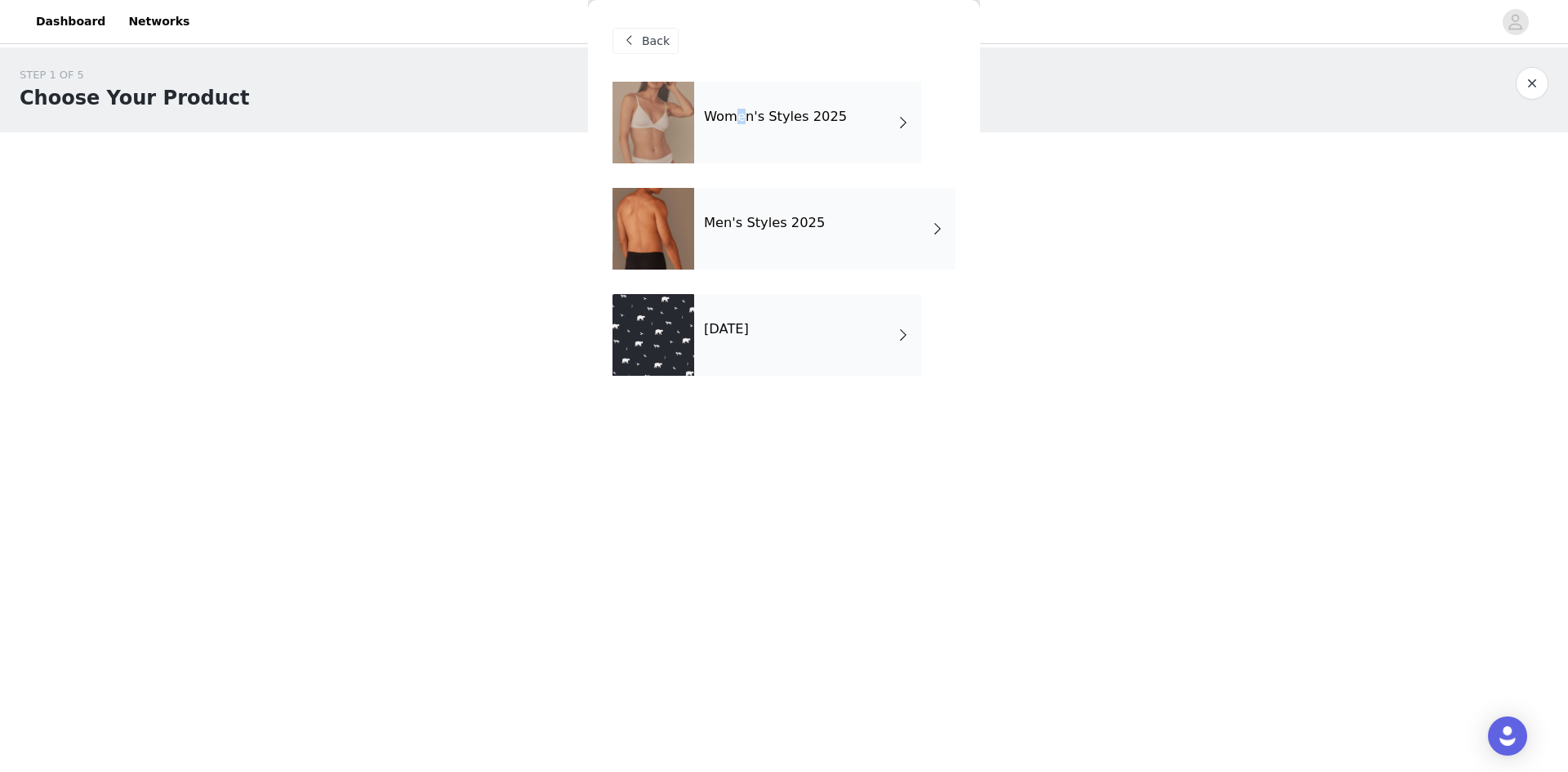
click at [743, 129] on div "Women's Styles 2025" at bounding box center [808, 122] width 227 height 81
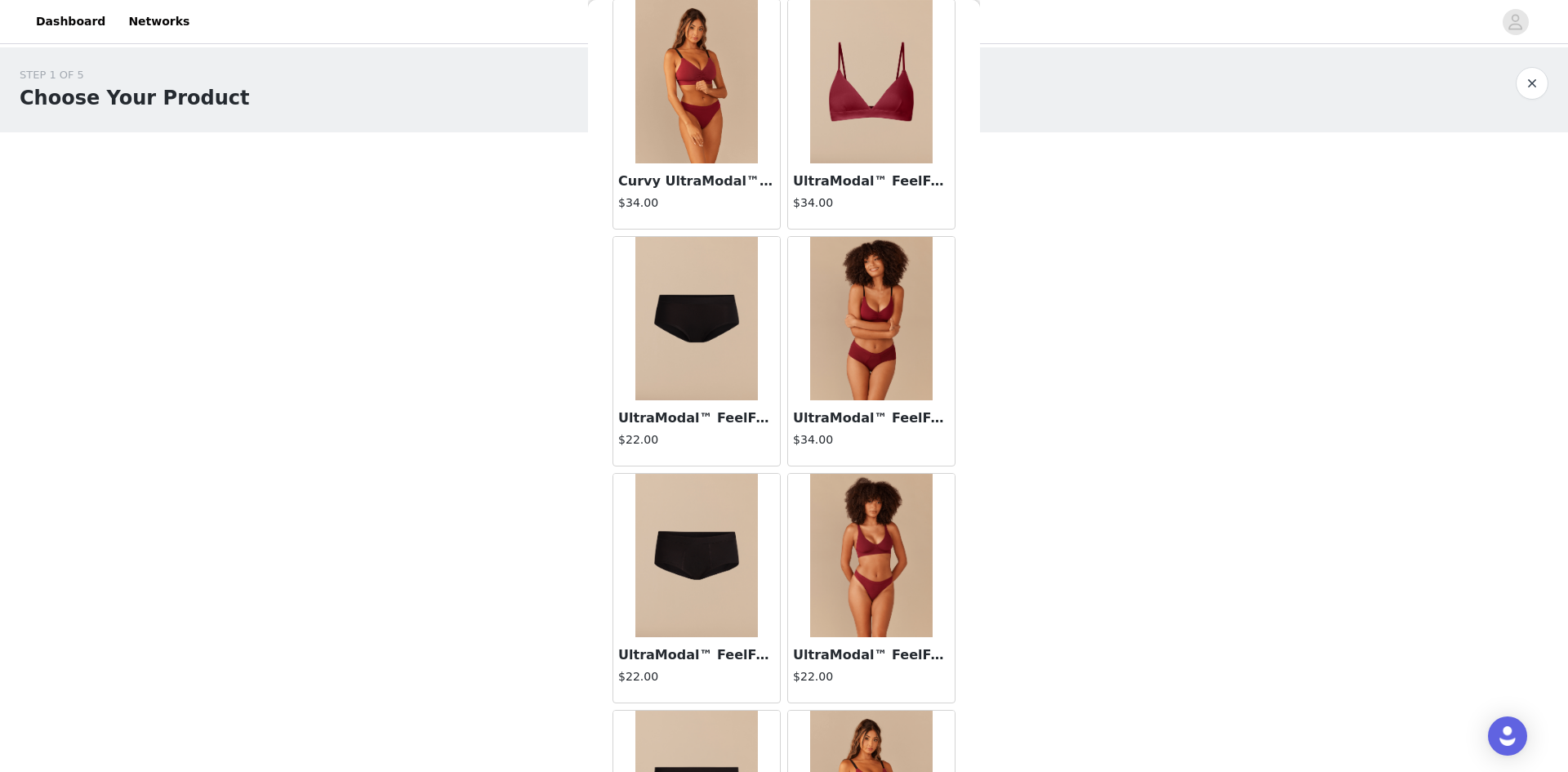
scroll to position [0, 0]
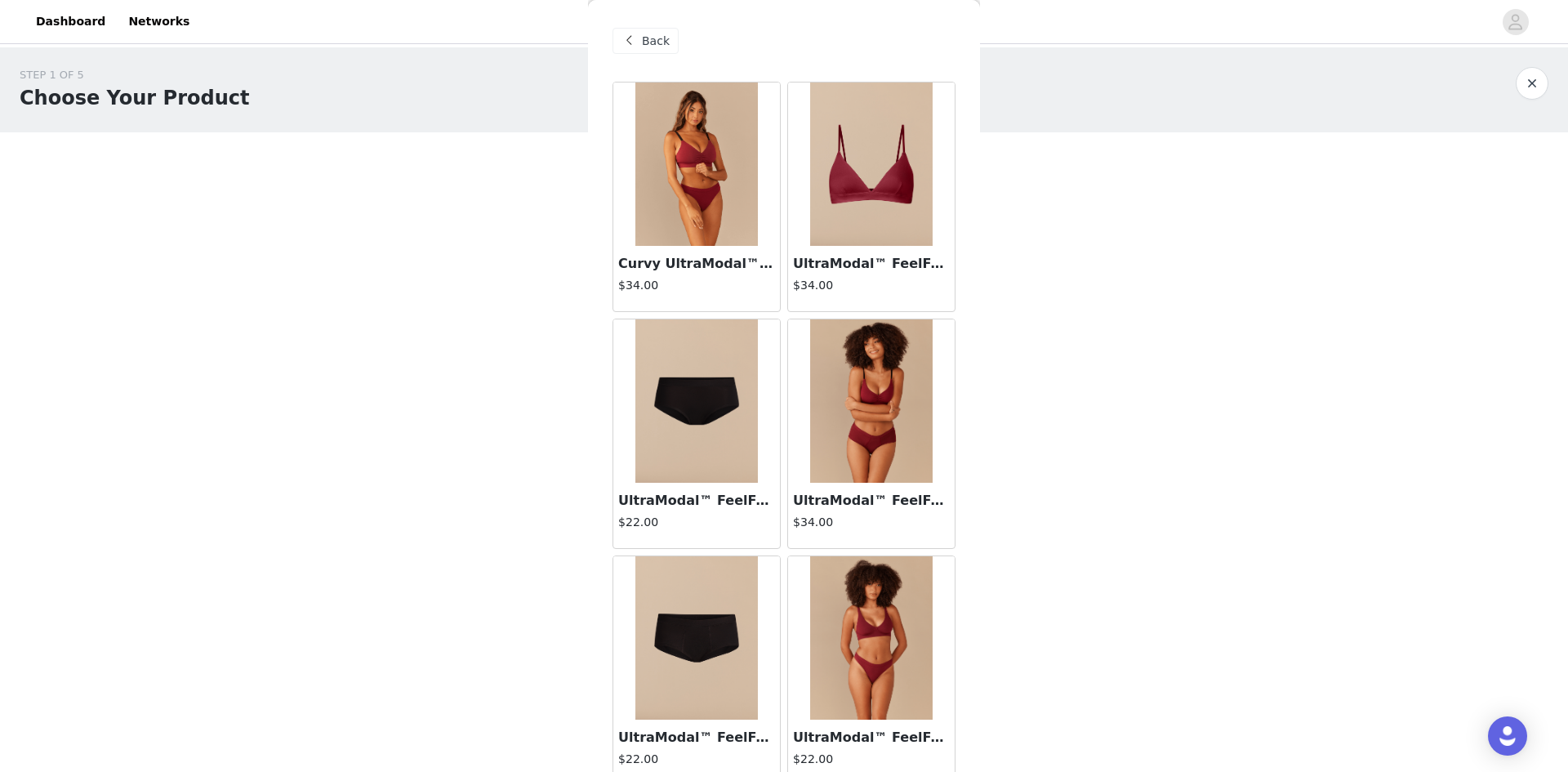
click at [707, 421] on img at bounding box center [696, 400] width 123 height 164
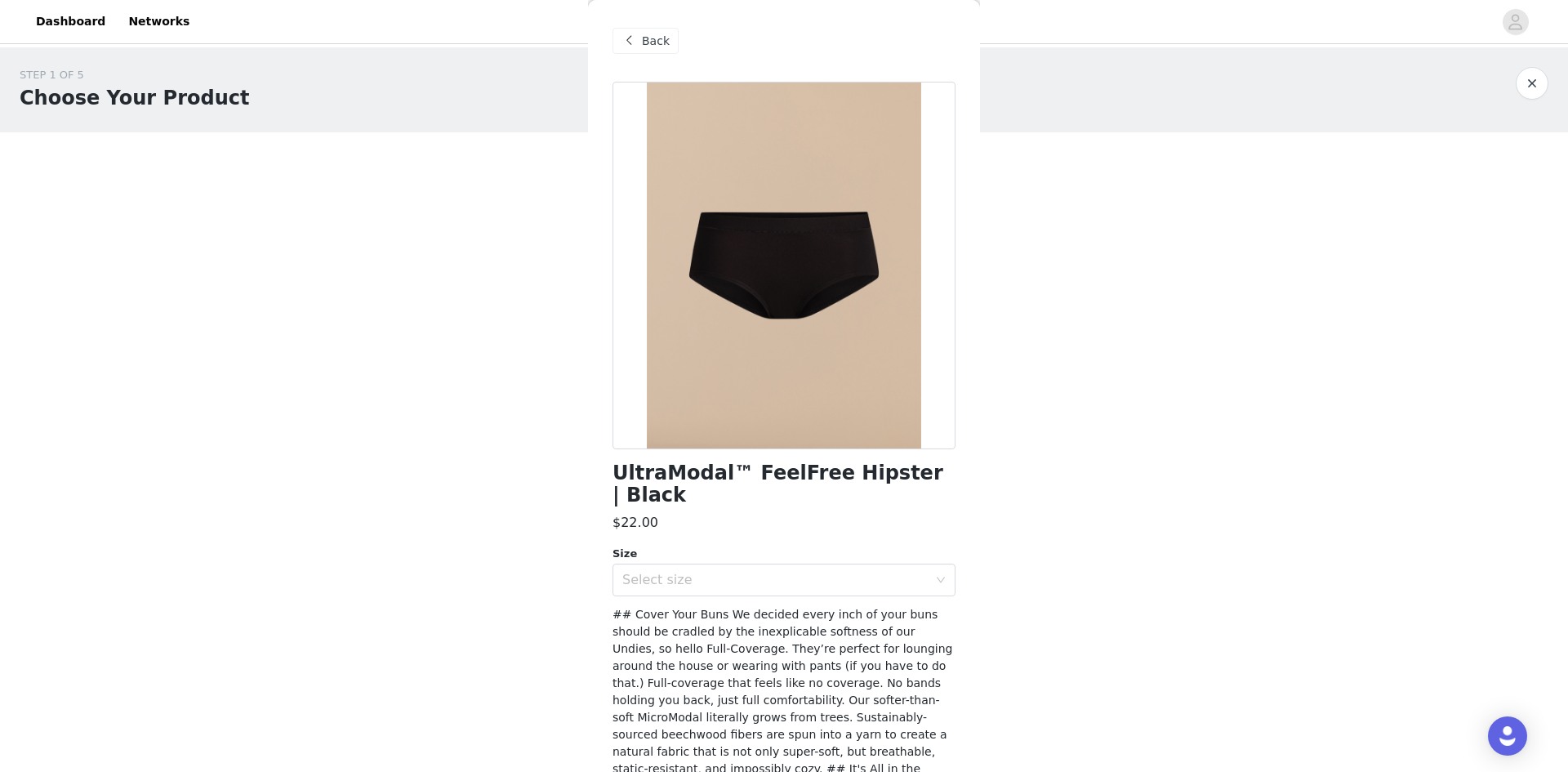
click at [657, 48] on span "Back" at bounding box center [655, 41] width 28 height 18
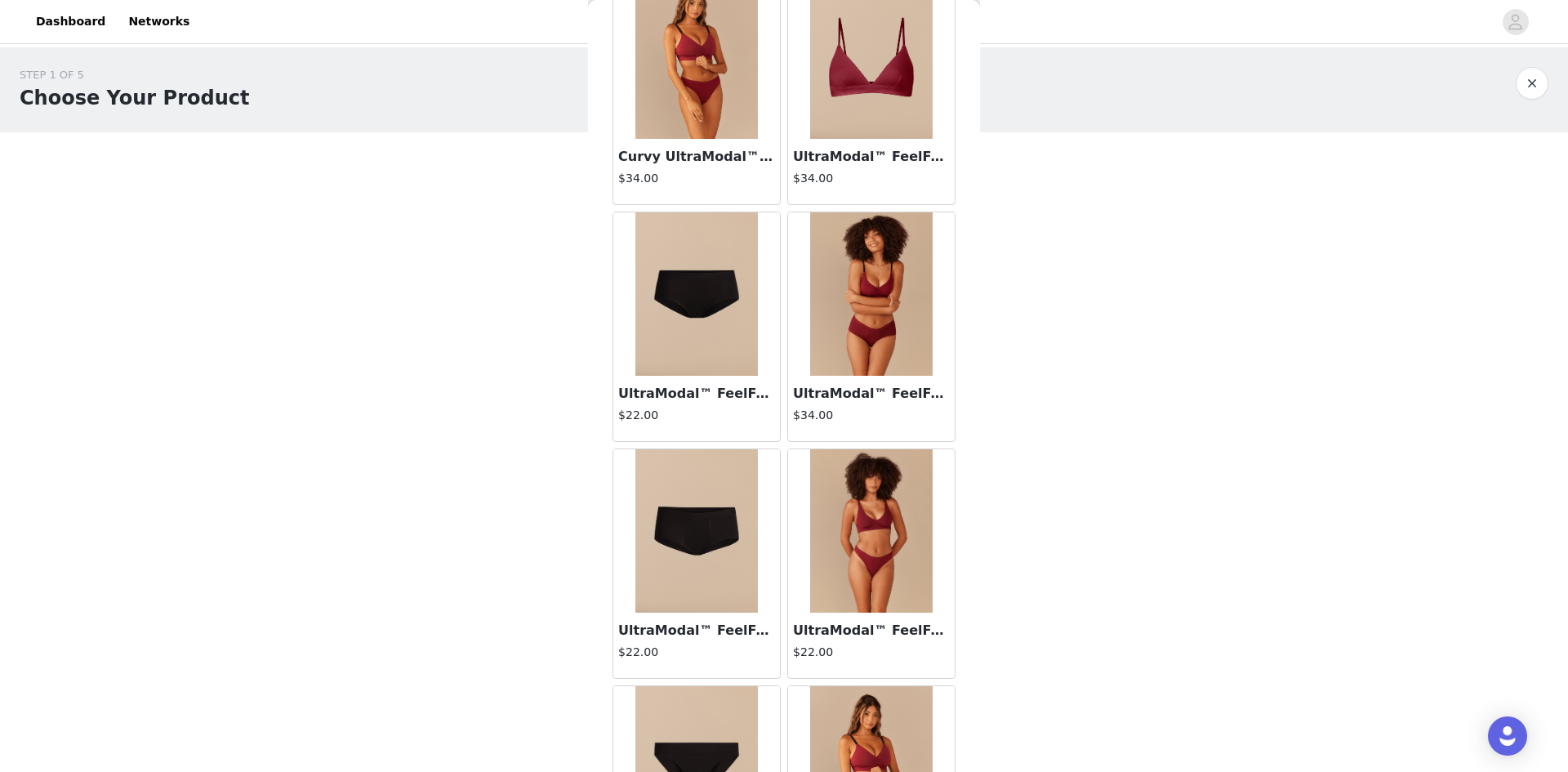
scroll to position [149, 0]
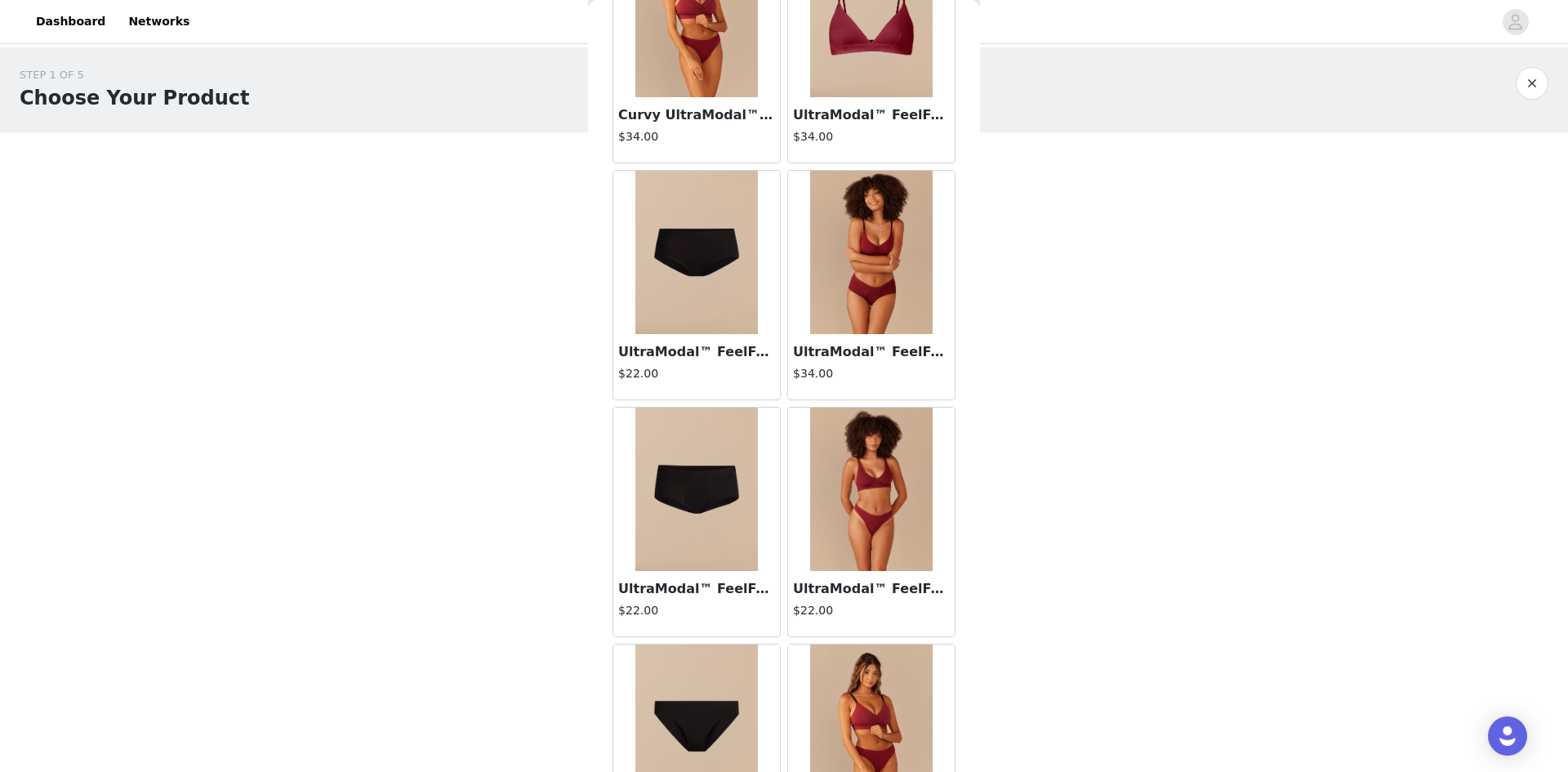
click at [623, 520] on div at bounding box center [696, 489] width 166 height 164
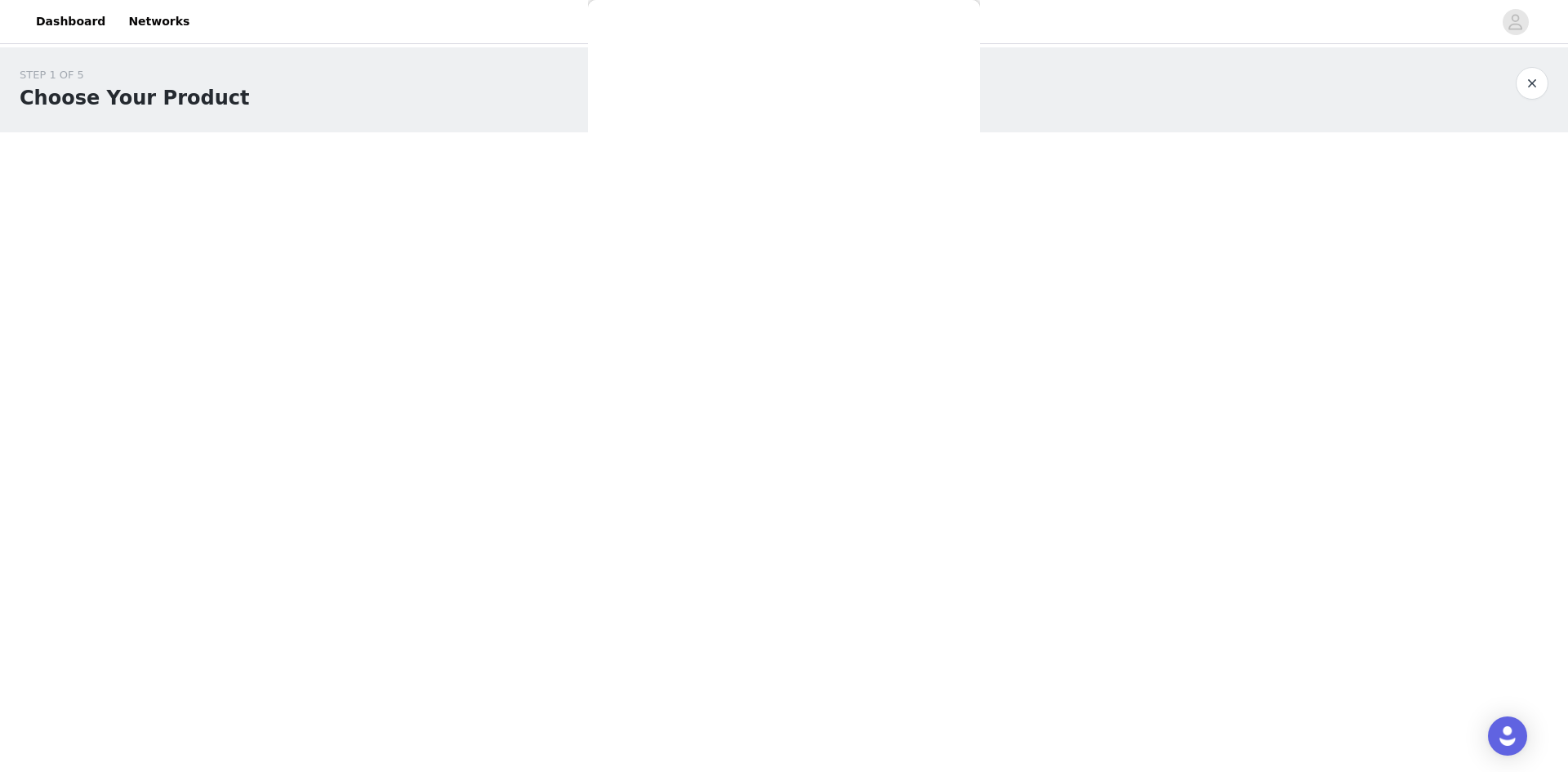
scroll to position [126, 0]
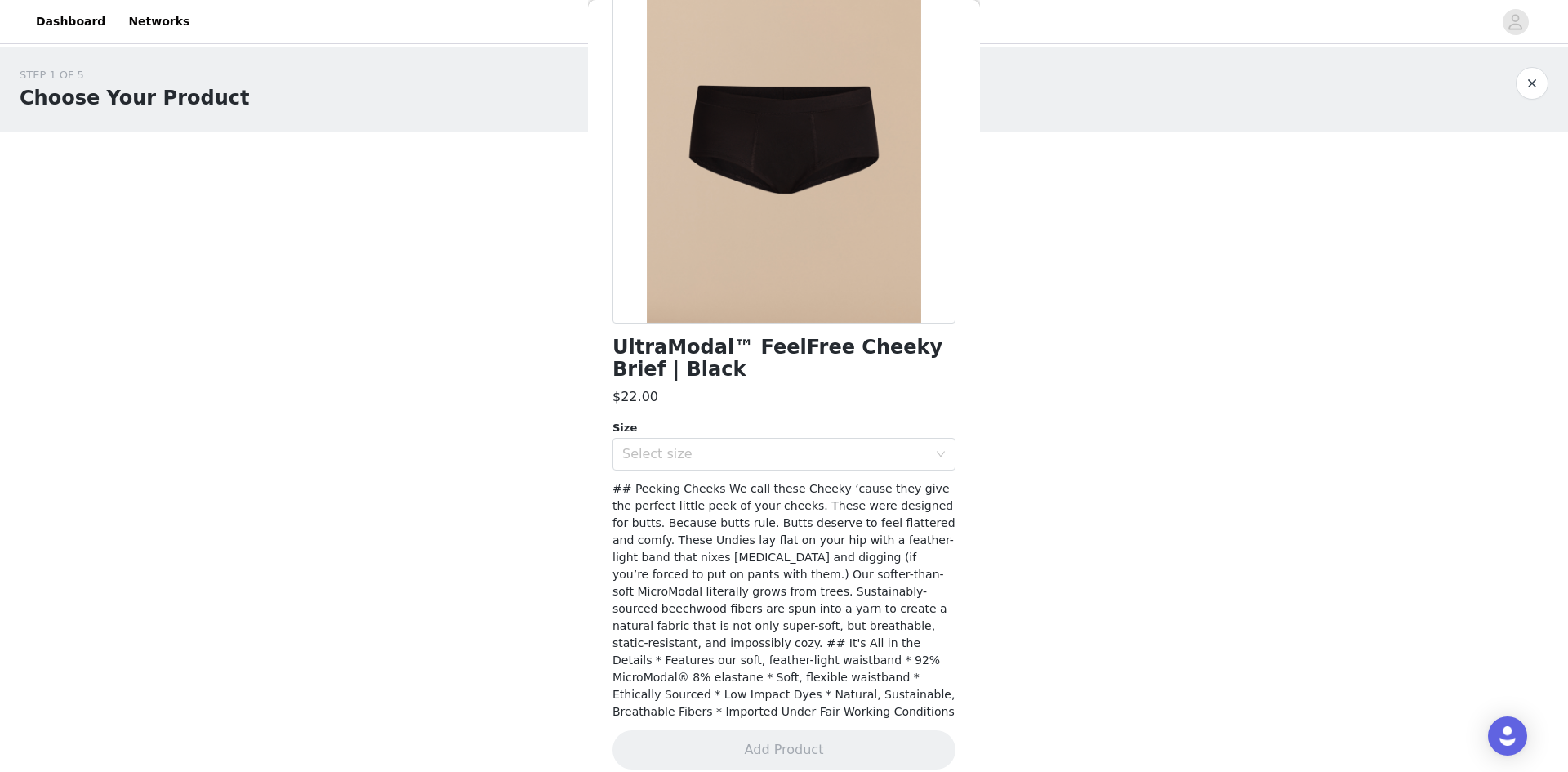
drag, startPoint x: 1503, startPoint y: 327, endPoint x: 1488, endPoint y: 305, distance: 26.6
click at [1495, 312] on div "STEP 1 OF 5 Choose Your Product Please select two products from our underwear c…" at bounding box center [784, 249] width 1568 height 403
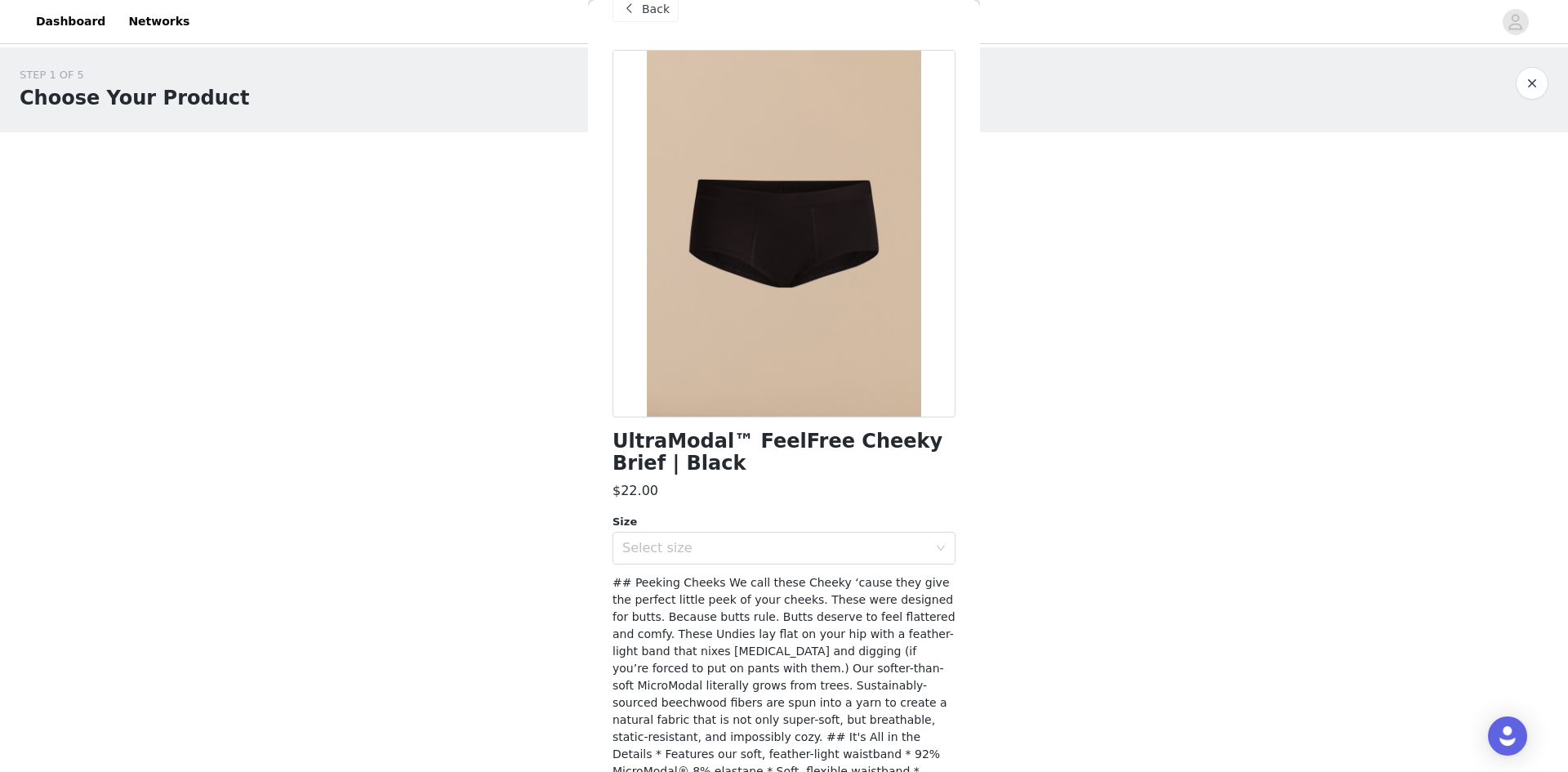
scroll to position [0, 0]
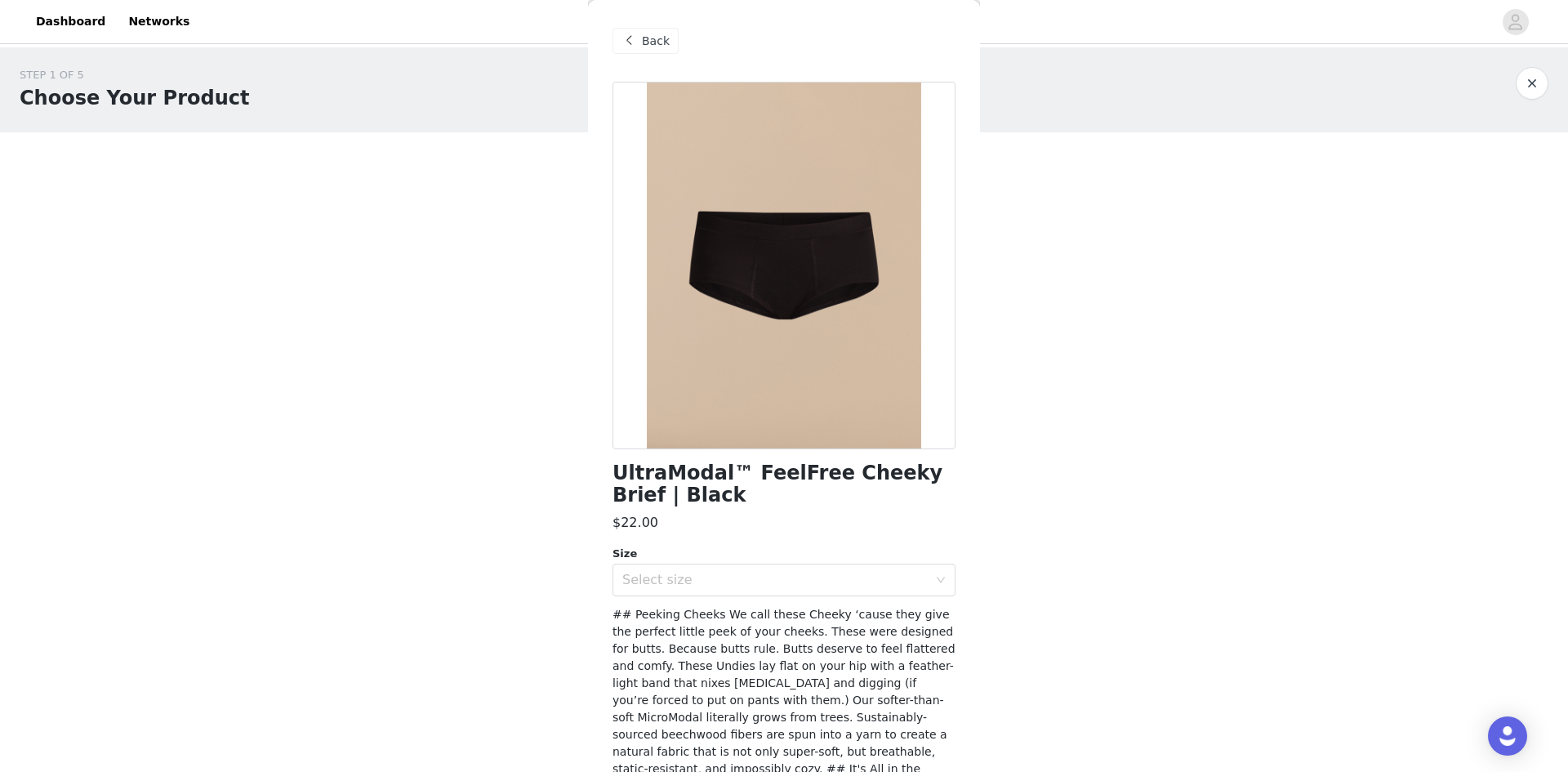
click at [640, 43] on div "Back" at bounding box center [646, 41] width 67 height 26
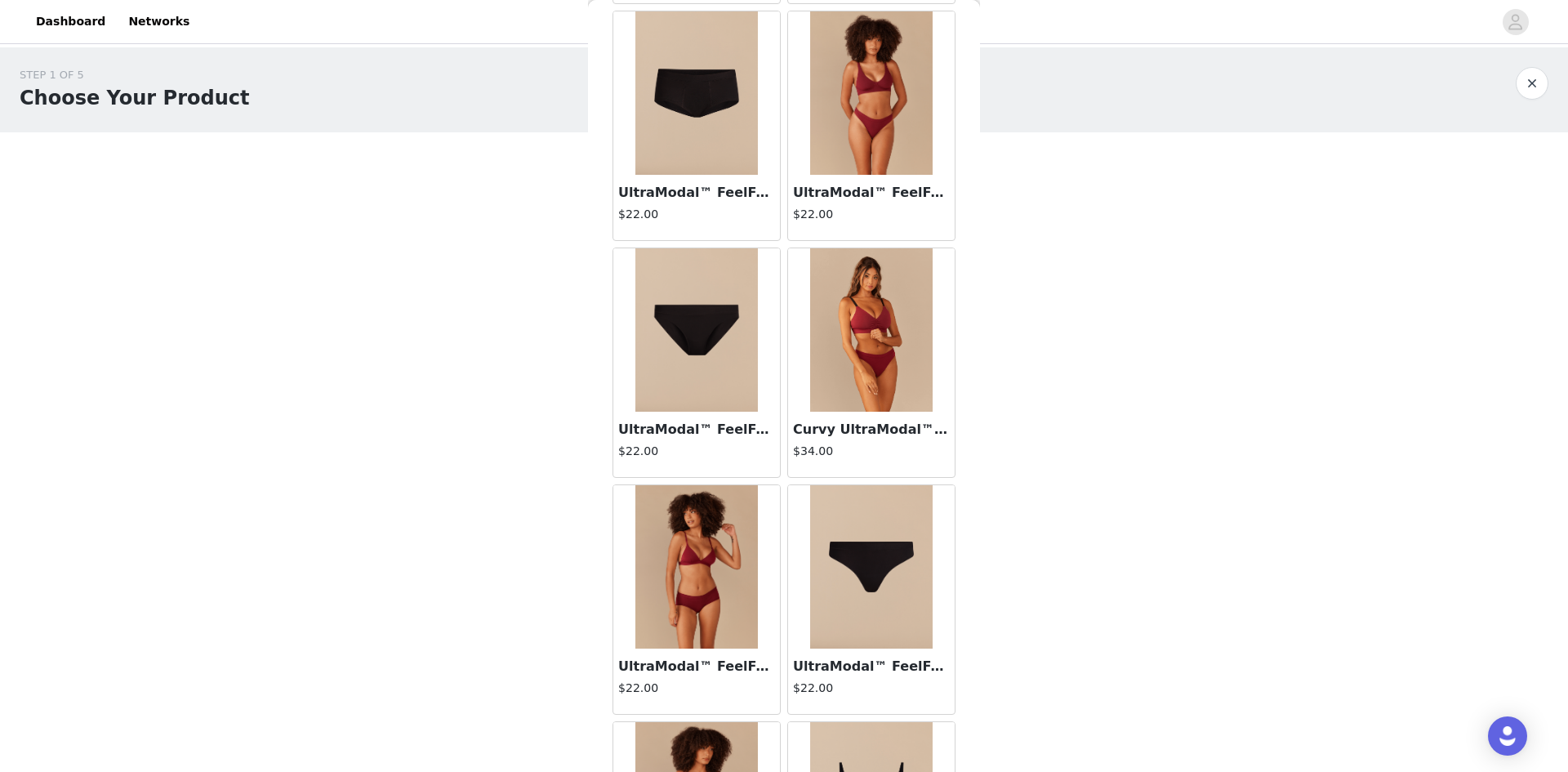
scroll to position [550, 0]
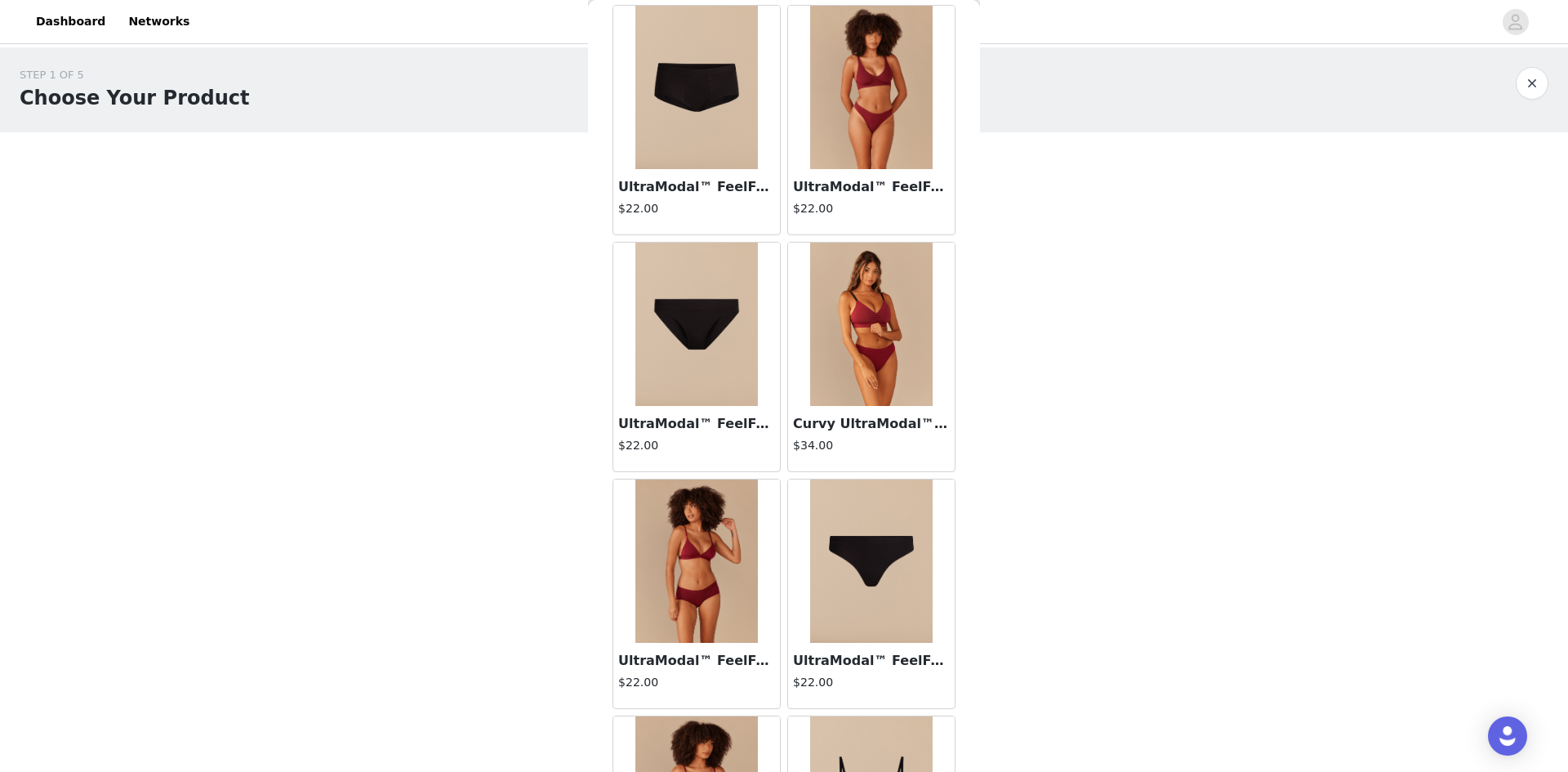
click at [697, 572] on img at bounding box center [696, 561] width 123 height 164
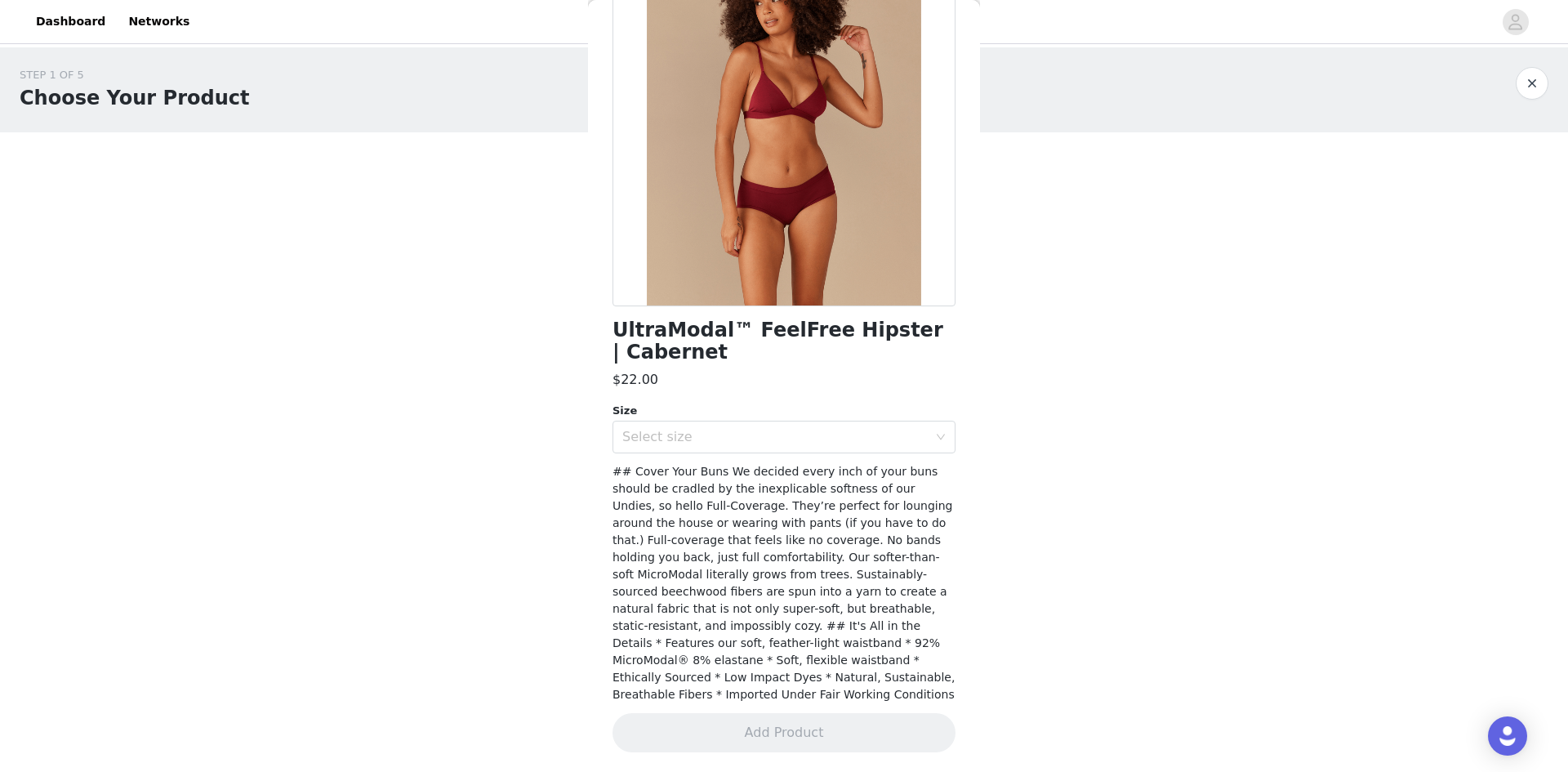
scroll to position [126, 0]
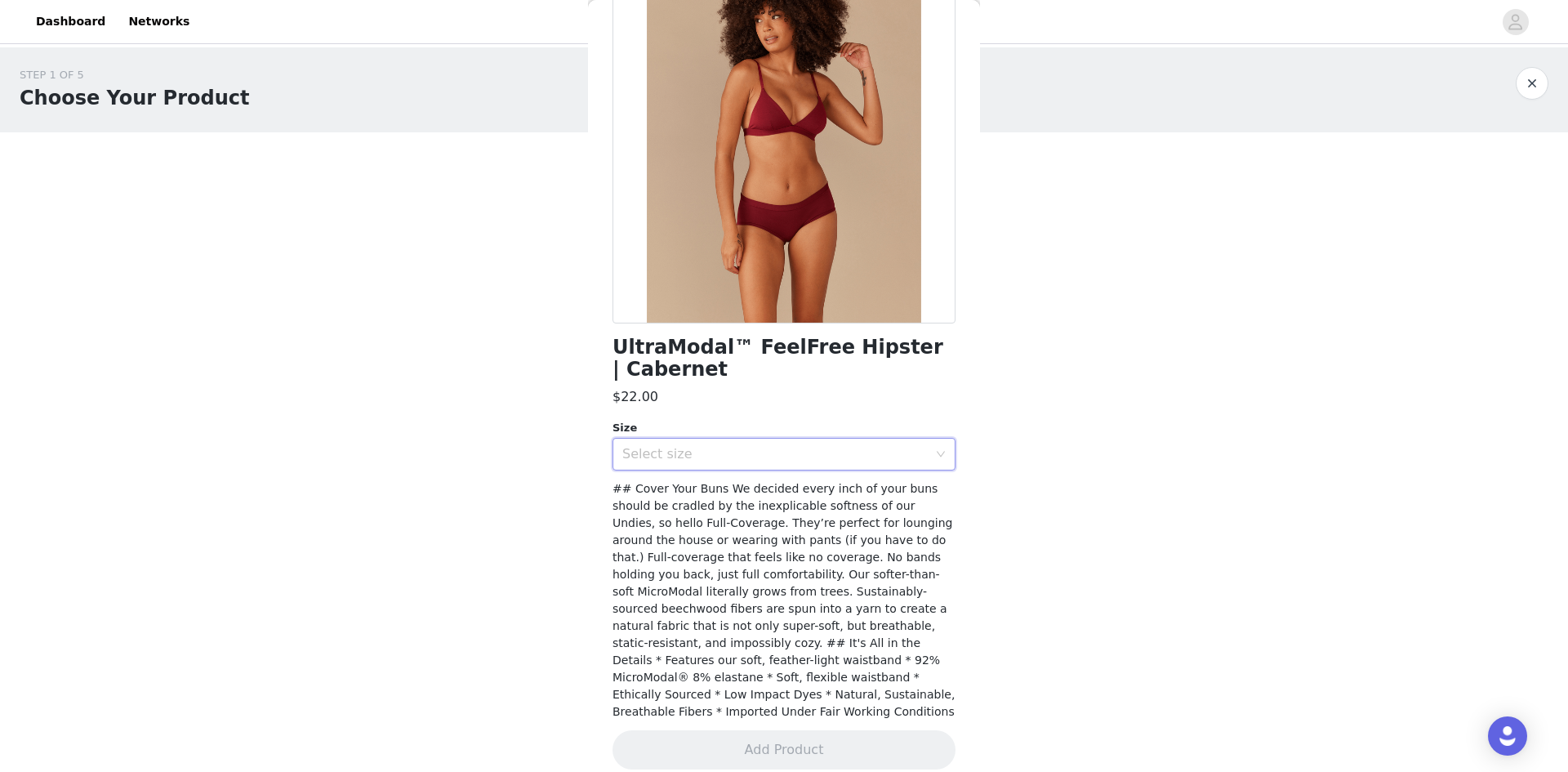
click at [788, 445] on div "Select size" at bounding box center [778, 454] width 312 height 31
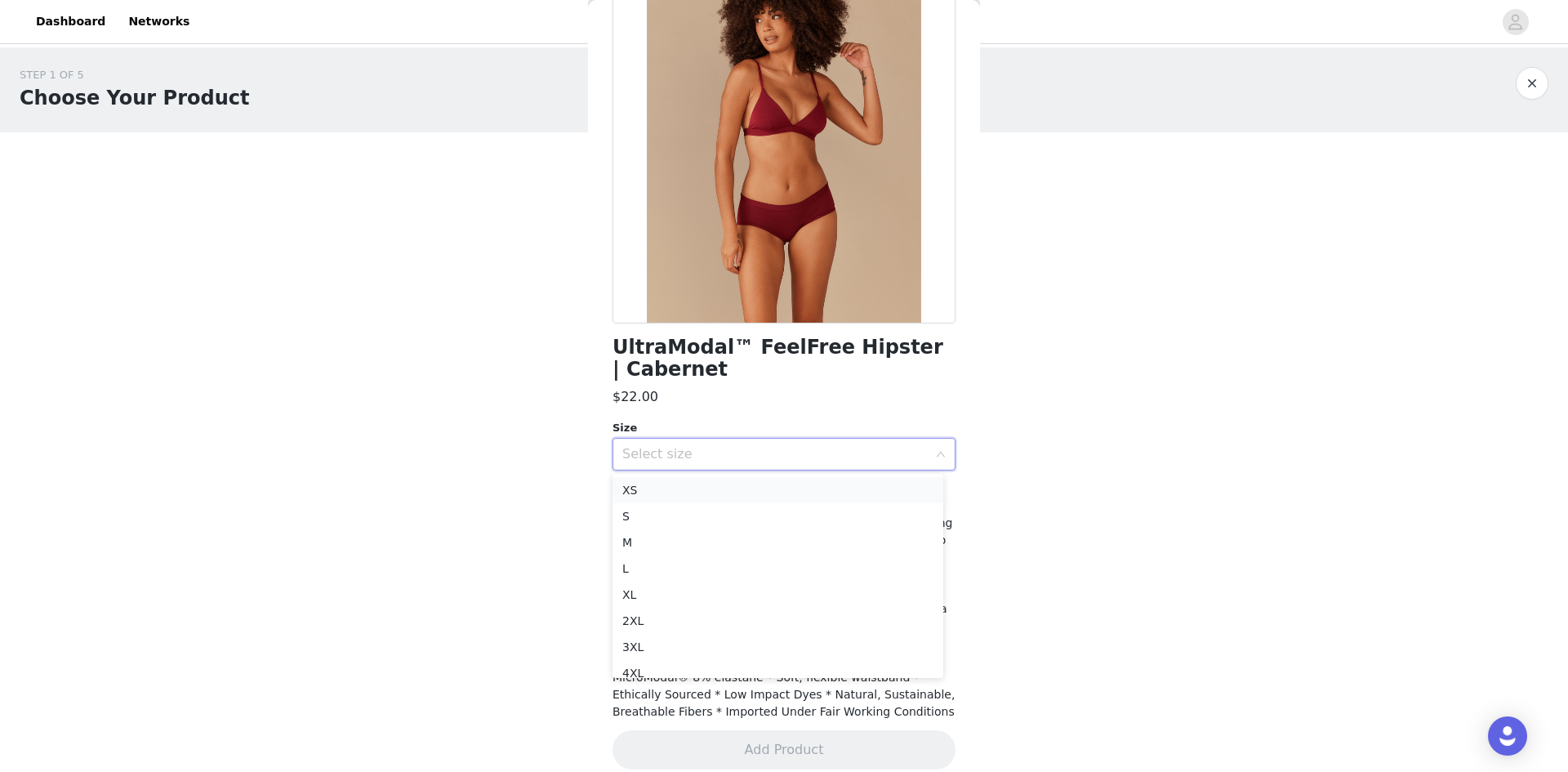
click at [676, 486] on li "XS" at bounding box center [778, 490] width 331 height 26
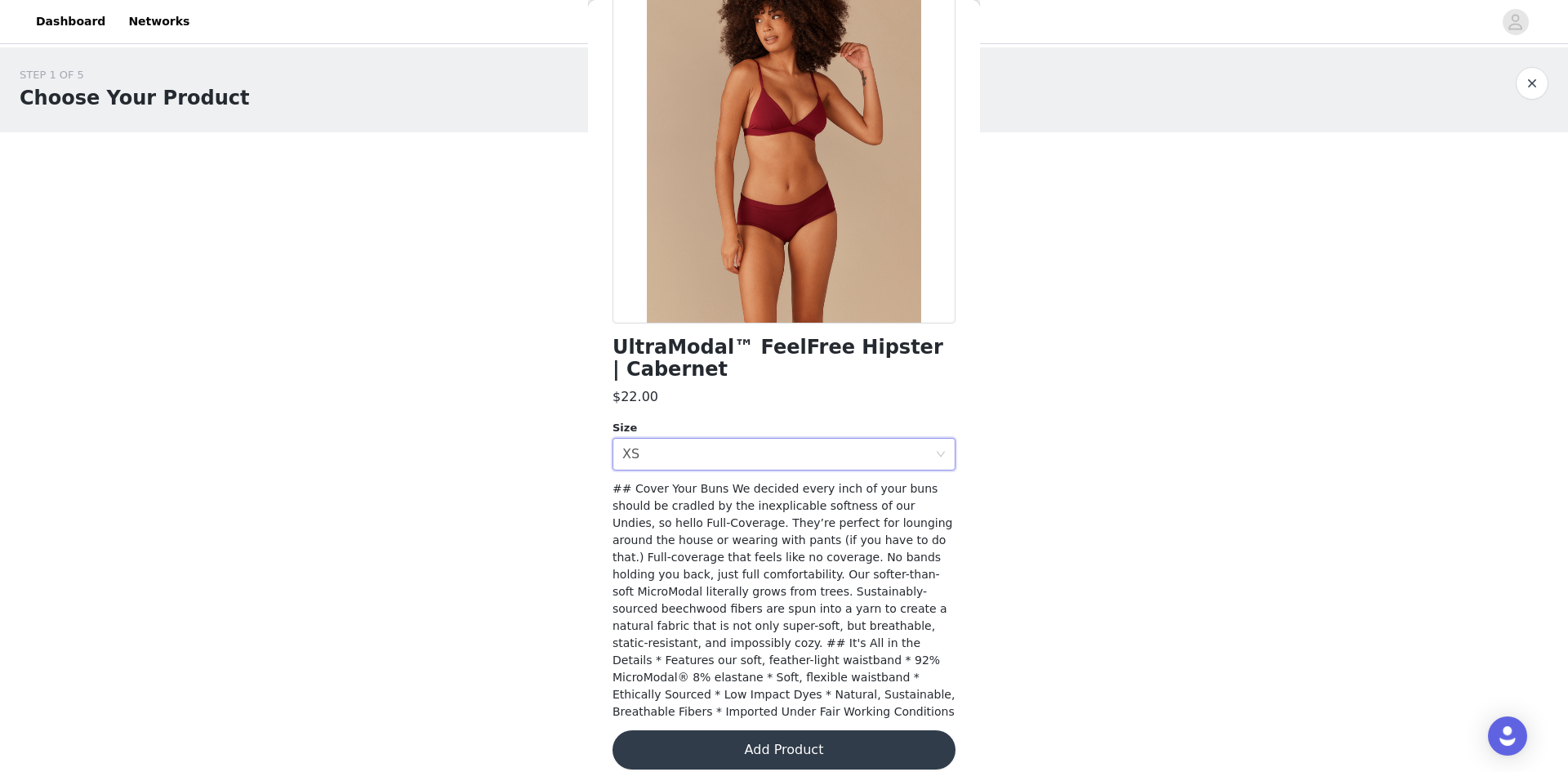
scroll to position [0, 0]
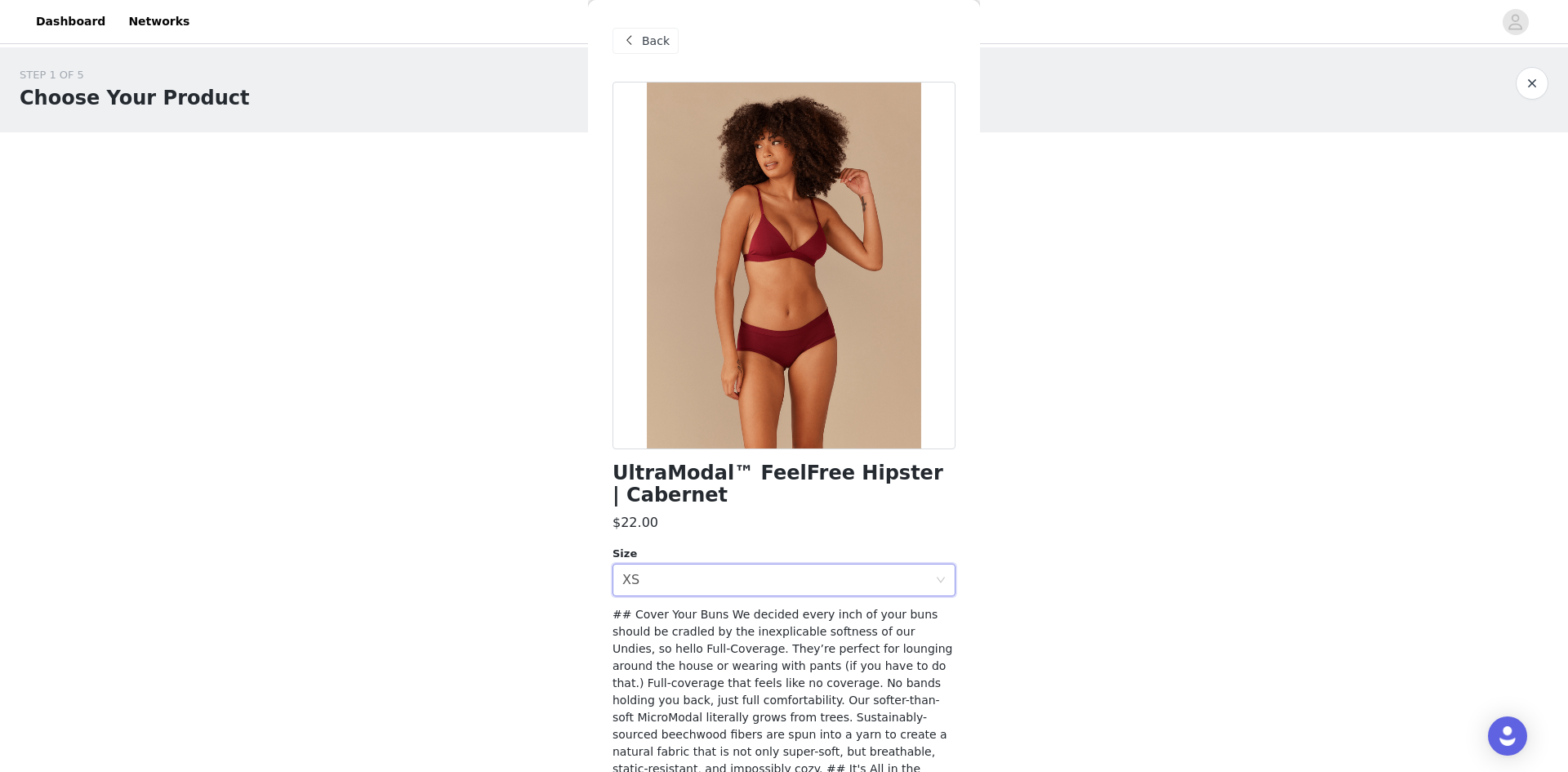
click at [634, 39] on span at bounding box center [629, 41] width 19 height 19
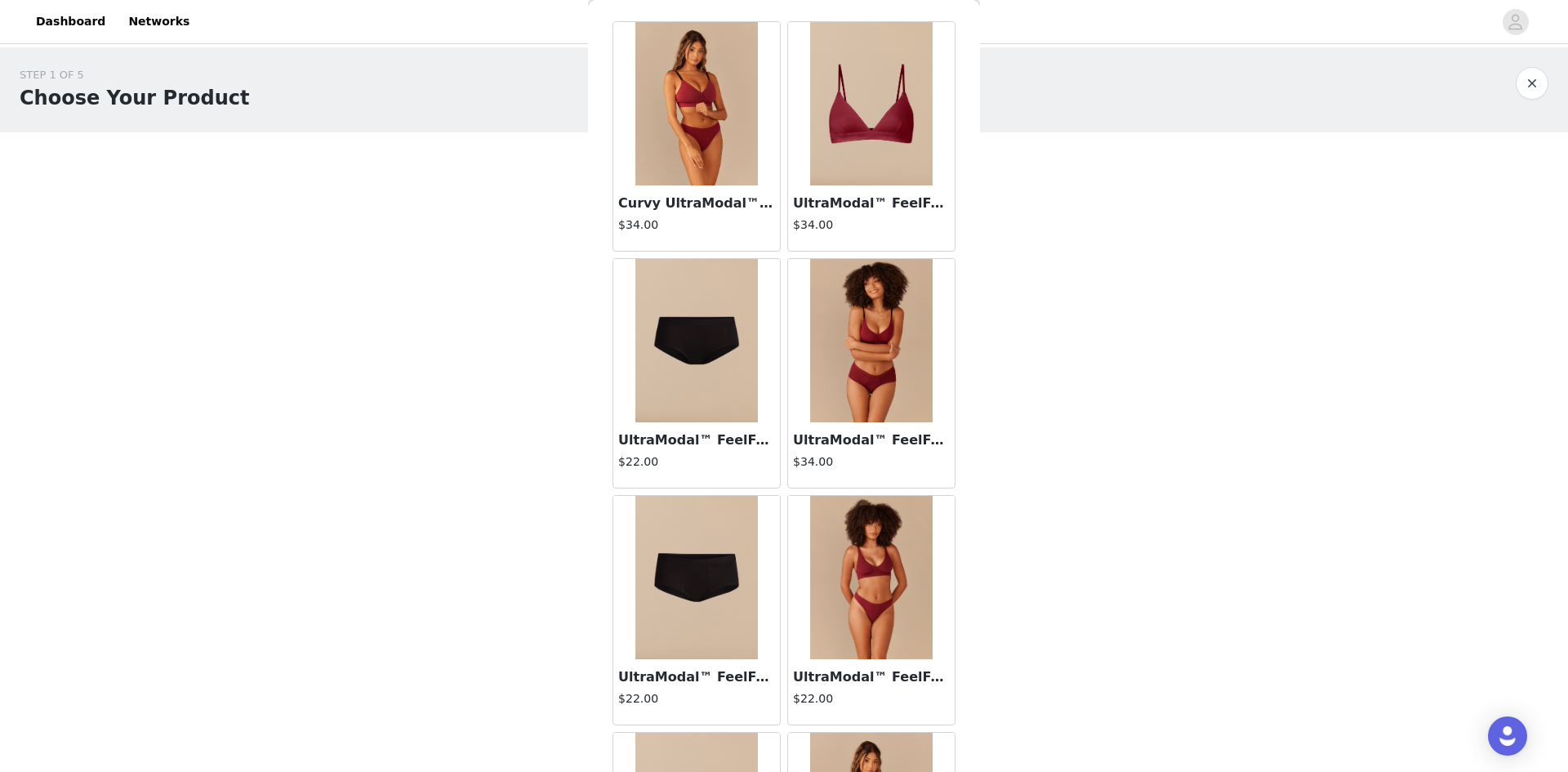
scroll to position [39, 0]
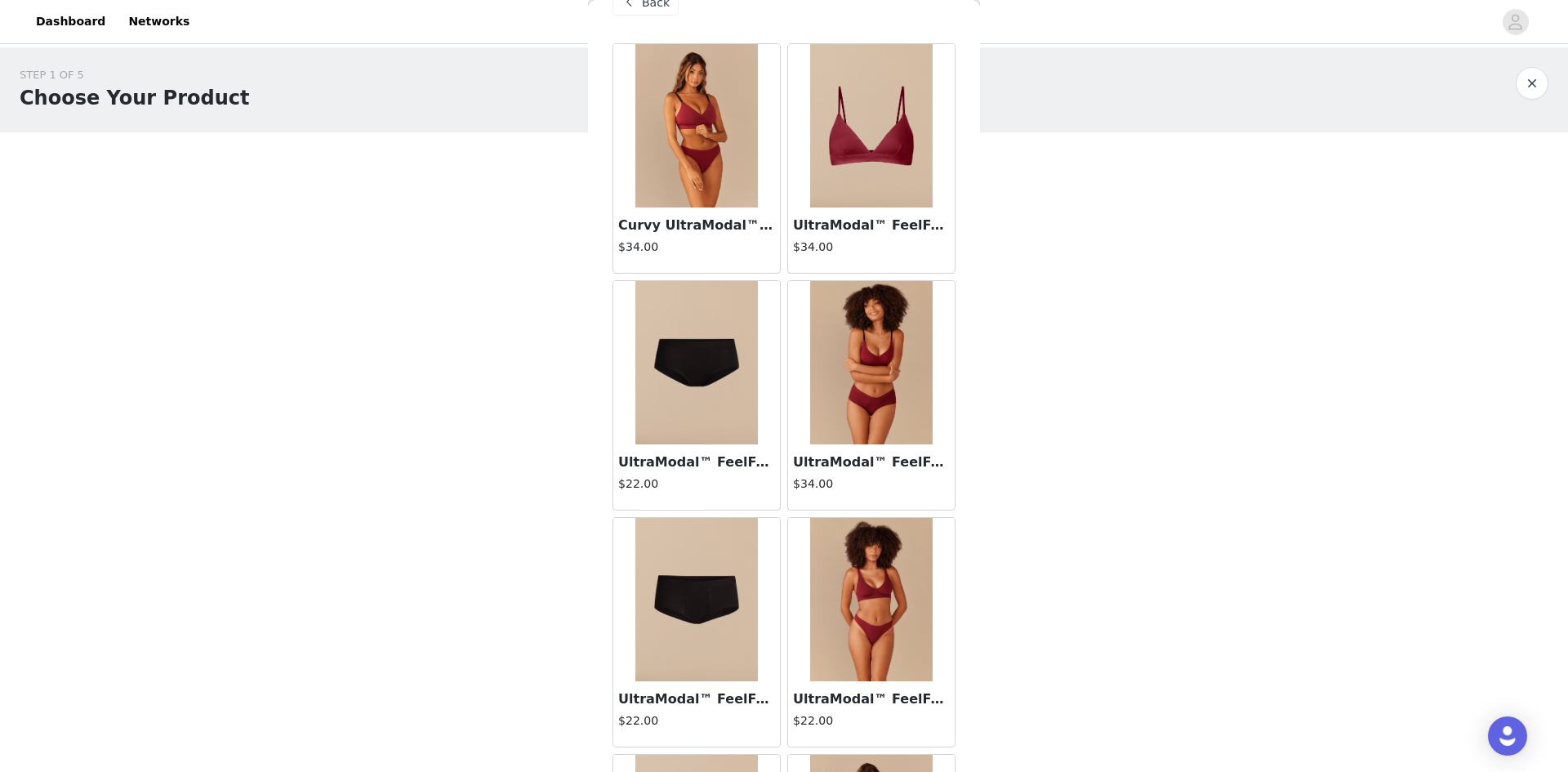
click at [705, 375] on img at bounding box center [696, 362] width 123 height 164
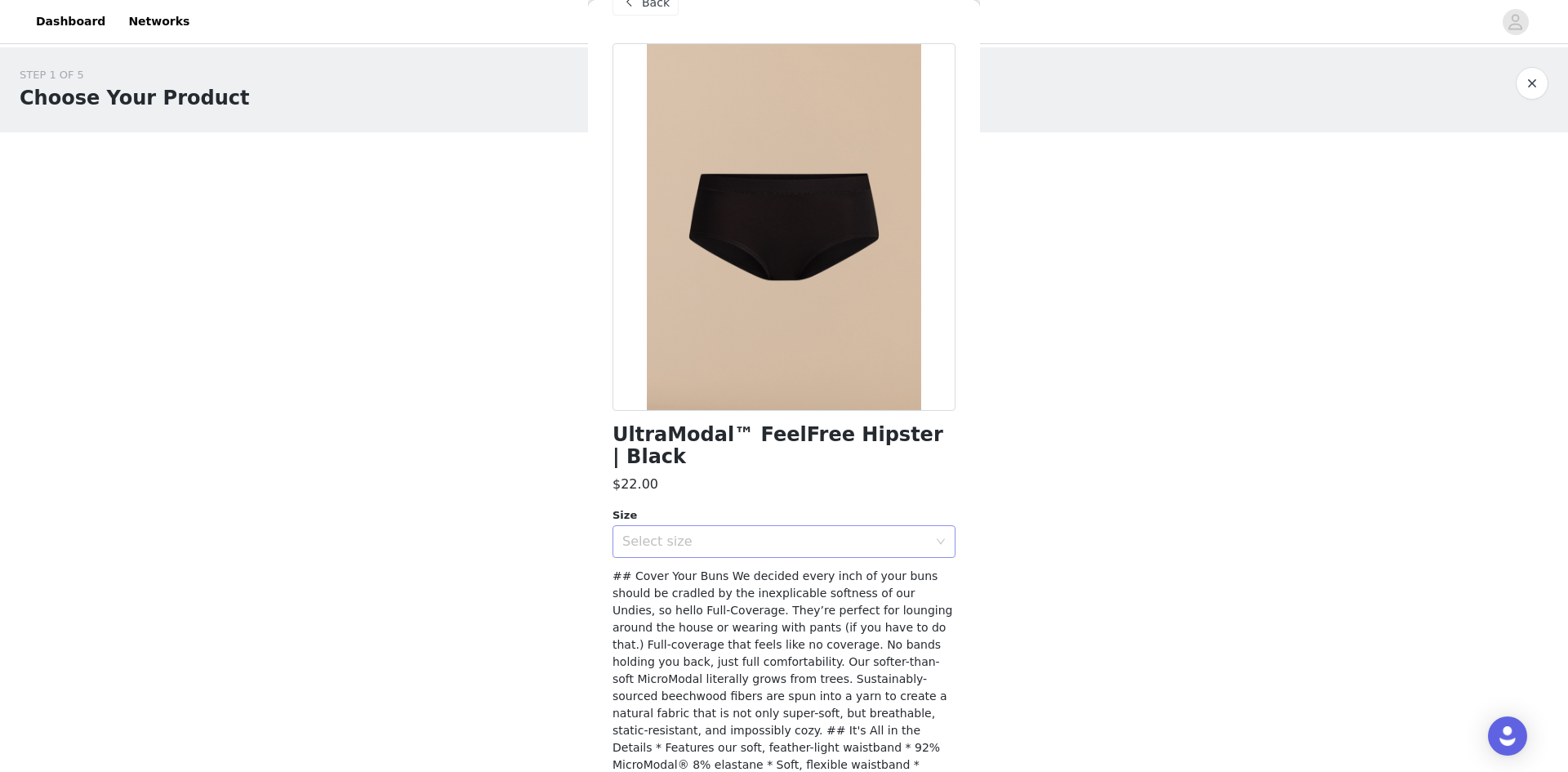
click at [865, 528] on div "Select size" at bounding box center [778, 542] width 312 height 31
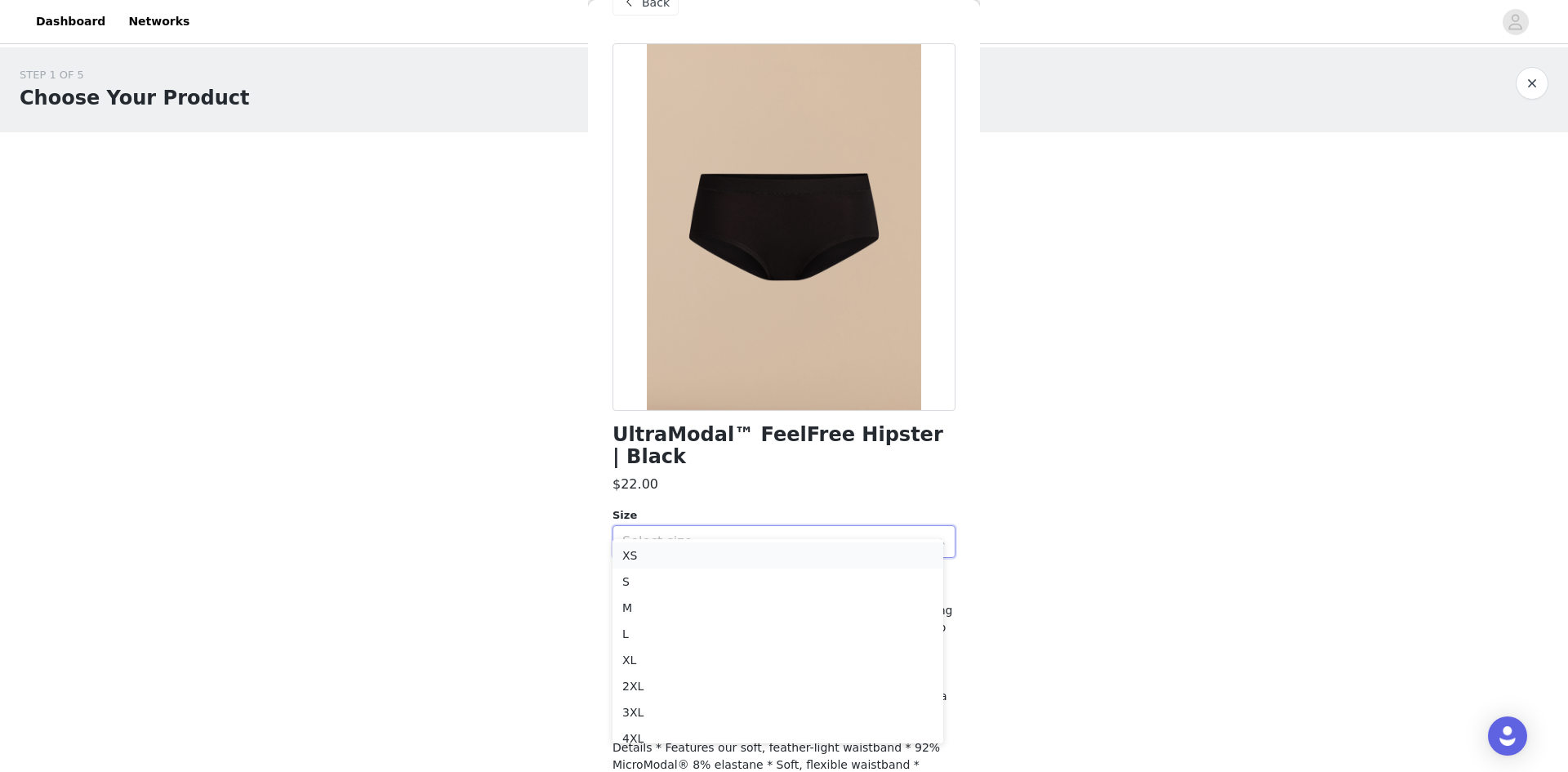
click at [684, 556] on li "XS" at bounding box center [778, 556] width 331 height 26
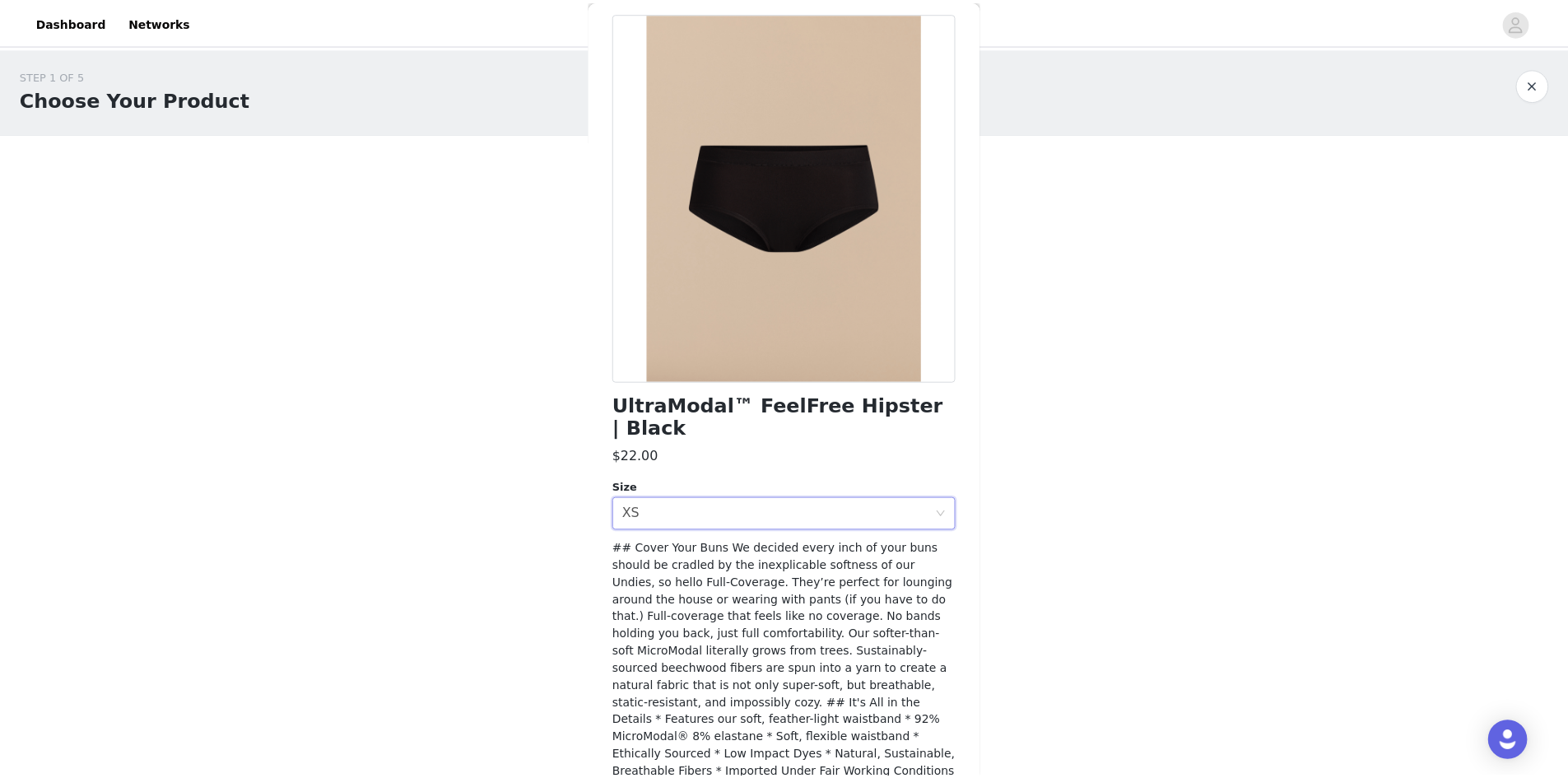
scroll to position [104, 0]
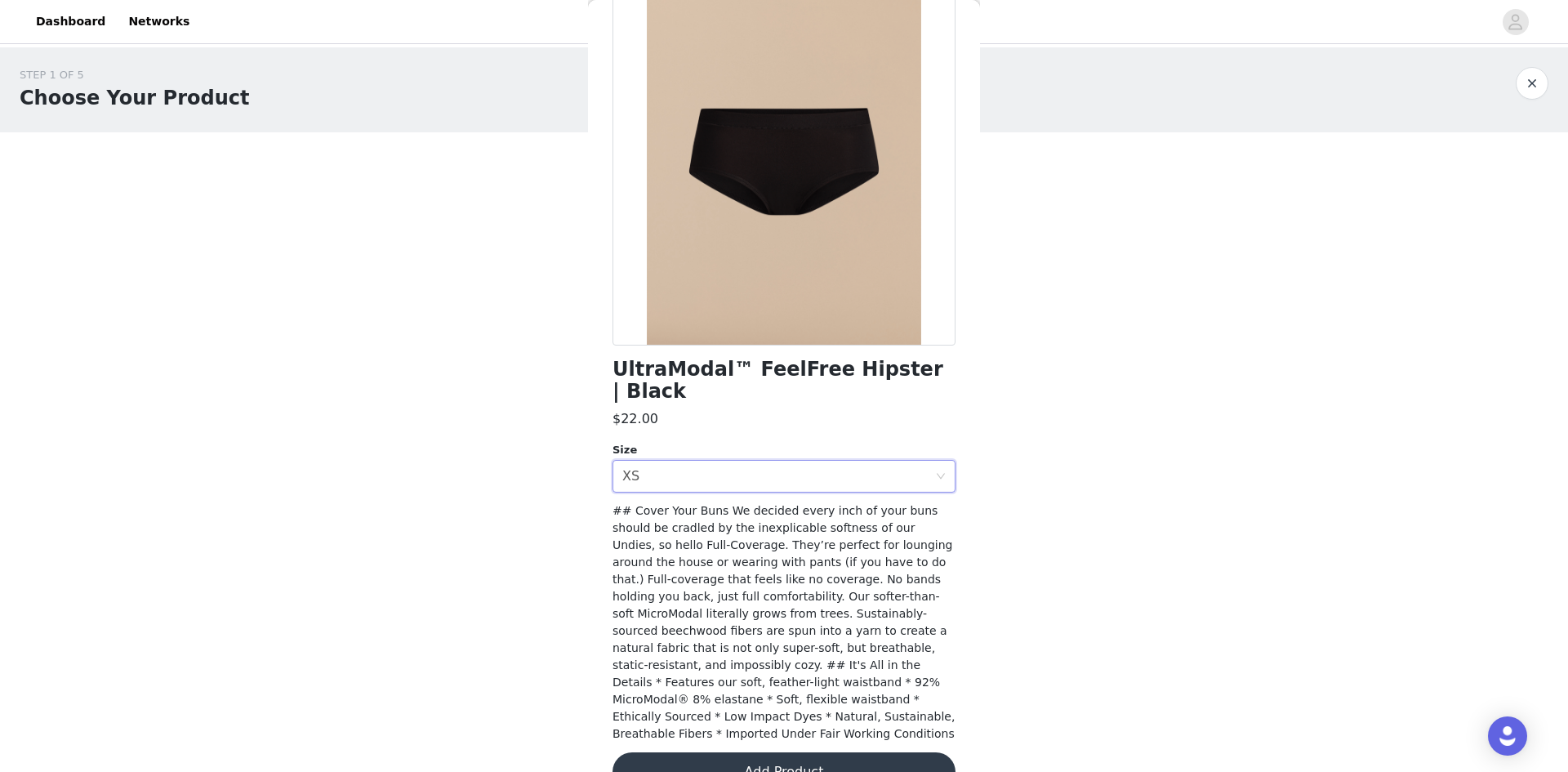
click at [838, 753] on button "Add Product" at bounding box center [784, 772] width 343 height 39
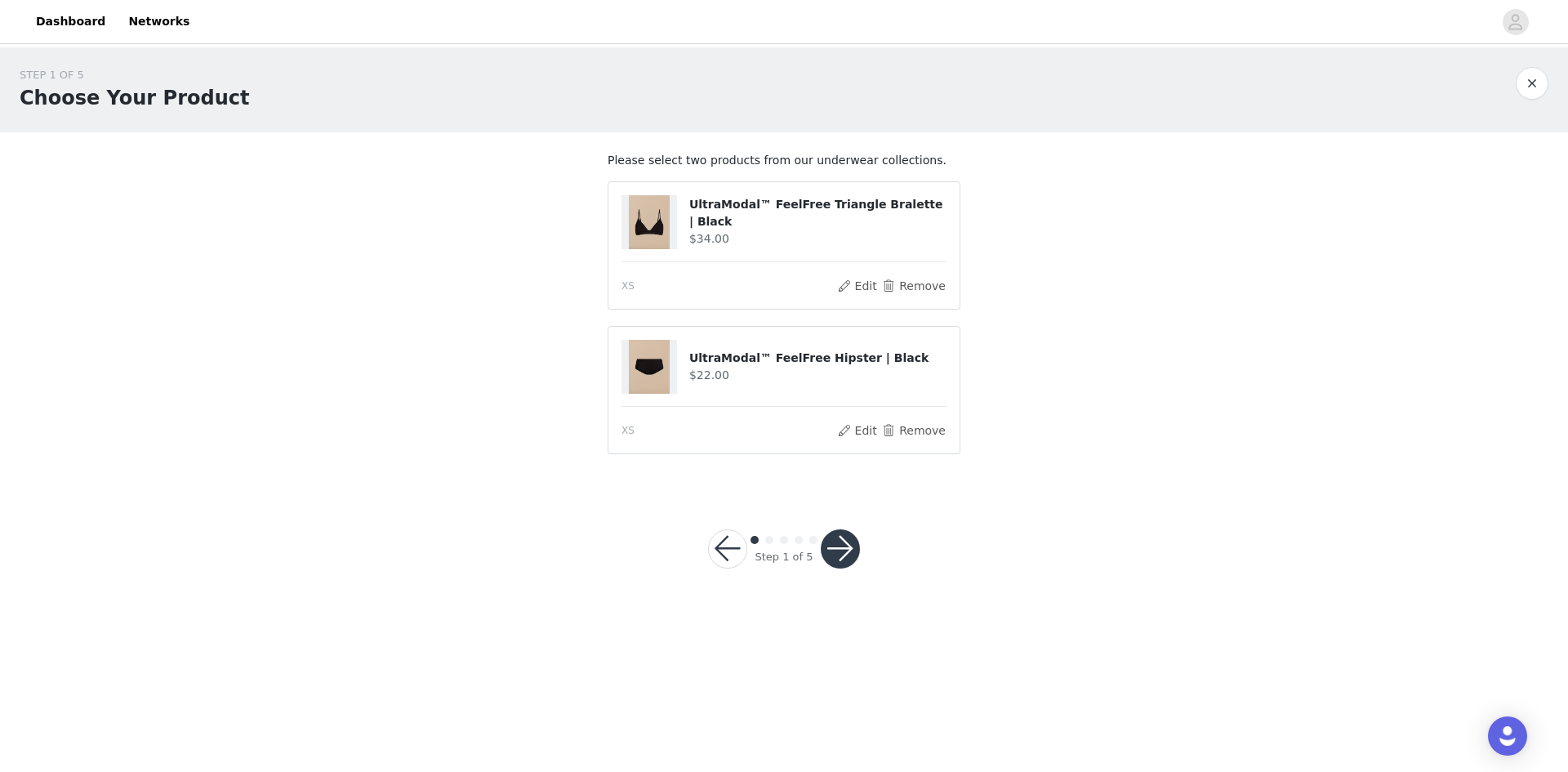
click at [845, 555] on button "button" at bounding box center [840, 548] width 39 height 39
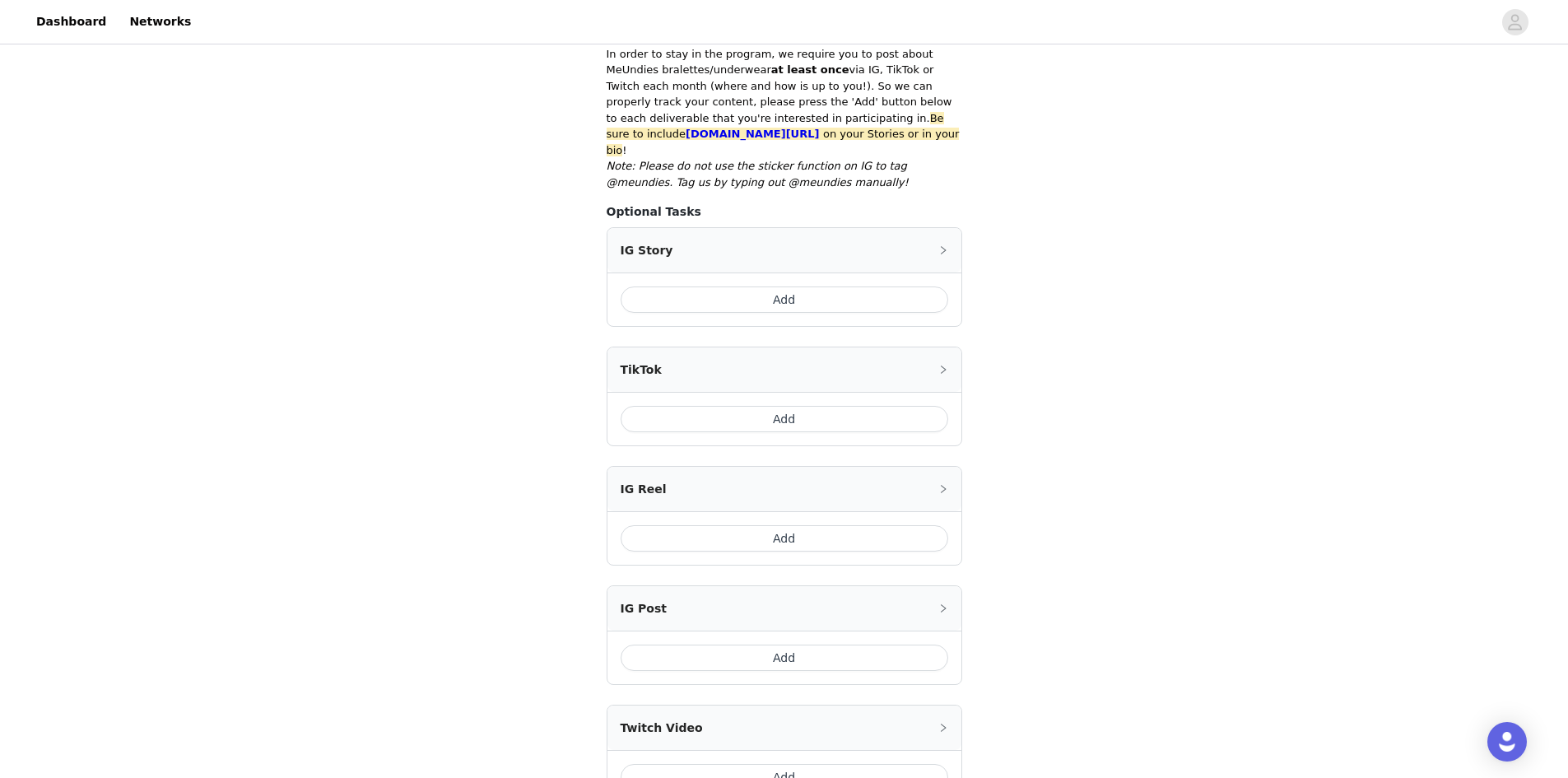
scroll to position [376, 0]
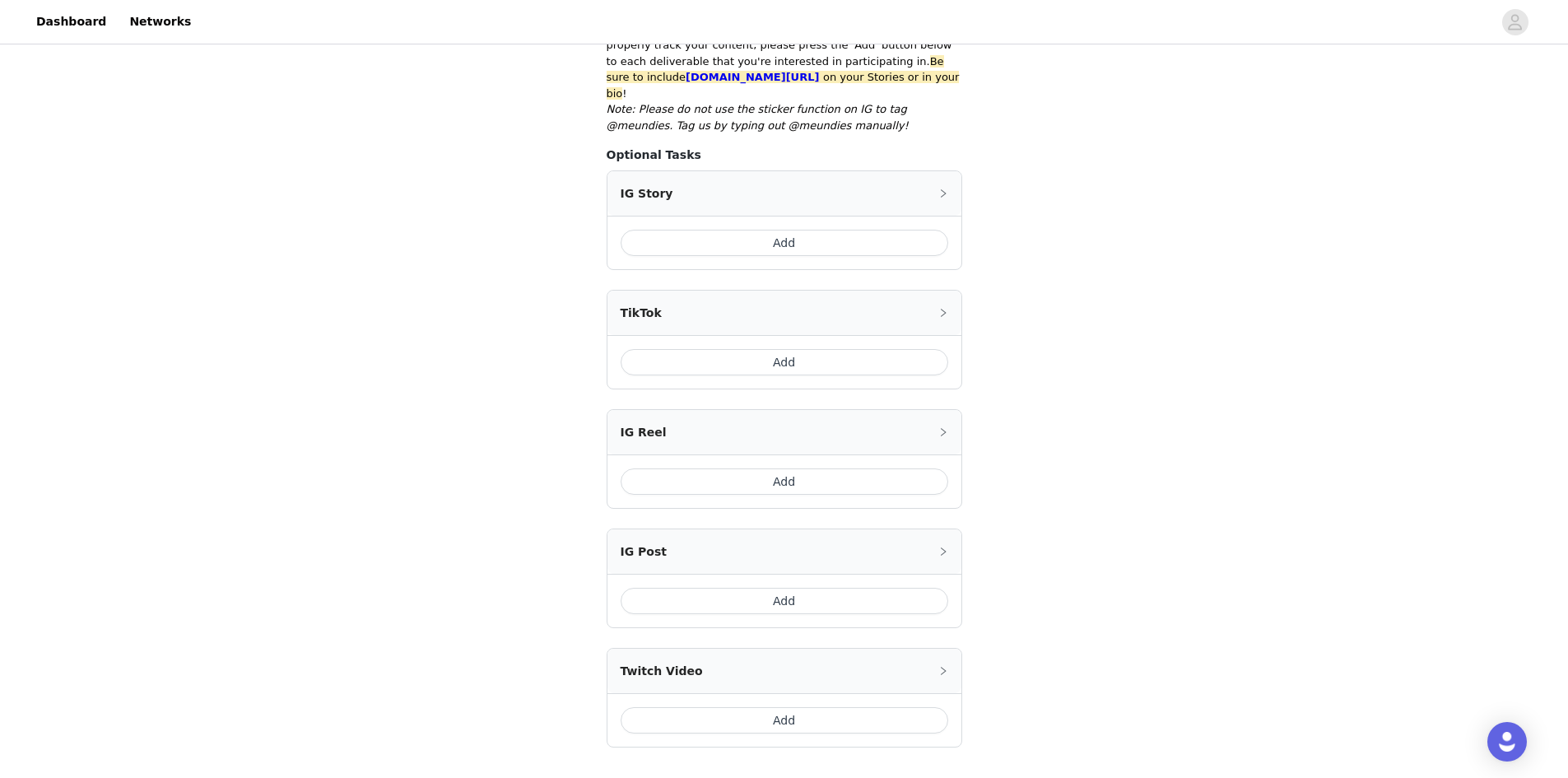
click at [804, 229] on button "Add" at bounding box center [784, 242] width 328 height 26
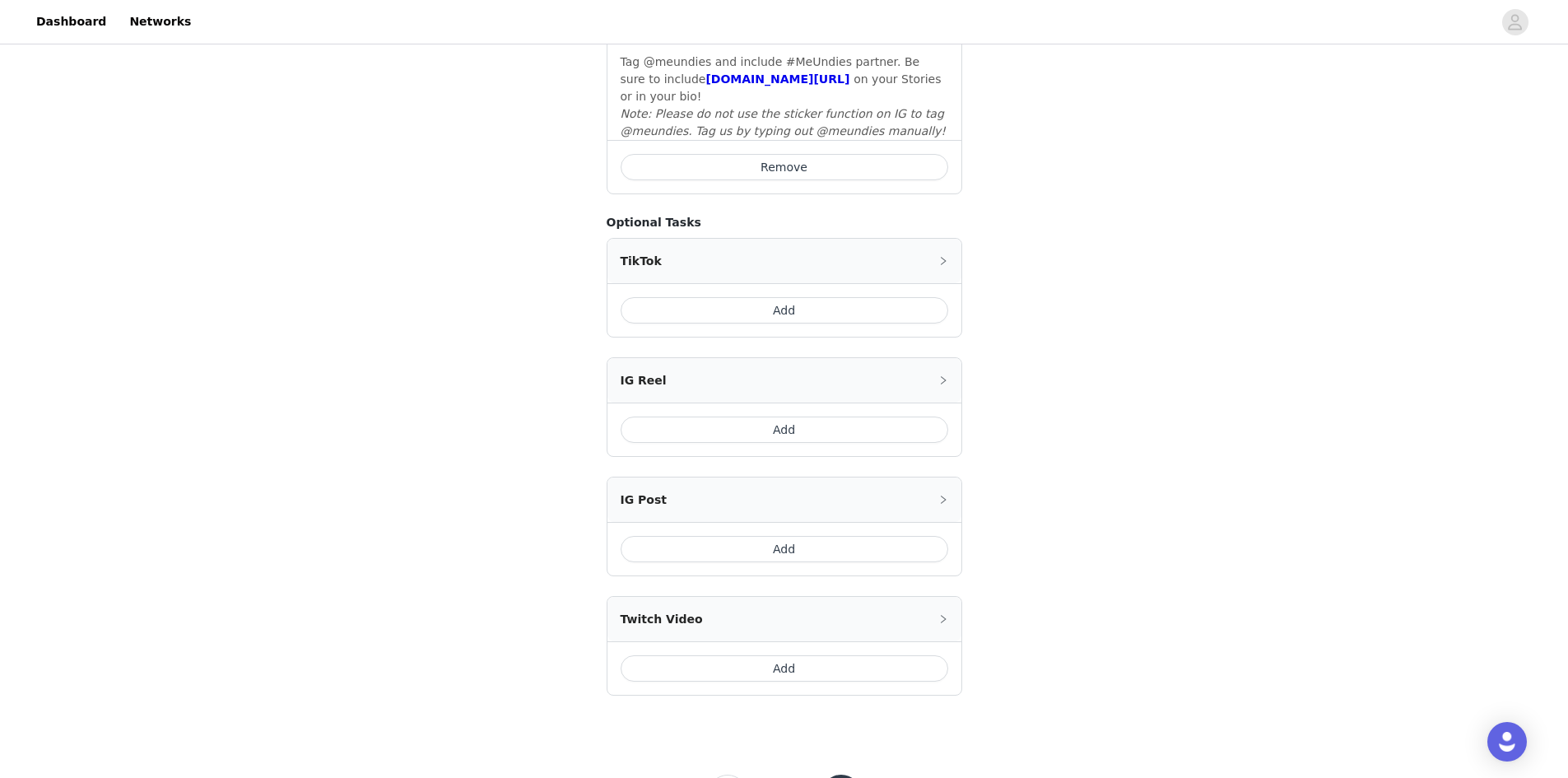
scroll to position [603, 0]
click at [787, 533] on button "Add" at bounding box center [784, 546] width 328 height 26
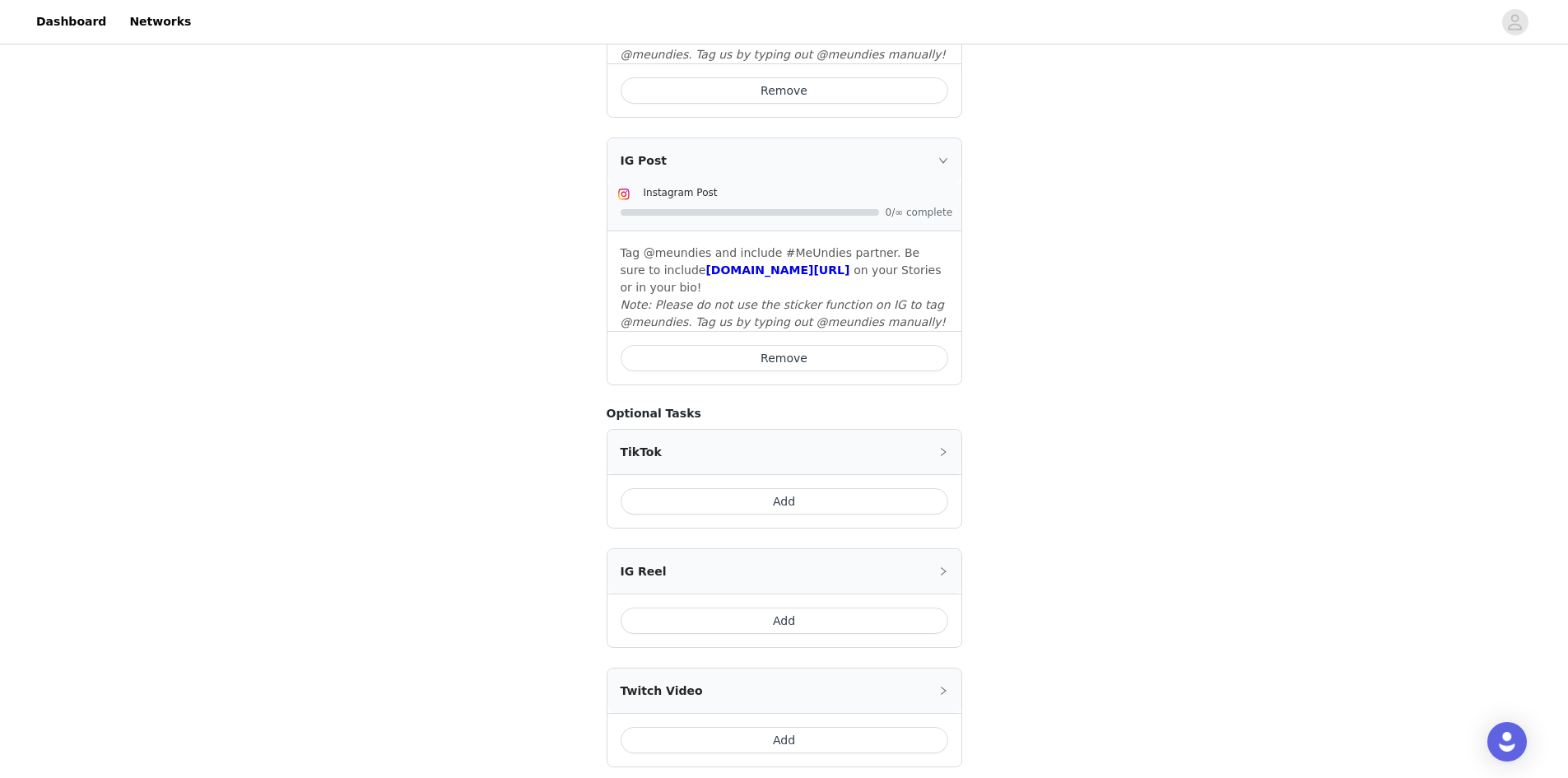
scroll to position [809, 0]
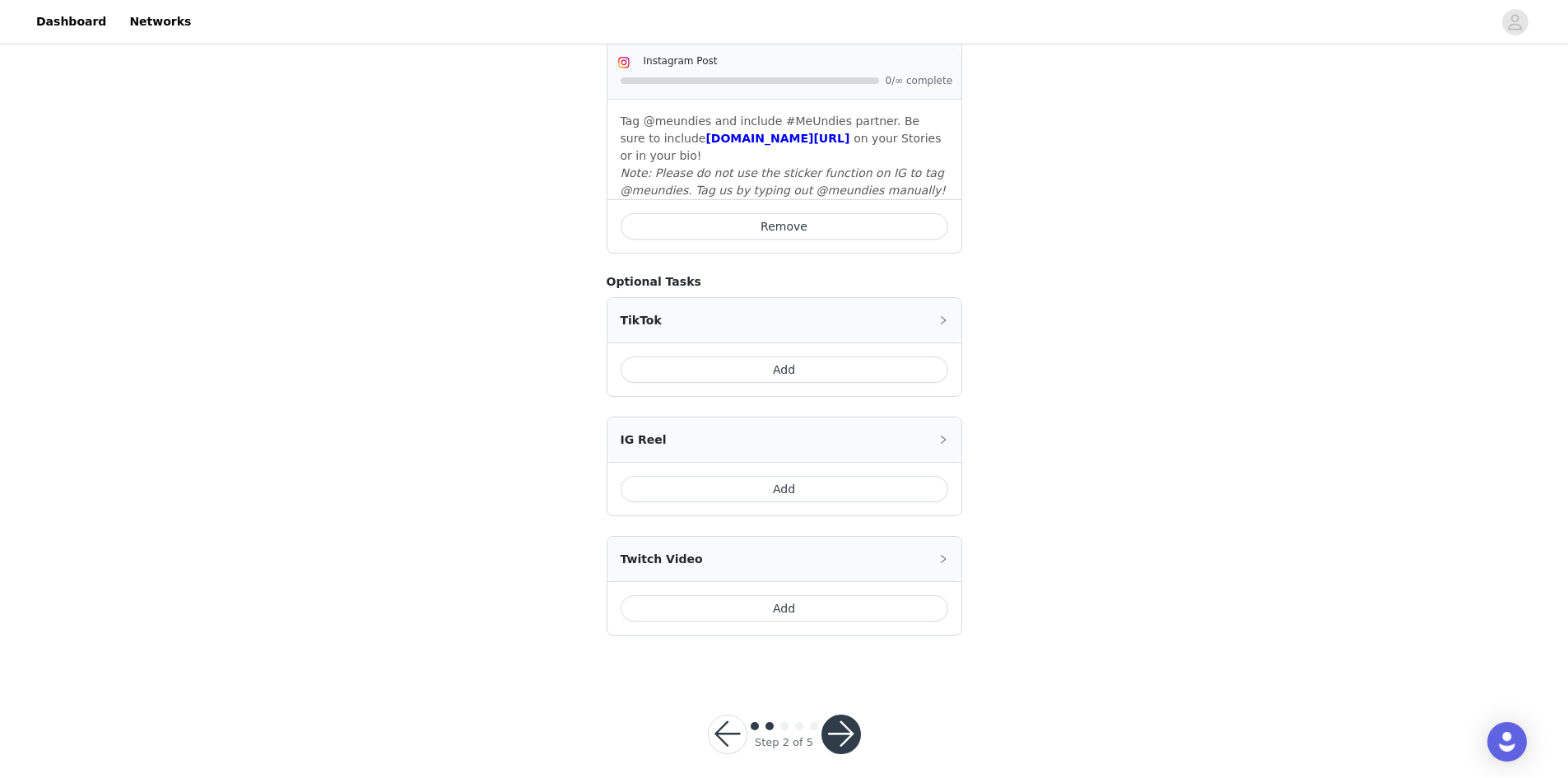
click at [853, 722] on button "button" at bounding box center [841, 734] width 39 height 39
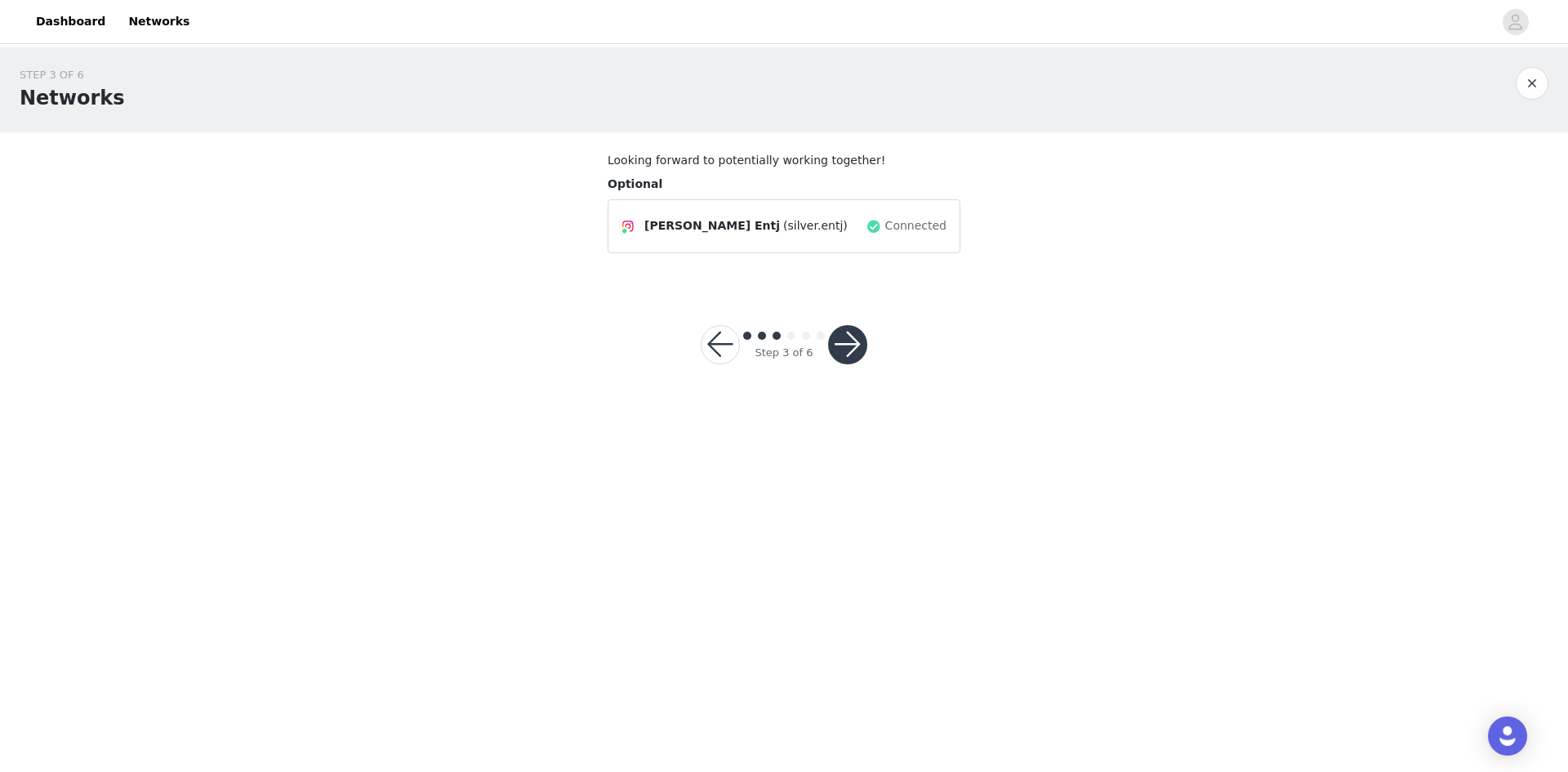
click at [850, 347] on button "button" at bounding box center [848, 345] width 39 height 39
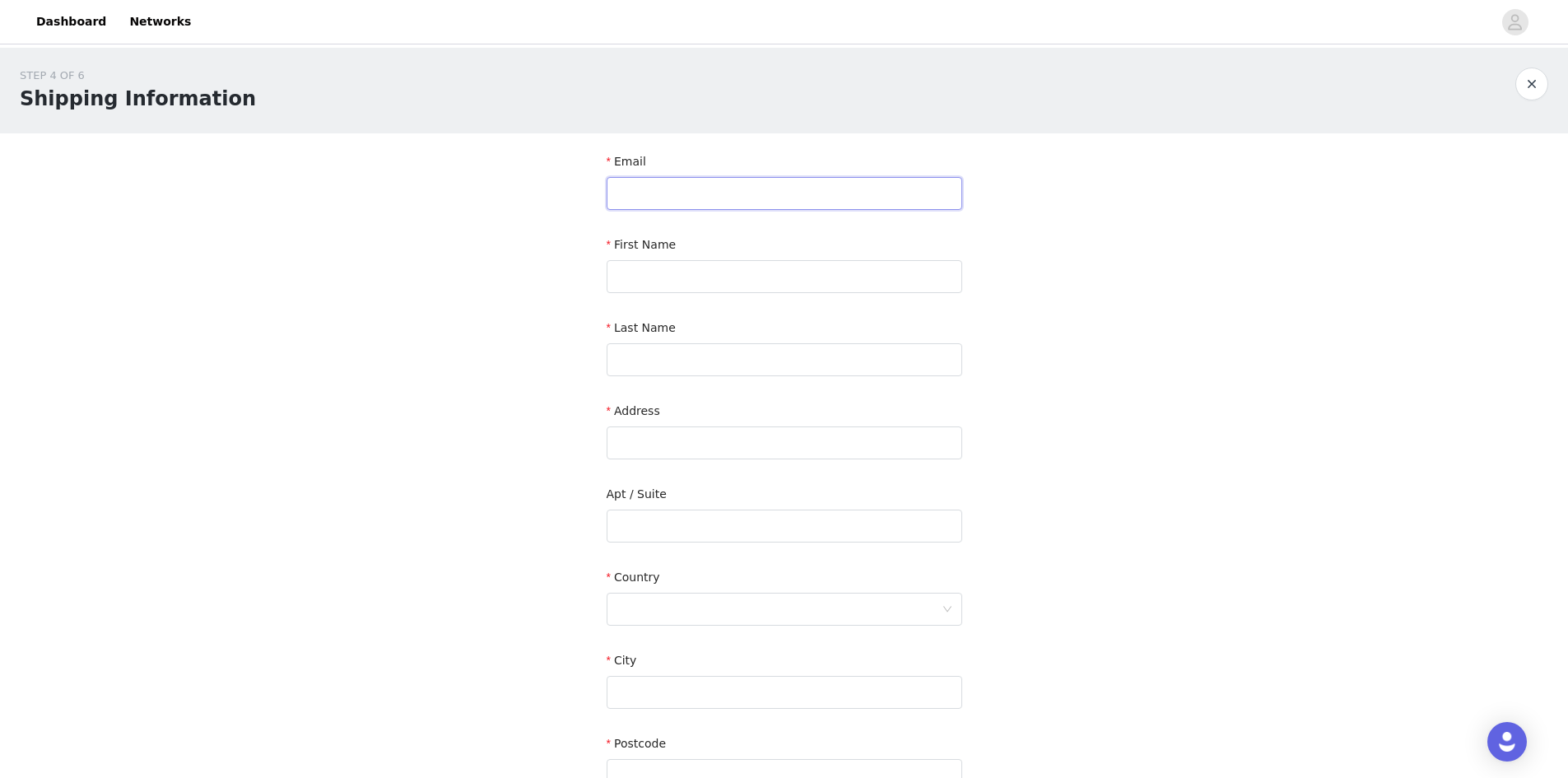
click at [689, 207] on input "text" at bounding box center [784, 193] width 356 height 33
type input "silver.entj@gmail.com"
type input "Jennifer"
type input "Ramsundar"
type input "464 Lakeworth Dr"
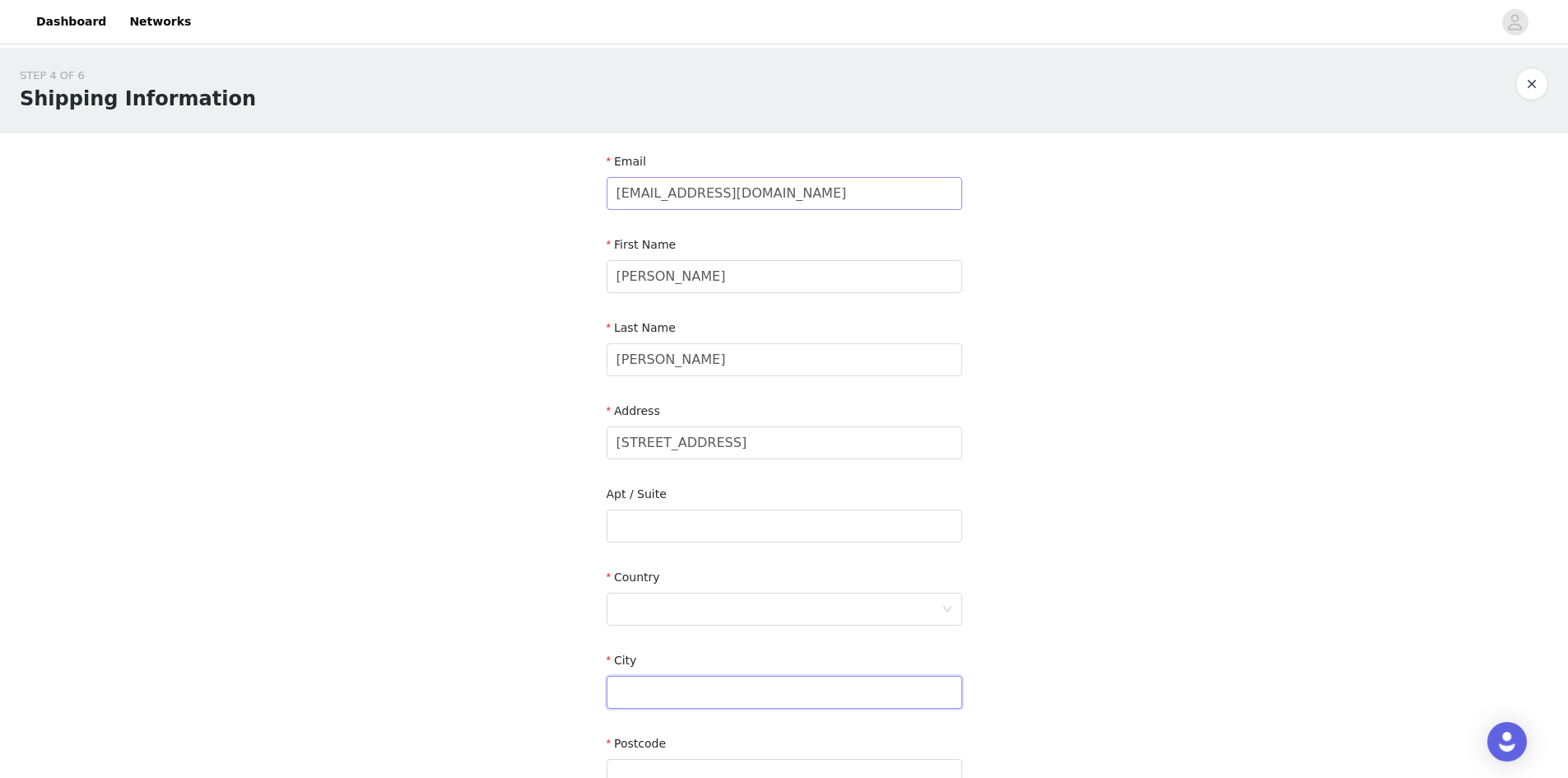
type input "Baton Rouge"
type input "70810"
type input "9854641885"
click at [731, 449] on input "464 Lakeworth Dr" at bounding box center [784, 443] width 356 height 33
type input "464 Lake Worth Dr"
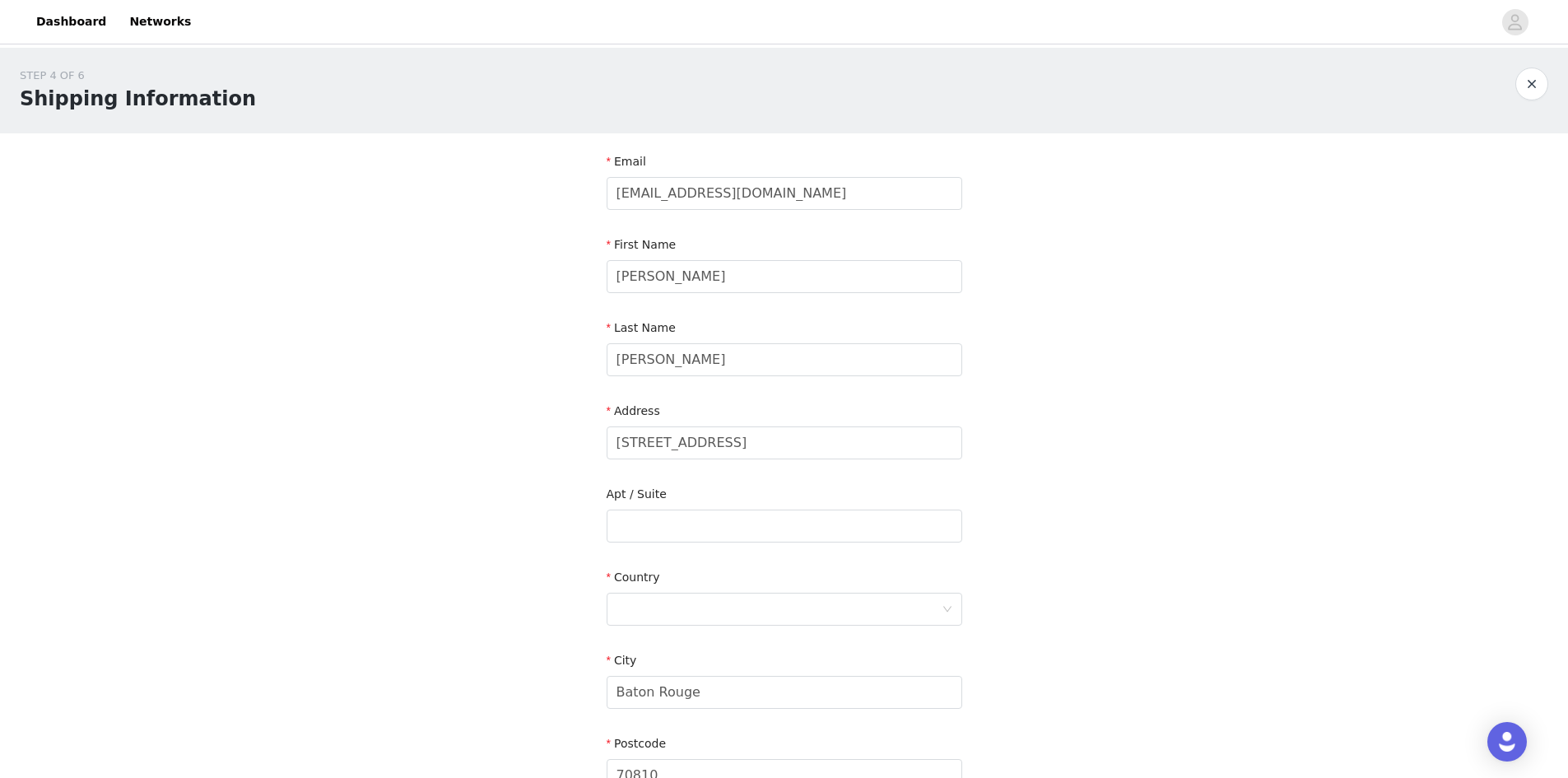
click at [1257, 492] on div "STEP 4 OF 6 Shipping Information Email silver.entj@gmail.com First Name Jennife…" at bounding box center [784, 484] width 1568 height 873
click at [902, 617] on div at bounding box center [779, 609] width 325 height 32
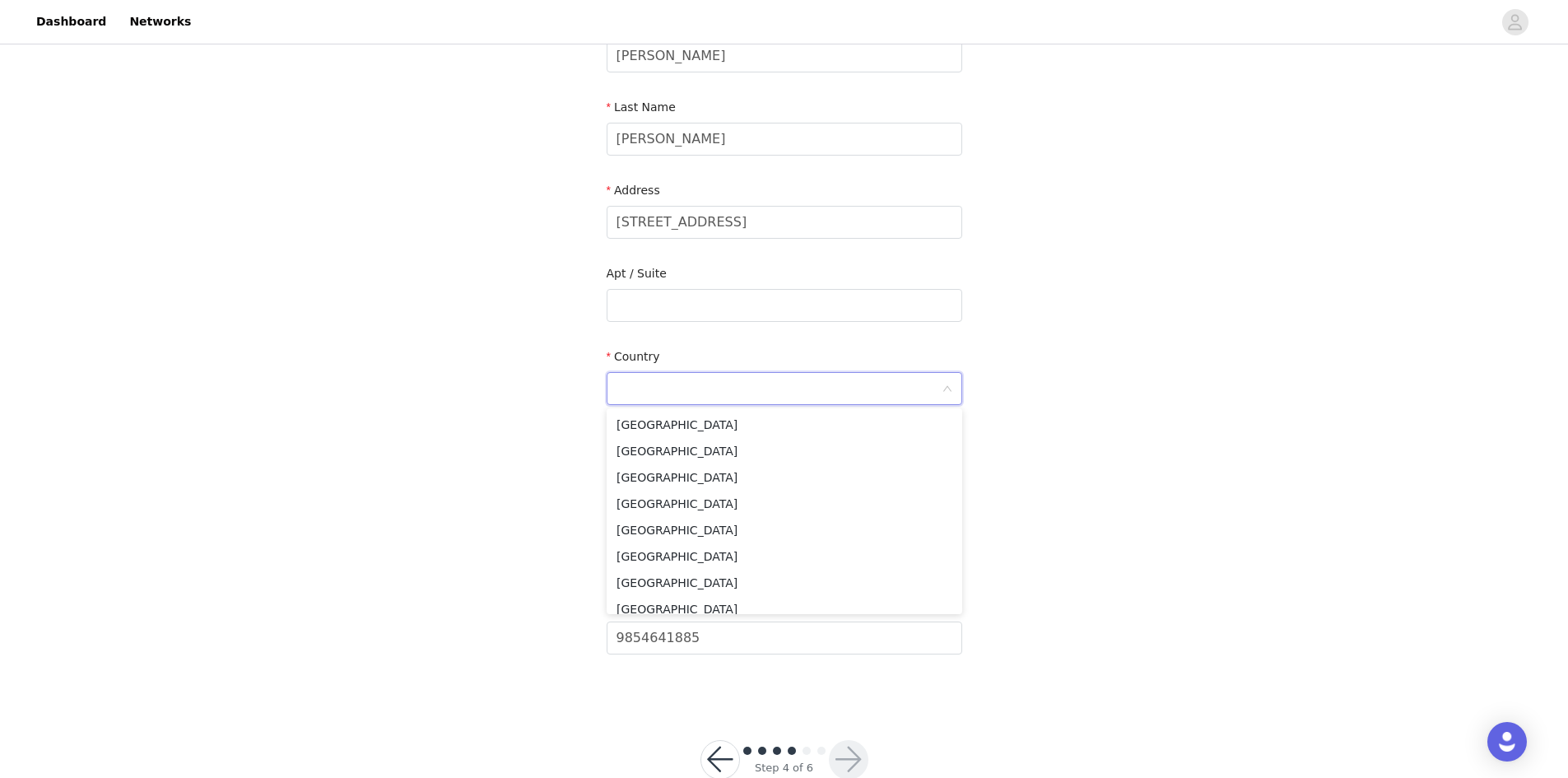
scroll to position [231, 0]
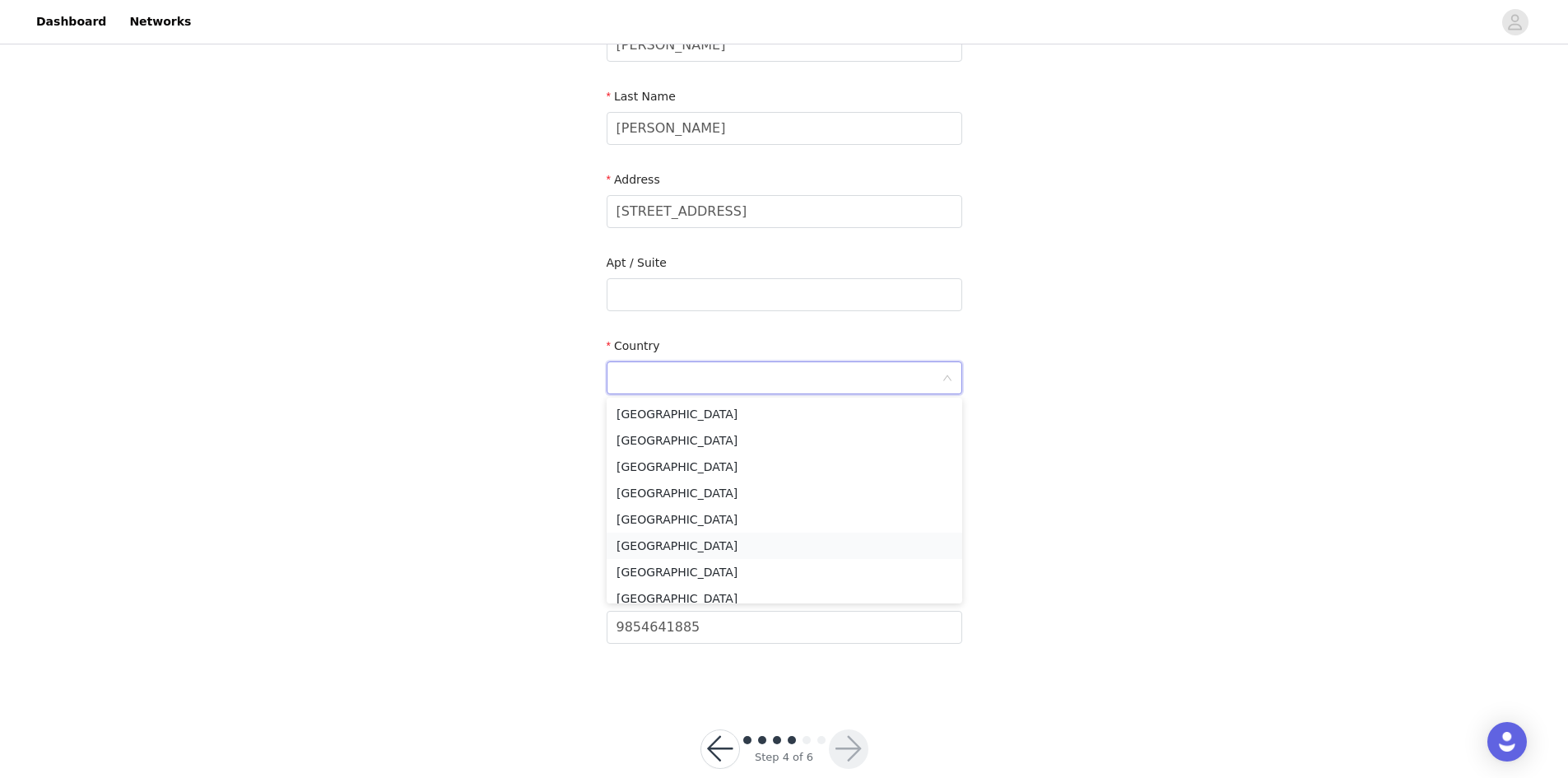
click at [623, 541] on li "Mexico" at bounding box center [784, 546] width 356 height 26
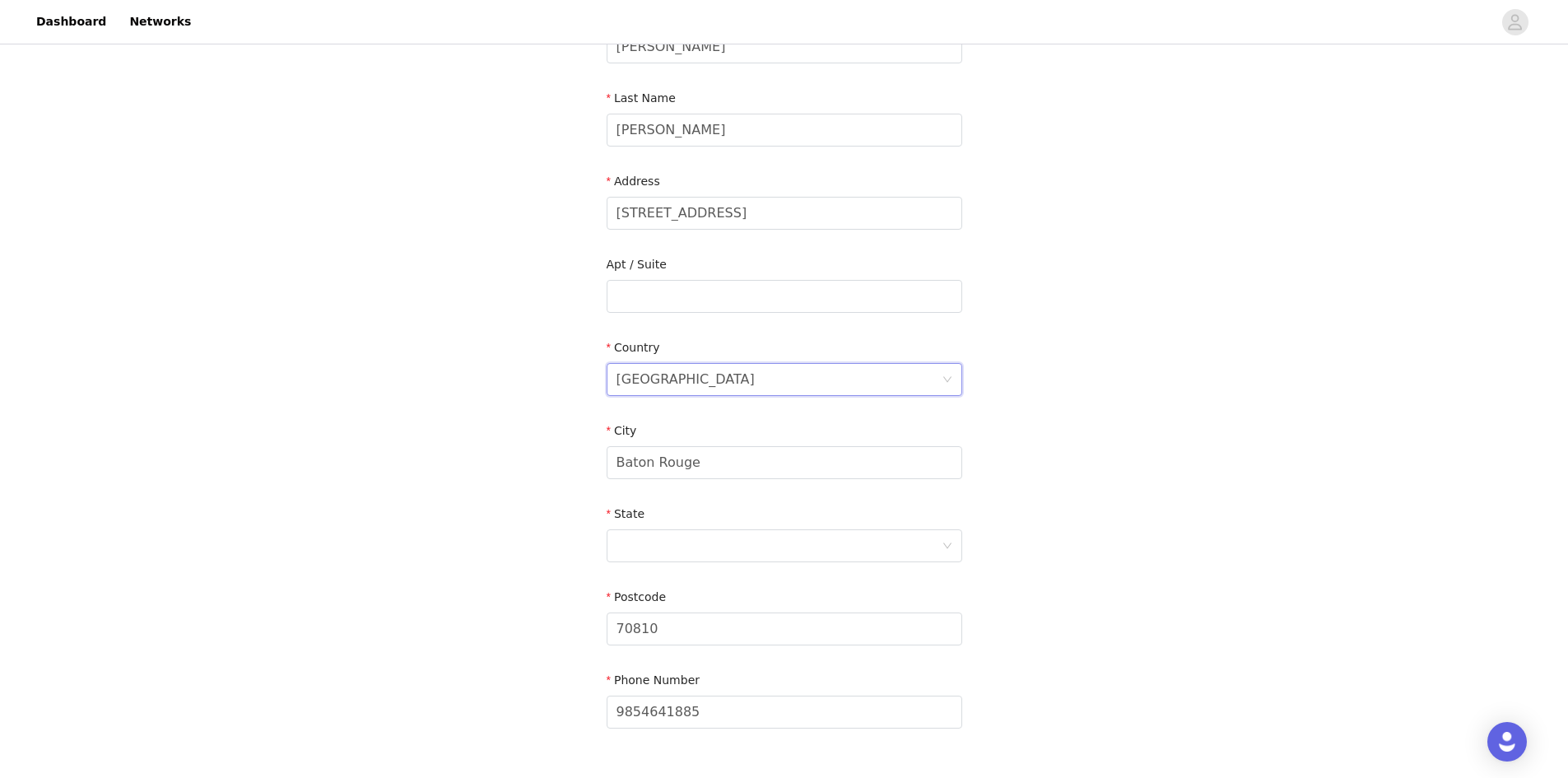
scroll to position [203, 0]
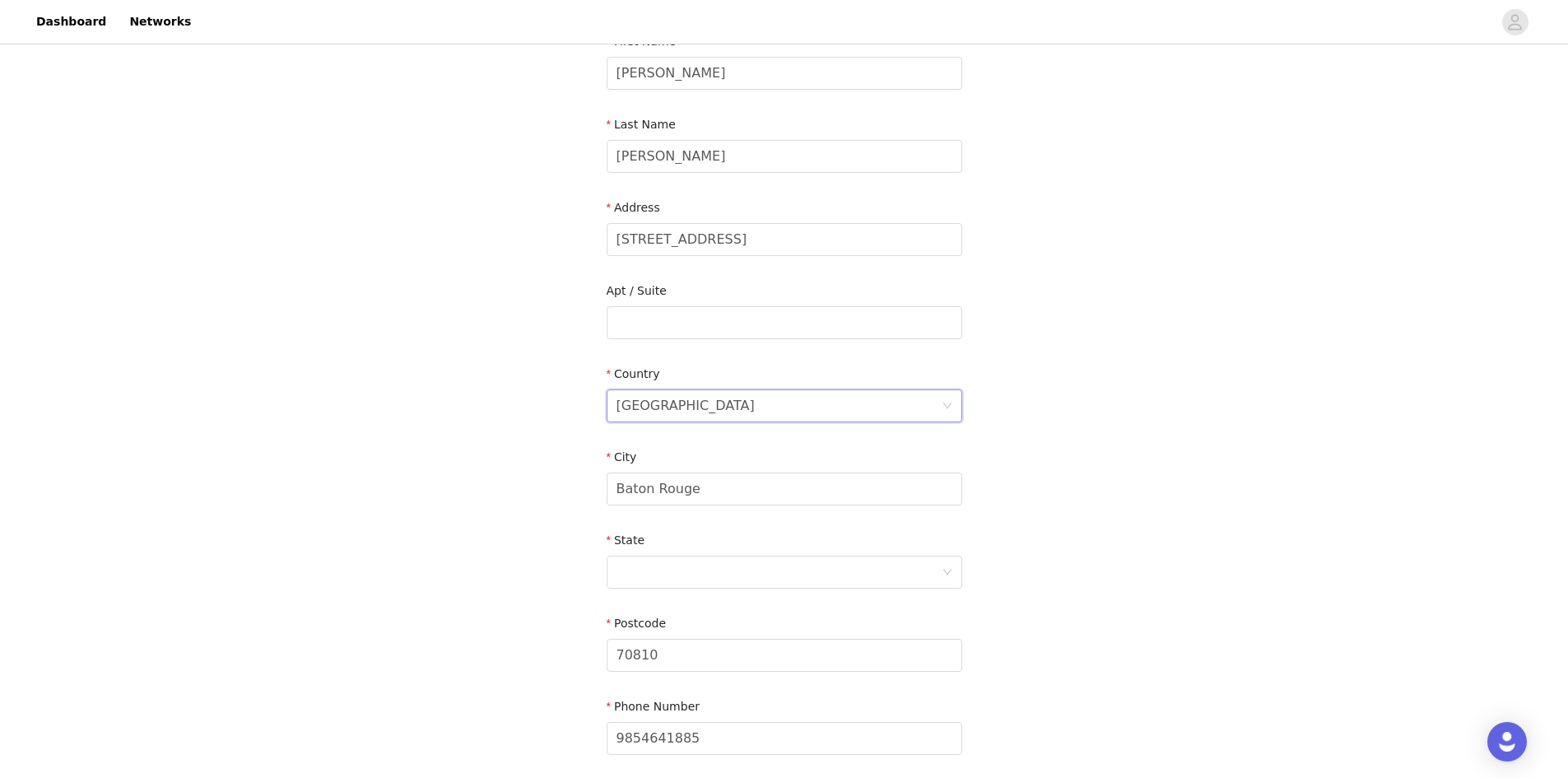
click at [724, 405] on div "Mexico" at bounding box center [779, 406] width 325 height 32
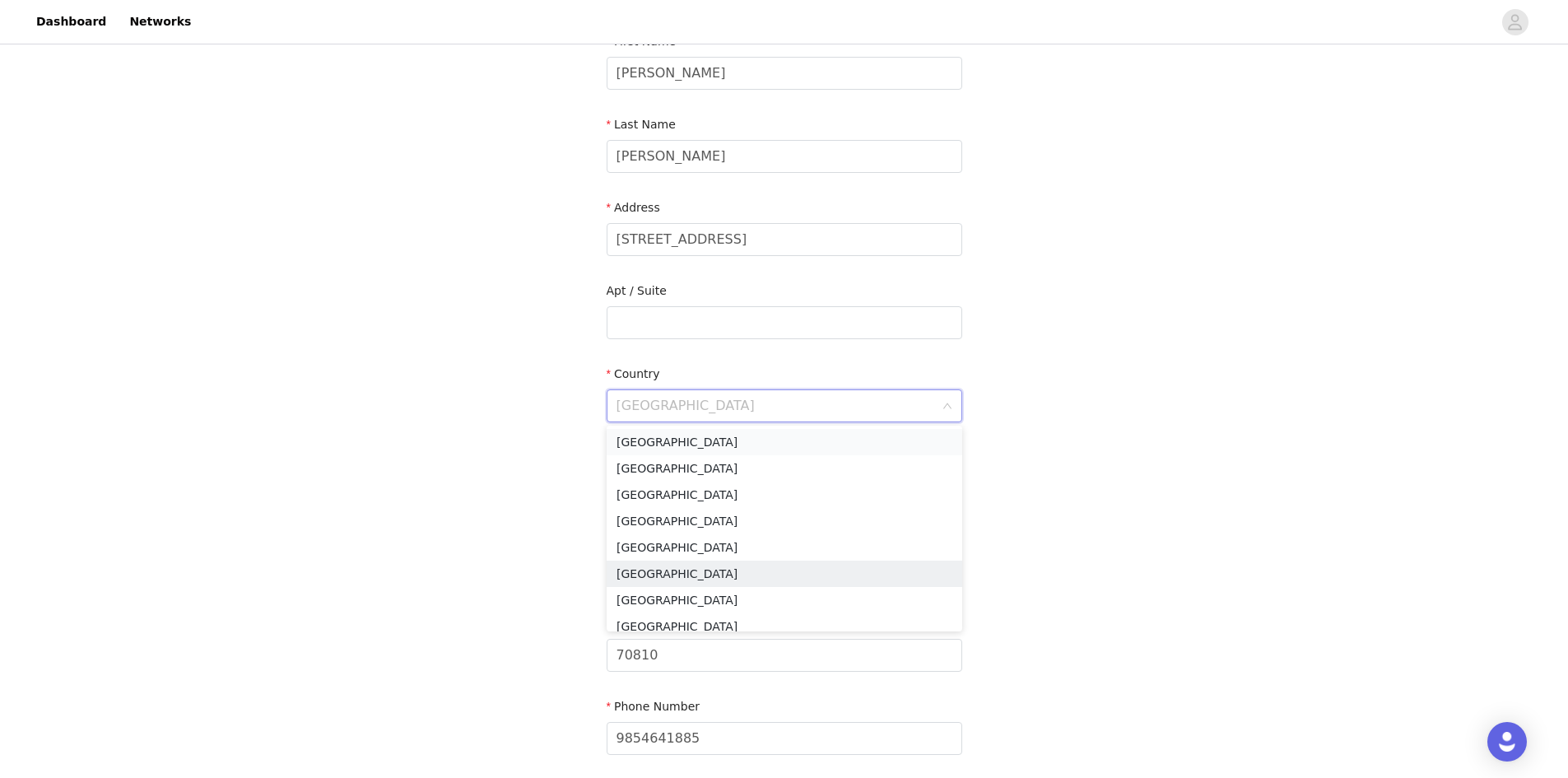
click at [703, 442] on li "United States" at bounding box center [784, 442] width 356 height 26
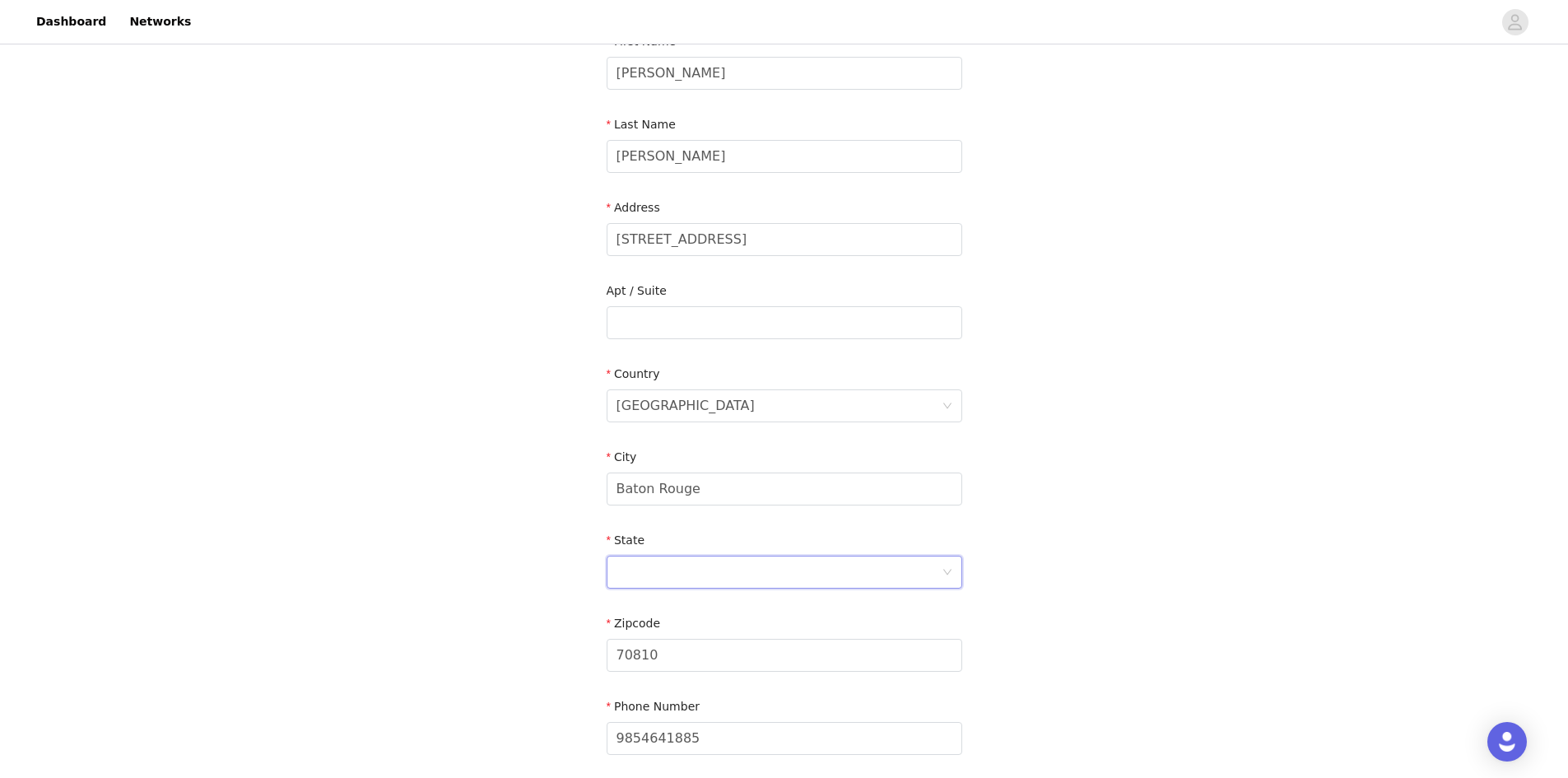
click at [690, 572] on div at bounding box center [779, 572] width 325 height 32
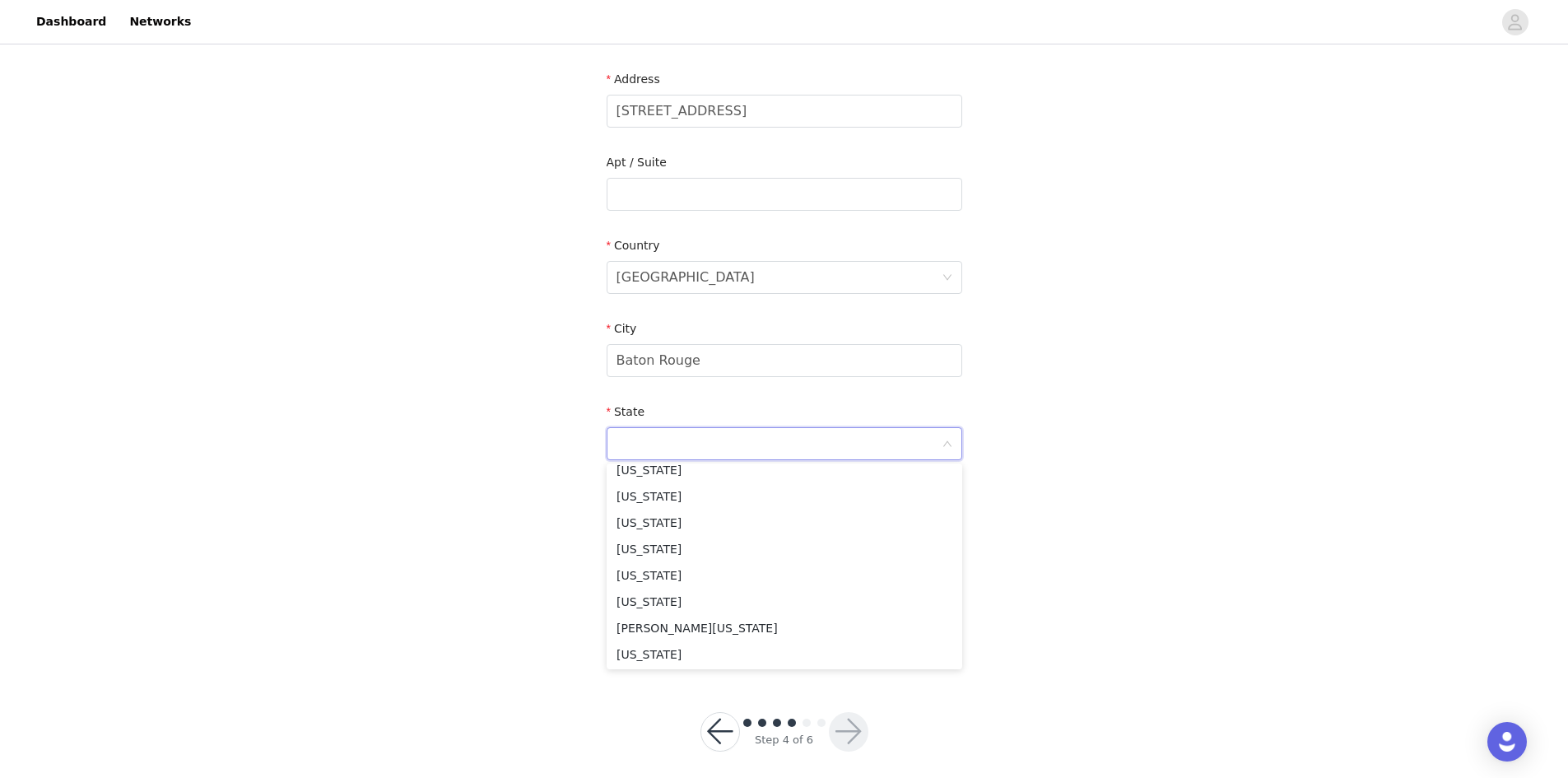
scroll to position [521, 0]
click at [646, 585] on li "Louisiana" at bounding box center [784, 591] width 356 height 26
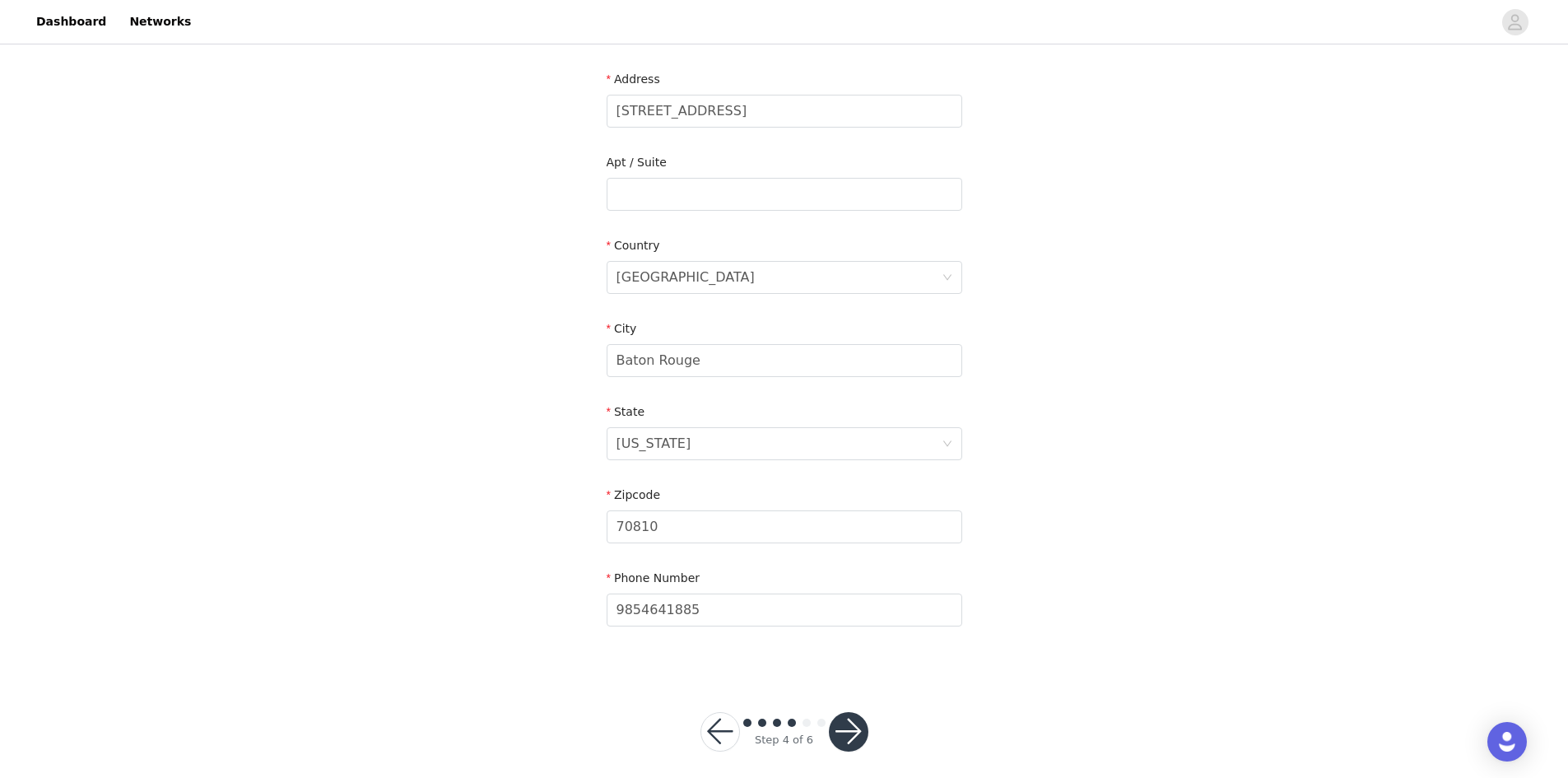
click at [1174, 480] on div "STEP 4 OF 6 Shipping Information Email silver.entj@gmail.com First Name Jennife…" at bounding box center [784, 194] width 1568 height 957
click at [1236, 586] on div "STEP 4 OF 6 Shipping Information Email silver.entj@gmail.com First Name Jennife…" at bounding box center [784, 194] width 1568 height 957
click at [859, 730] on button "button" at bounding box center [849, 731] width 39 height 39
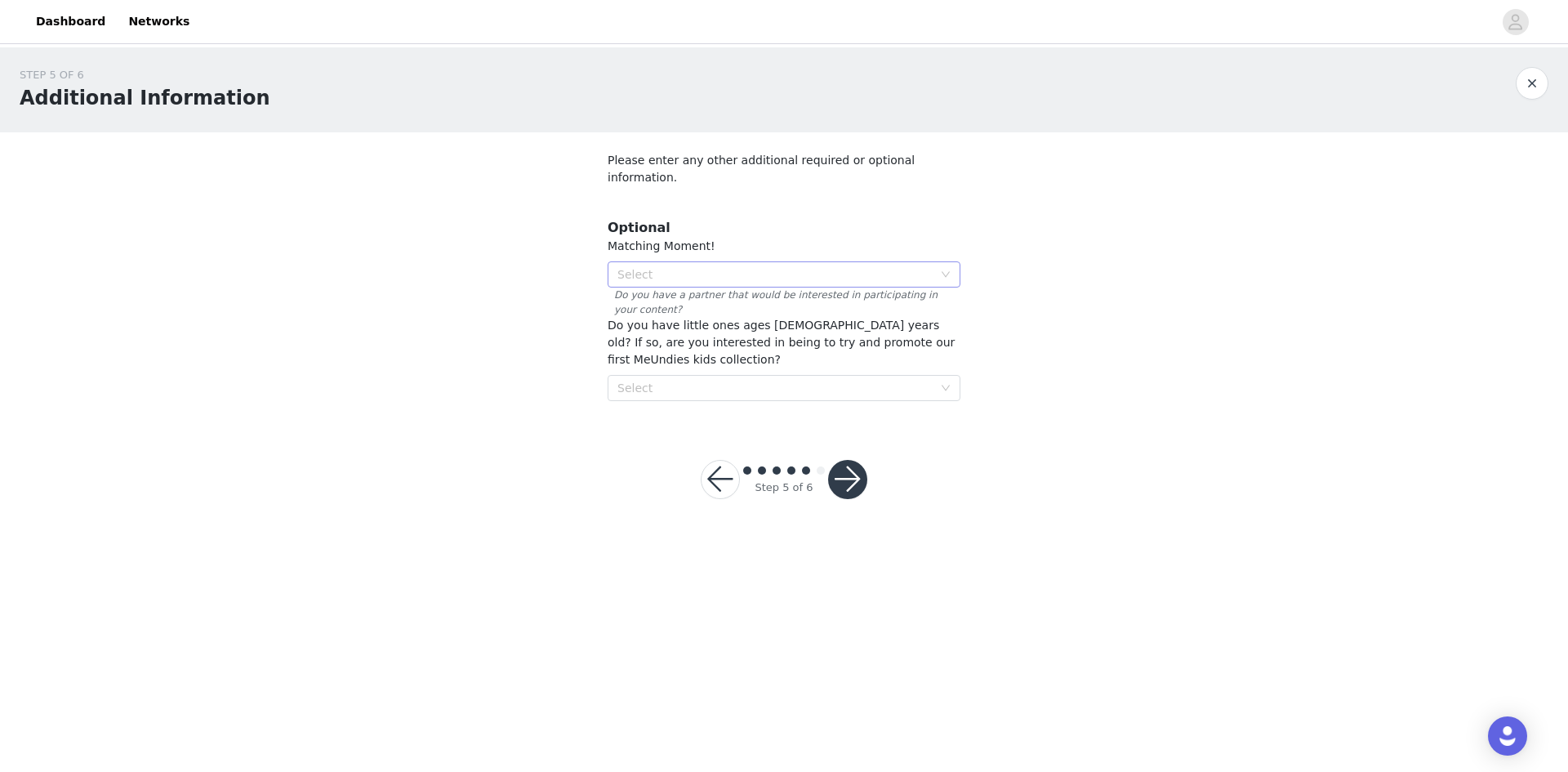
click at [688, 266] on div "Select" at bounding box center [775, 275] width 315 height 17
click at [937, 238] on div "Matching Moment!" at bounding box center [784, 246] width 353 height 18
click at [887, 266] on div "Select" at bounding box center [775, 275] width 315 height 17
drag, startPoint x: 664, startPoint y: 319, endPoint x: 707, endPoint y: 320, distance: 43.0
click at [663, 319] on li "No" at bounding box center [784, 316] width 353 height 26
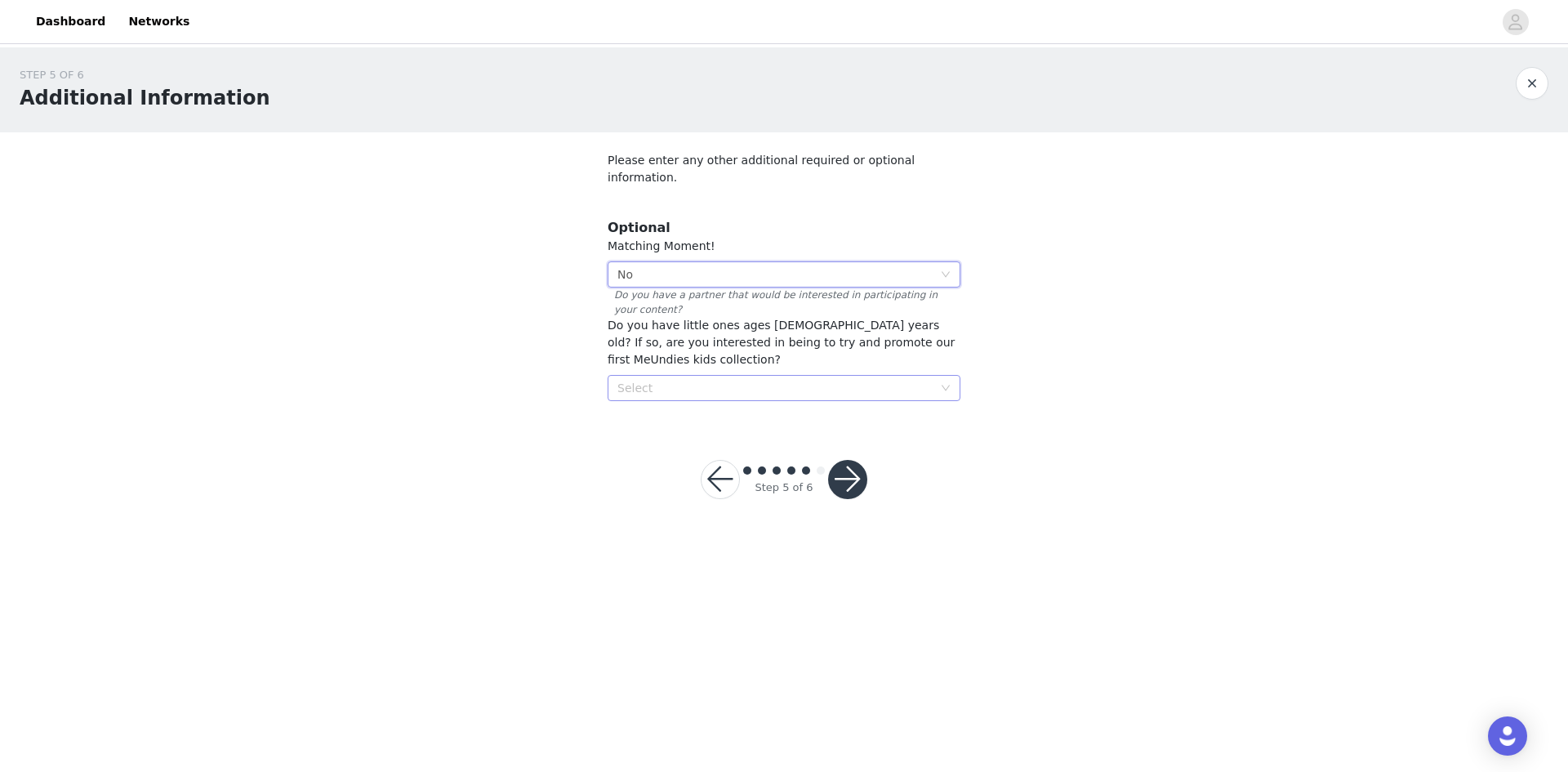
click at [712, 380] on div "Select" at bounding box center [775, 388] width 315 height 17
click at [690, 397] on li "No" at bounding box center [784, 398] width 353 height 26
click at [845, 460] on button "button" at bounding box center [848, 479] width 39 height 39
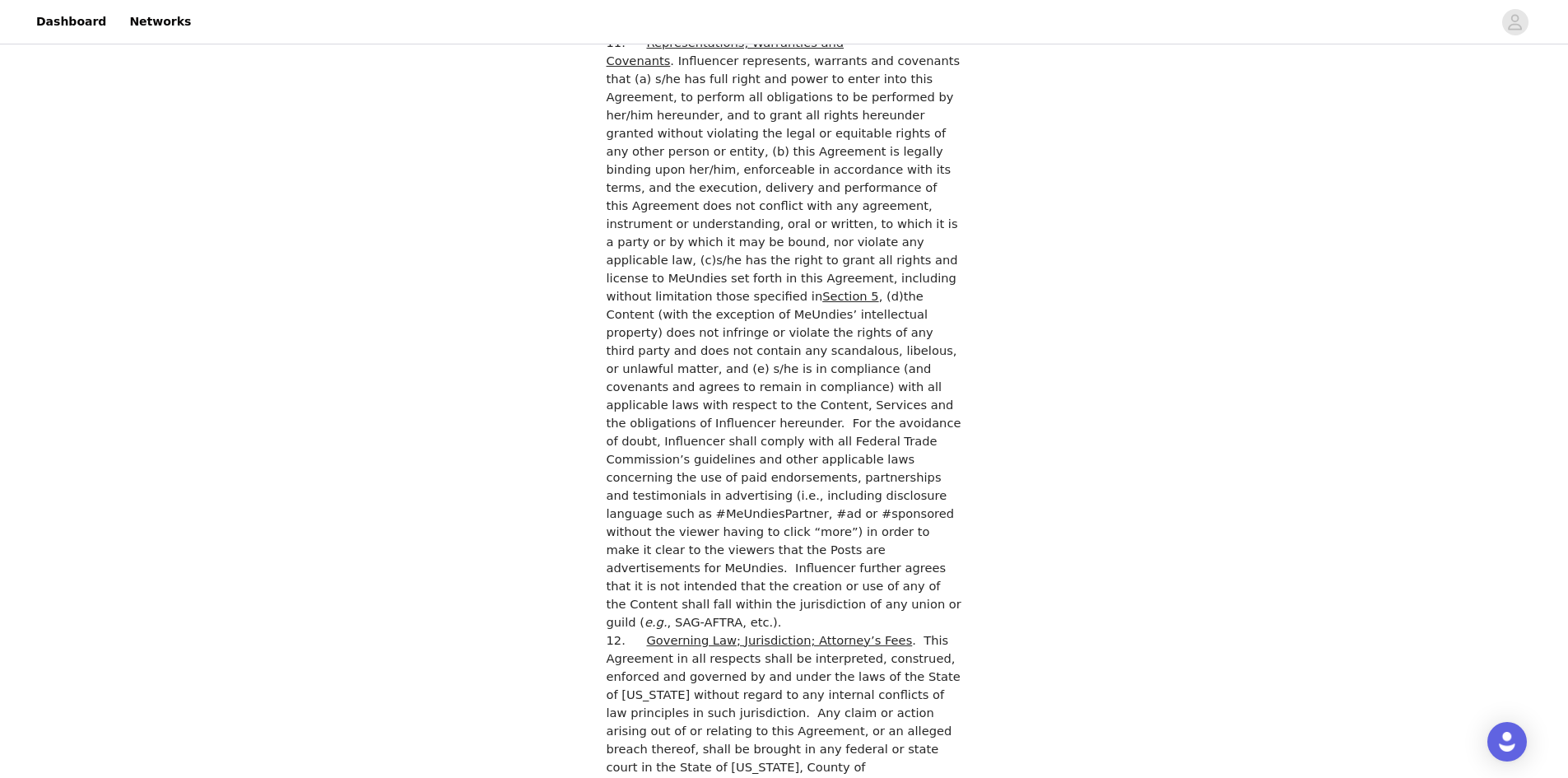
scroll to position [4344, 0]
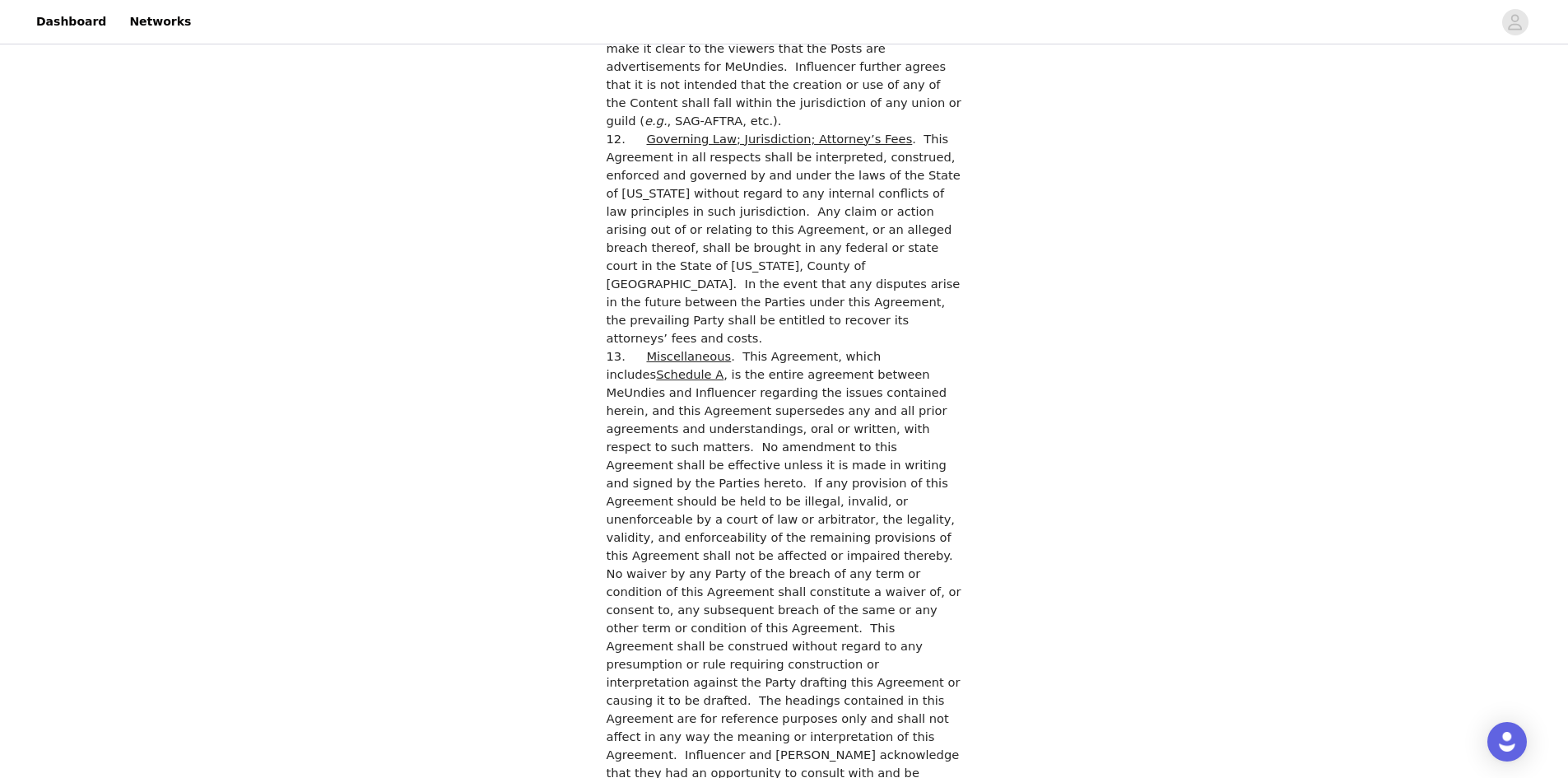
drag, startPoint x: 614, startPoint y: 589, endPoint x: 639, endPoint y: 604, distance: 29.2
checkbox input "true"
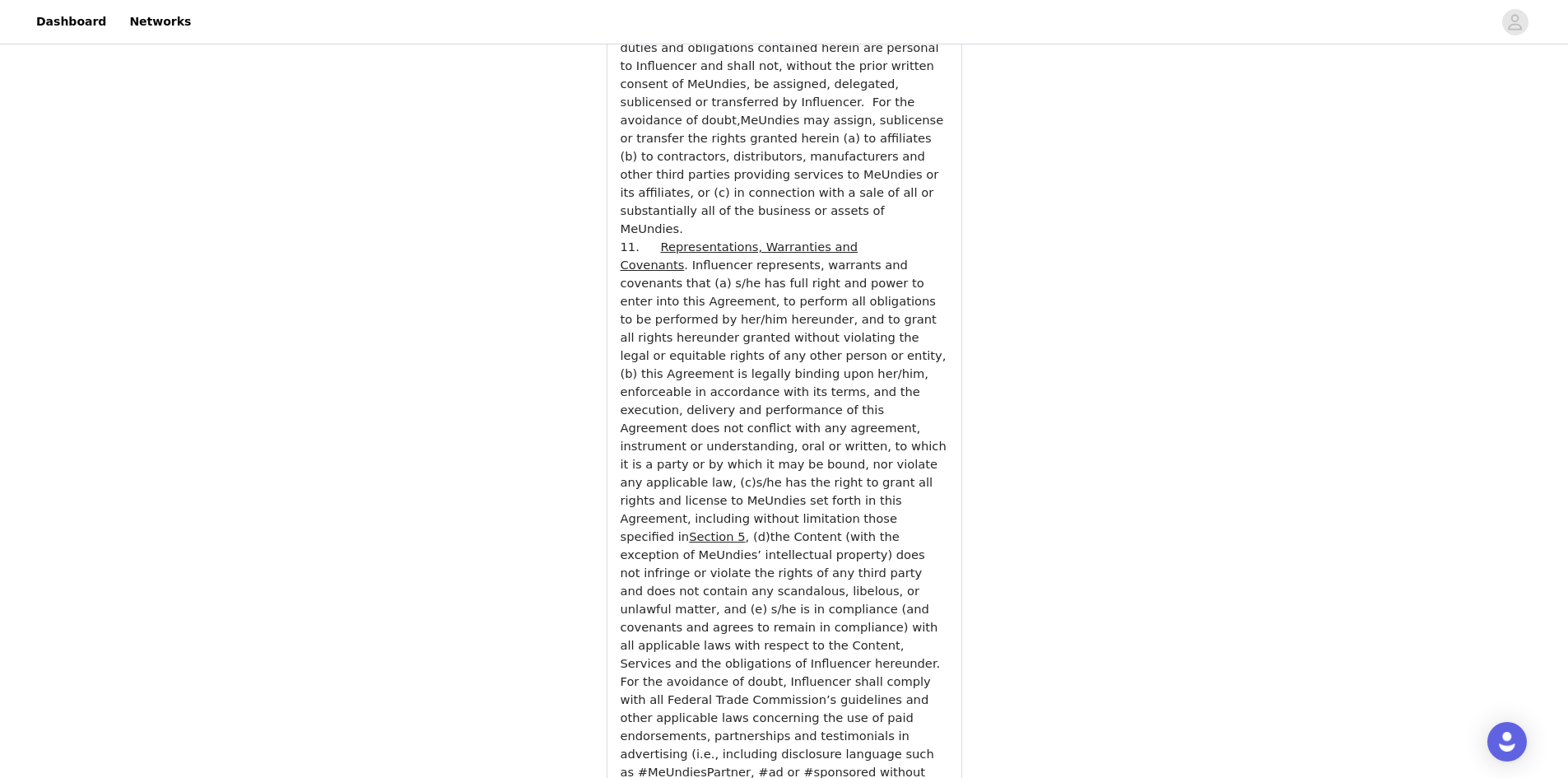
scroll to position [5748, 0]
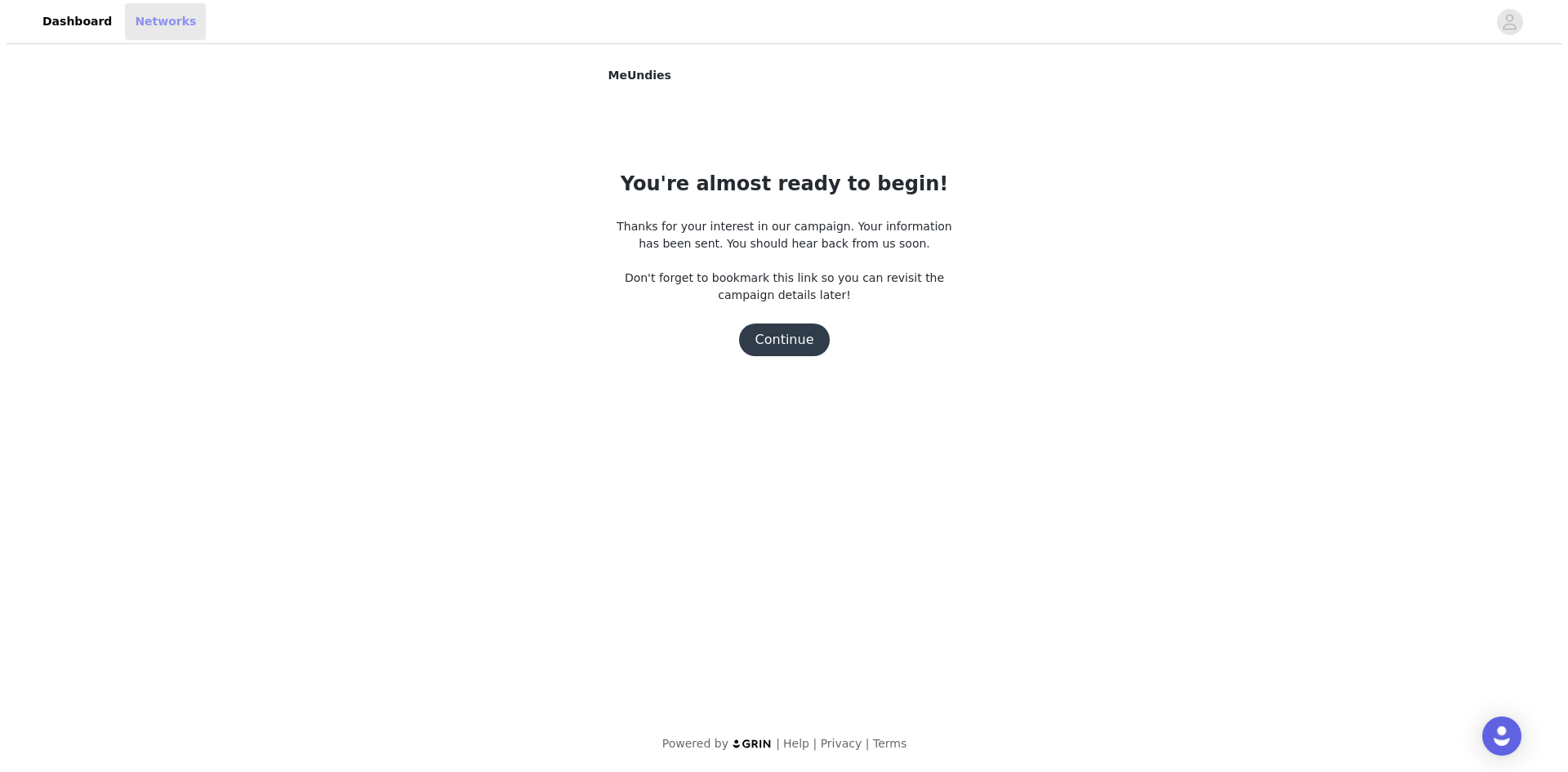
scroll to position [0, 0]
click at [776, 340] on button "Continue" at bounding box center [784, 339] width 92 height 32
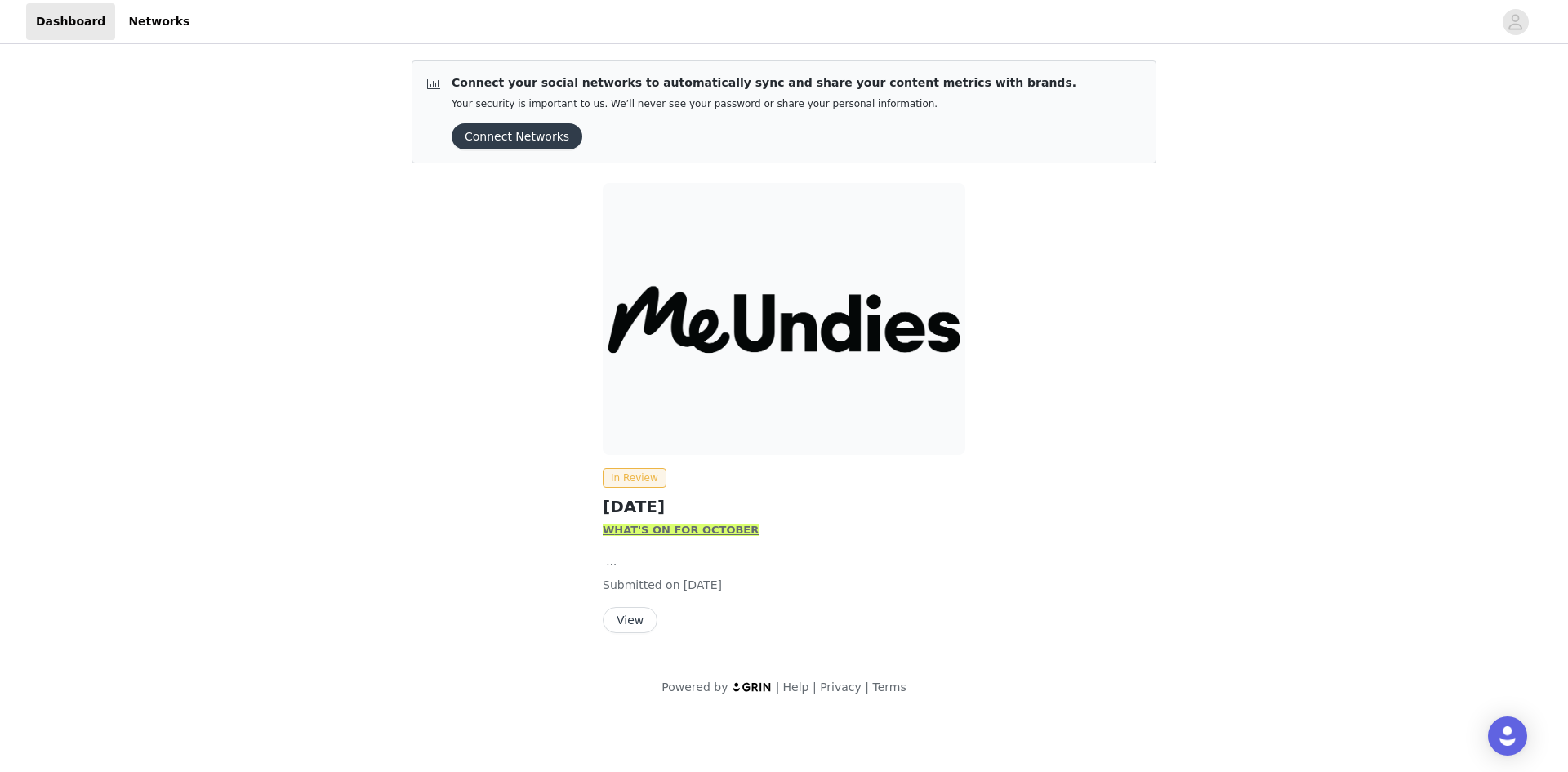
click at [647, 540] on div "W HAT'S ON FOR OCTOBER WOMEN'S FeelFree Collection: Our FeelFree collection use…" at bounding box center [784, 546] width 362 height 48
drag, startPoint x: 1522, startPoint y: 14, endPoint x: 1474, endPoint y: 3, distance: 49.2
click at [1522, 14] on icon "avatar" at bounding box center [1515, 22] width 16 height 26
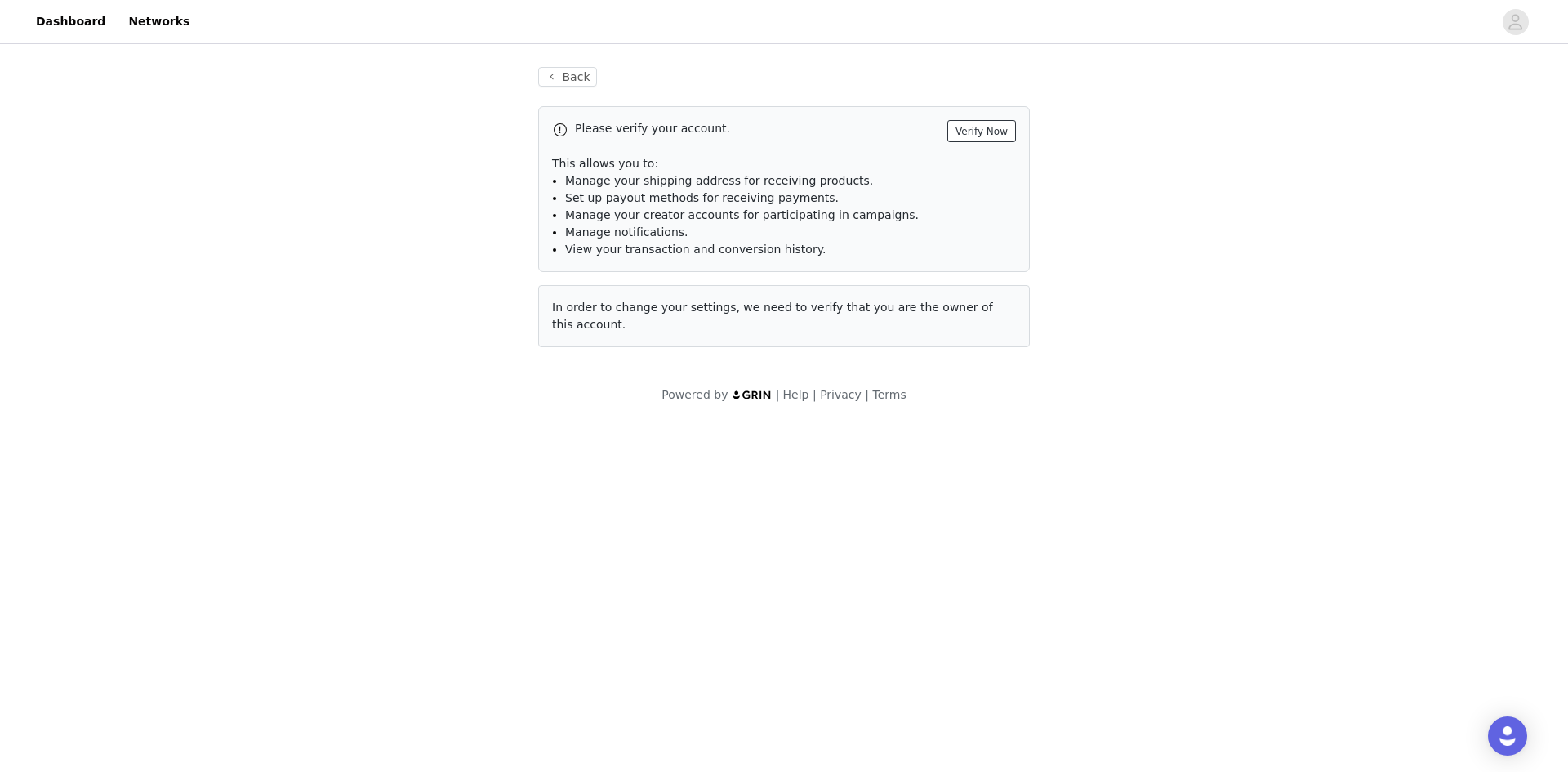
click at [996, 132] on button "Verify Now" at bounding box center [982, 131] width 68 height 22
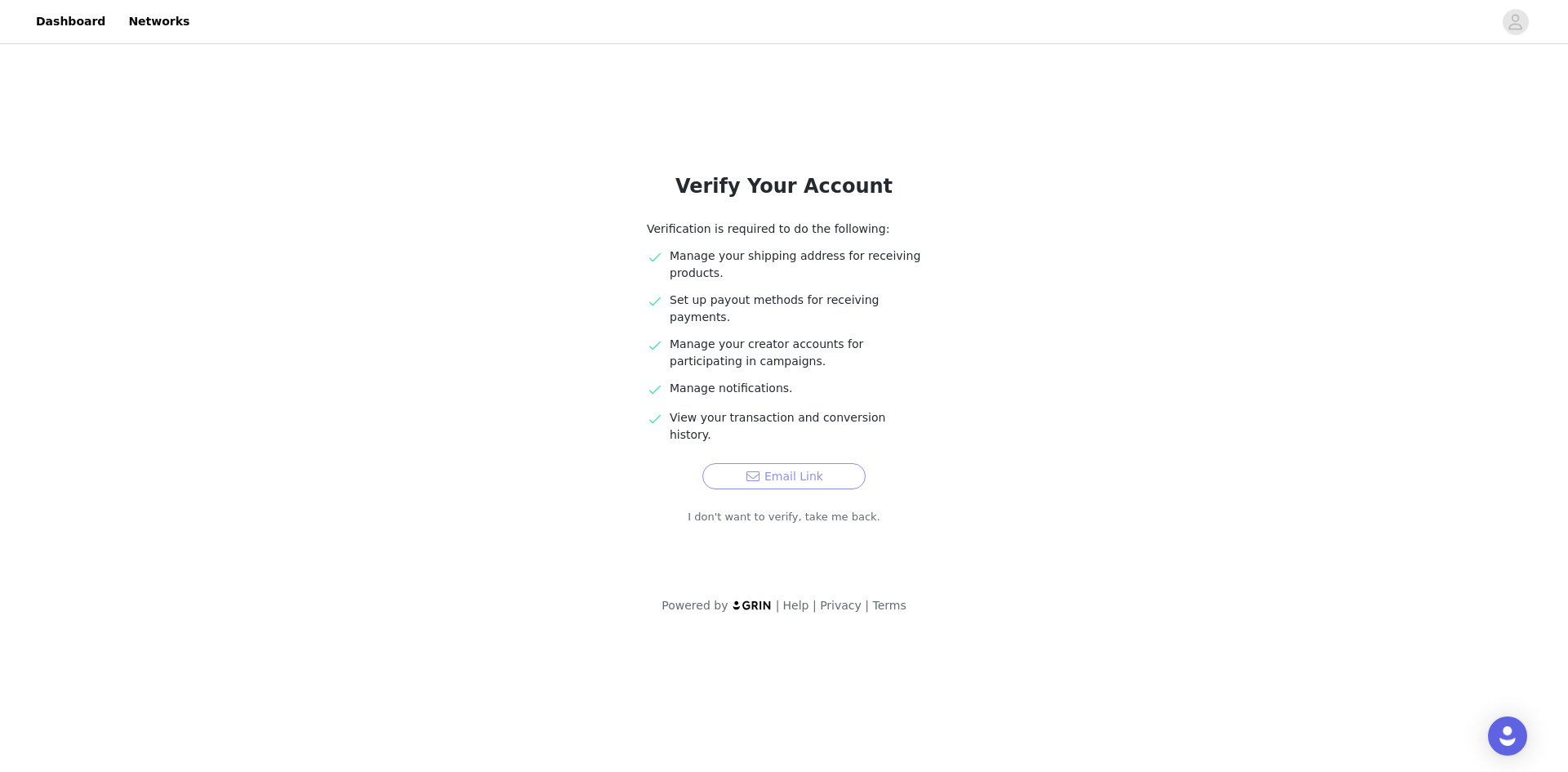
click at [795, 463] on button "Email Link" at bounding box center [784, 476] width 164 height 26
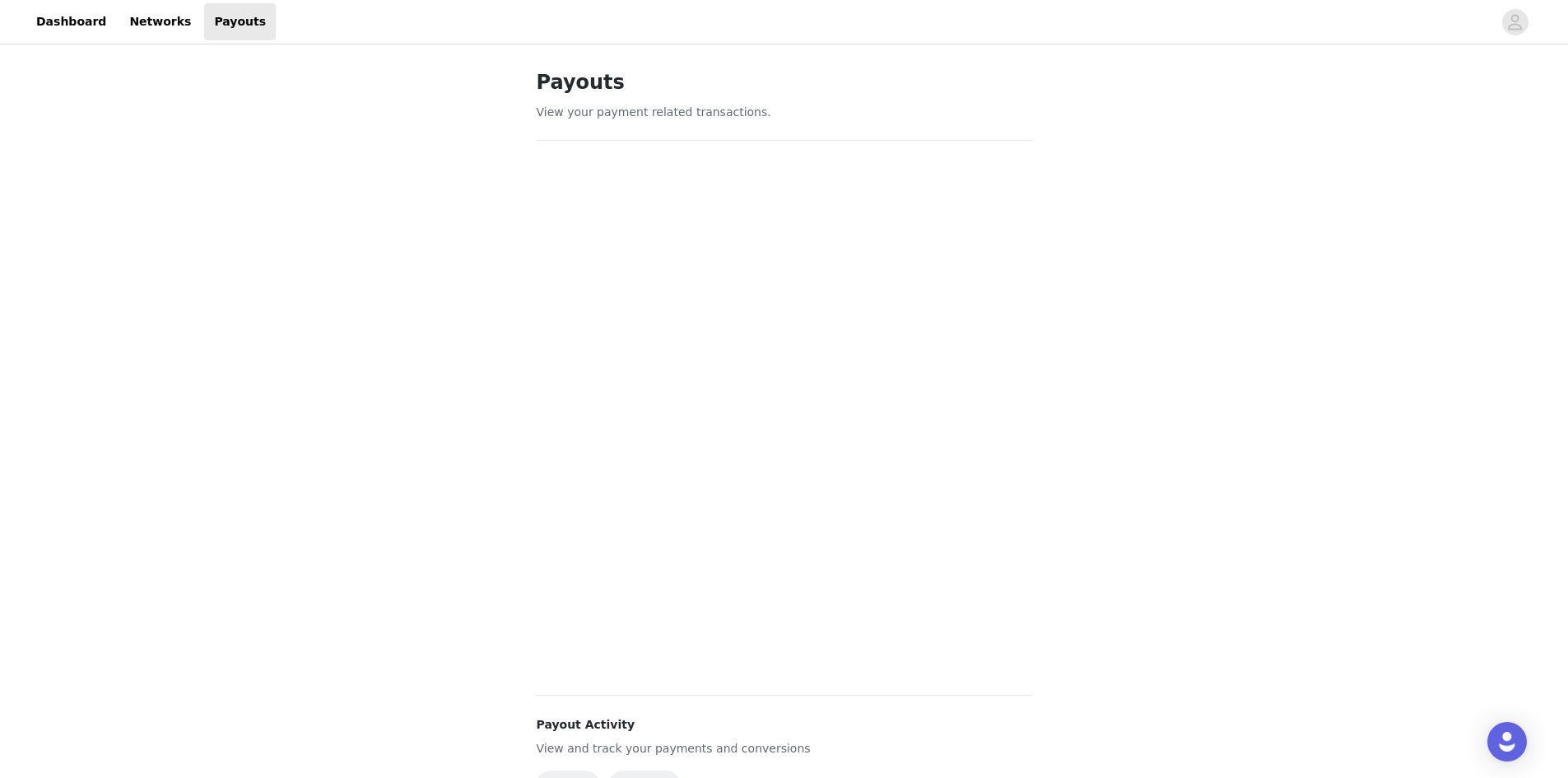
click at [1278, 451] on div "Payouts View your payment related transactions. Payout Activity View and track …" at bounding box center [784, 563] width 1568 height 1031
